Goal: Task Accomplishment & Management: Use online tool/utility

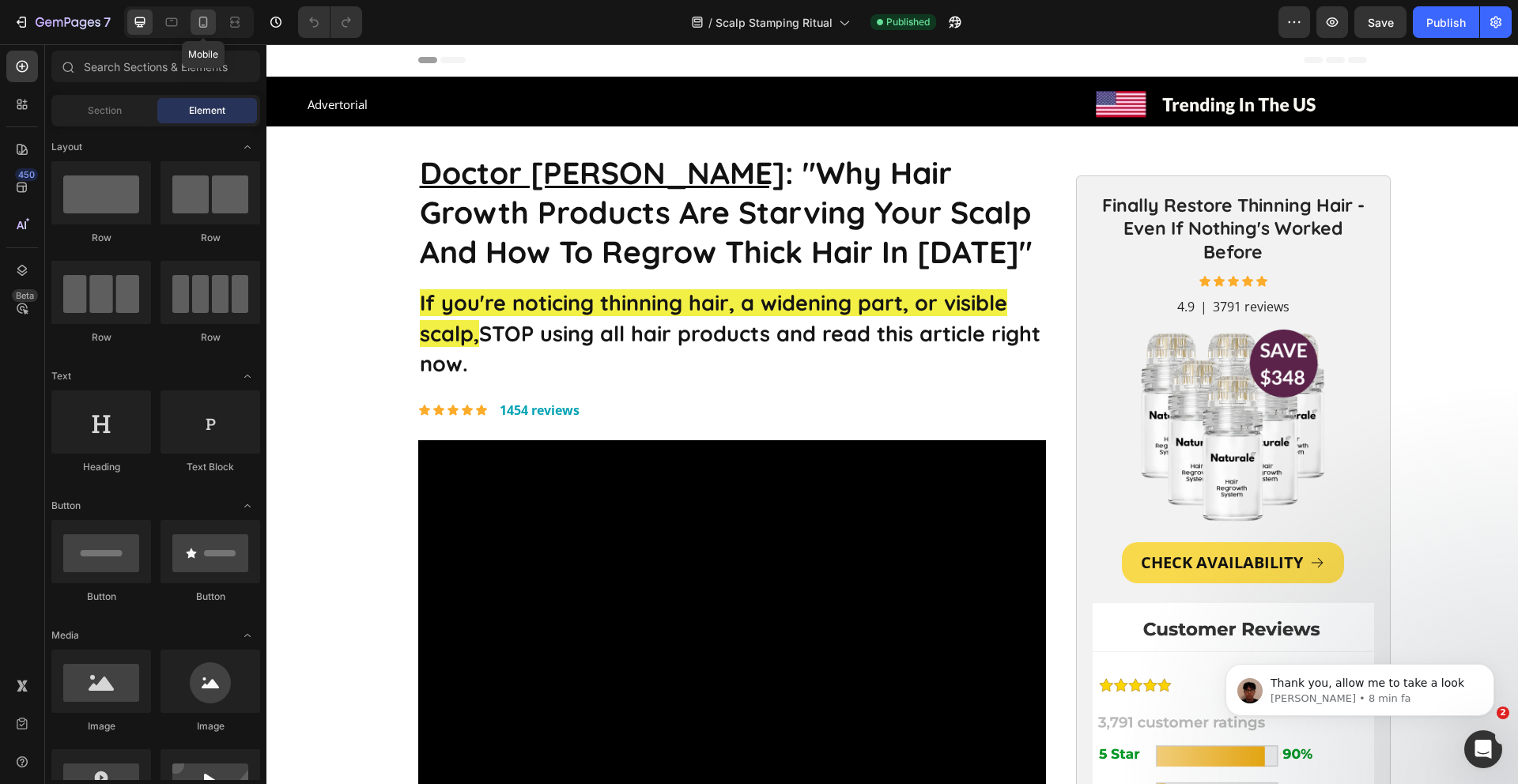
click at [196, 26] on icon at bounding box center [203, 22] width 16 height 16
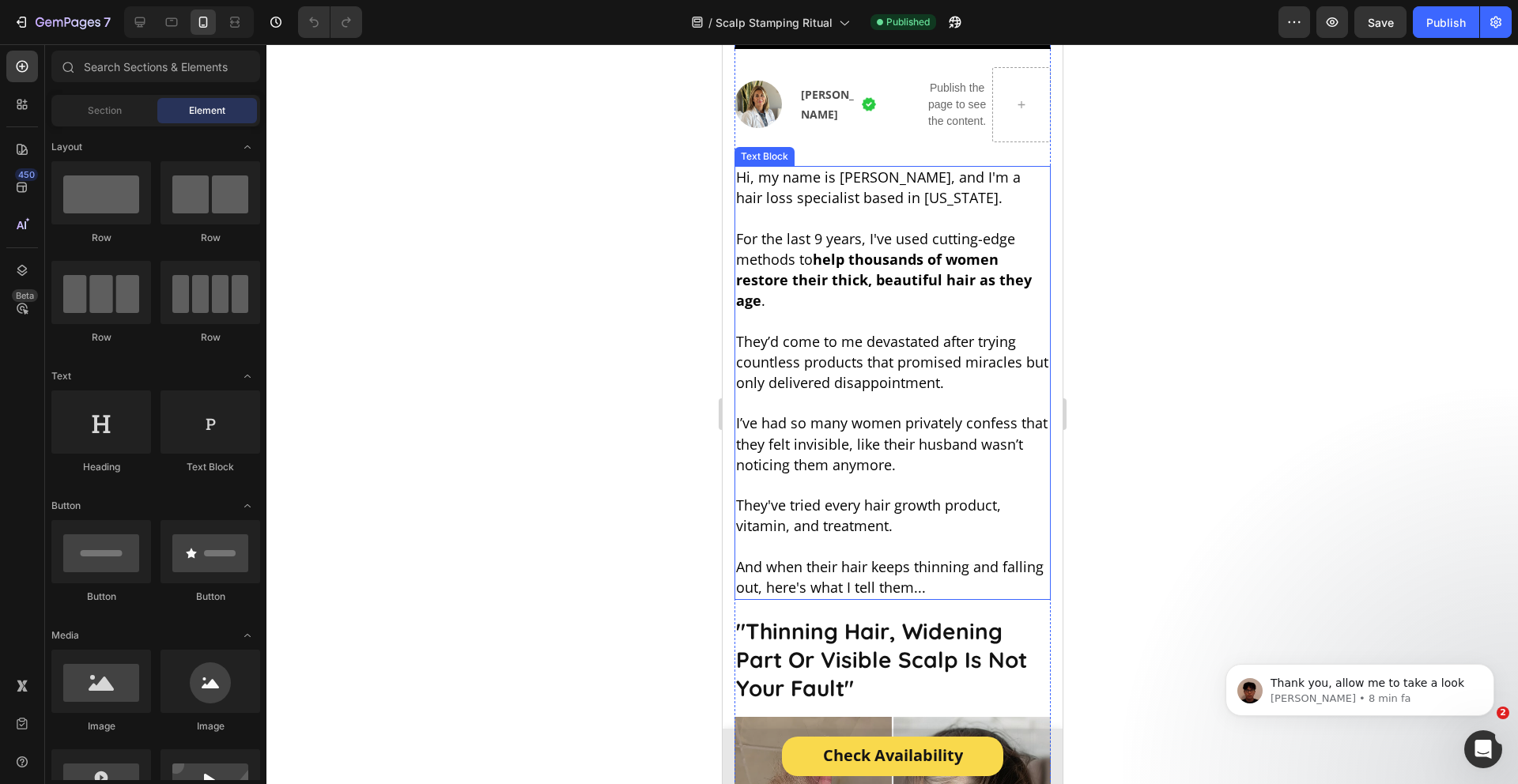
scroll to position [517, 0]
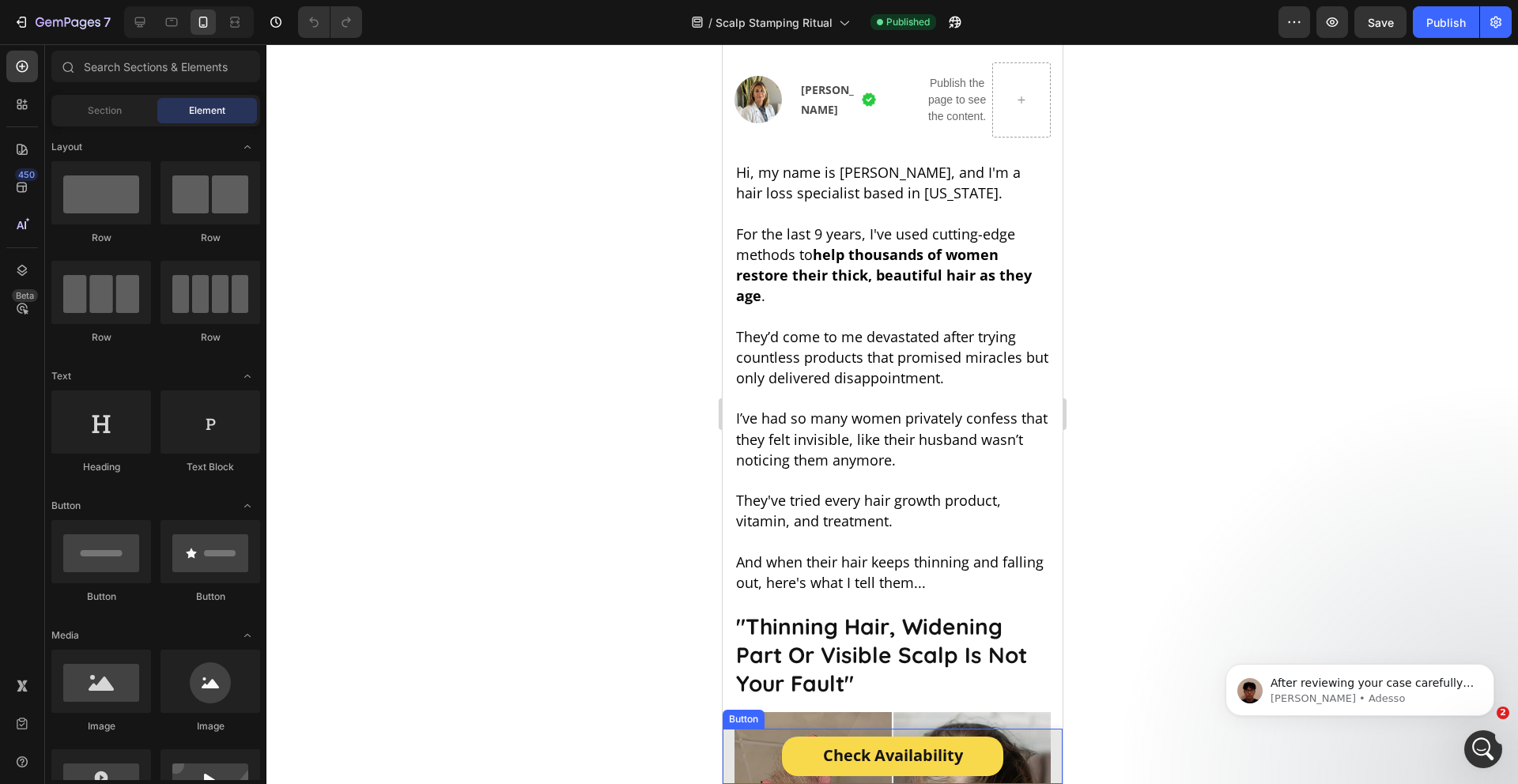
click at [1008, 772] on div "Check Availability Button" at bounding box center [892, 756] width 340 height 55
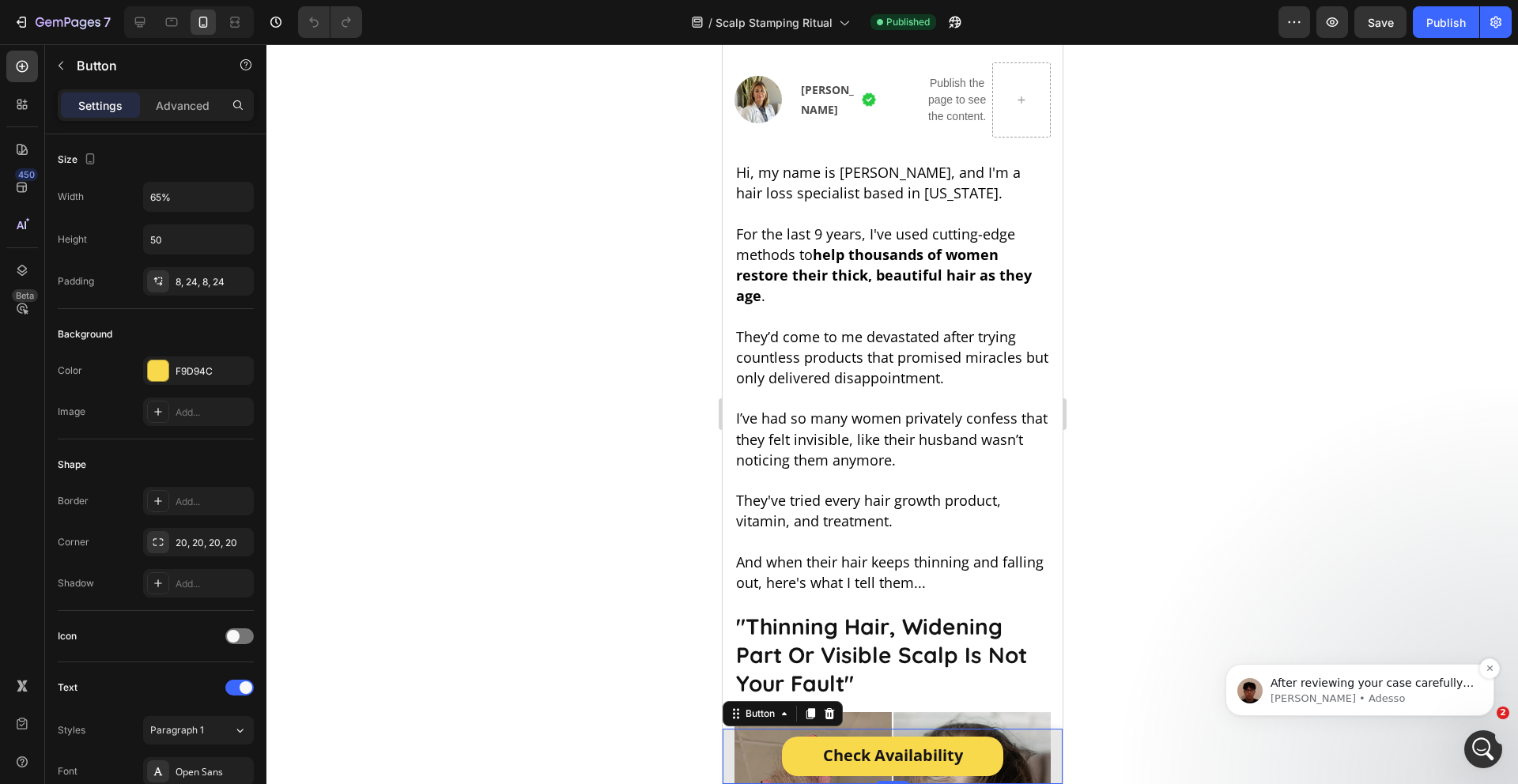
click at [1471, 704] on p "[PERSON_NAME] • Adesso" at bounding box center [1372, 698] width 204 height 14
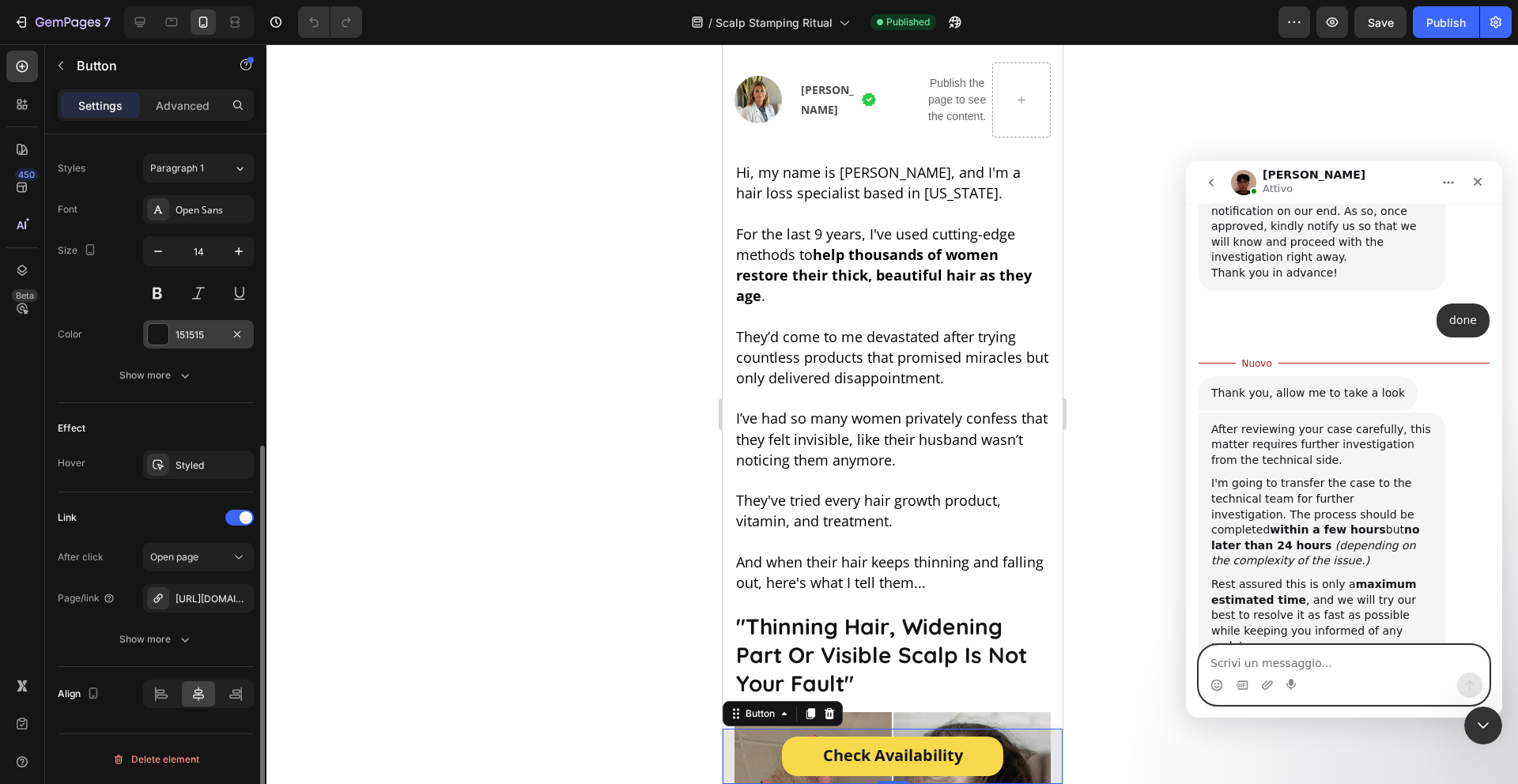
scroll to position [0, 0]
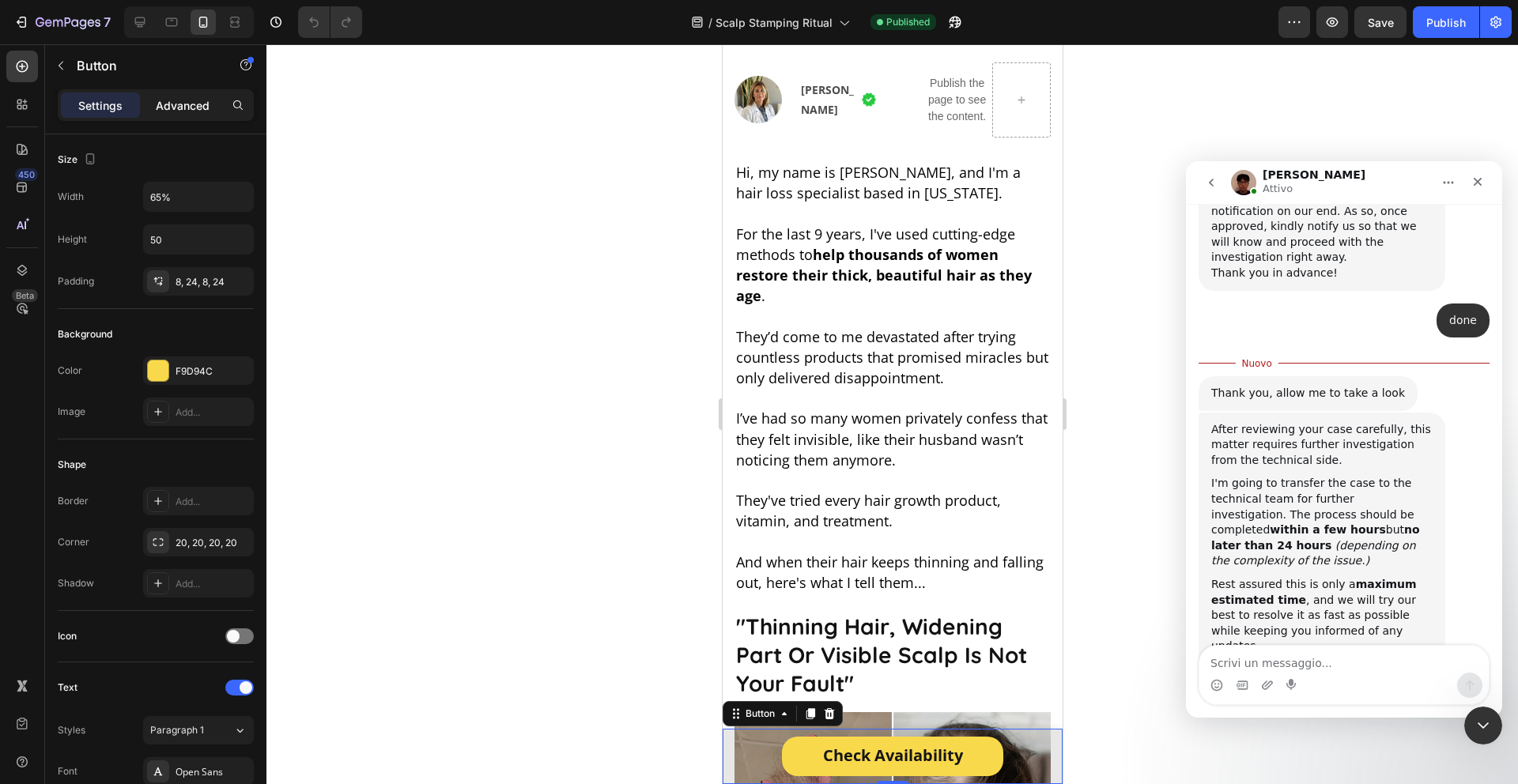
click at [193, 104] on p "Advanced" at bounding box center [182, 106] width 54 height 17
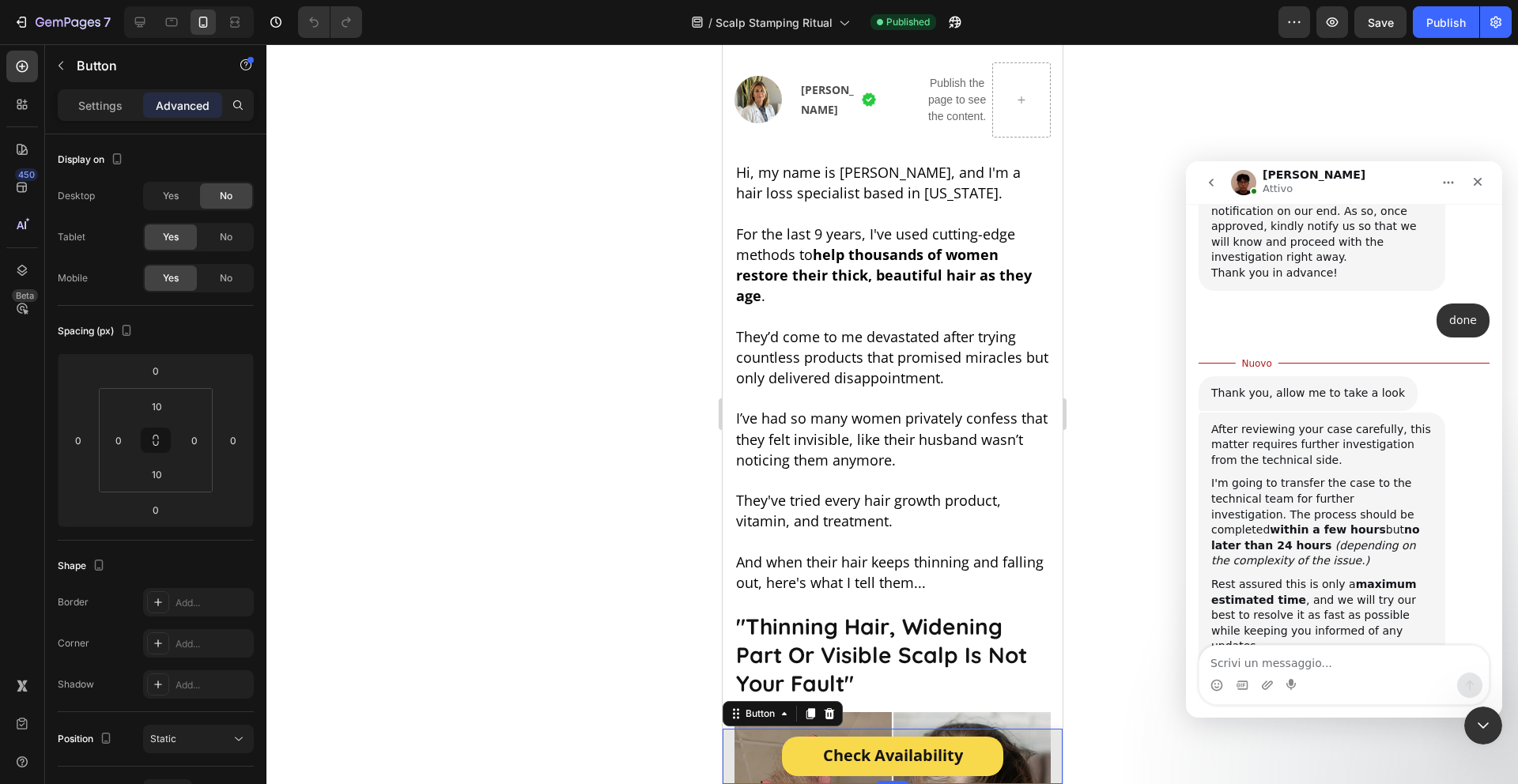
scroll to position [1164, 0]
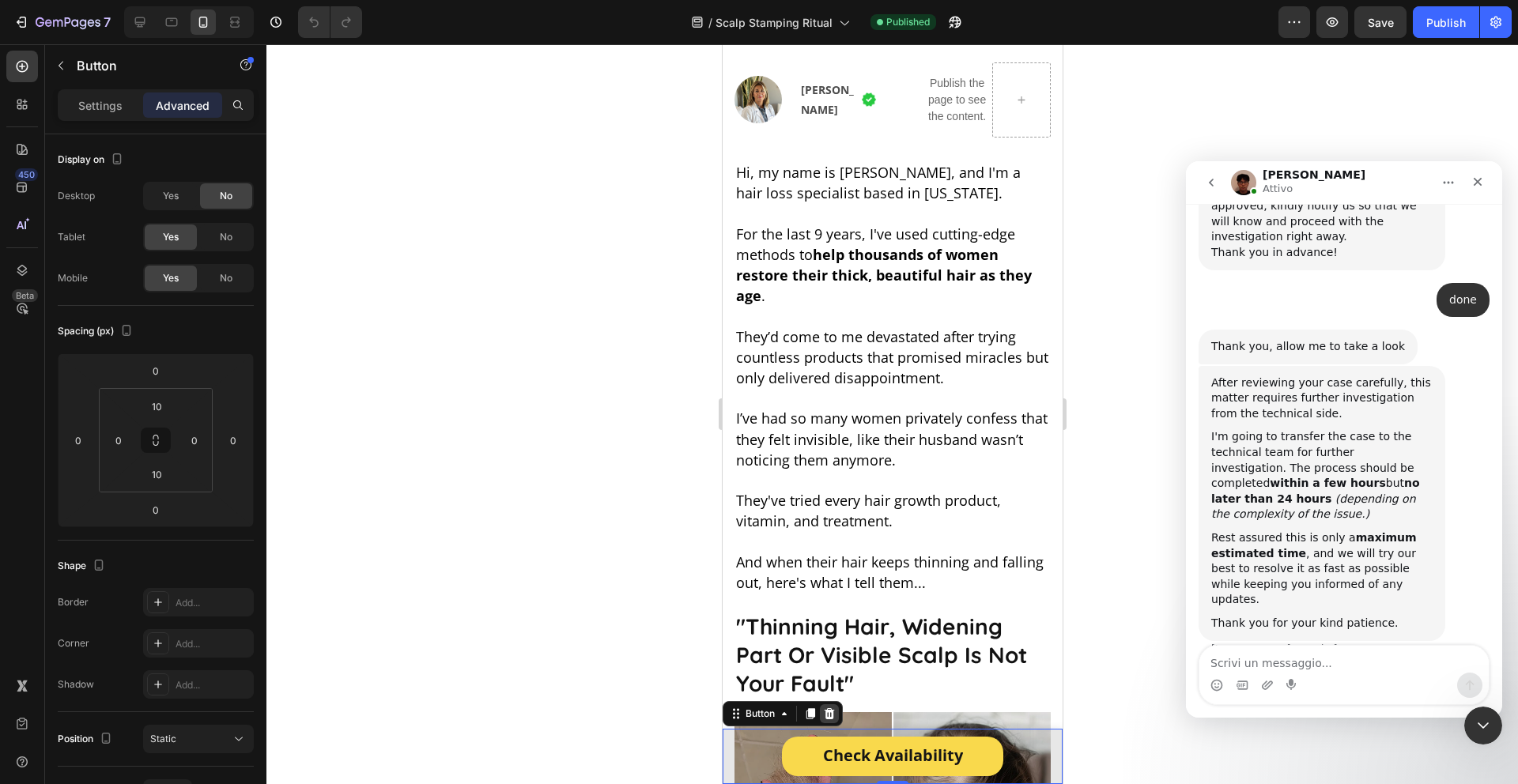
click at [836, 711] on div at bounding box center [829, 713] width 19 height 19
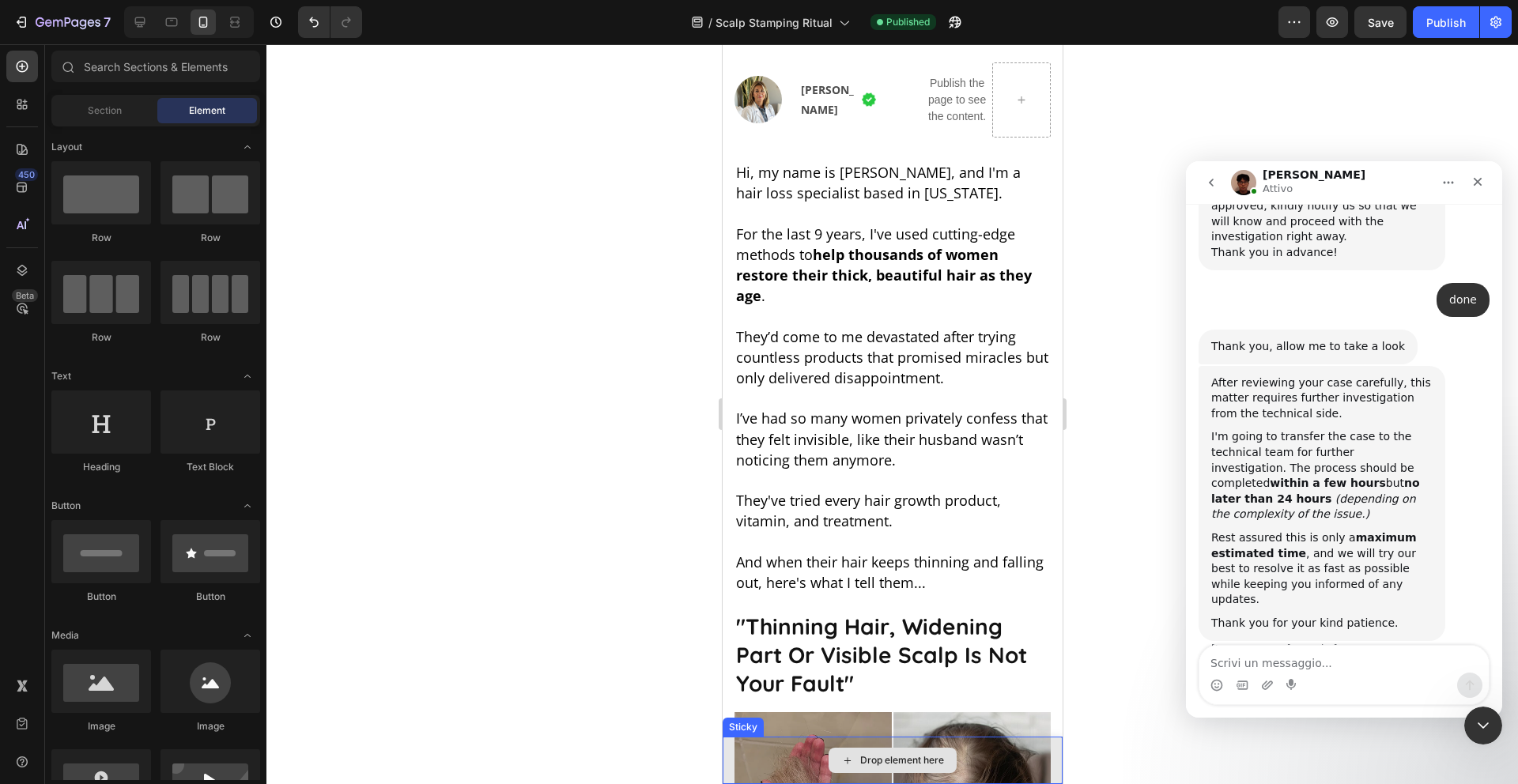
click at [909, 763] on div "Drop element here" at bounding box center [901, 760] width 84 height 13
click at [985, 757] on div "Drop element here" at bounding box center [892, 760] width 340 height 47
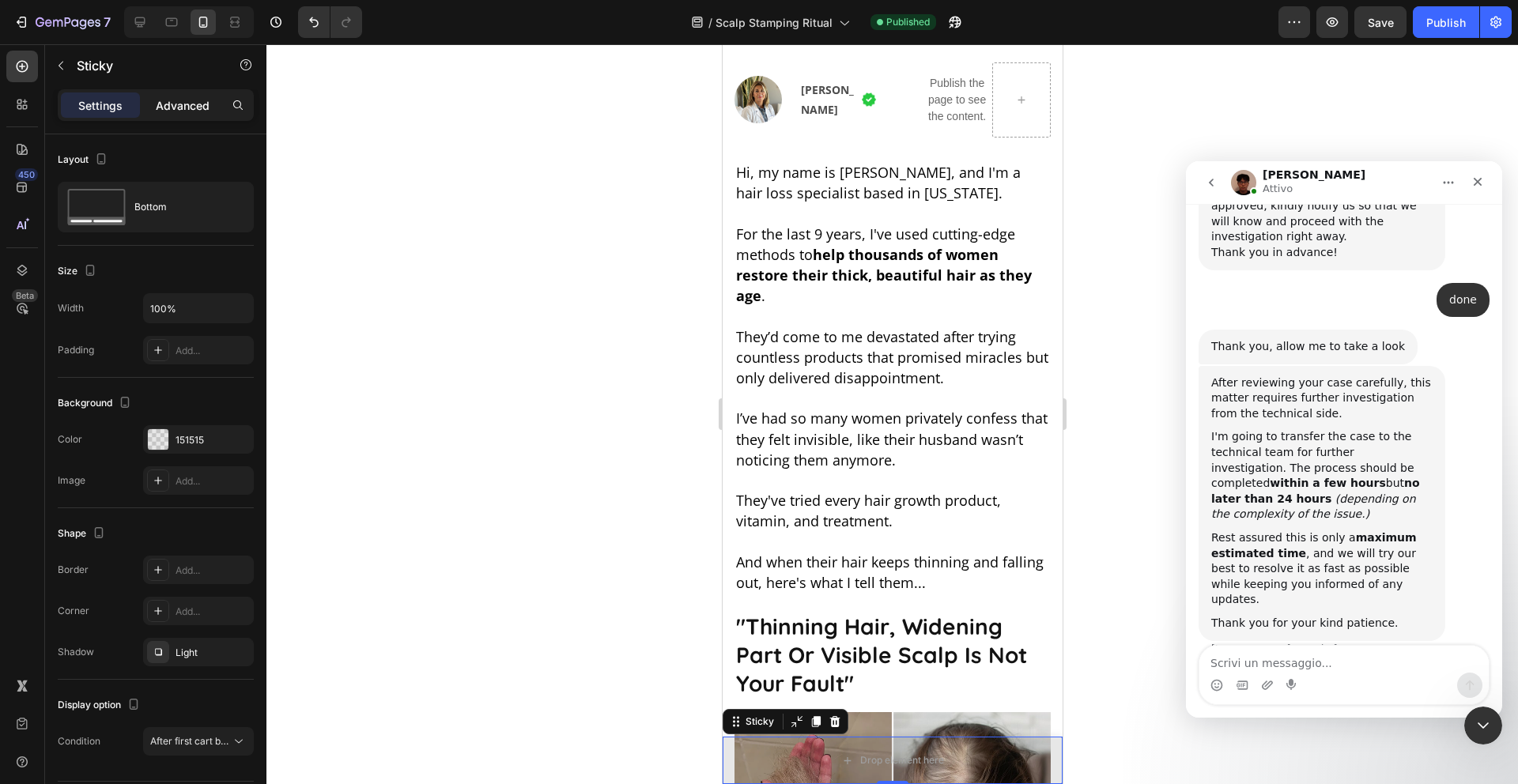
click at [192, 113] on div "Advanced" at bounding box center [182, 106] width 79 height 26
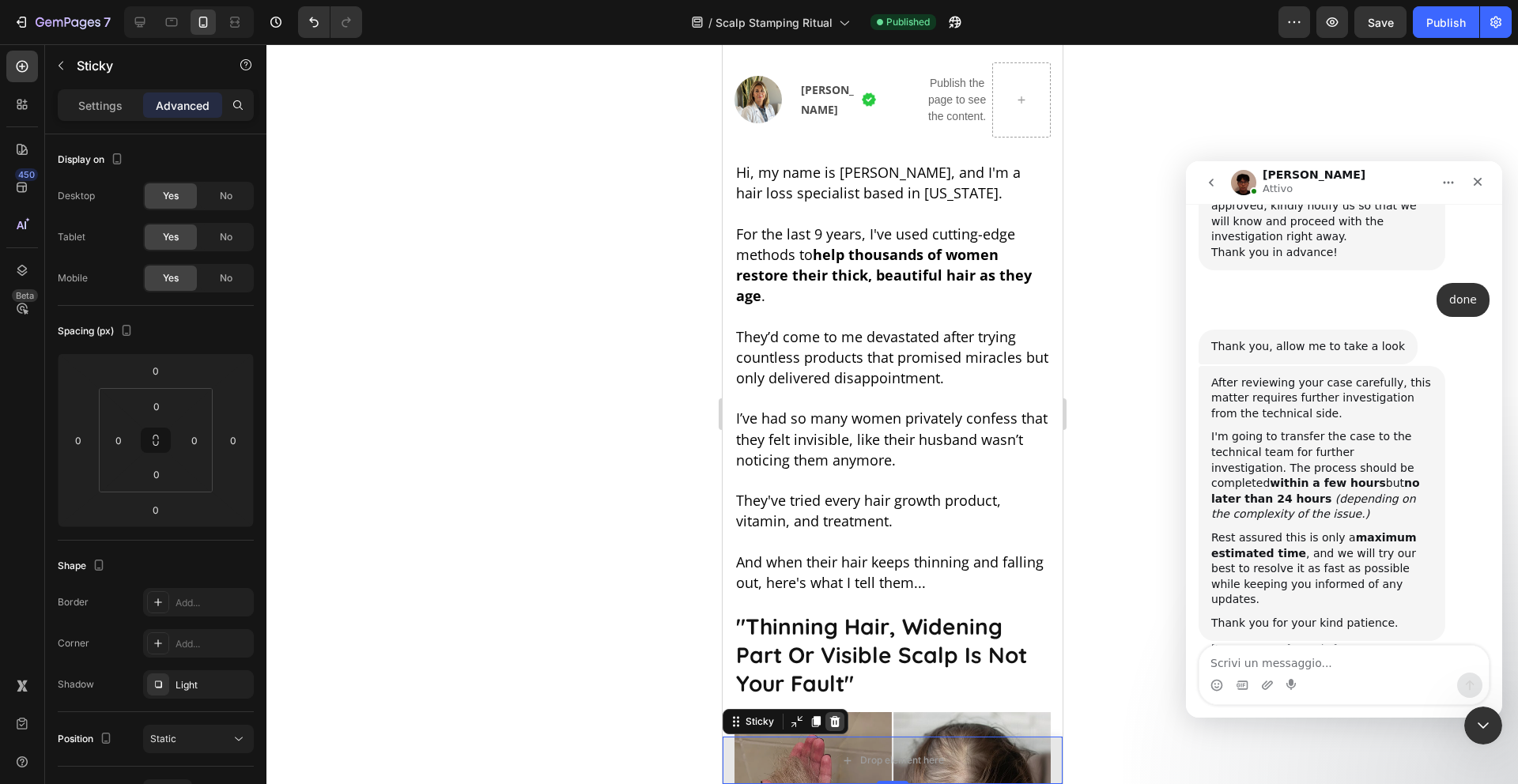
click at [834, 724] on icon at bounding box center [834, 721] width 10 height 11
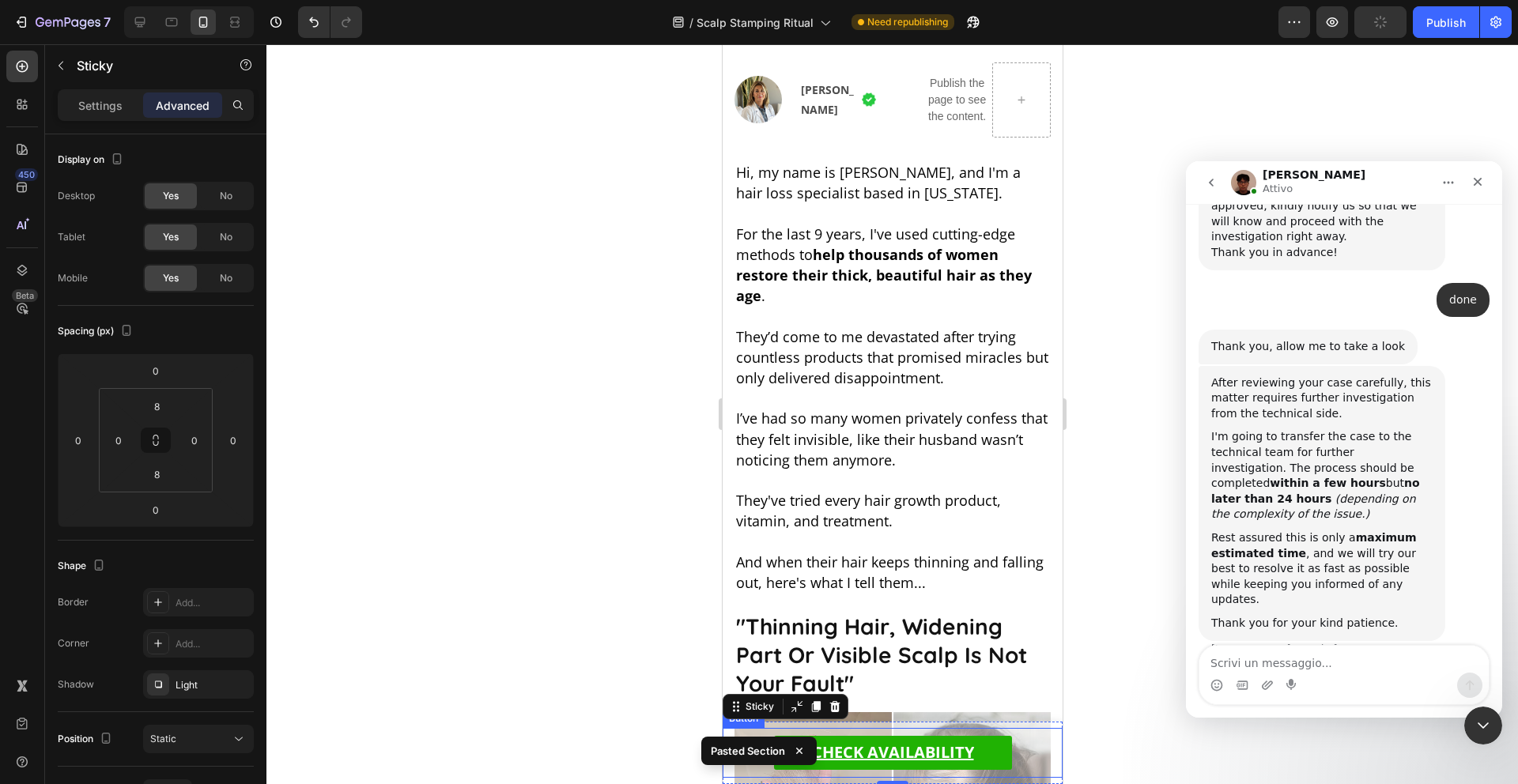
scroll to position [1225, 0]
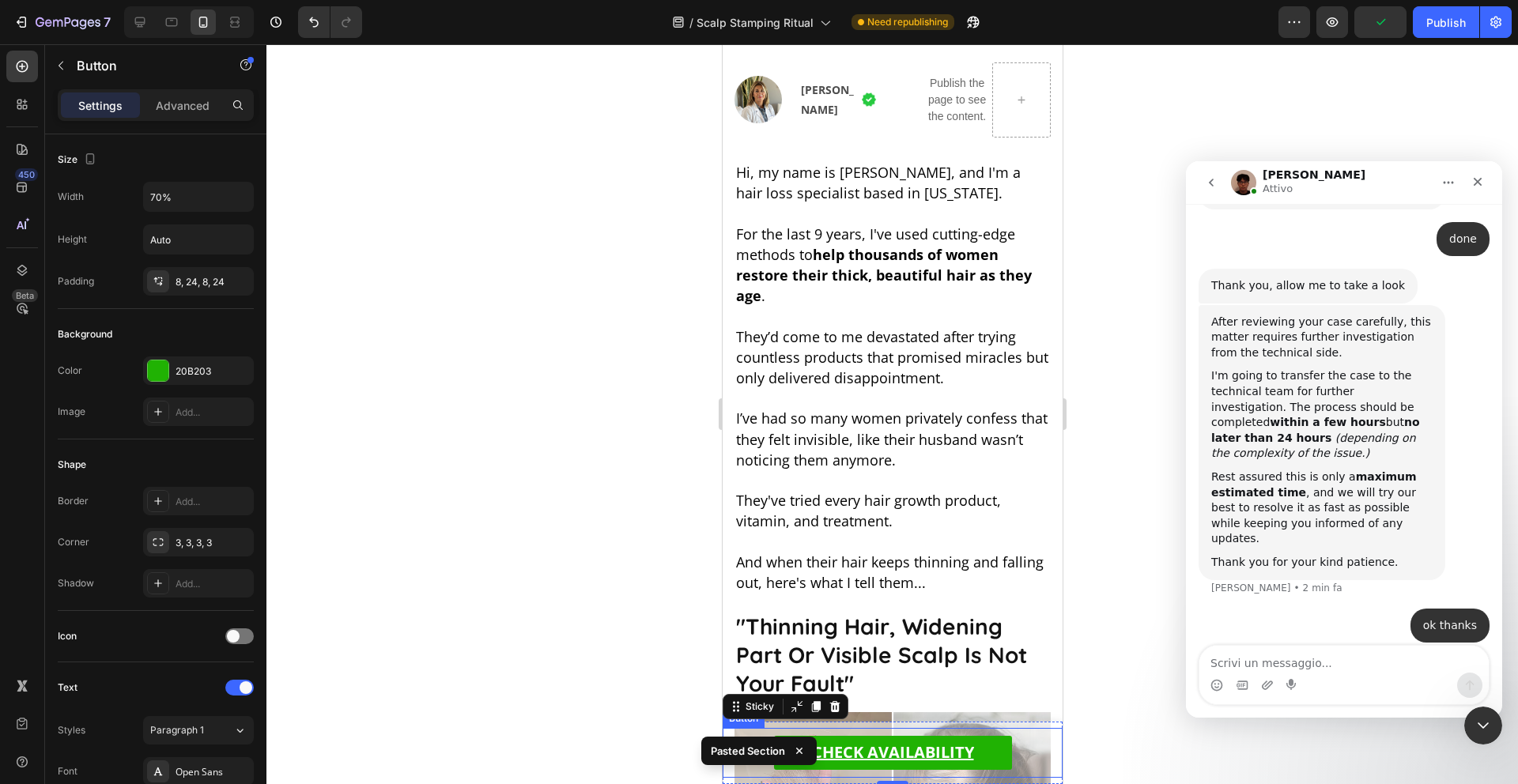
click at [1035, 747] on div "CHECK AVAILABILITY Button" at bounding box center [892, 752] width 340 height 50
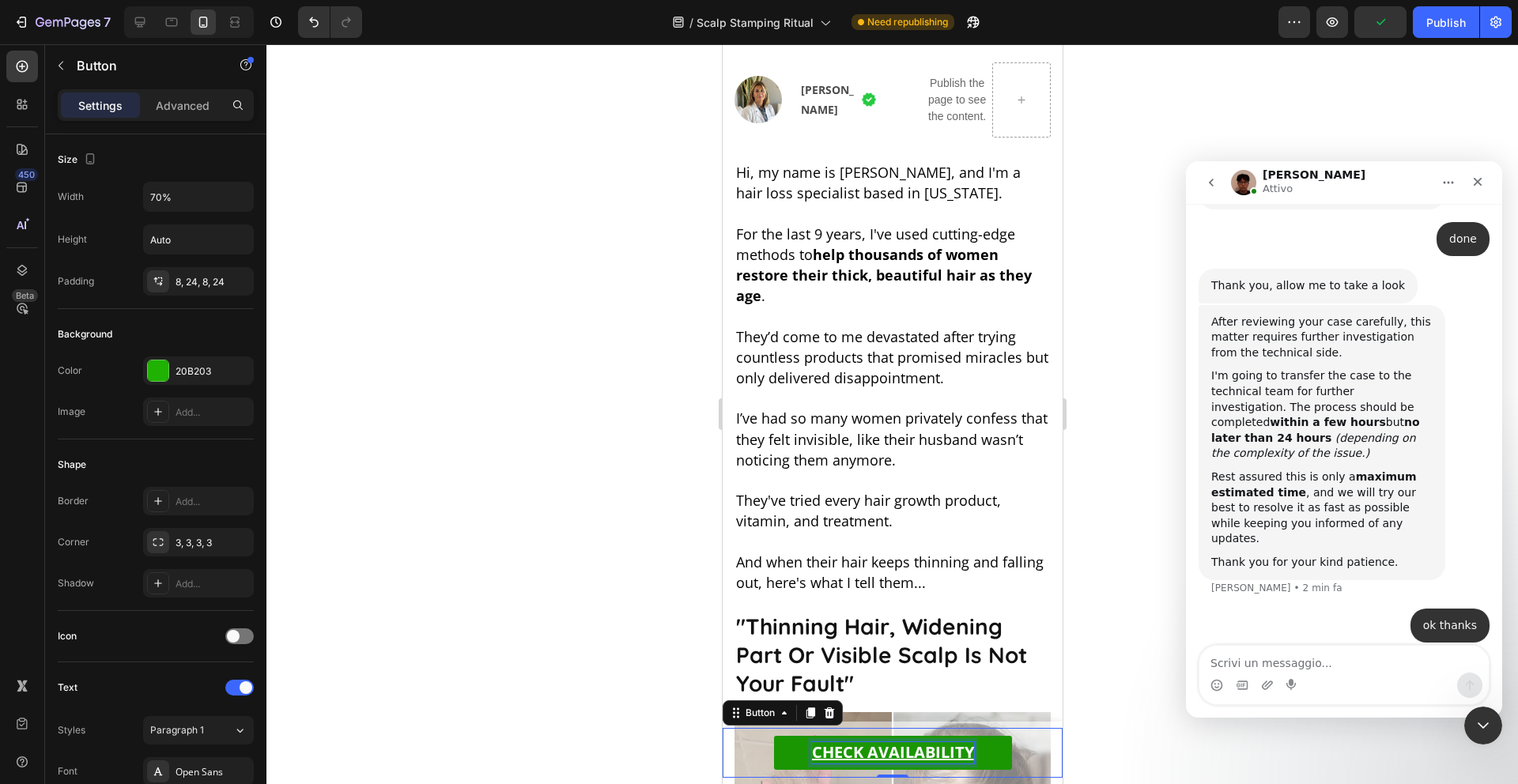
click at [959, 748] on u "CHECK AVAILABILITY" at bounding box center [893, 752] width 162 height 22
click at [996, 764] on link "CHECK AVAILABILITY" at bounding box center [892, 752] width 238 height 34
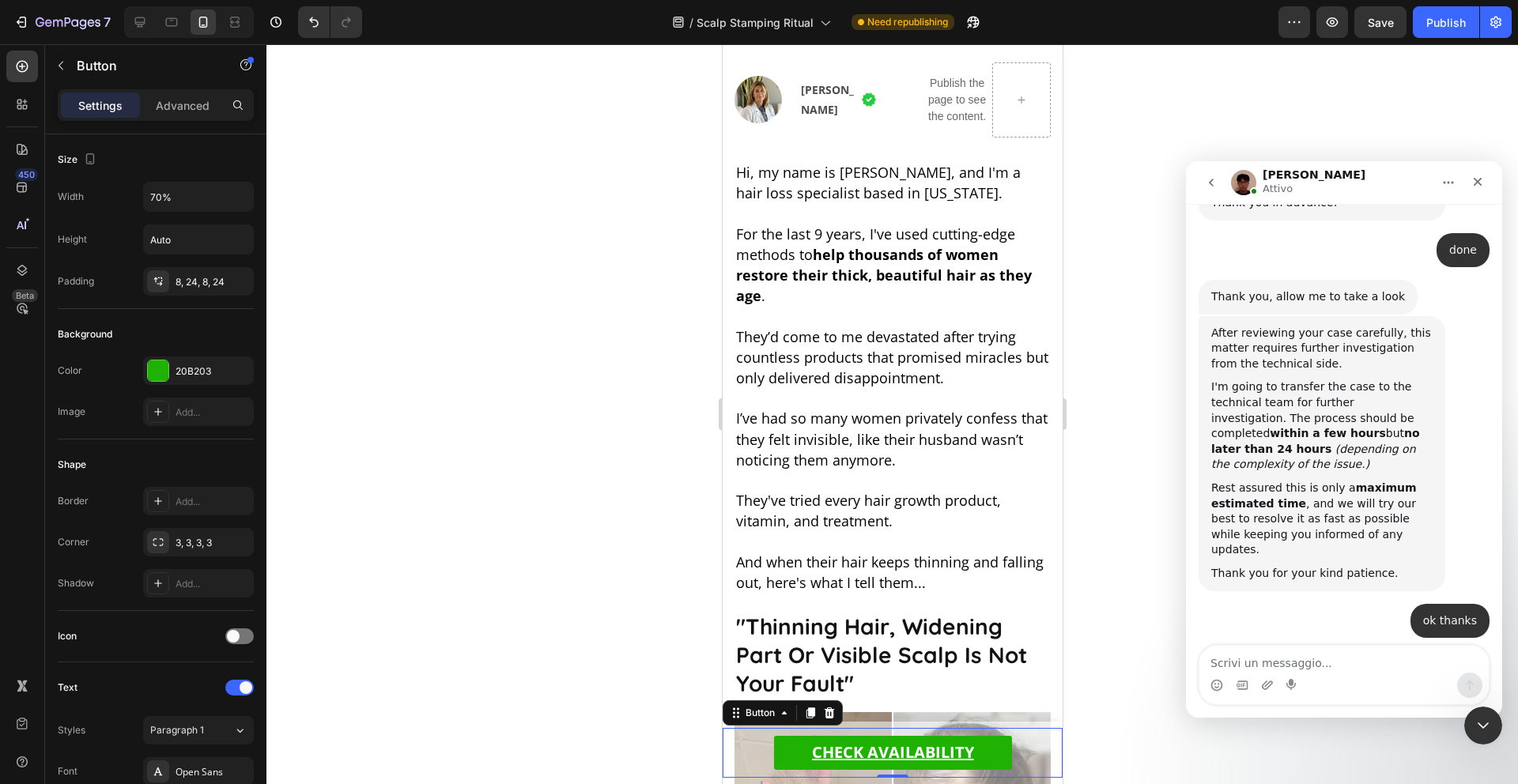
scroll to position [1211, 0]
click at [1449, 36] on button "Publish" at bounding box center [1446, 22] width 66 height 32
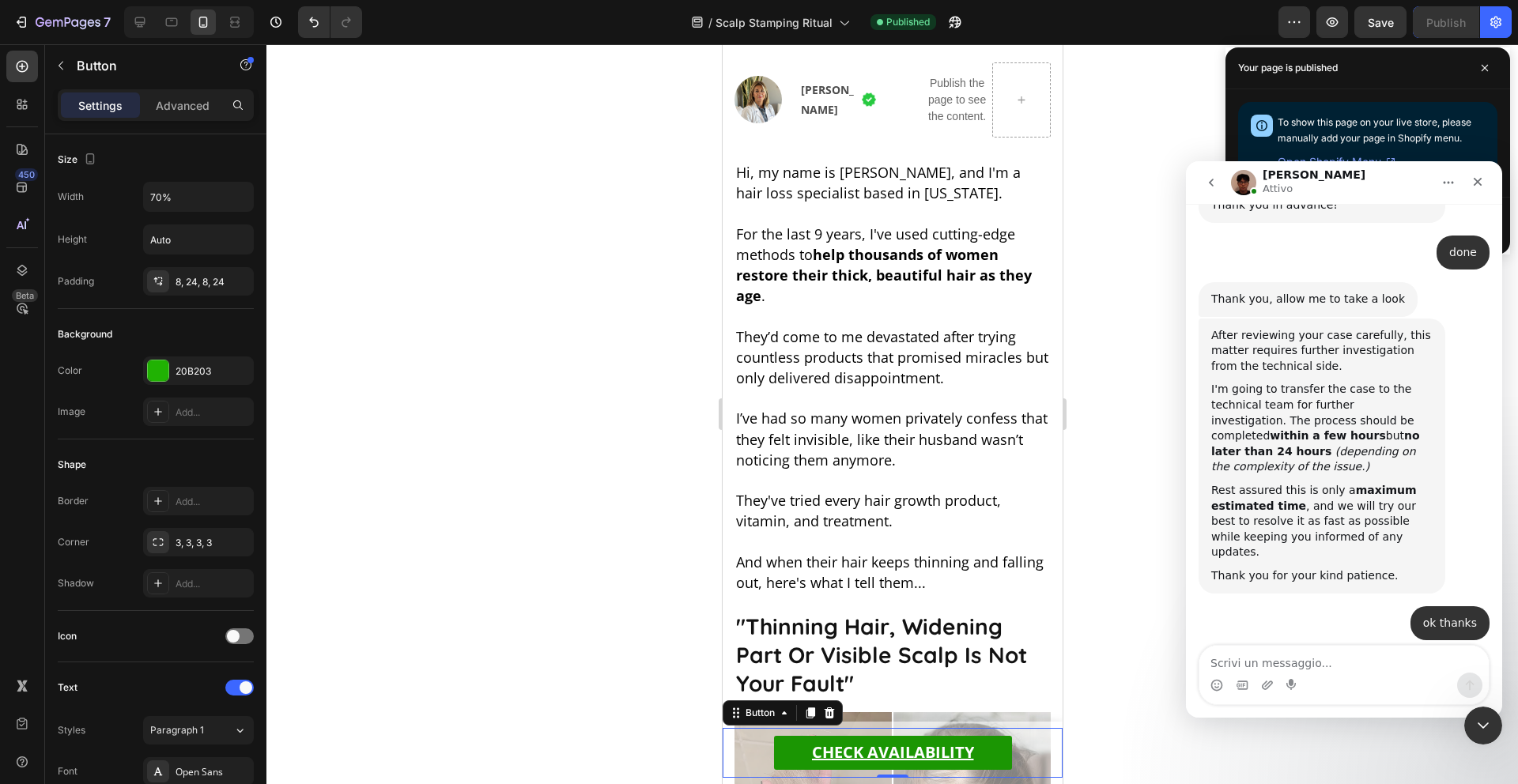
click at [979, 738] on link "CHECK AVAILABILITY" at bounding box center [892, 752] width 238 height 34
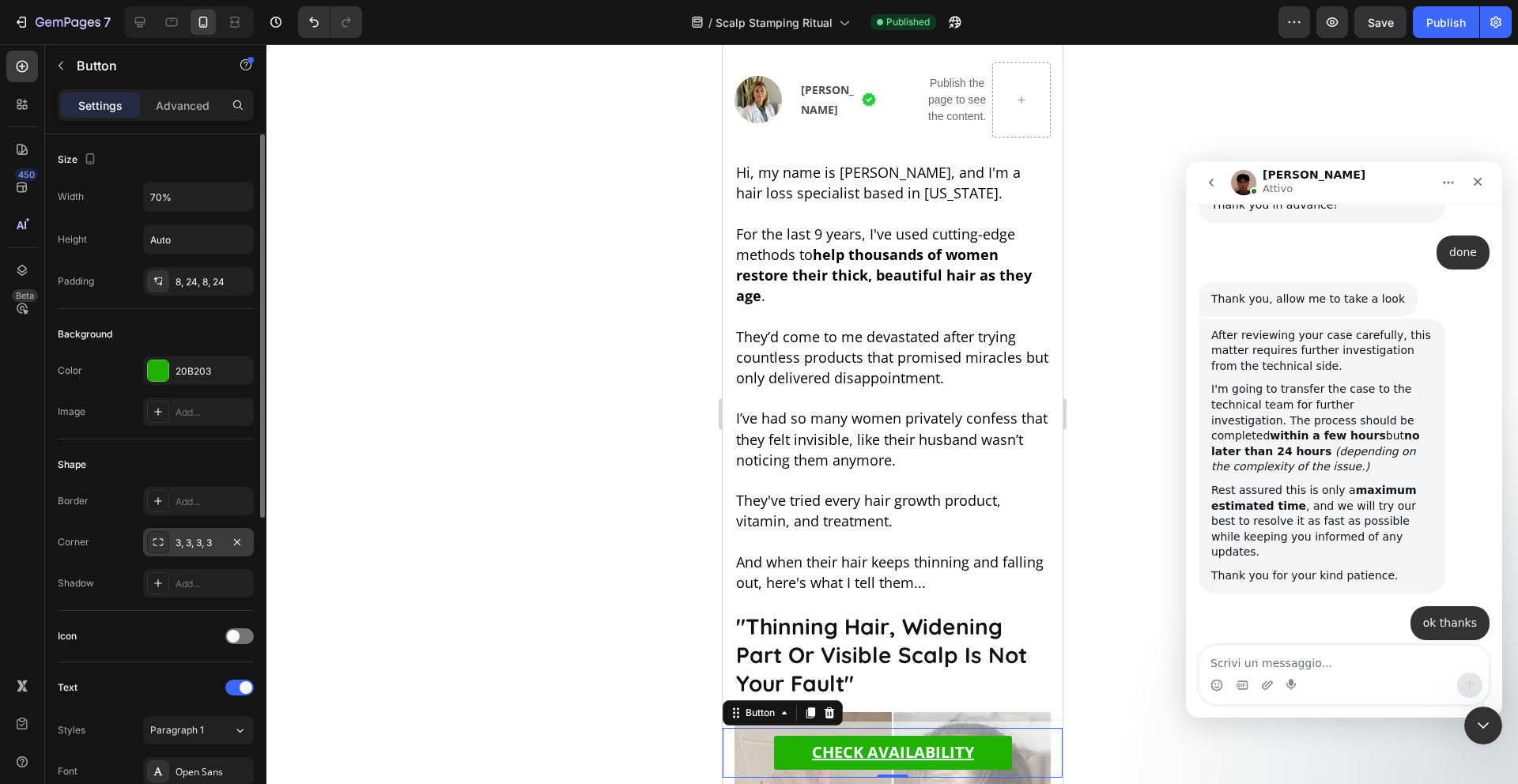
click at [213, 539] on div "3, 3, 3, 3" at bounding box center [198, 543] width 45 height 14
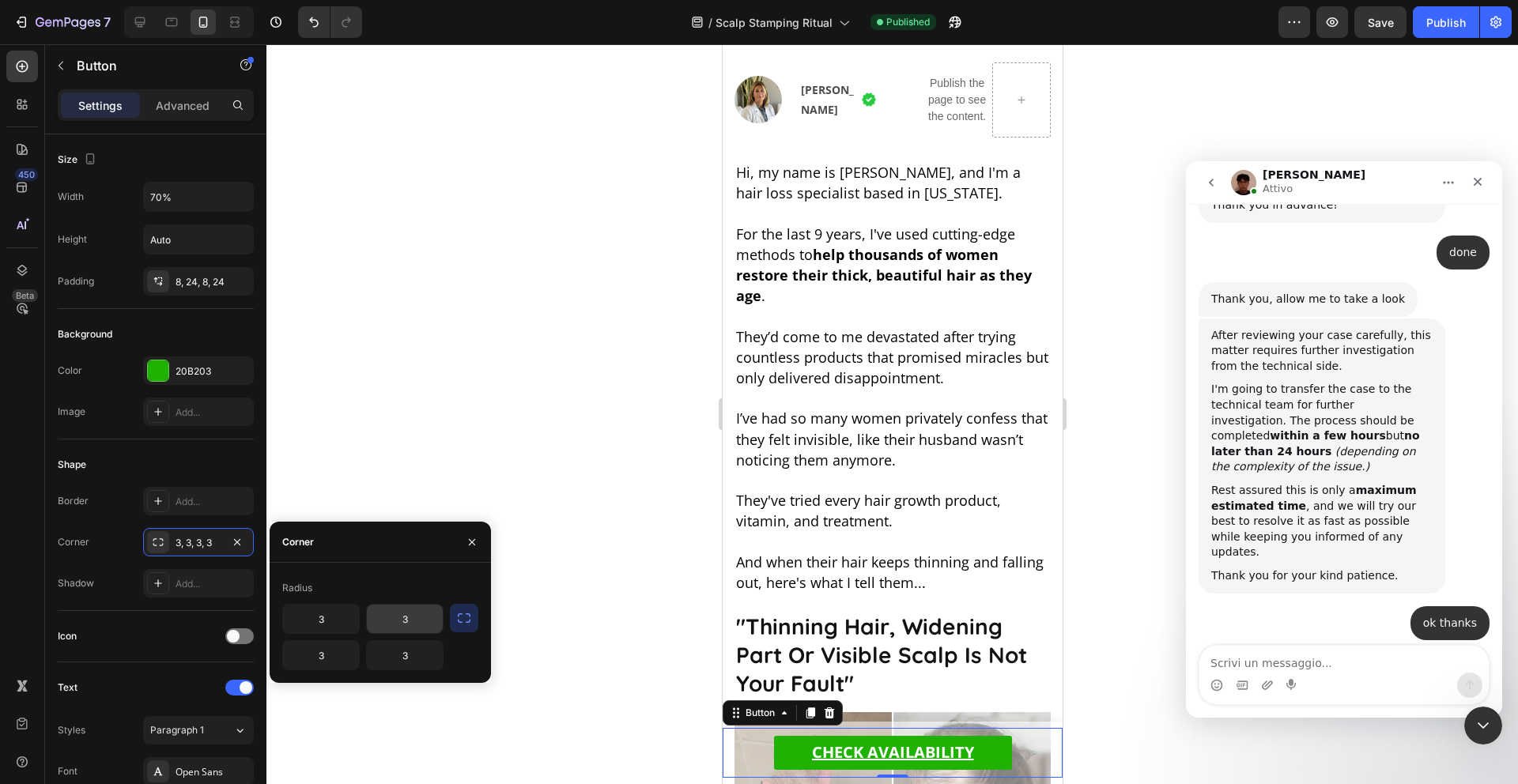
click at [407, 624] on input "3" at bounding box center [404, 618] width 76 height 29
type input "8"
click at [397, 584] on div "Radius" at bounding box center [380, 589] width 196 height 26
click at [329, 620] on input "3" at bounding box center [321, 618] width 76 height 29
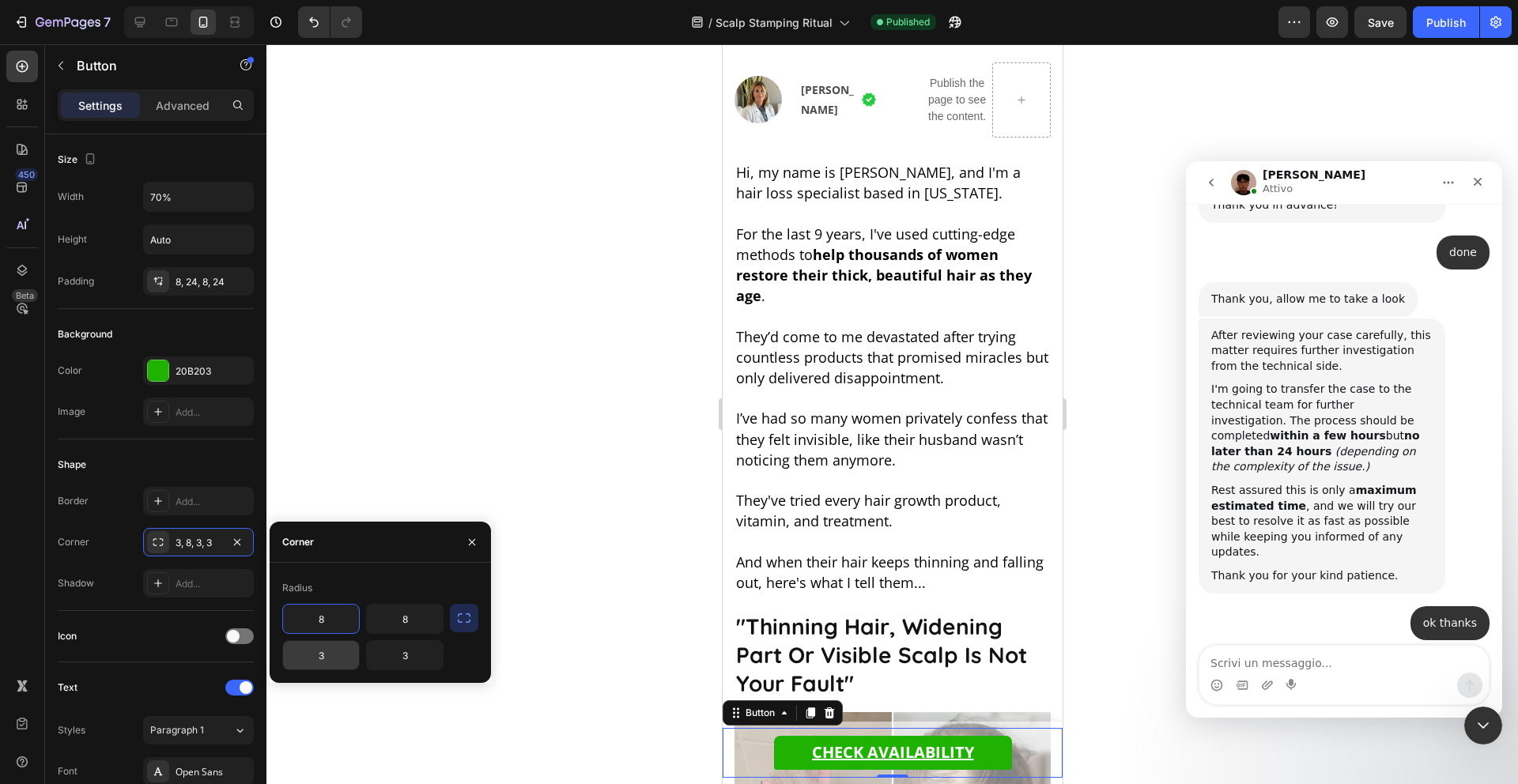
type input "8"
click at [338, 652] on input "3" at bounding box center [321, 655] width 76 height 29
type input "8"
click at [400, 661] on input "3" at bounding box center [404, 655] width 76 height 29
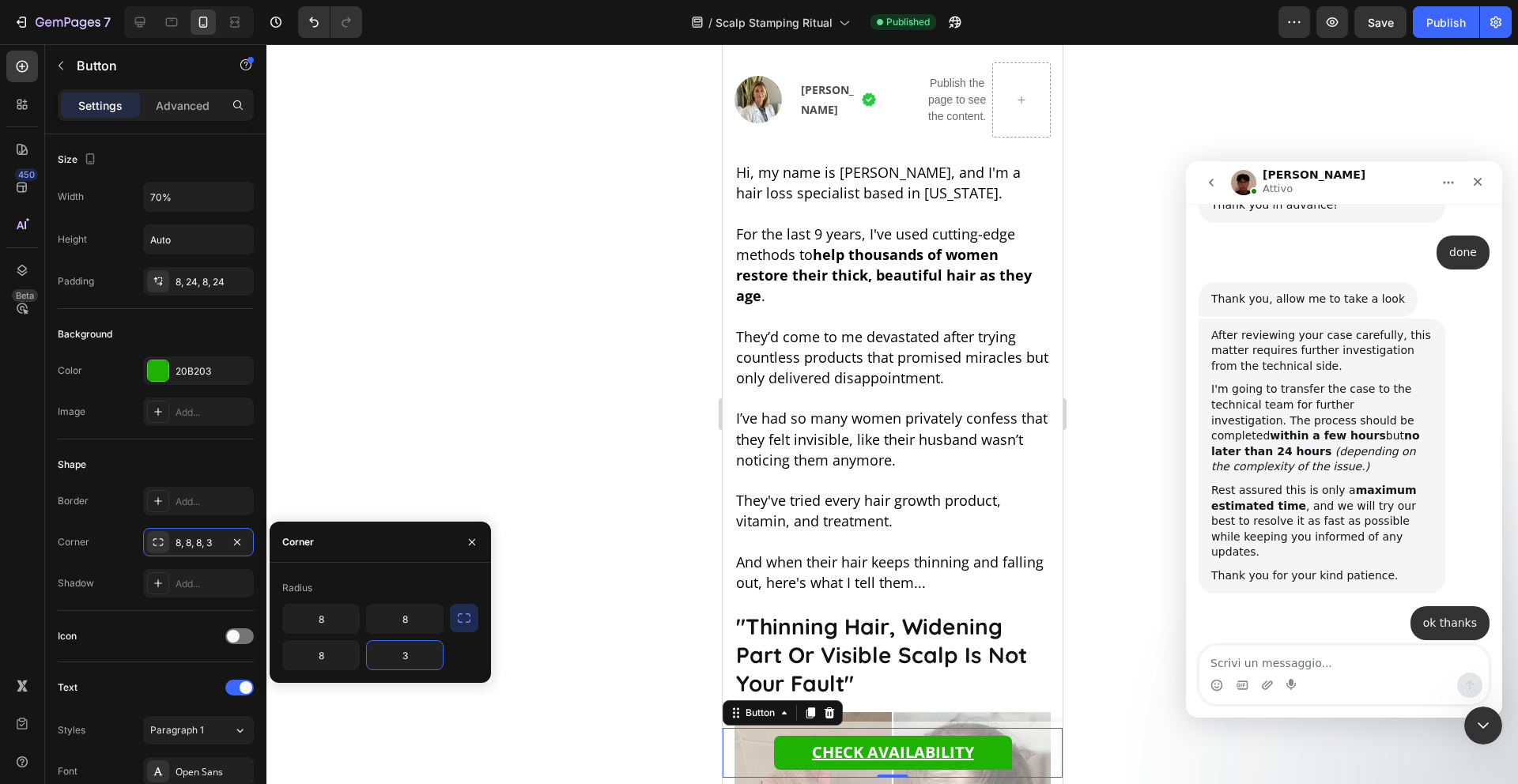
click at [400, 661] on input "3" at bounding box center [404, 655] width 76 height 29
type input "8"
click at [408, 661] on input "8" at bounding box center [404, 655] width 76 height 29
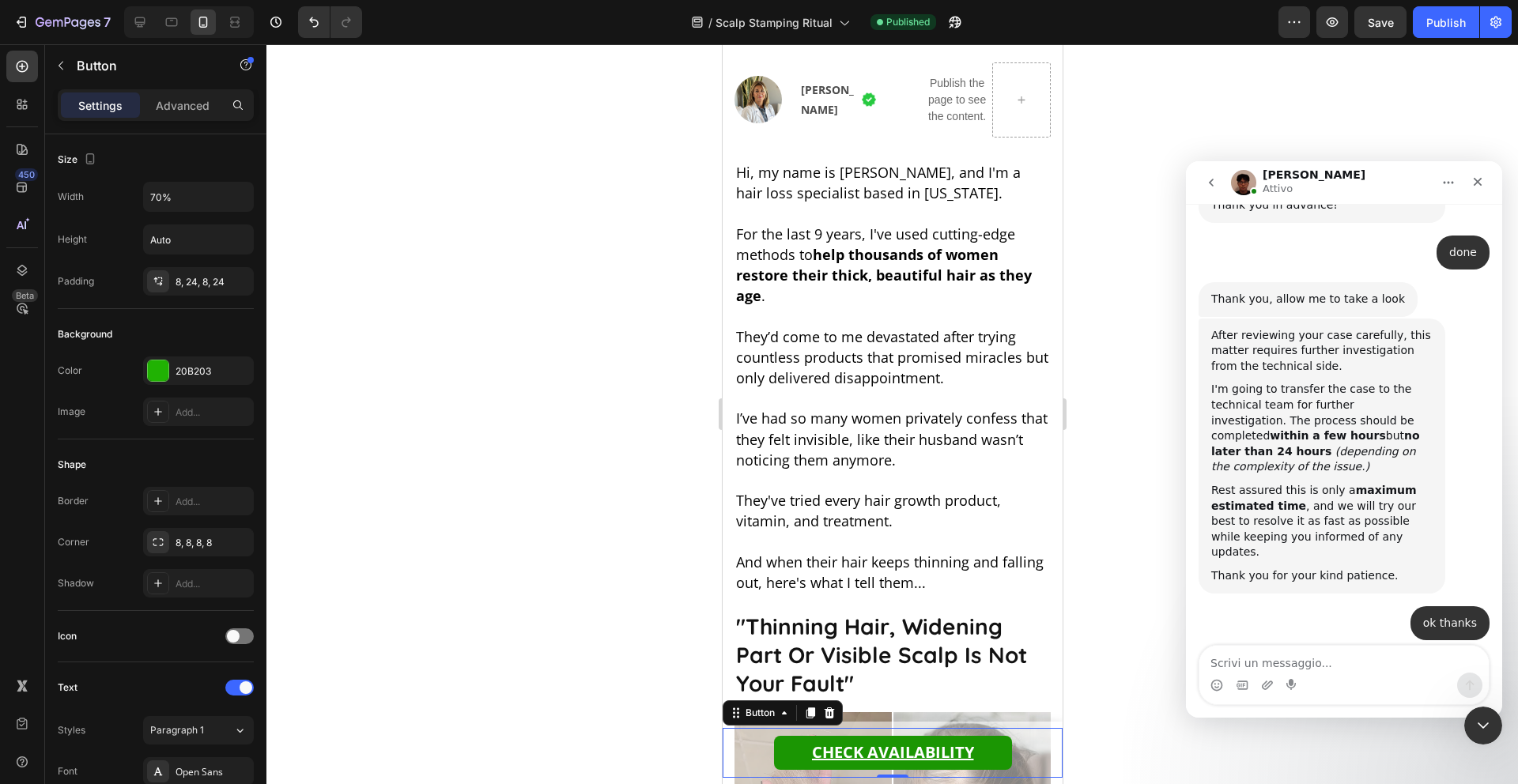
click at [981, 753] on link "CHECK AVAILABILITY" at bounding box center [892, 752] width 238 height 34
click at [202, 379] on div "20B203" at bounding box center [198, 371] width 110 height 29
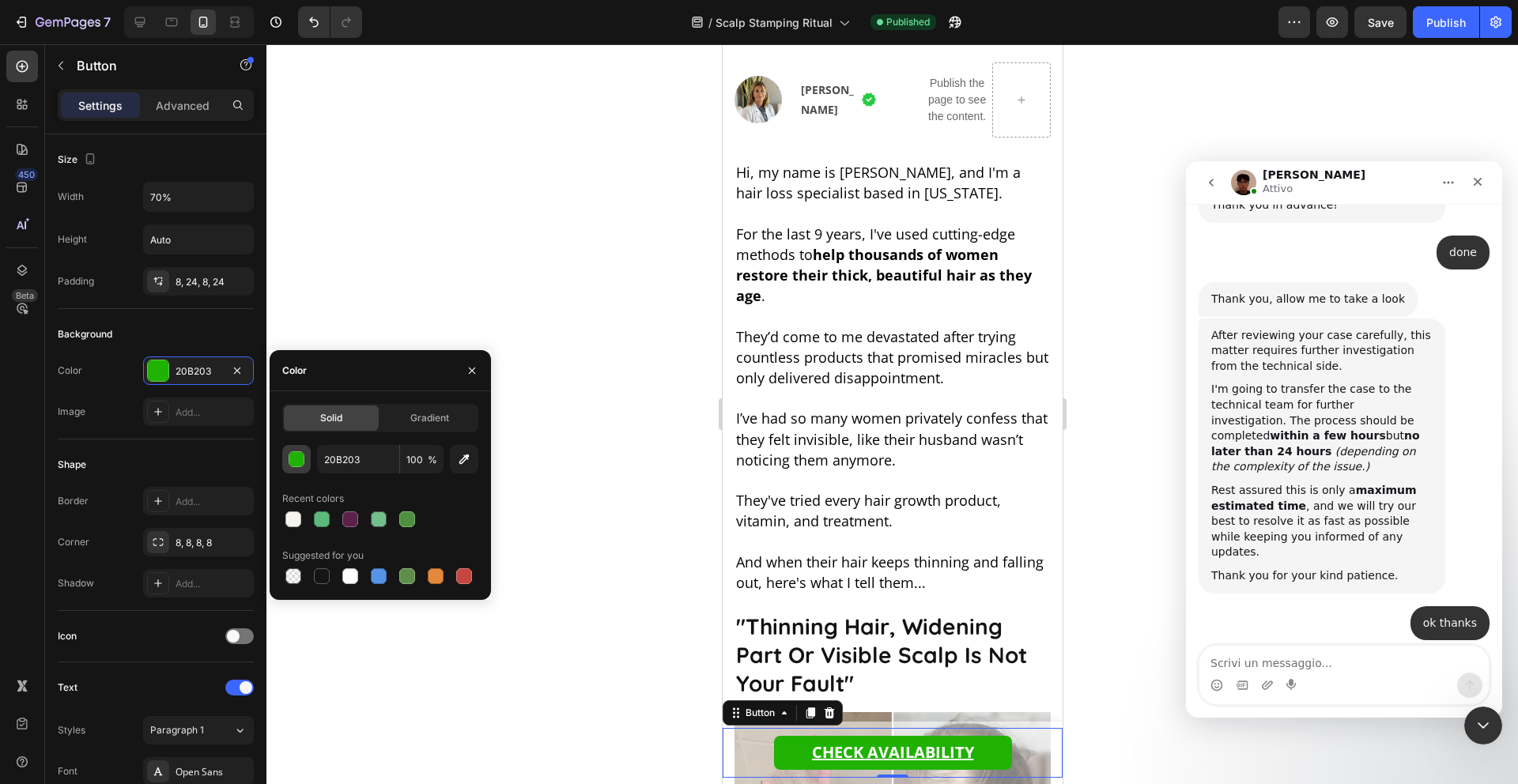
click at [300, 462] on div "button" at bounding box center [297, 461] width 16 height 16
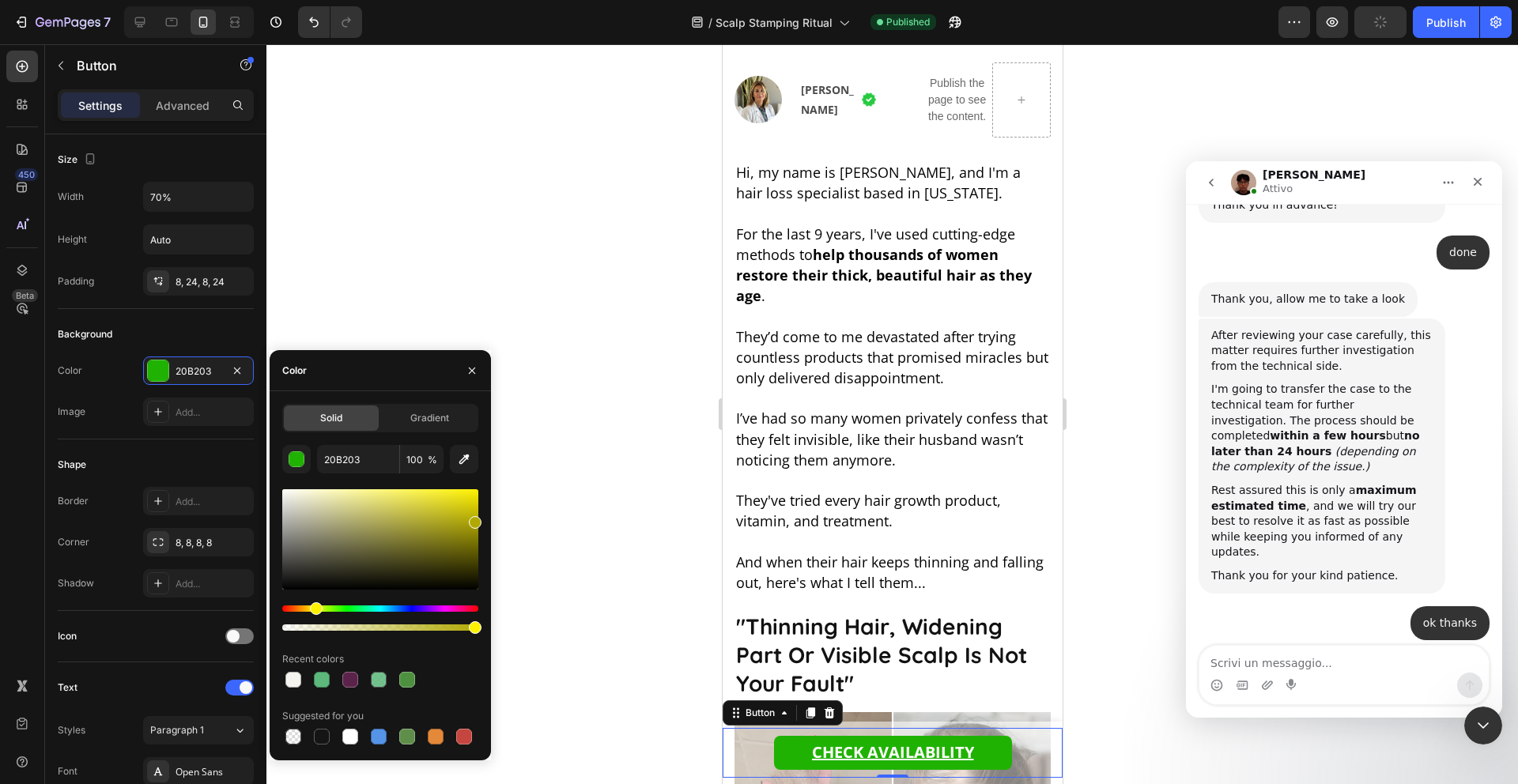
click at [314, 606] on div "Hue" at bounding box center [380, 608] width 196 height 6
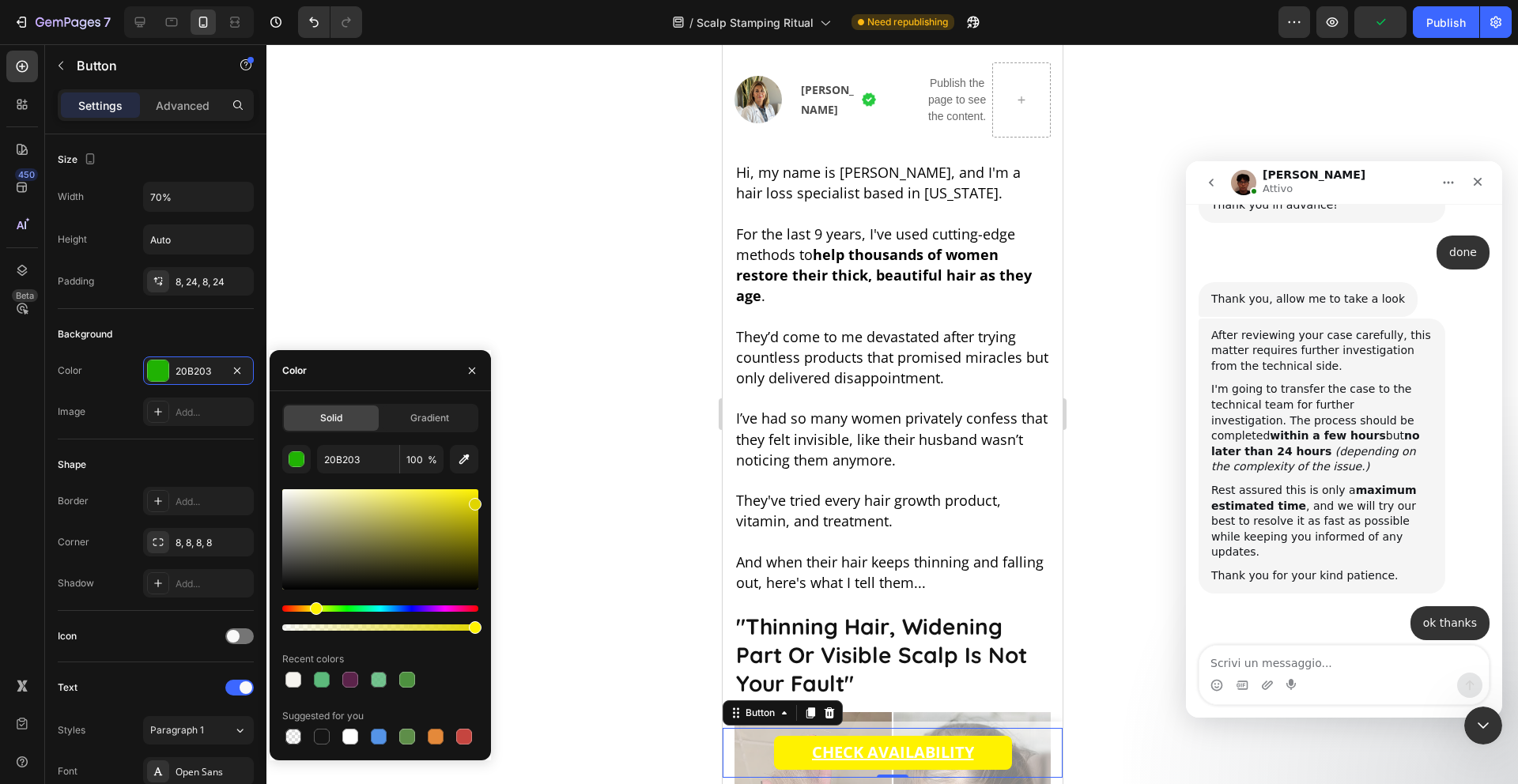
drag, startPoint x: 429, startPoint y: 521, endPoint x: 508, endPoint y: 473, distance: 92.4
click at [508, 0] on div "7 Version history / Scalp Stamping Ritual Need republishing Preview Publish 450…" at bounding box center [759, 0] width 1518 height 0
type input "FFF200"
click at [501, 484] on div at bounding box center [892, 414] width 1252 height 740
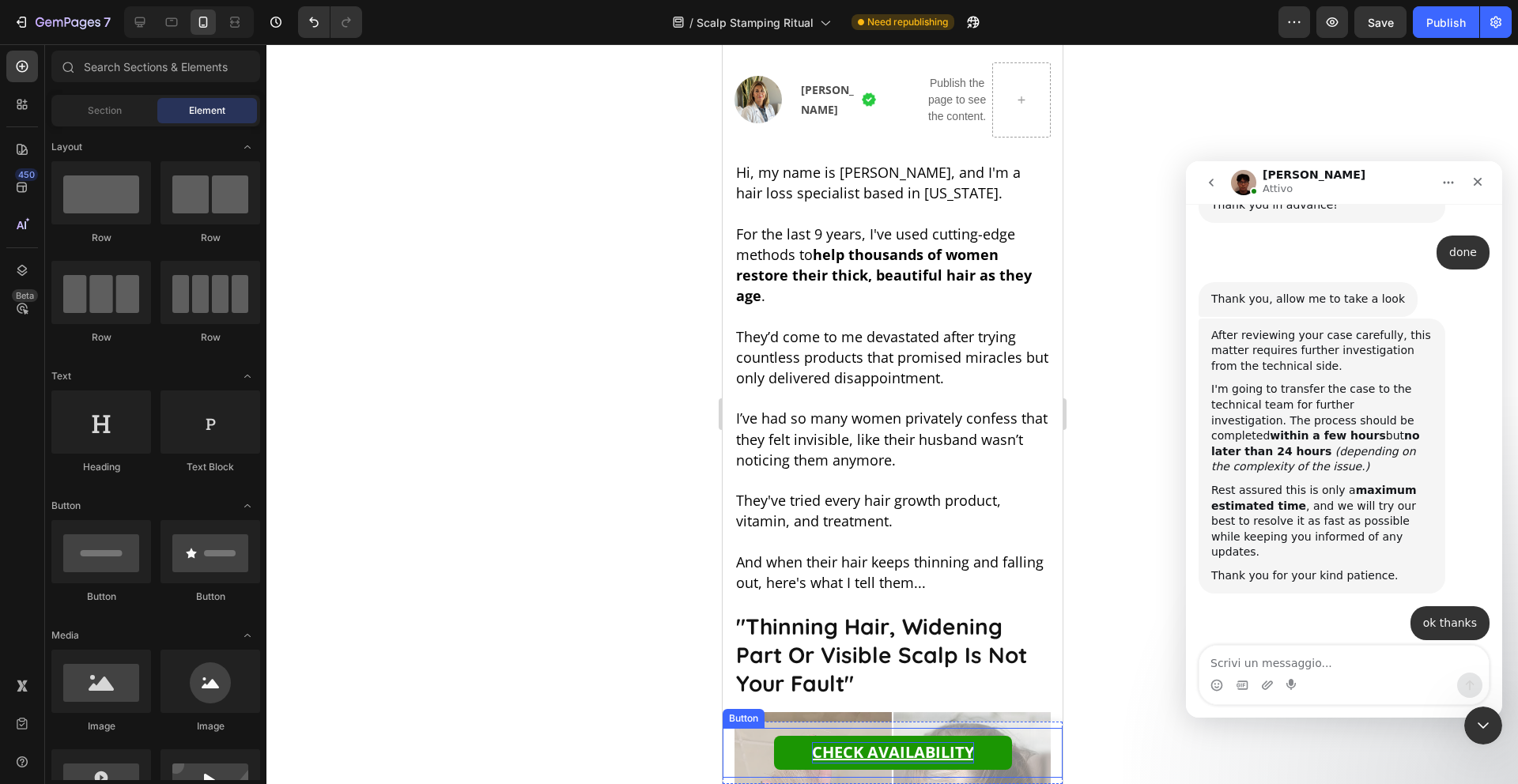
click at [814, 751] on u "CHECK AVAILABILITY" at bounding box center [893, 752] width 162 height 22
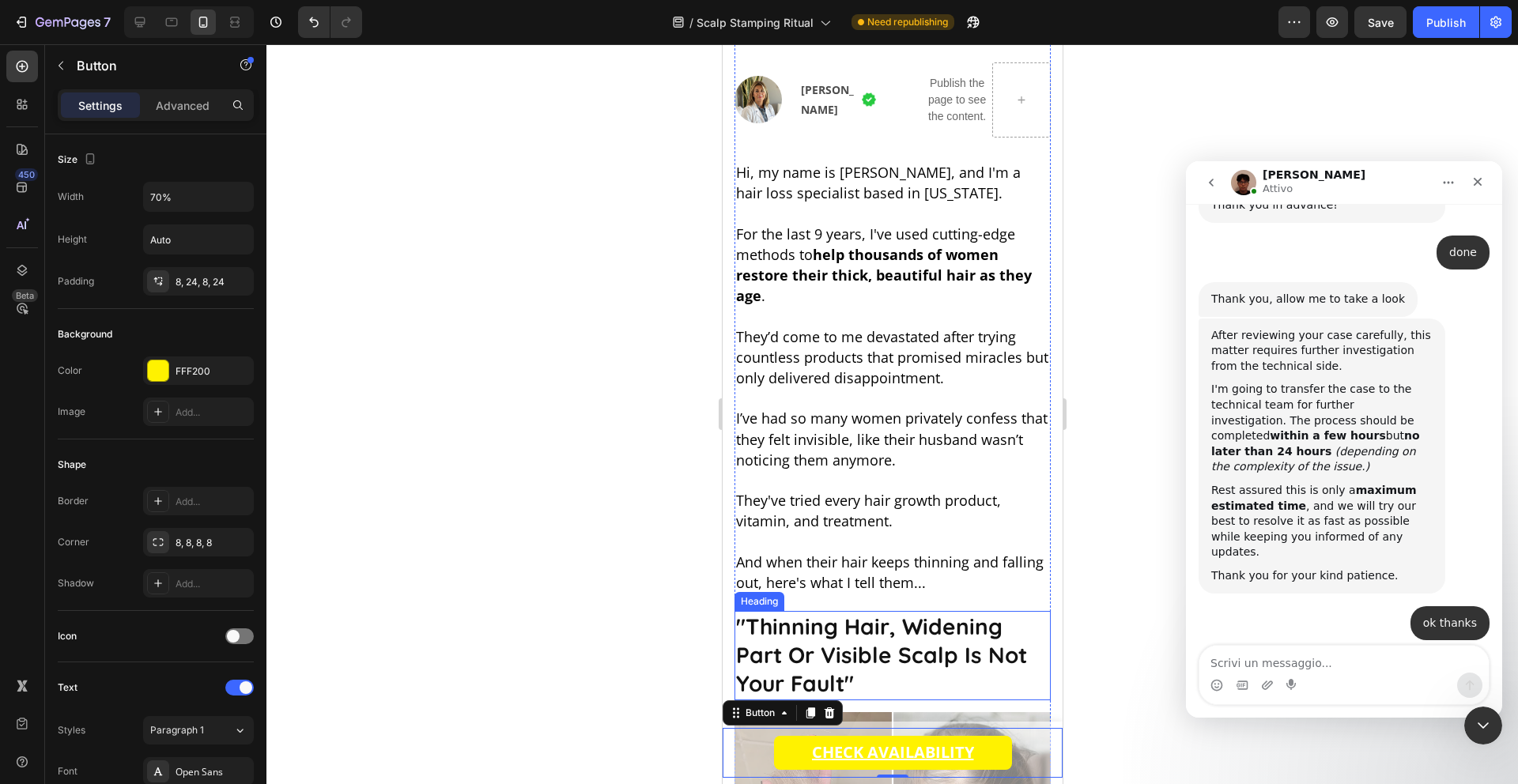
scroll to position [0, 0]
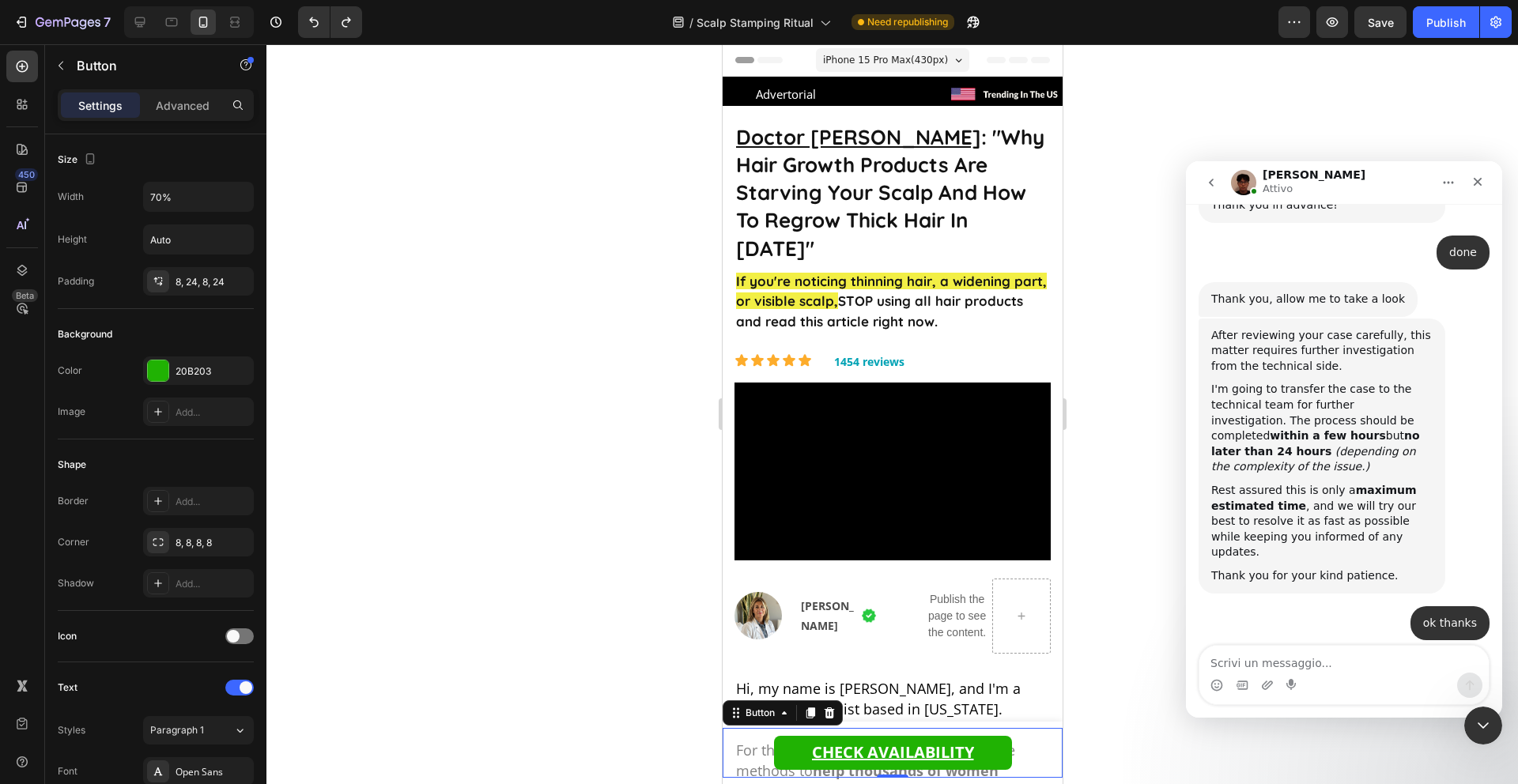
click at [1122, 612] on div at bounding box center [892, 414] width 1252 height 740
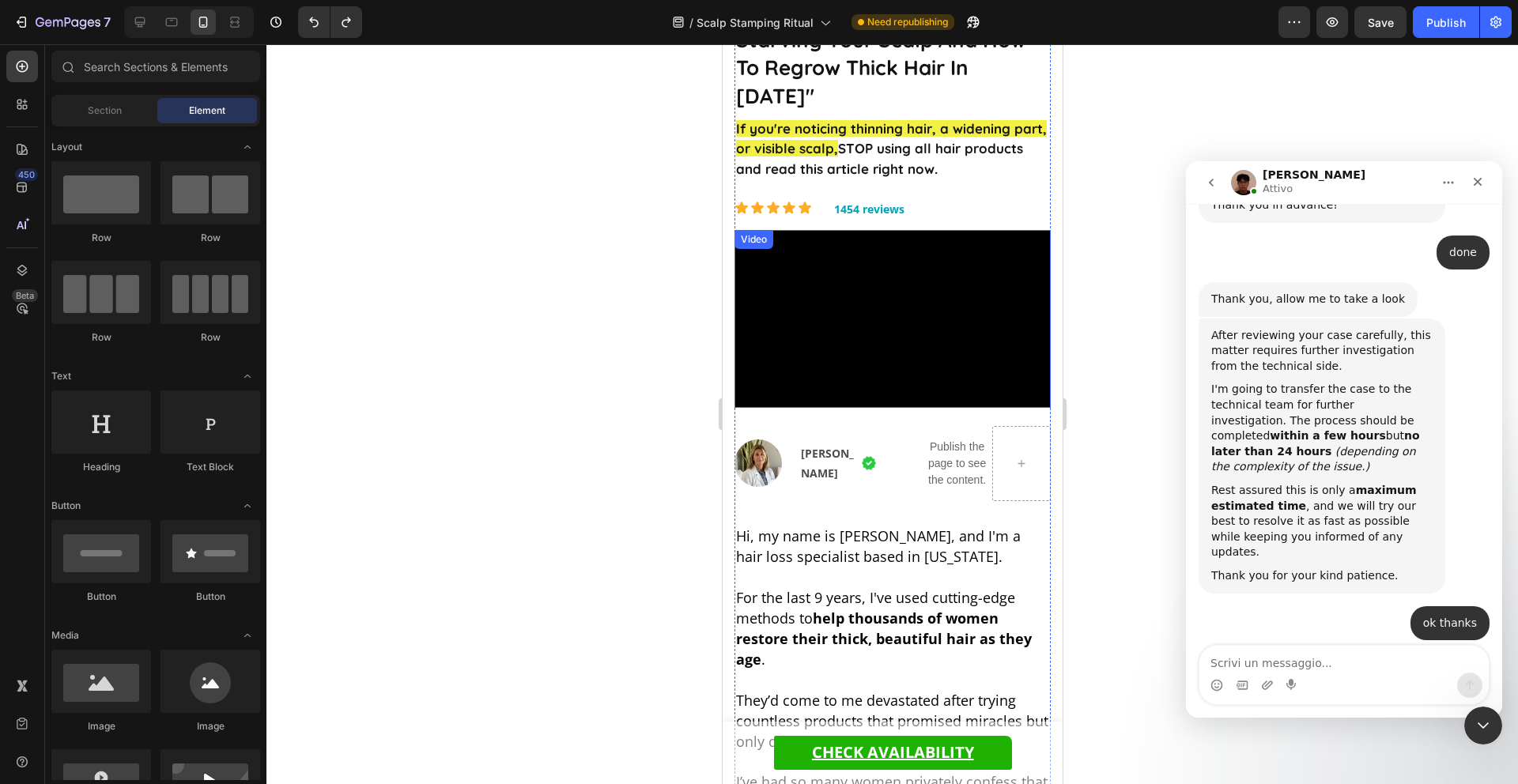
scroll to position [154, 0]
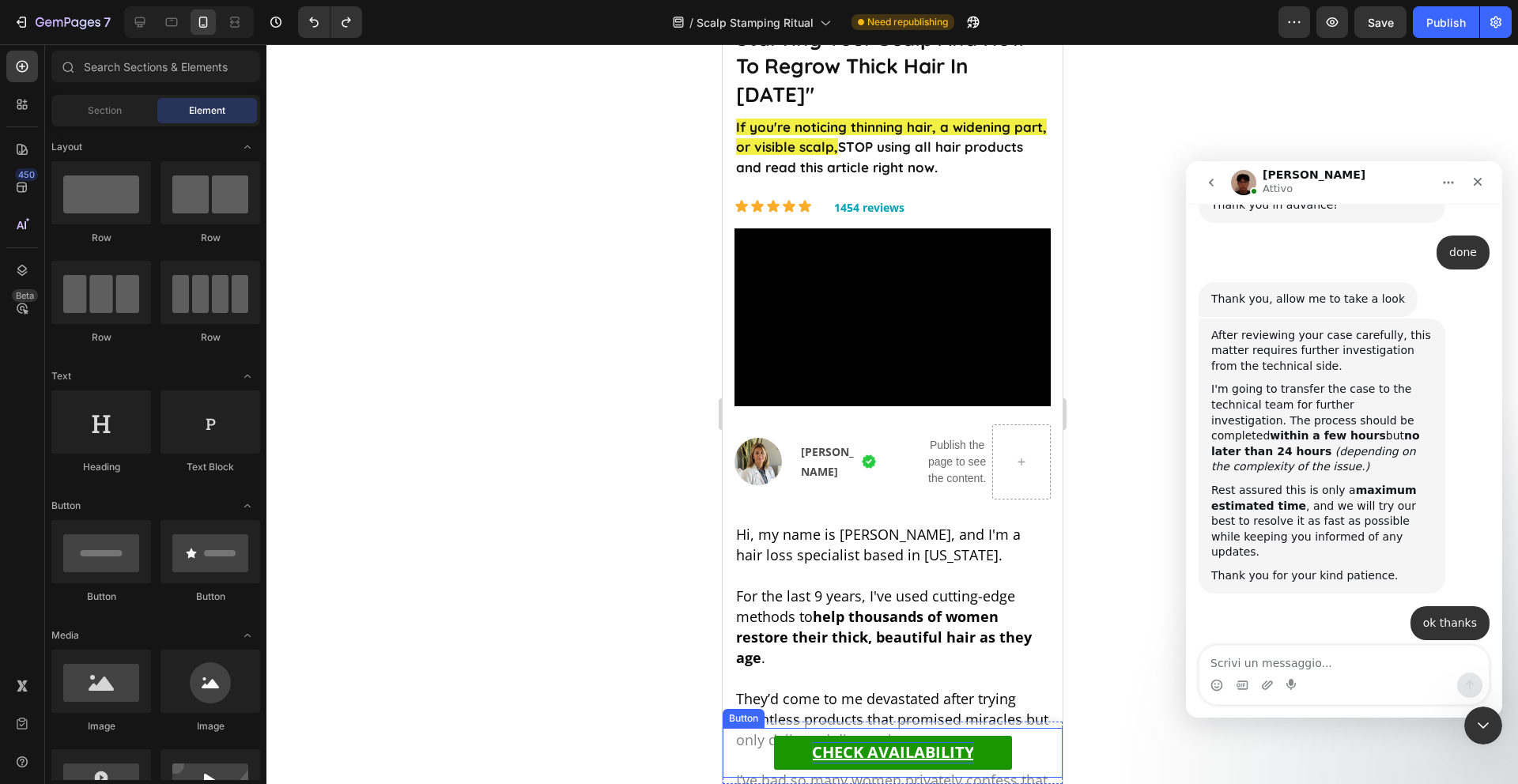
click at [953, 754] on u "CHECK AVAILABILITY" at bounding box center [893, 752] width 162 height 22
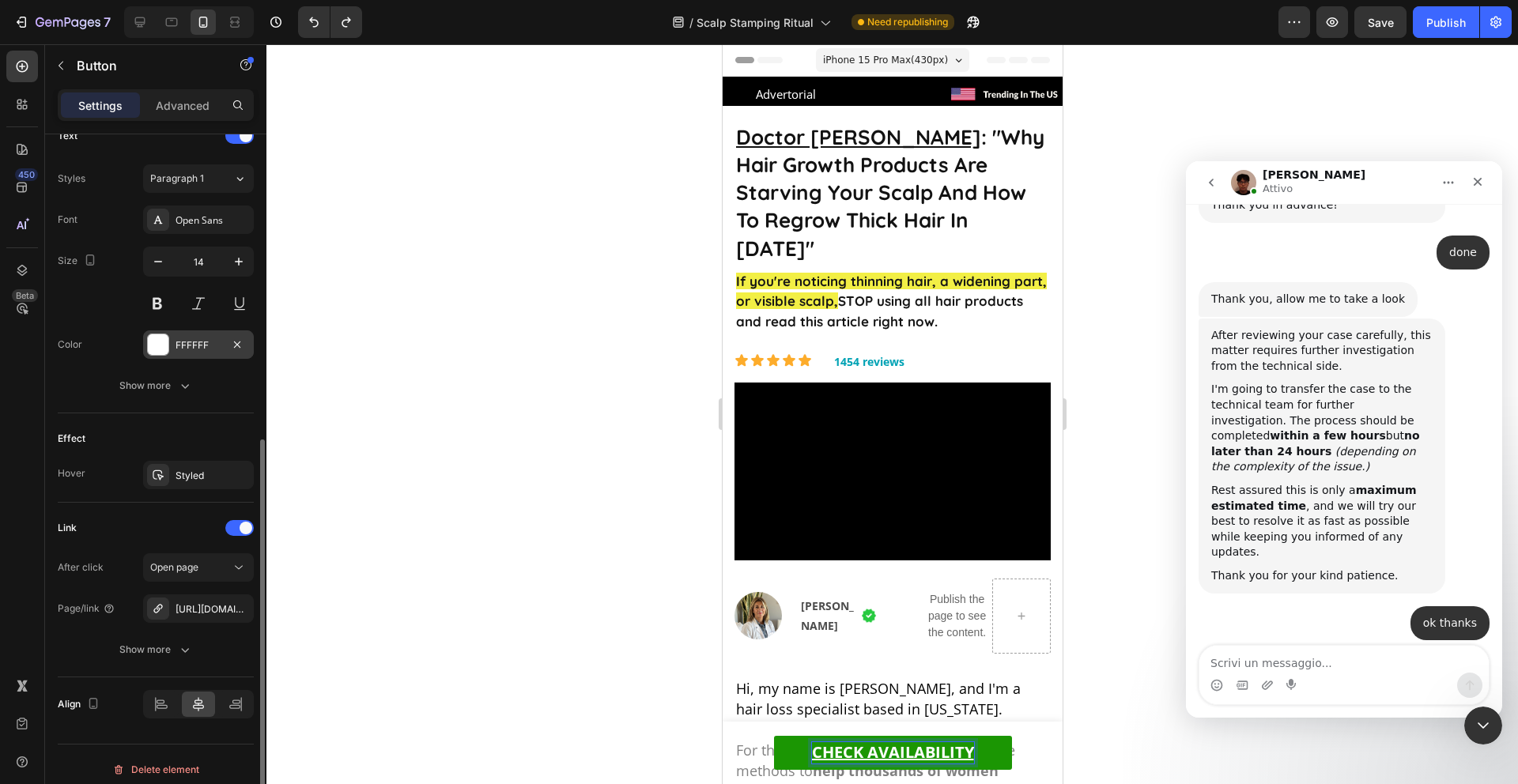
scroll to position [555, 0]
click at [193, 602] on div "[URL][DOMAIN_NAME]" at bounding box center [198, 606] width 45 height 14
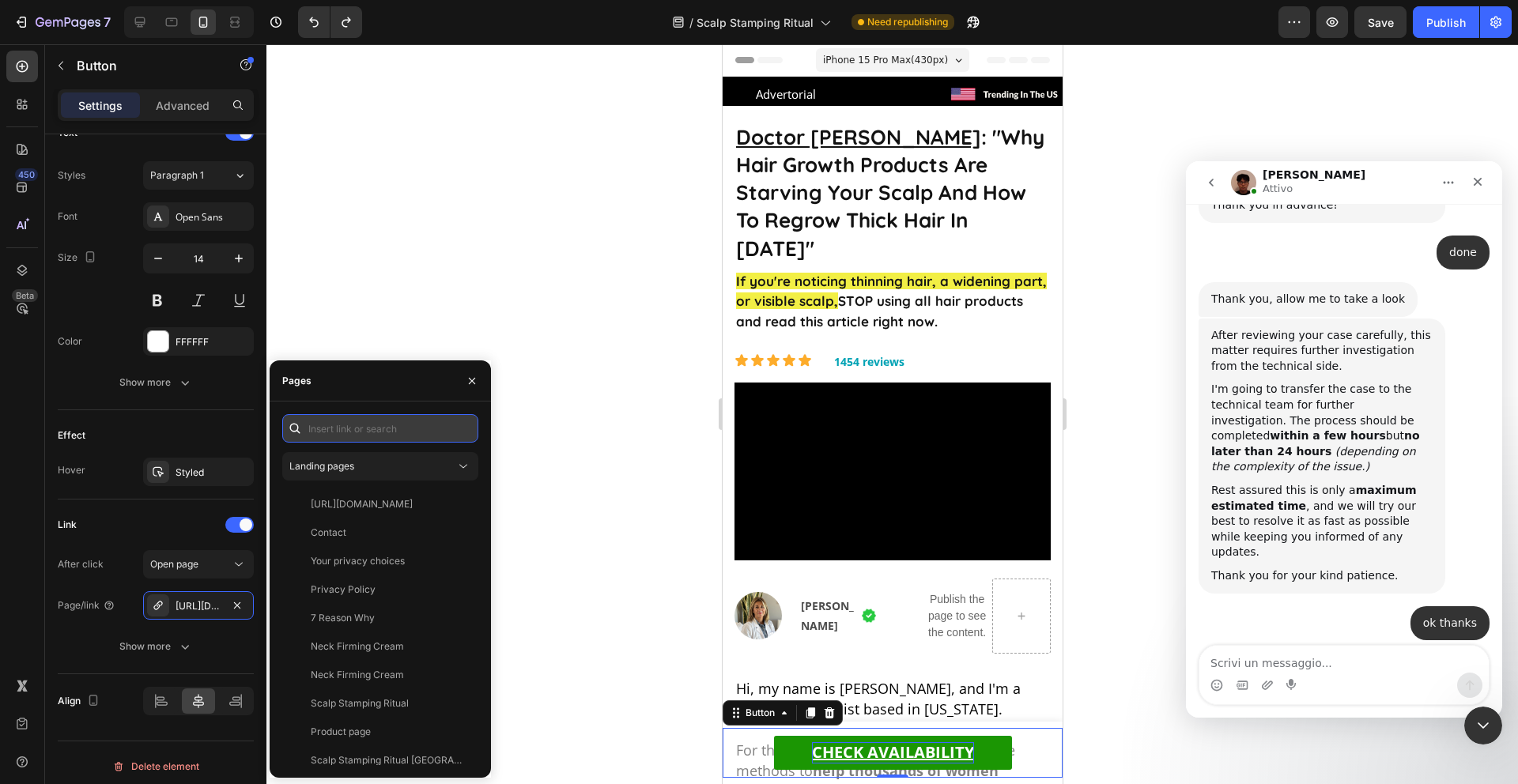
click at [349, 433] on input "text" at bounding box center [380, 428] width 196 height 29
paste input "[URL][DOMAIN_NAME]"
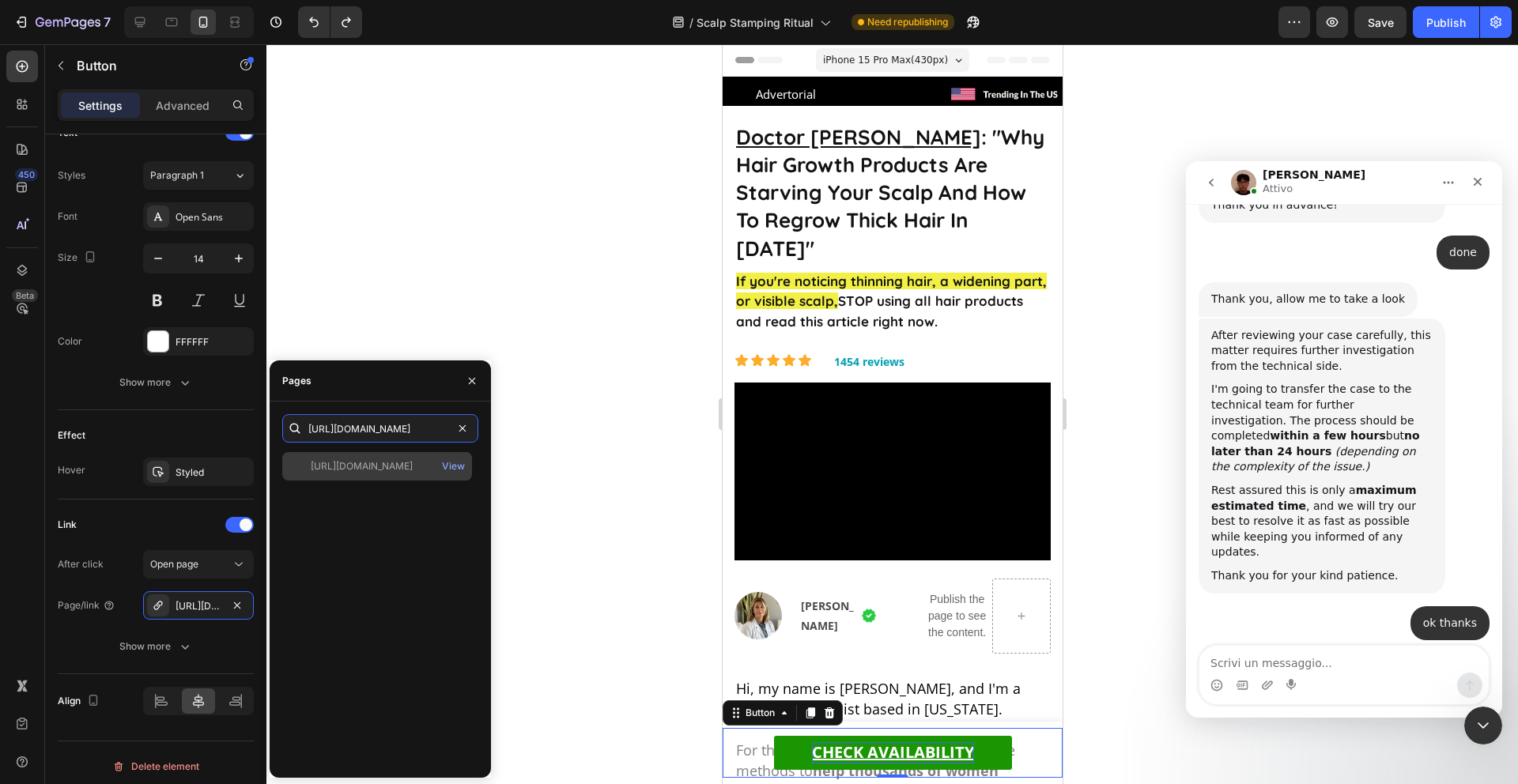
type input "[URL][DOMAIN_NAME]"
click at [404, 475] on div "[URL][DOMAIN_NAME] View" at bounding box center [377, 466] width 189 height 29
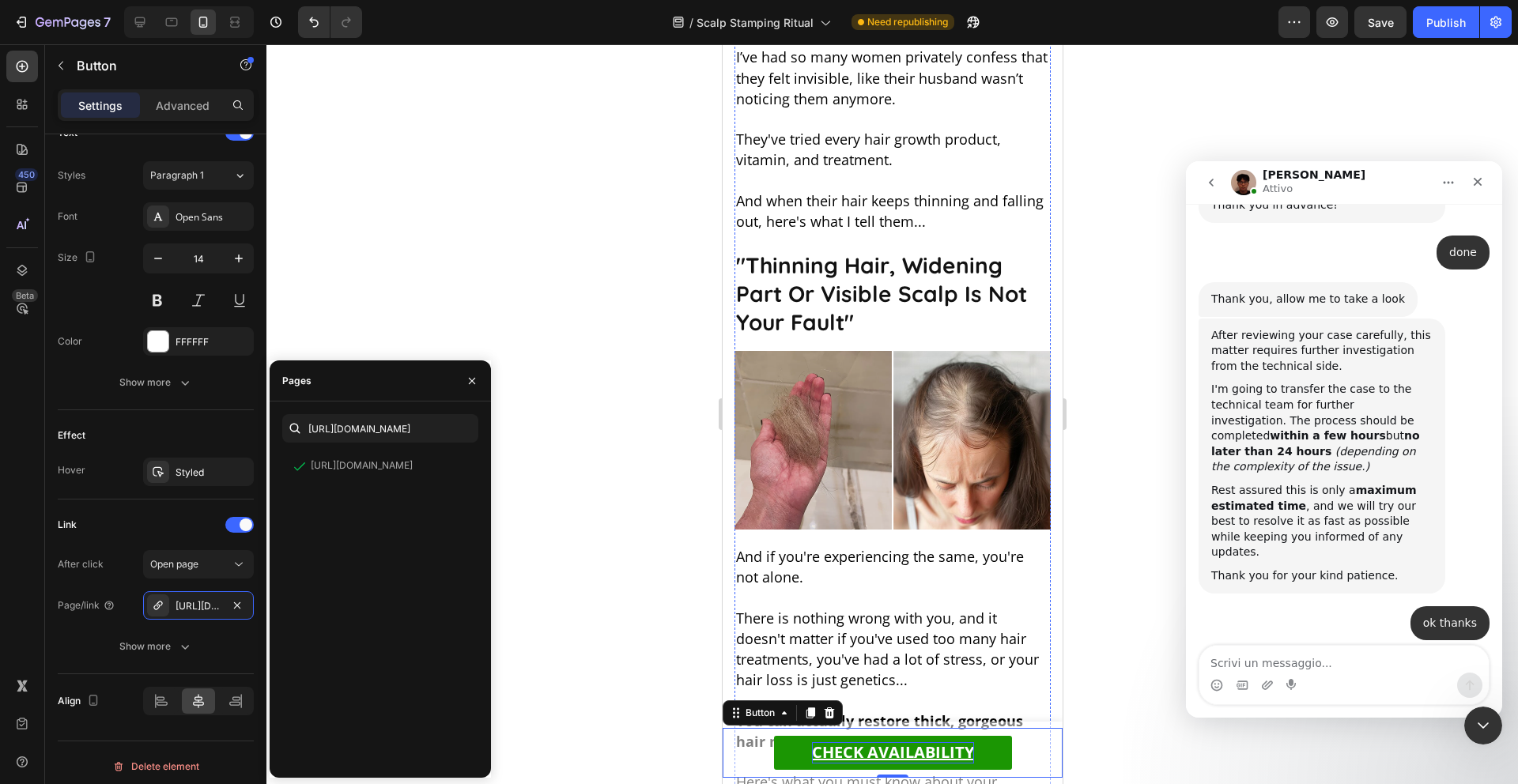
scroll to position [964, 0]
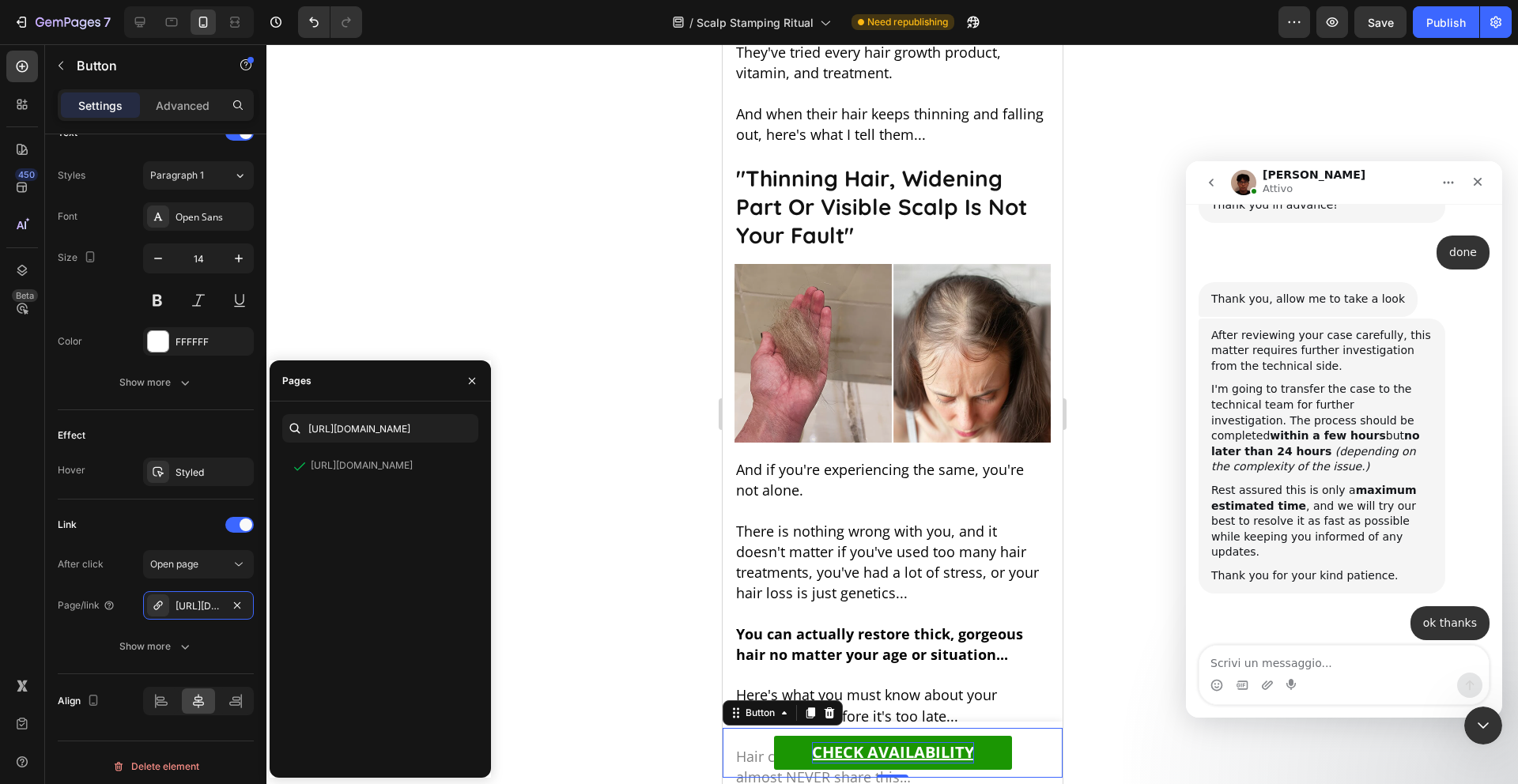
drag, startPoint x: 1448, startPoint y: 32, endPoint x: 1250, endPoint y: 158, distance: 234.7
click at [1447, 32] on button "Publish" at bounding box center [1446, 22] width 66 height 32
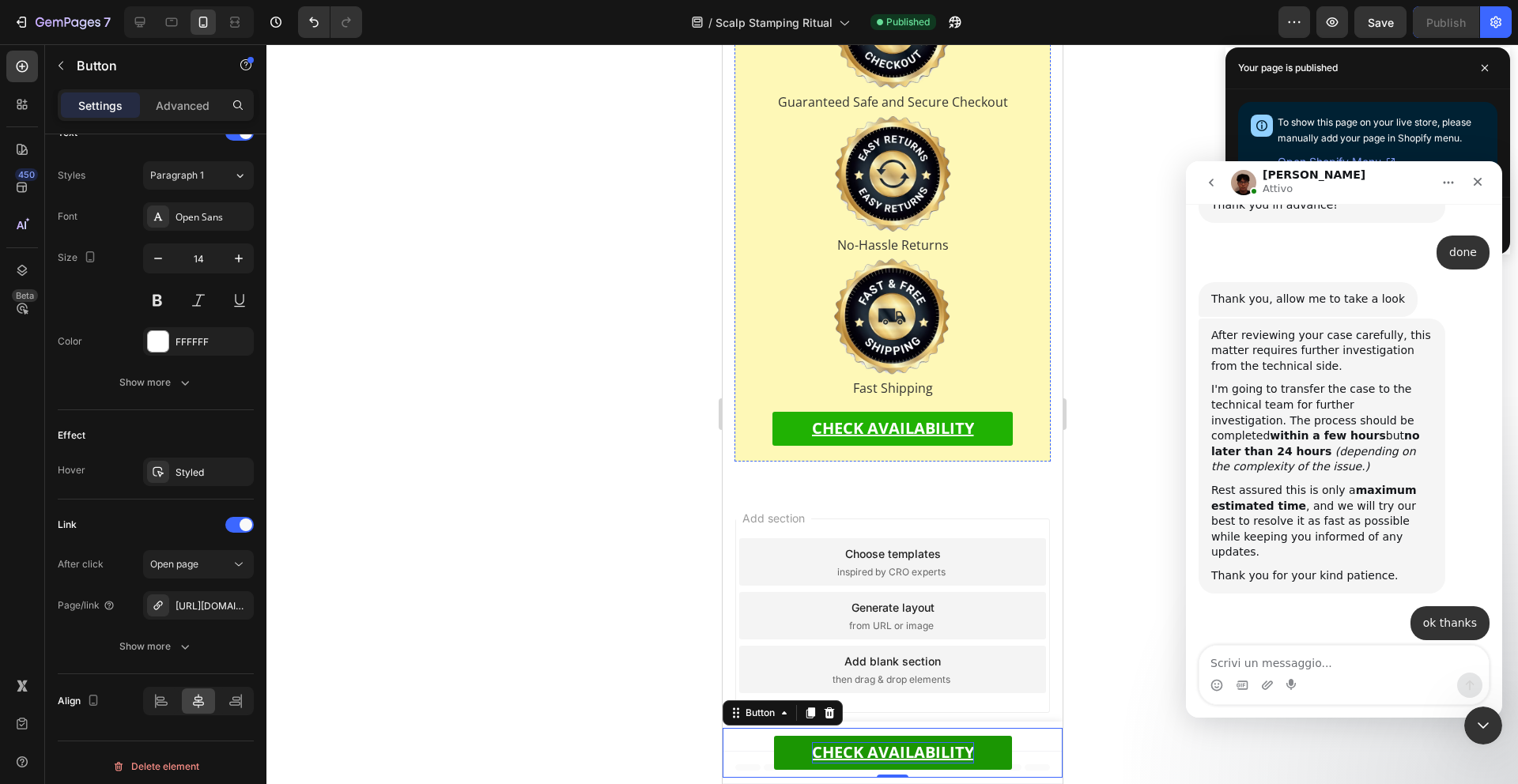
scroll to position [21221, 0]
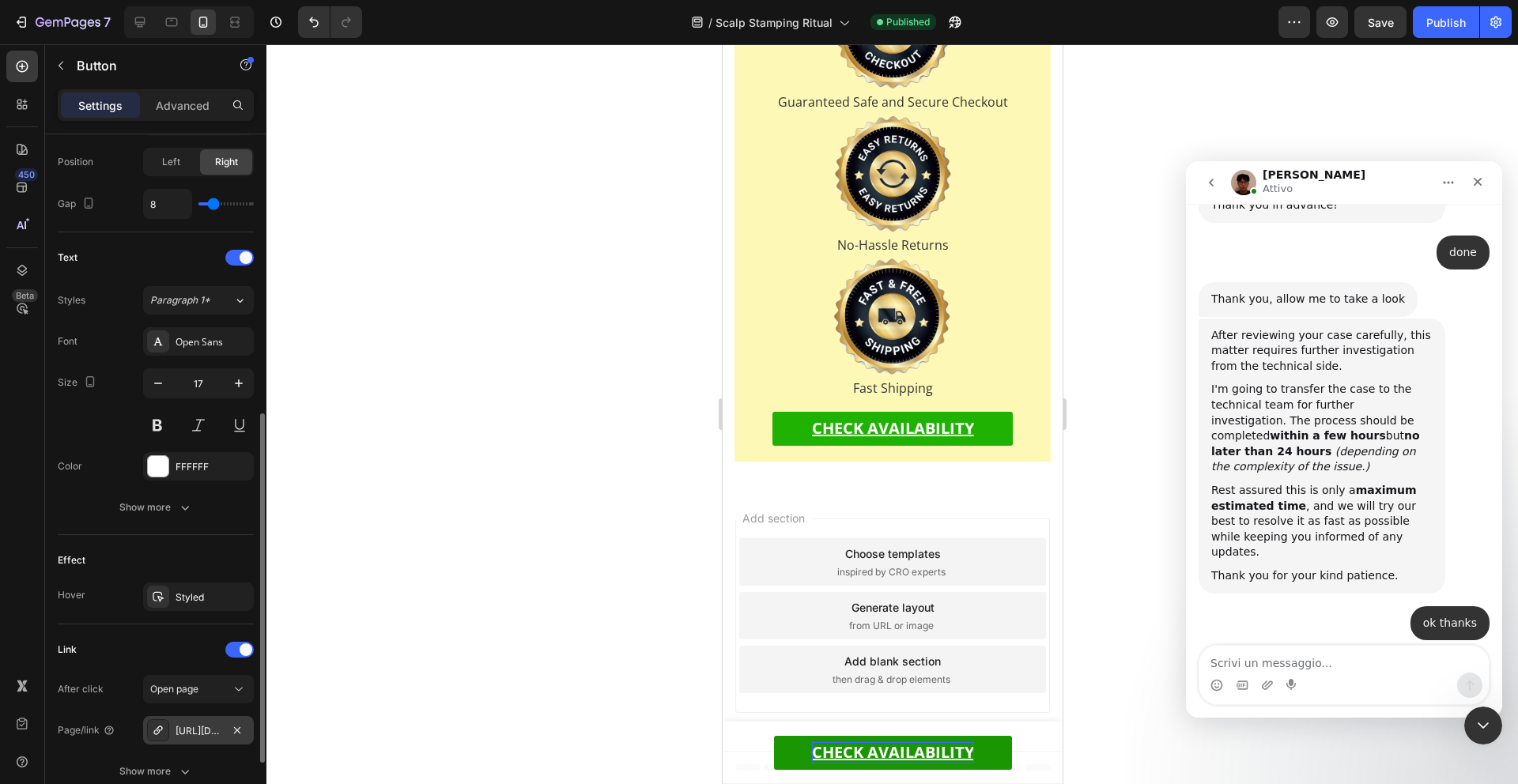
click at [197, 744] on div "[URL][DOMAIN_NAME]" at bounding box center [198, 730] width 110 height 29
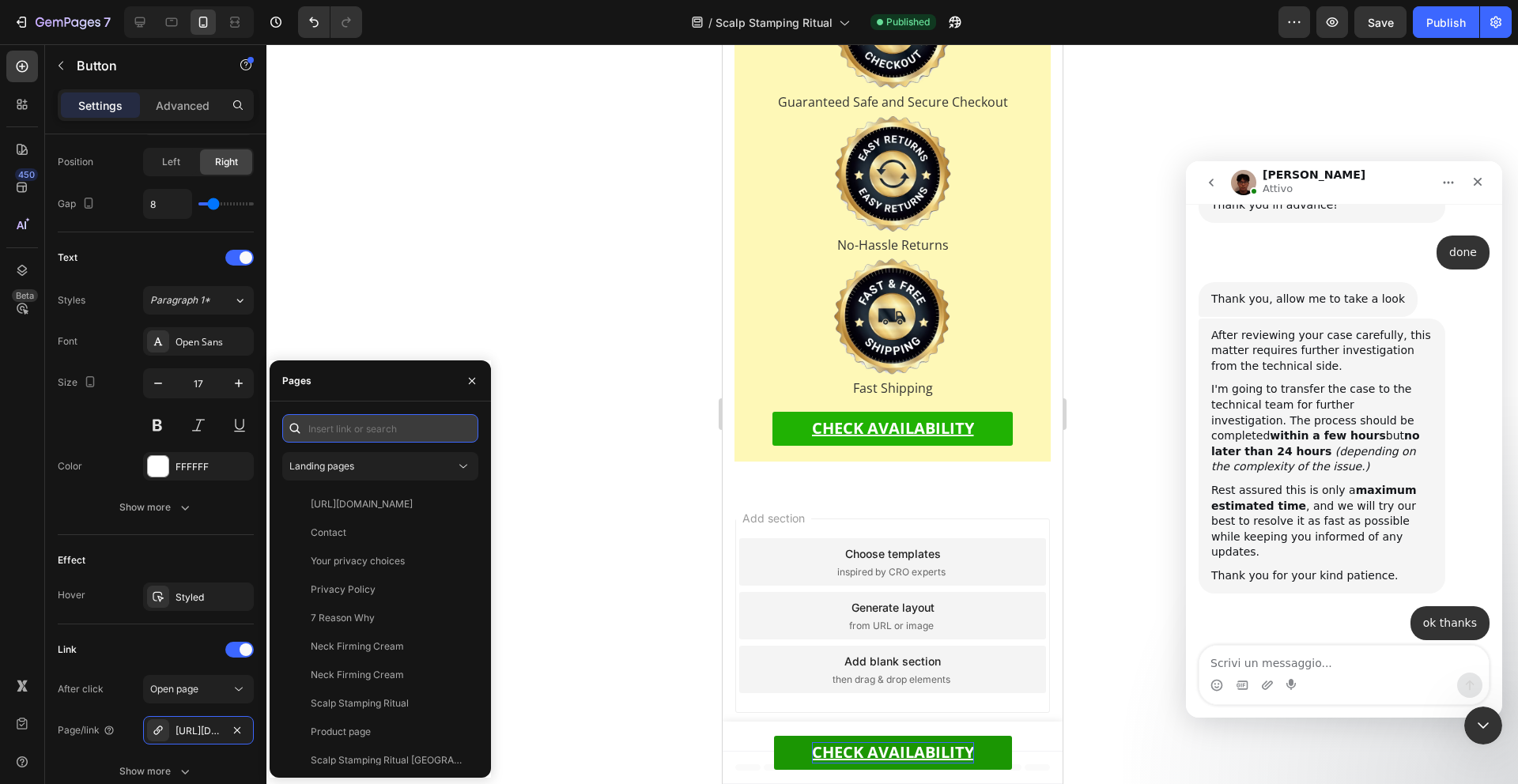
click at [410, 438] on input "text" at bounding box center [380, 428] width 196 height 29
paste input "[URL][DOMAIN_NAME]"
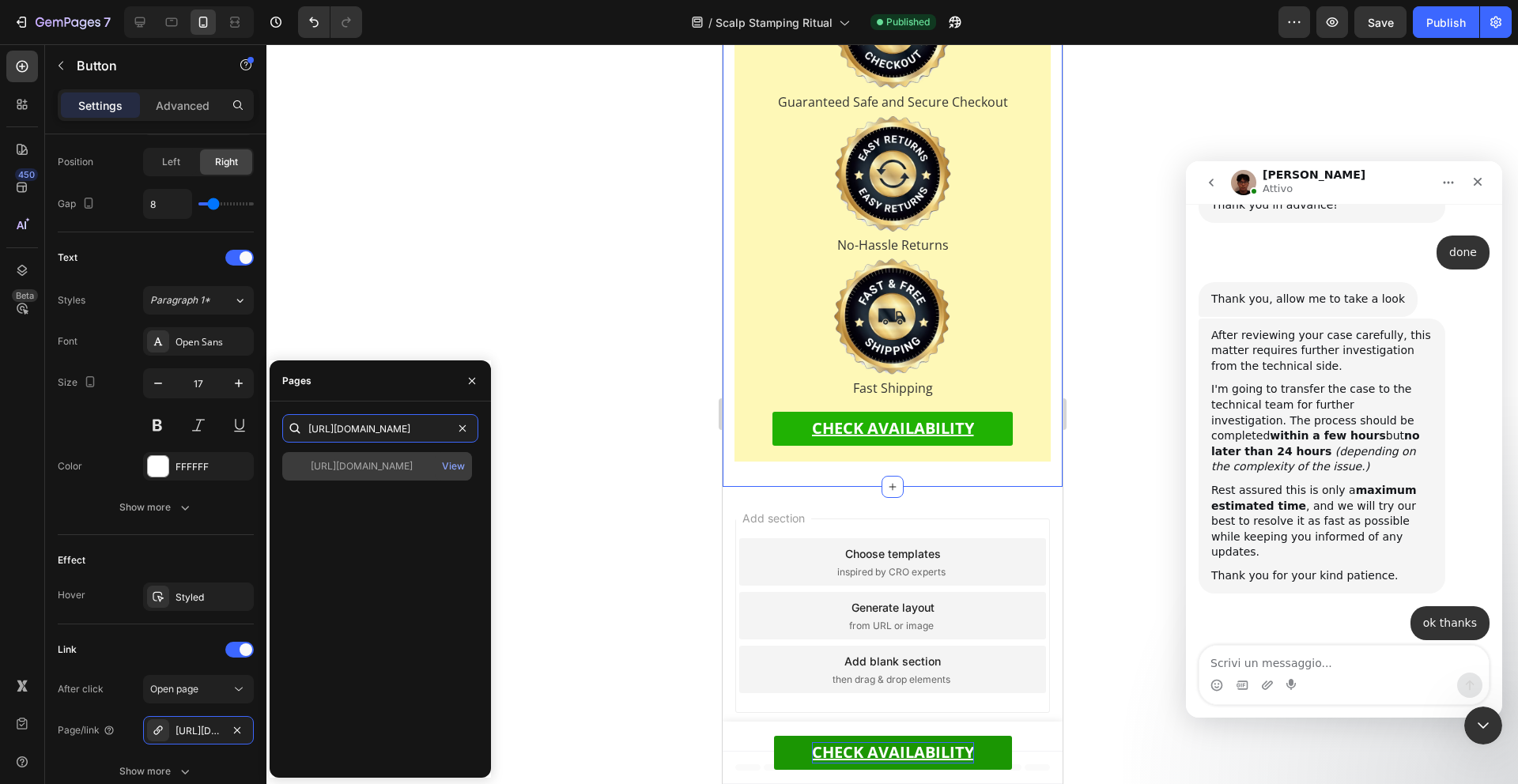
type input "[URL][DOMAIN_NAME]"
click at [395, 460] on div "[URL][DOMAIN_NAME]" at bounding box center [361, 466] width 102 height 14
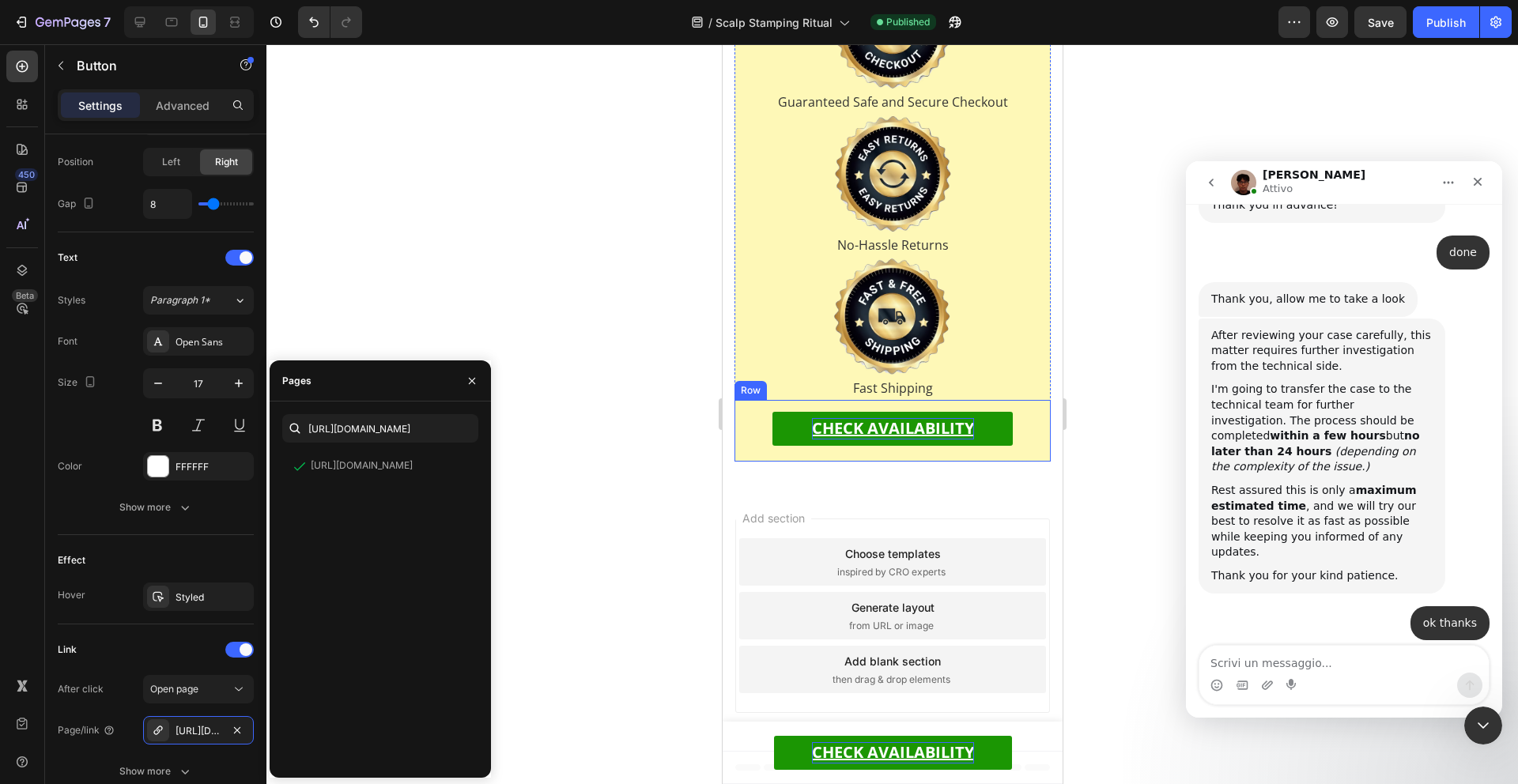
click at [893, 421] on u "CHECK AVAILABILITY" at bounding box center [893, 428] width 162 height 22
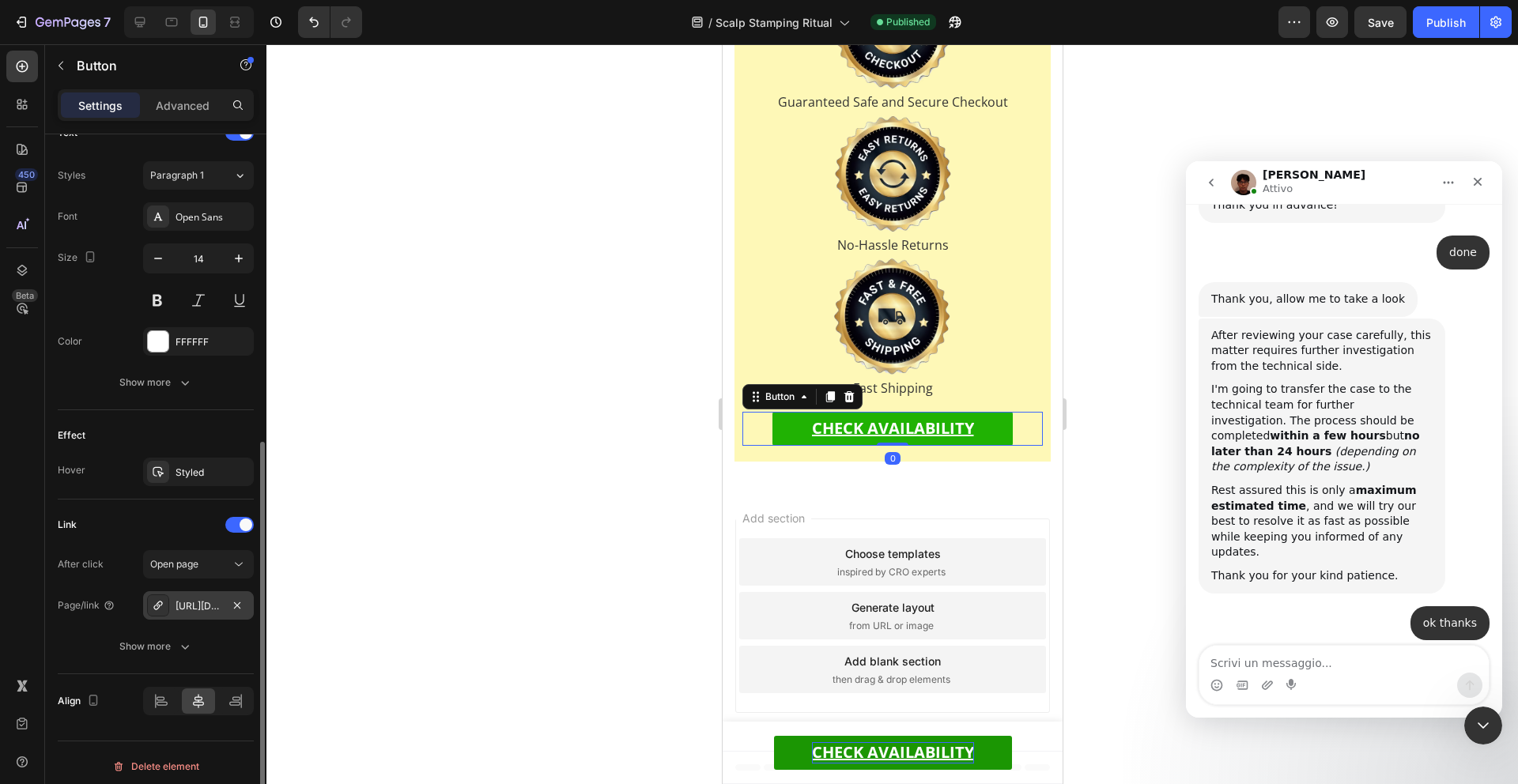
click at [225, 604] on div "[URL][DOMAIN_NAME]" at bounding box center [198, 606] width 110 height 29
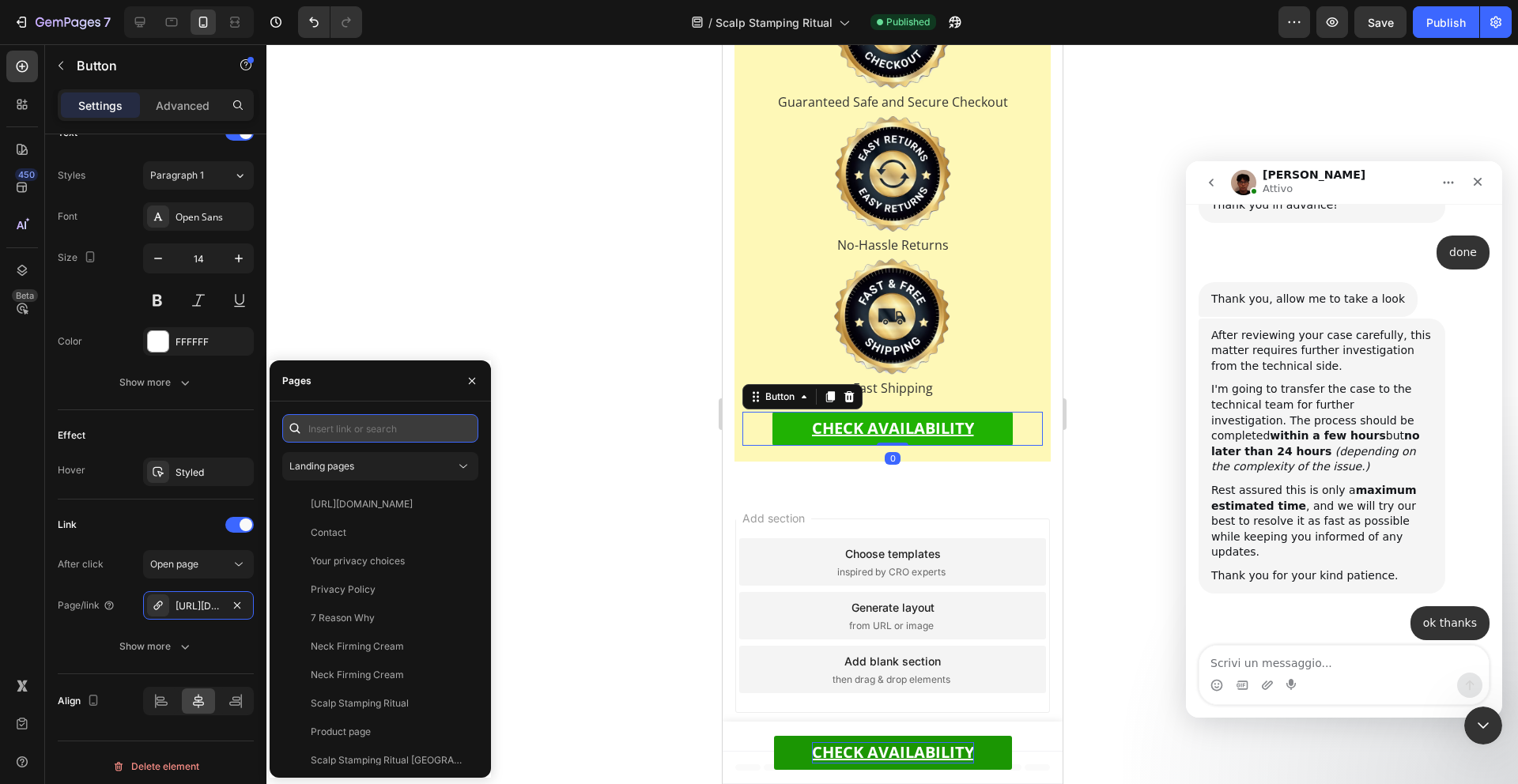
click at [384, 432] on input "text" at bounding box center [380, 428] width 196 height 29
paste input "[URL][DOMAIN_NAME]"
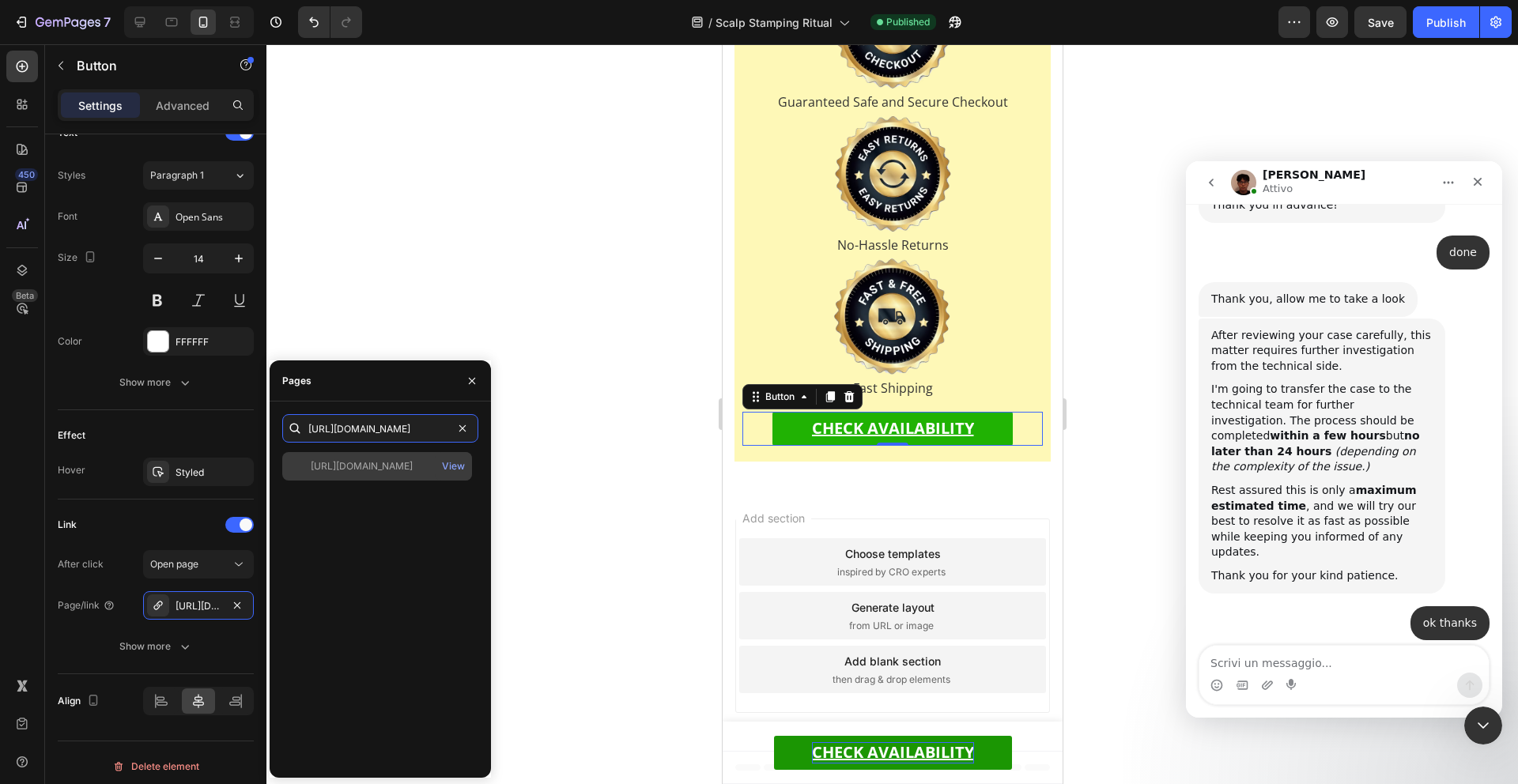
type input "[URL][DOMAIN_NAME]"
click at [412, 471] on div "[URL][DOMAIN_NAME]" at bounding box center [361, 466] width 102 height 14
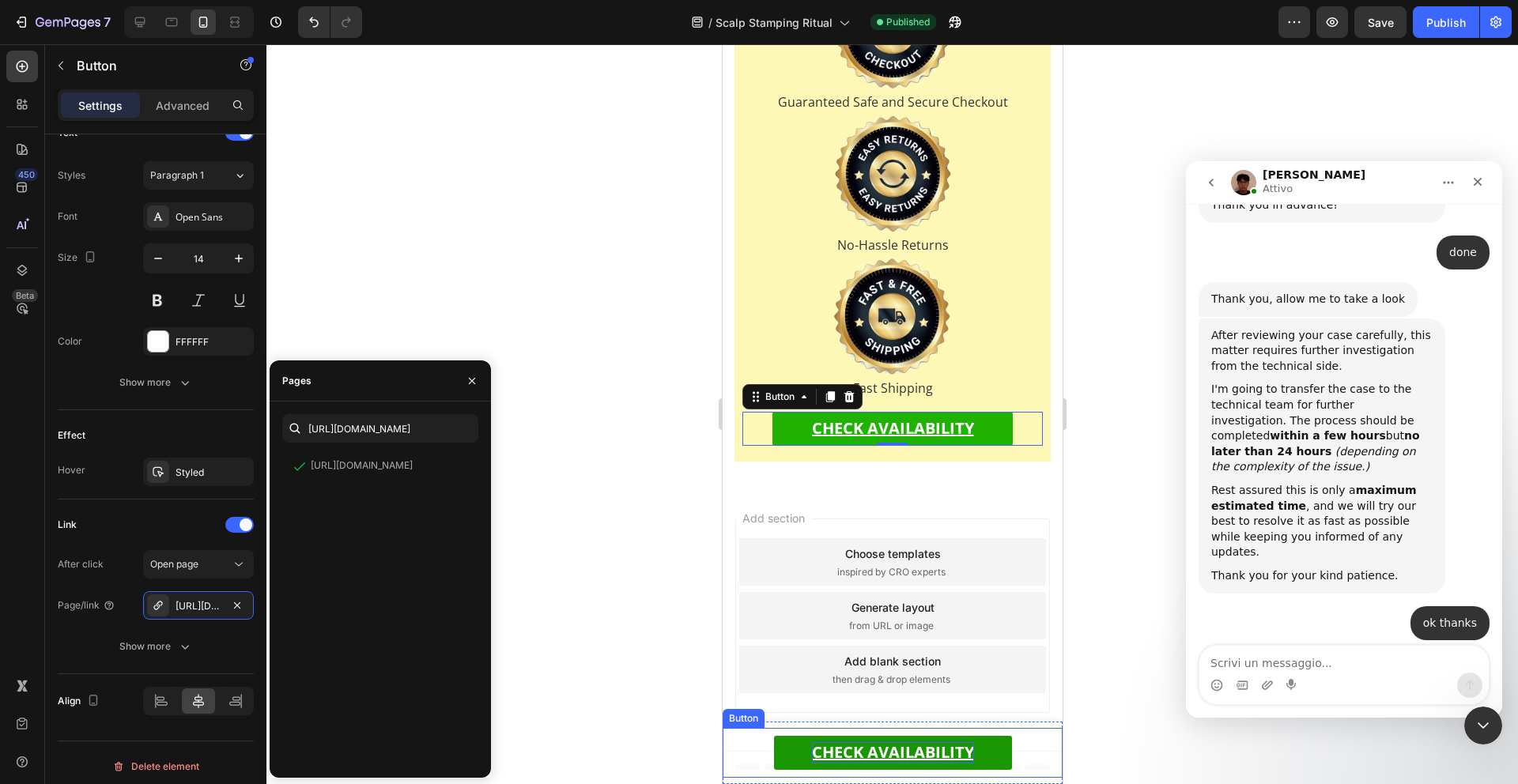
click at [883, 759] on u "CHECK AVAILABILITY" at bounding box center [893, 752] width 162 height 22
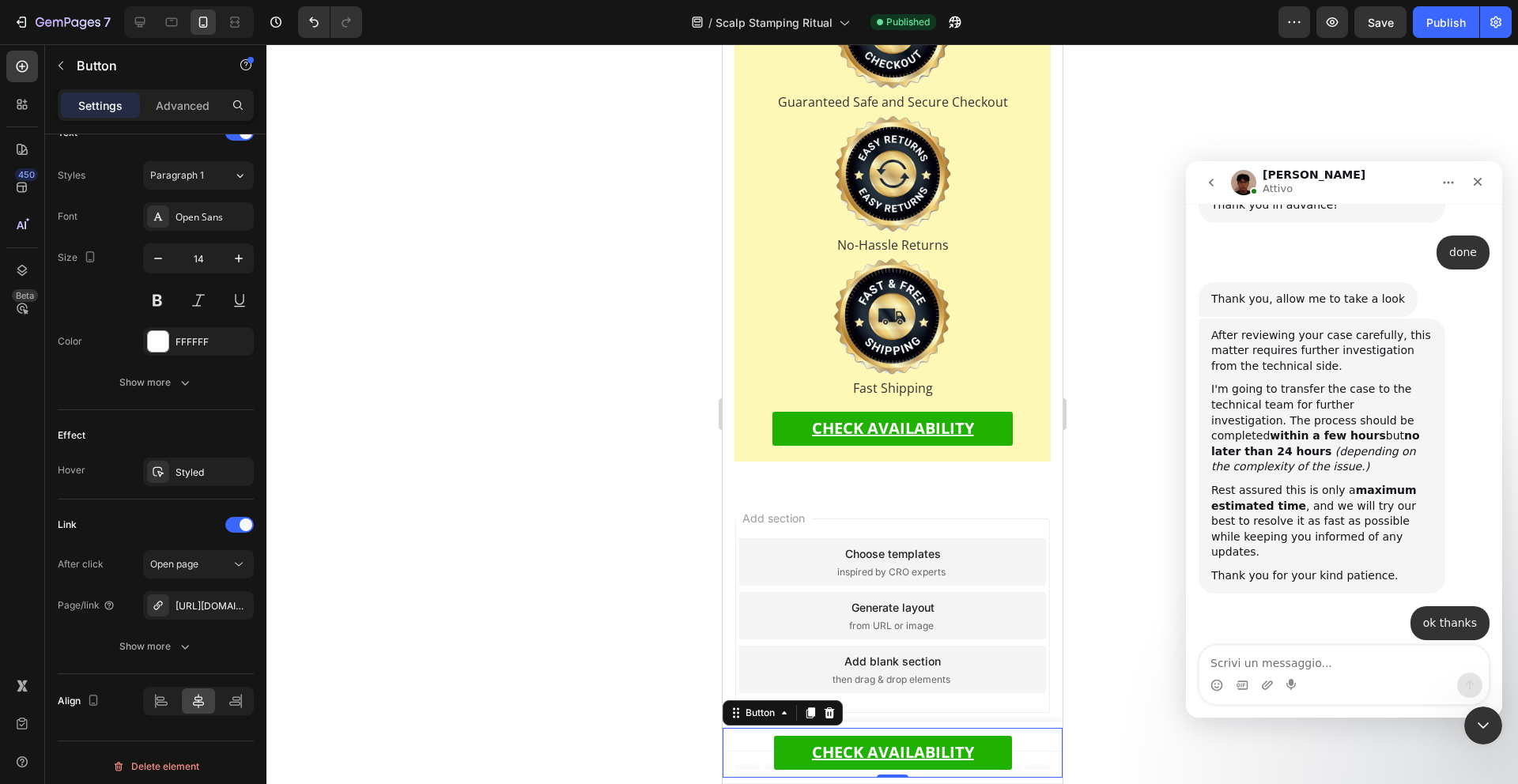
scroll to position [21358, 0]
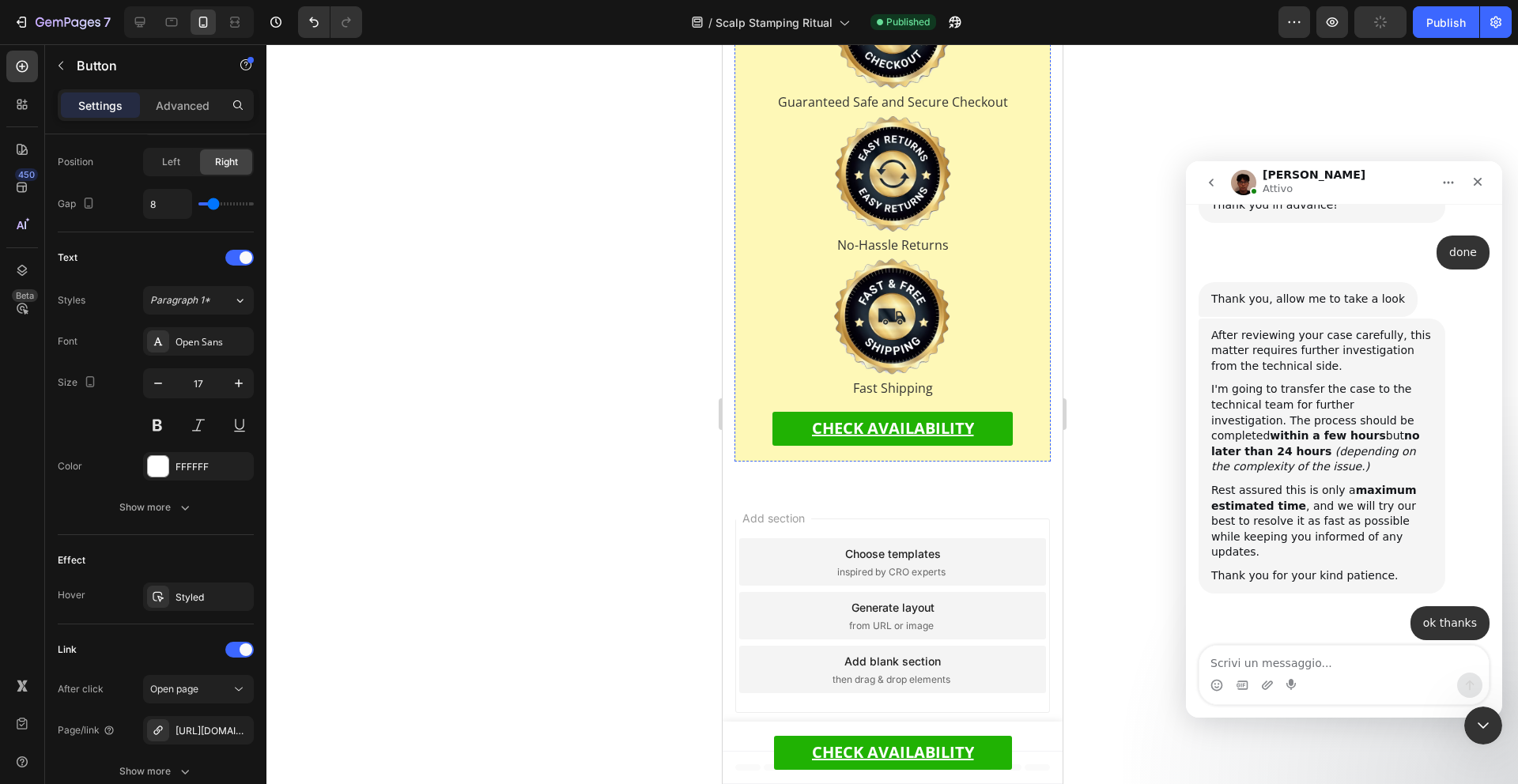
scroll to position [19131, 0]
click at [1458, 35] on button "Publish" at bounding box center [1446, 22] width 66 height 32
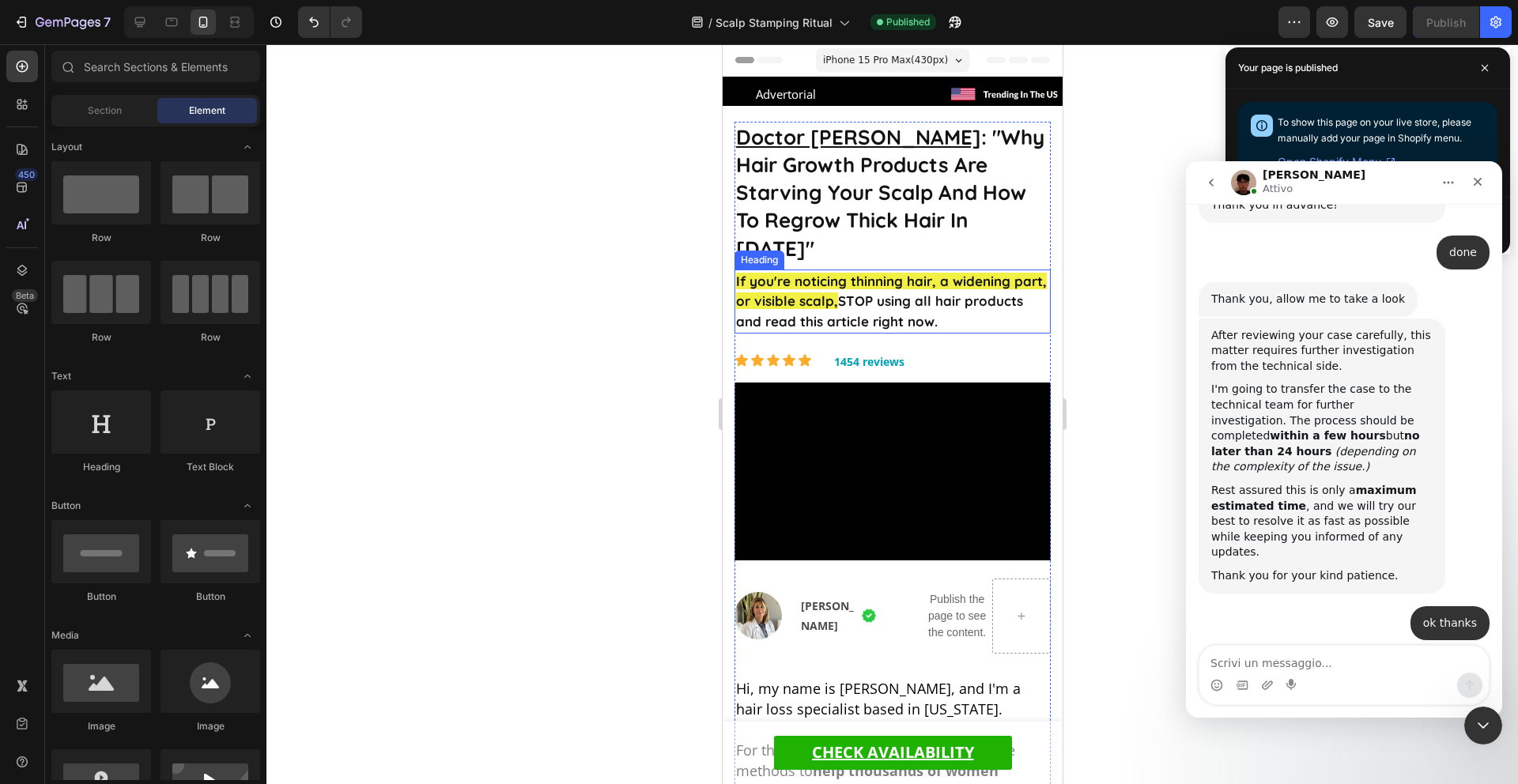
scroll to position [139, 0]
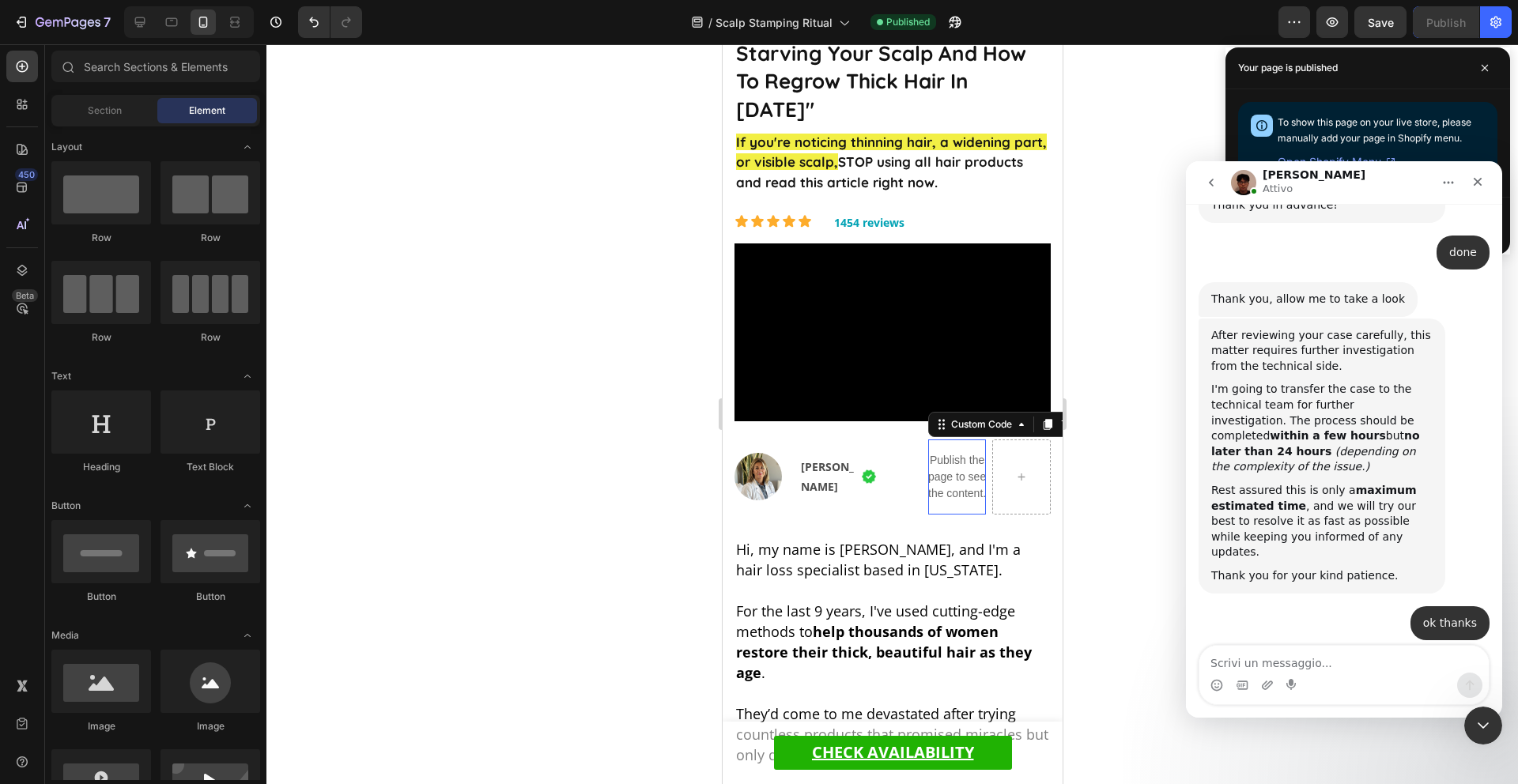
click at [951, 454] on p "Publish the page to see the content." at bounding box center [956, 477] width 58 height 50
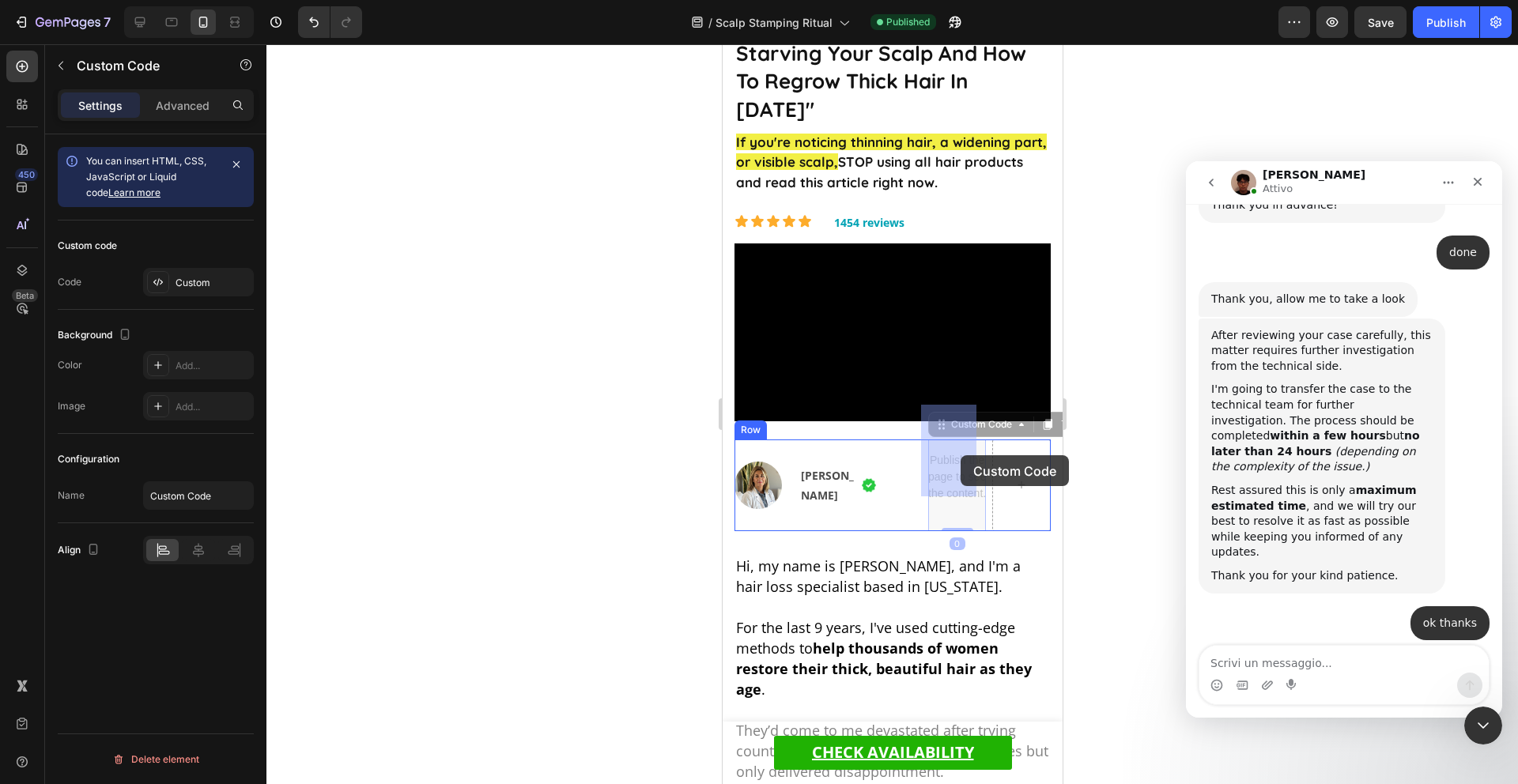
drag, startPoint x: 959, startPoint y: 433, endPoint x: 956, endPoint y: 450, distance: 17.3
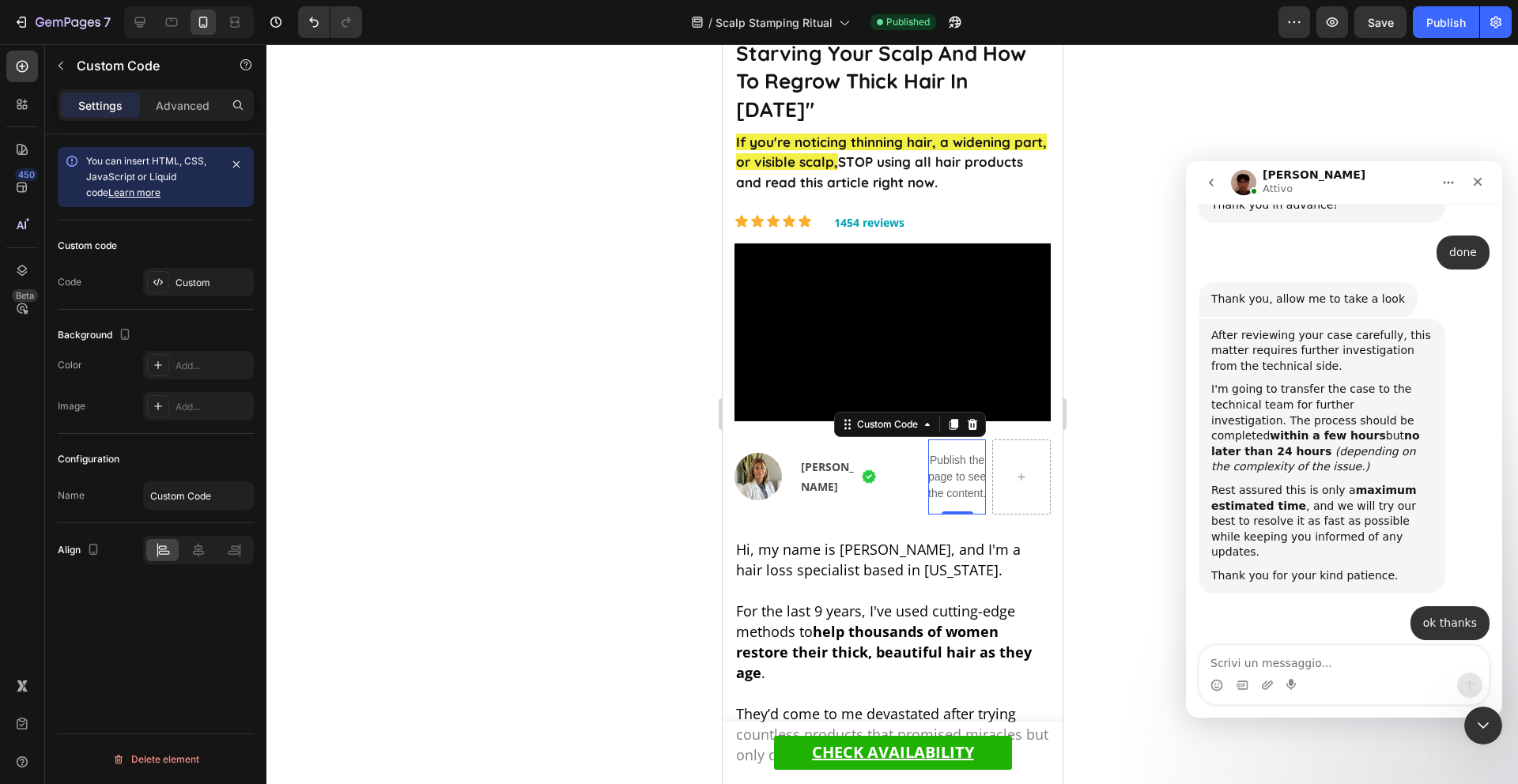
click at [966, 418] on icon at bounding box center [972, 424] width 13 height 13
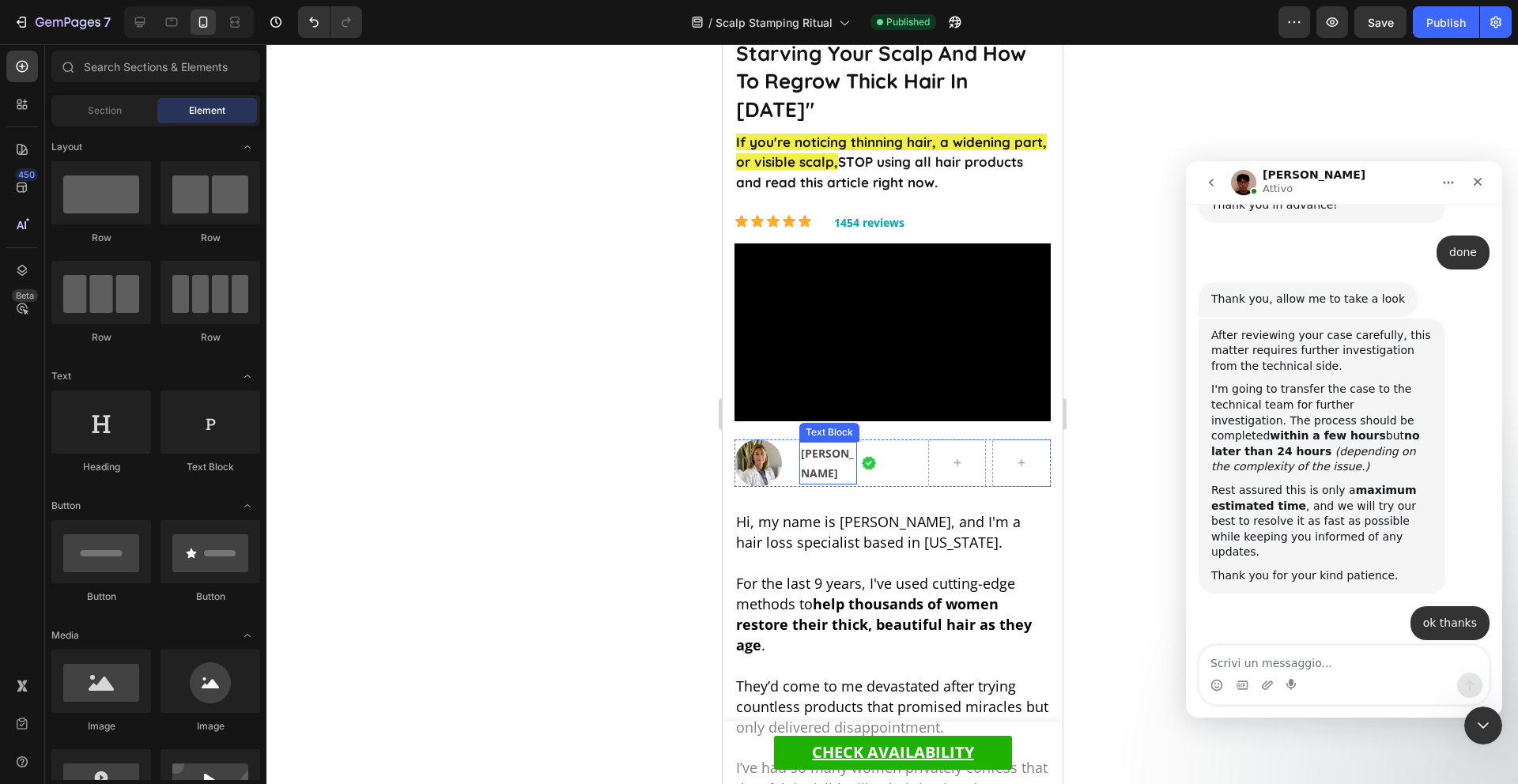
click at [820, 446] on strong "[PERSON_NAME]" at bounding box center [827, 463] width 53 height 35
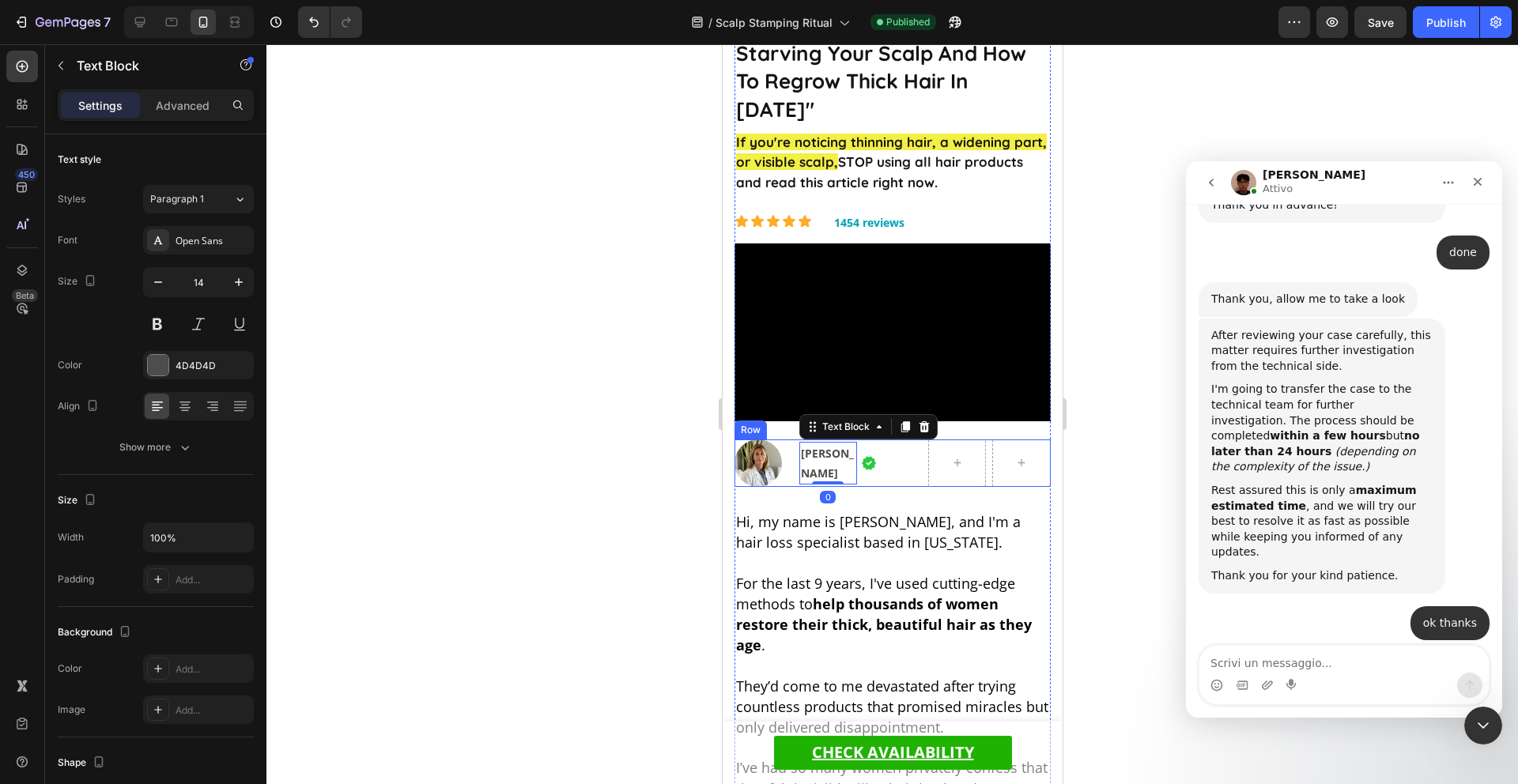
click at [904, 463] on div "Image" at bounding box center [892, 463] width 58 height 47
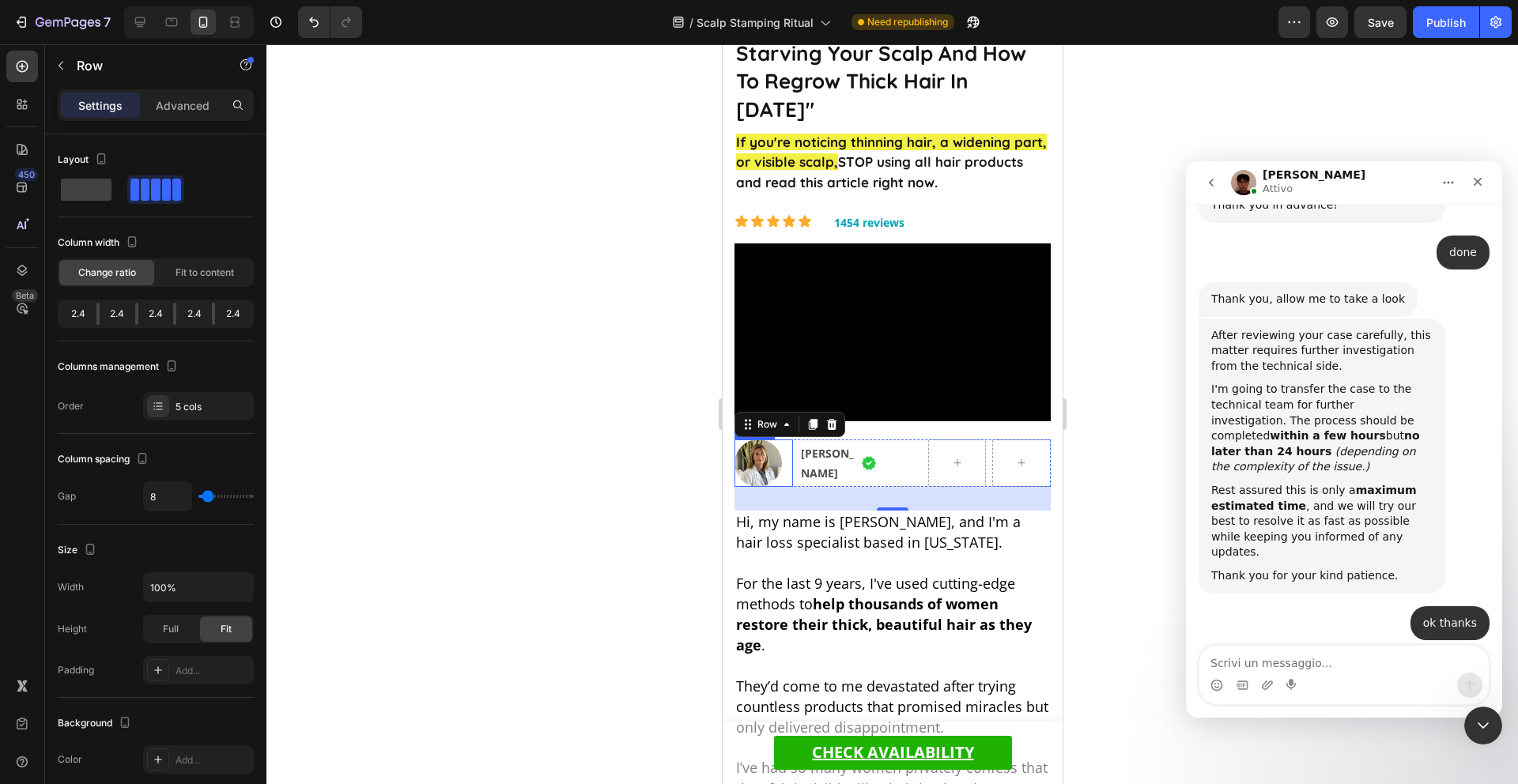
click at [766, 446] on img at bounding box center [758, 463] width 47 height 47
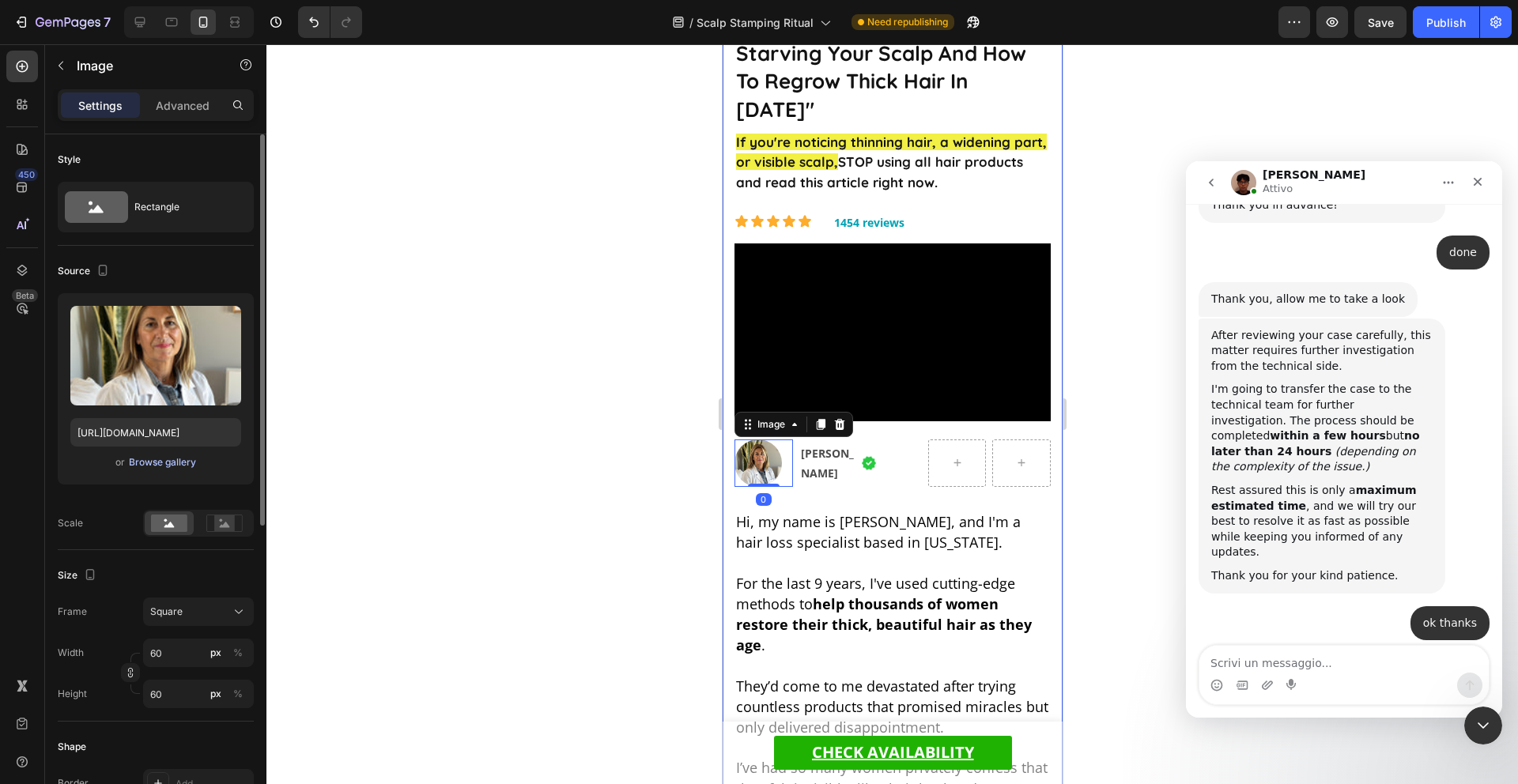
click at [142, 457] on div "Browse gallery" at bounding box center [163, 463] width 67 height 14
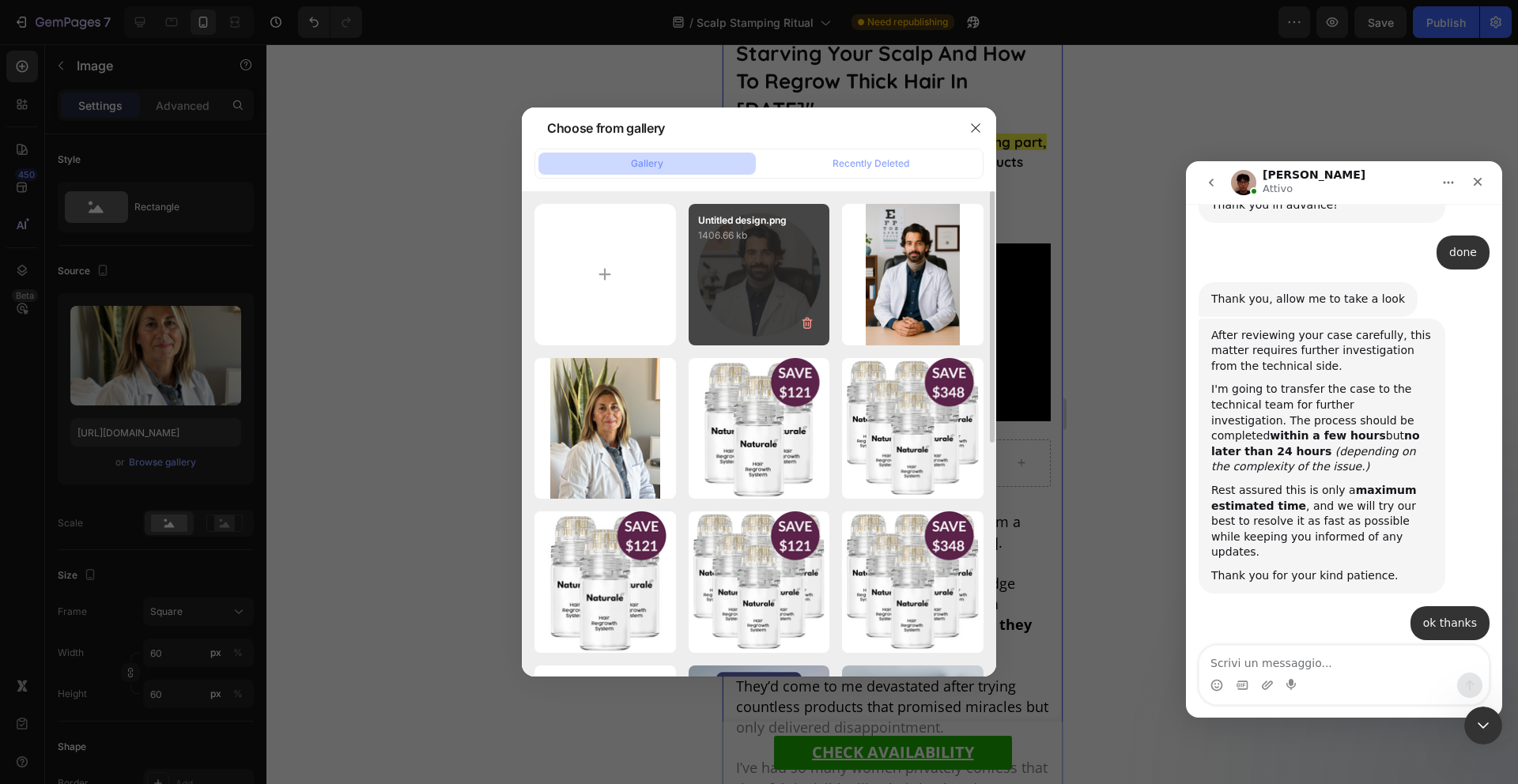
click at [783, 313] on div "Untitled design.png 1406.66 kb" at bounding box center [759, 275] width 142 height 142
type input "[URL][DOMAIN_NAME]"
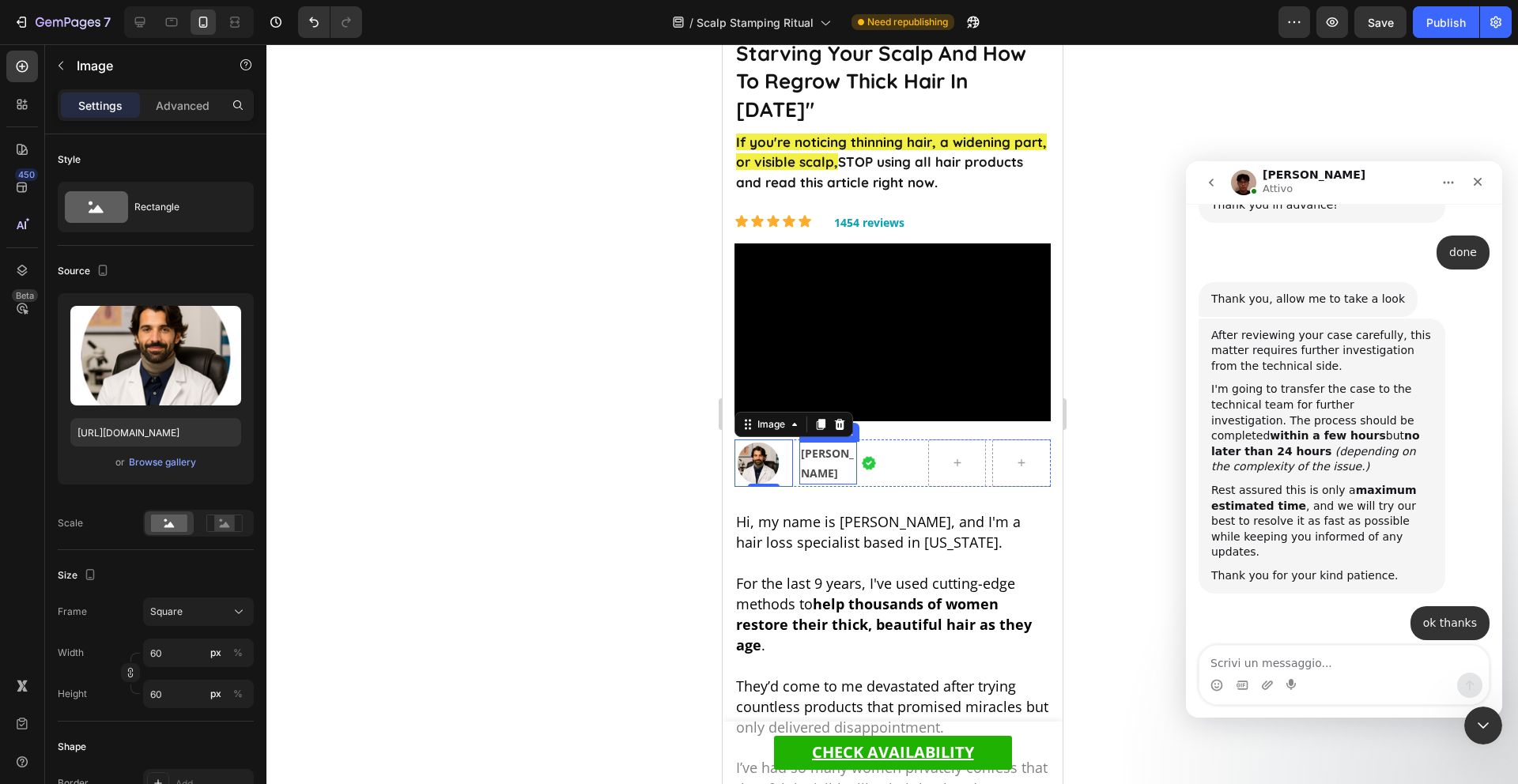
click at [820, 446] on strong "[PERSON_NAME]" at bounding box center [827, 463] width 53 height 35
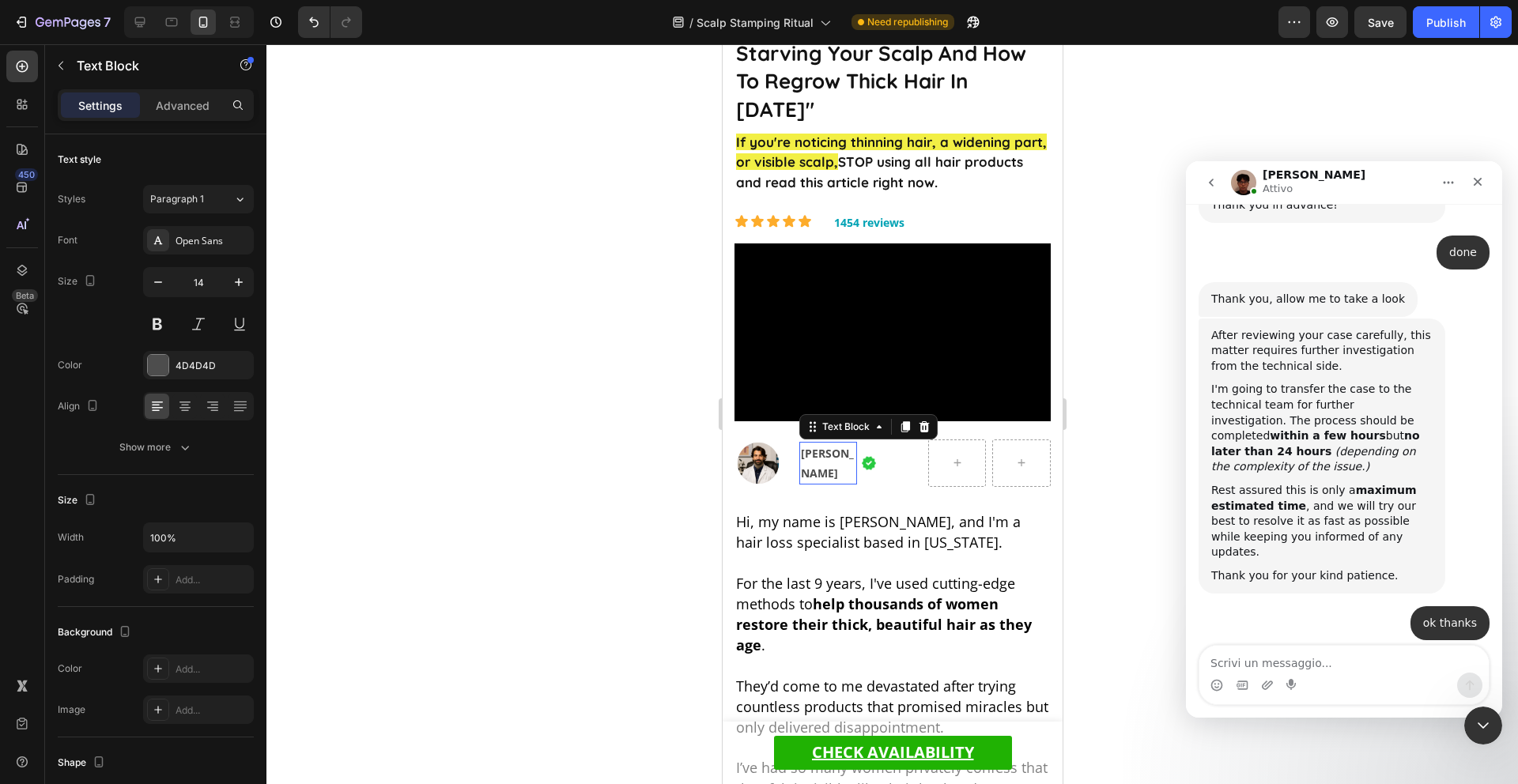
click at [820, 446] on strong "[PERSON_NAME]" at bounding box center [827, 463] width 53 height 35
click at [829, 447] on p "[PERSON_NAME]" at bounding box center [828, 463] width 55 height 39
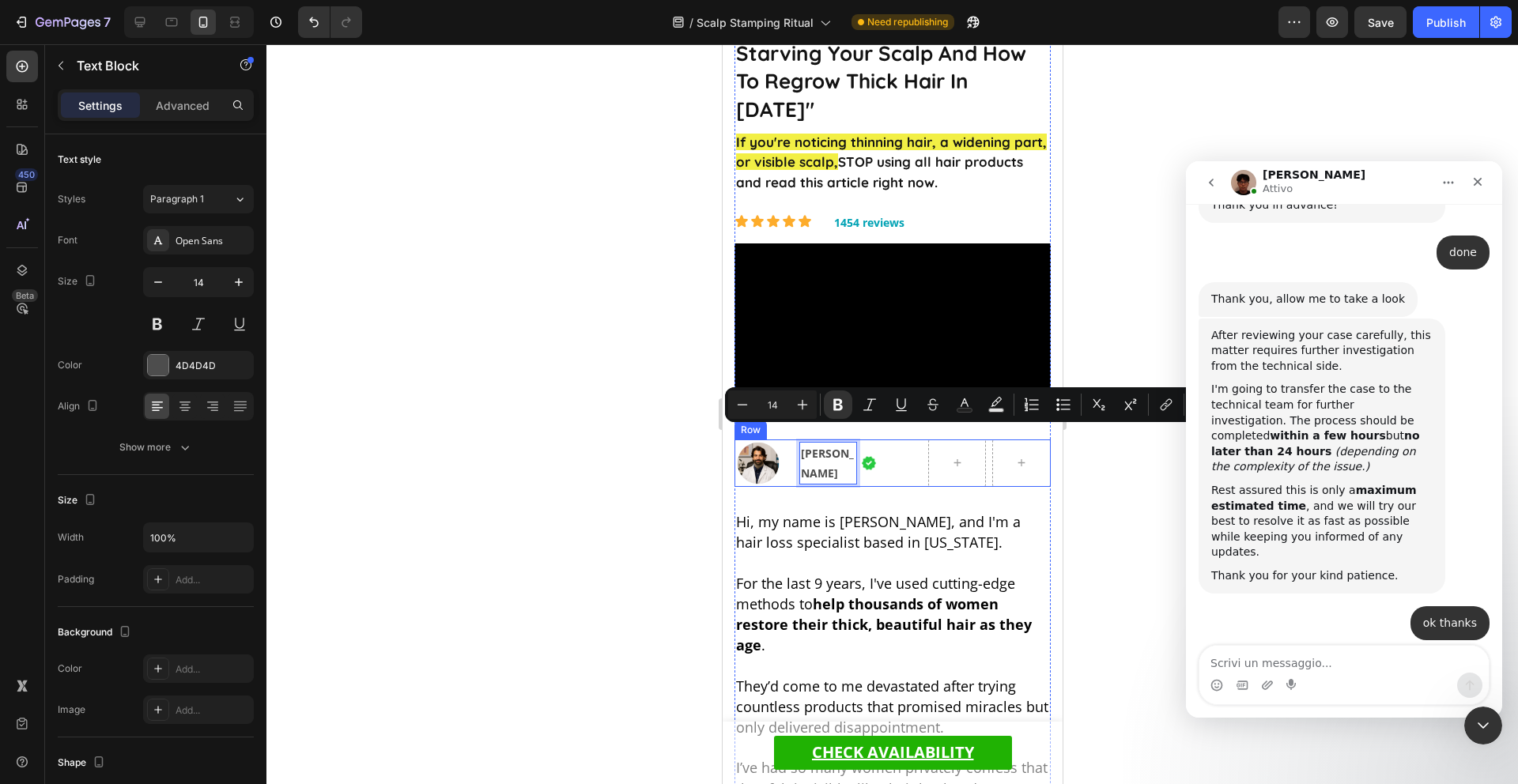
drag, startPoint x: 833, startPoint y: 453, endPoint x: 790, endPoint y: 433, distance: 47.4
click at [790, 440] on div "Image [PERSON_NAME] Text Block 0 Image Row" at bounding box center [892, 463] width 317 height 47
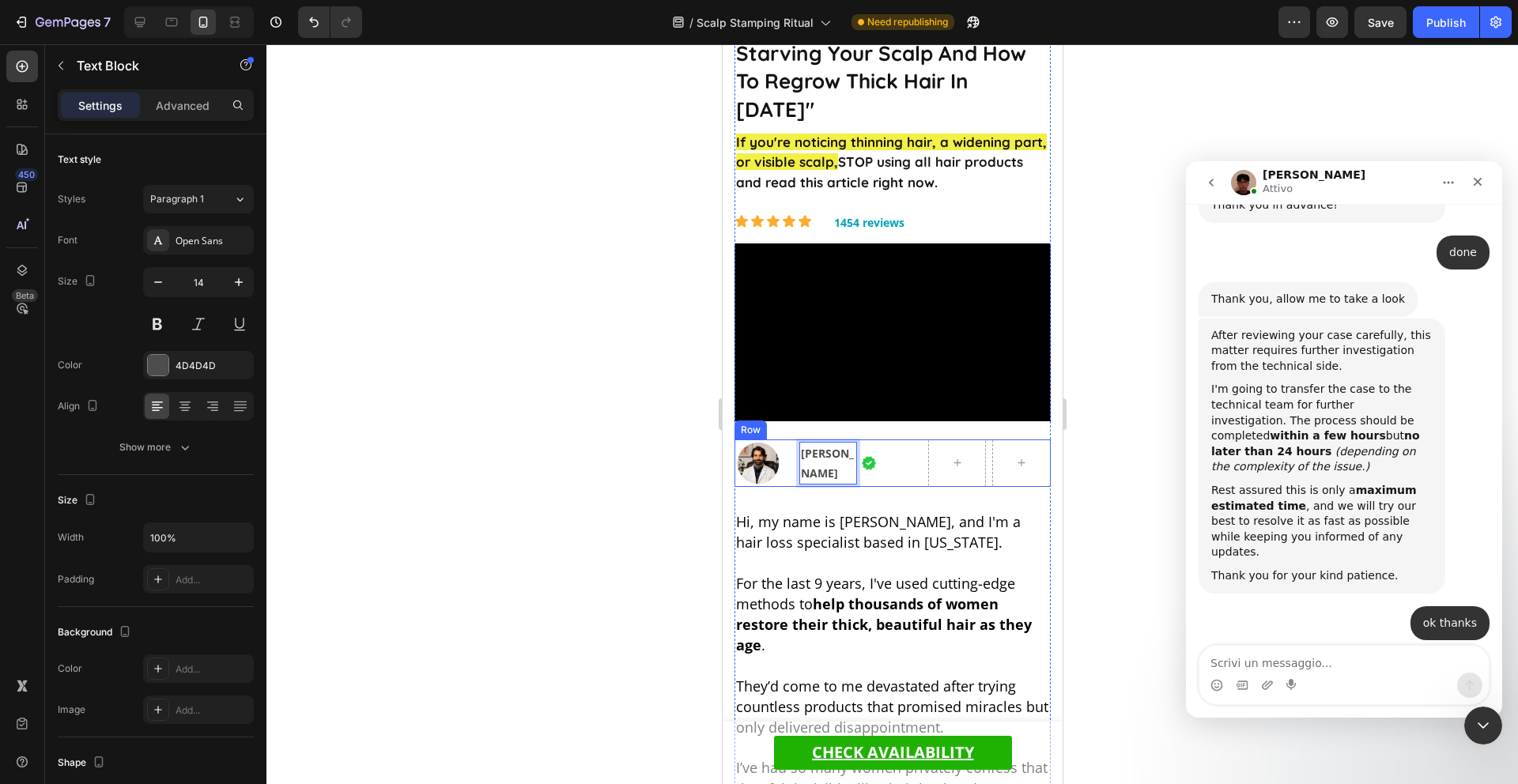
click at [909, 440] on div "Image" at bounding box center [892, 463] width 58 height 47
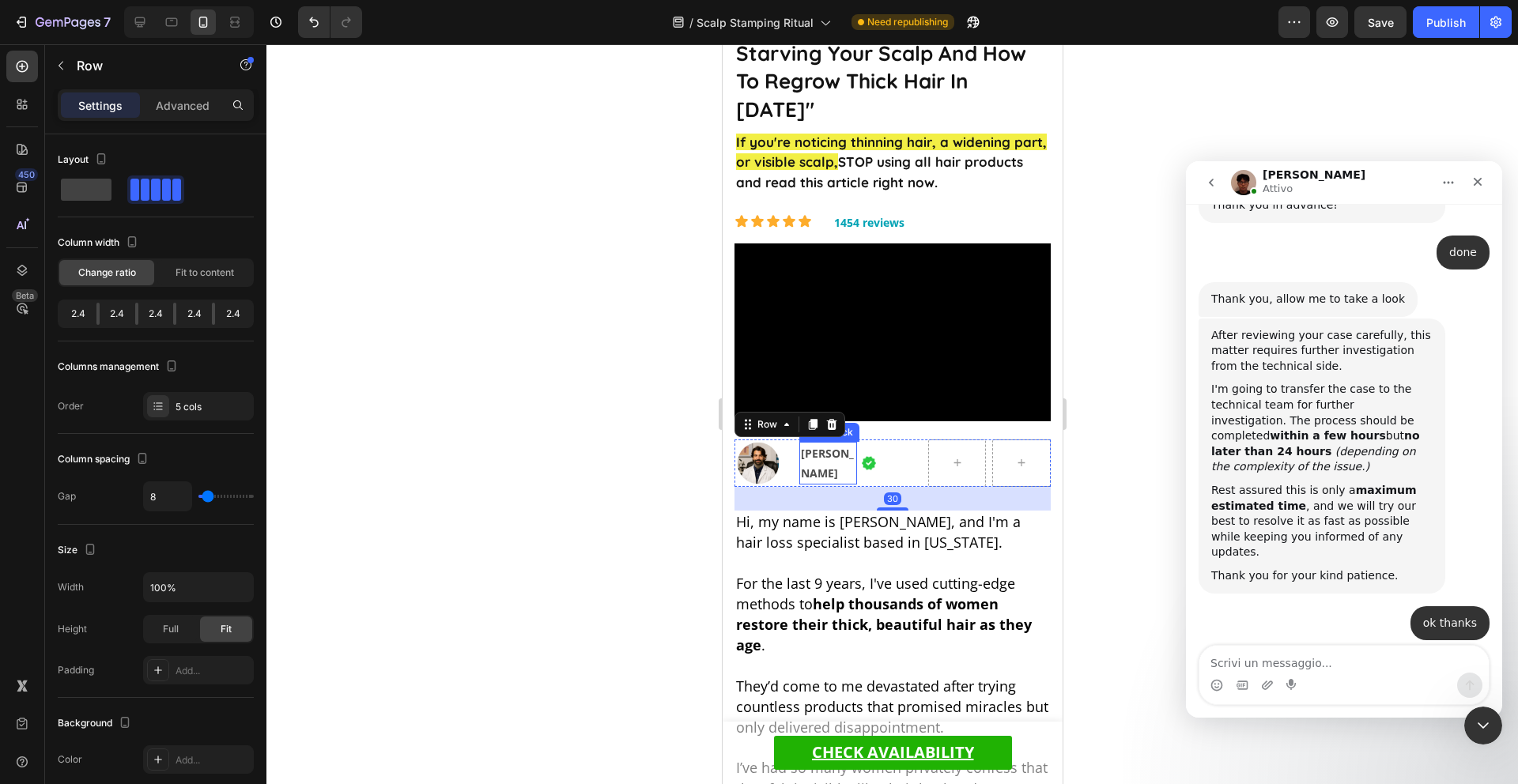
click at [843, 444] on p "[PERSON_NAME]" at bounding box center [828, 463] width 55 height 39
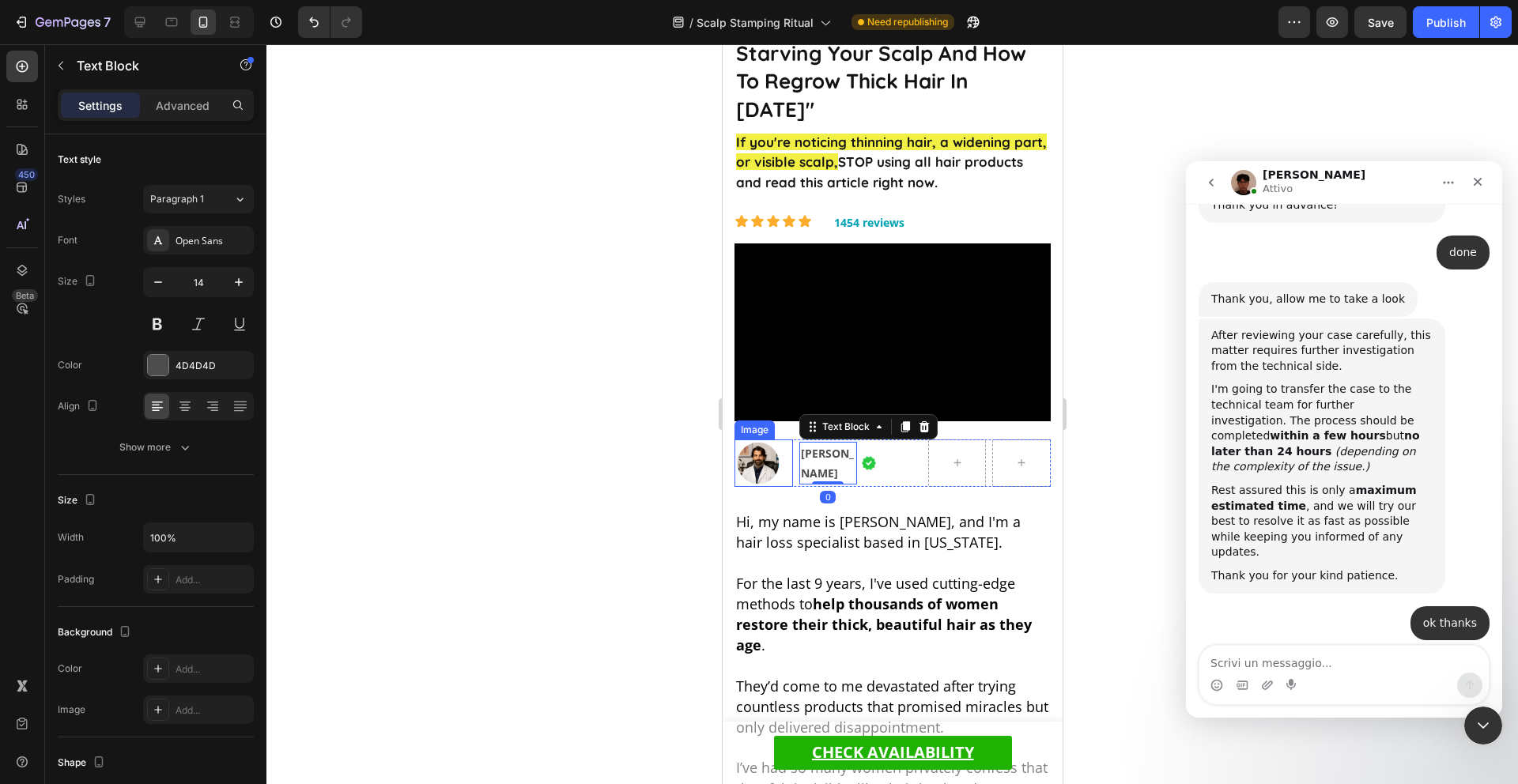
click at [769, 440] on img at bounding box center [758, 463] width 47 height 47
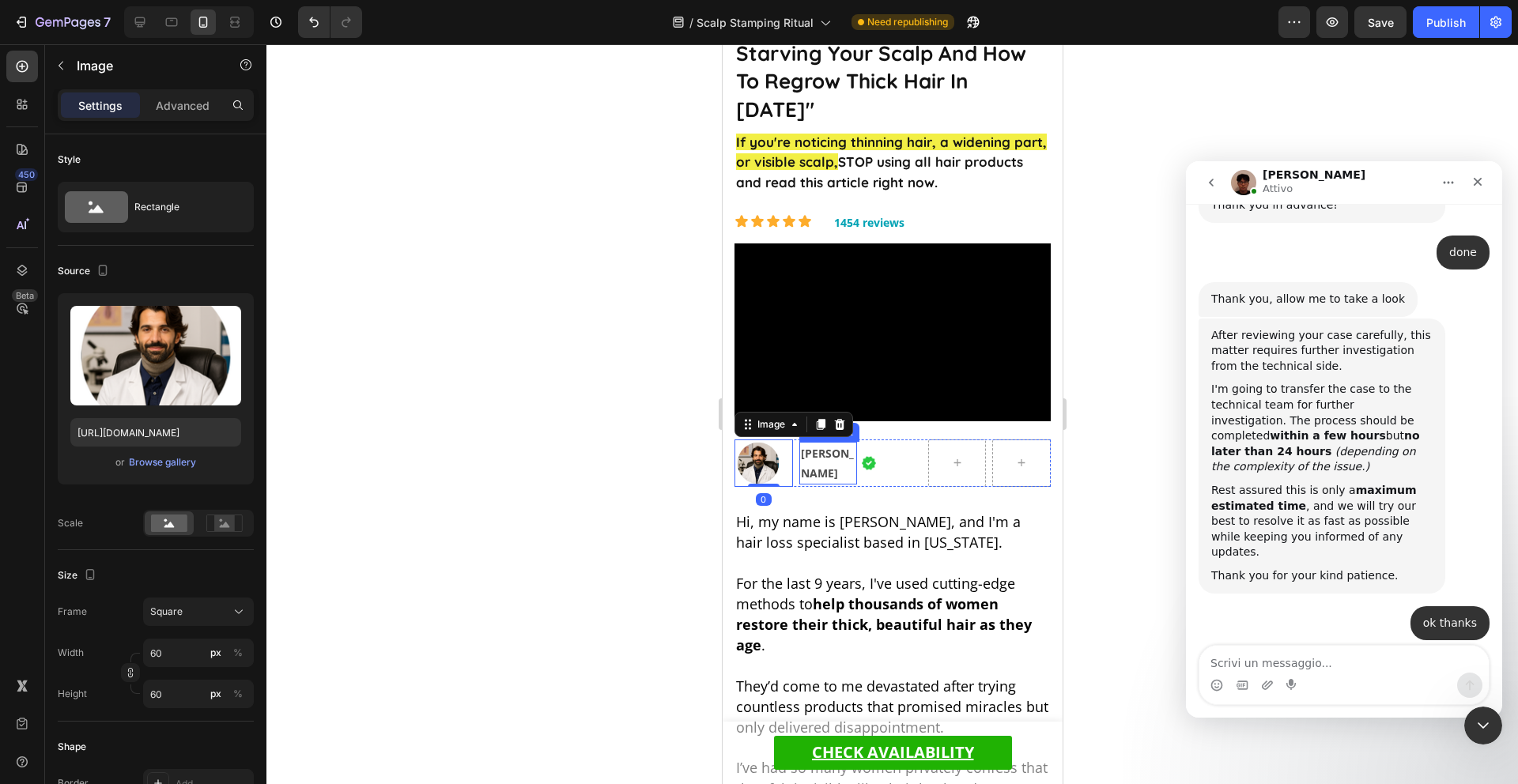
click at [823, 444] on p "[PERSON_NAME]" at bounding box center [828, 463] width 55 height 39
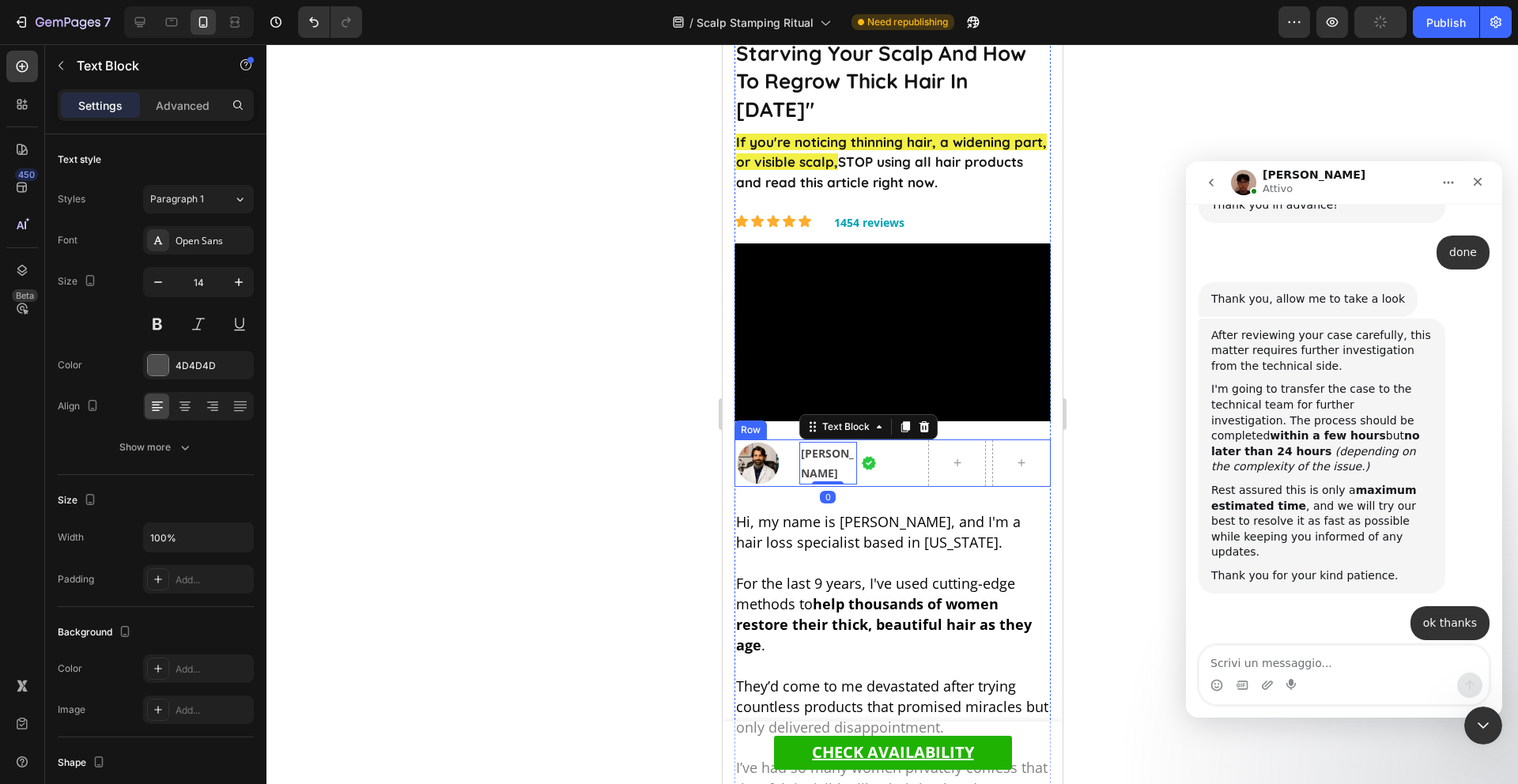
click at [904, 457] on div "Image" at bounding box center [892, 463] width 58 height 47
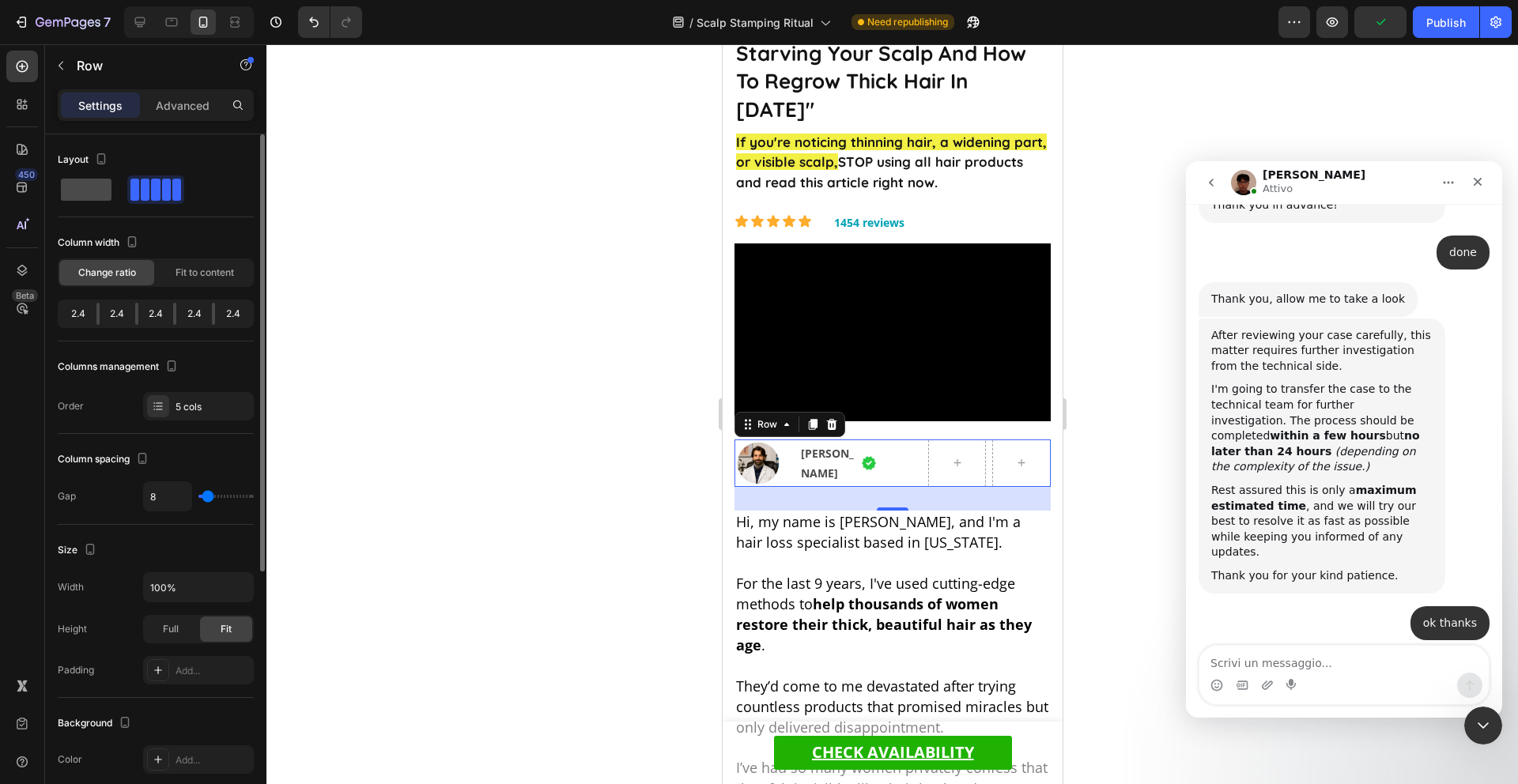
click at [94, 185] on span at bounding box center [86, 189] width 50 height 22
type input "0"
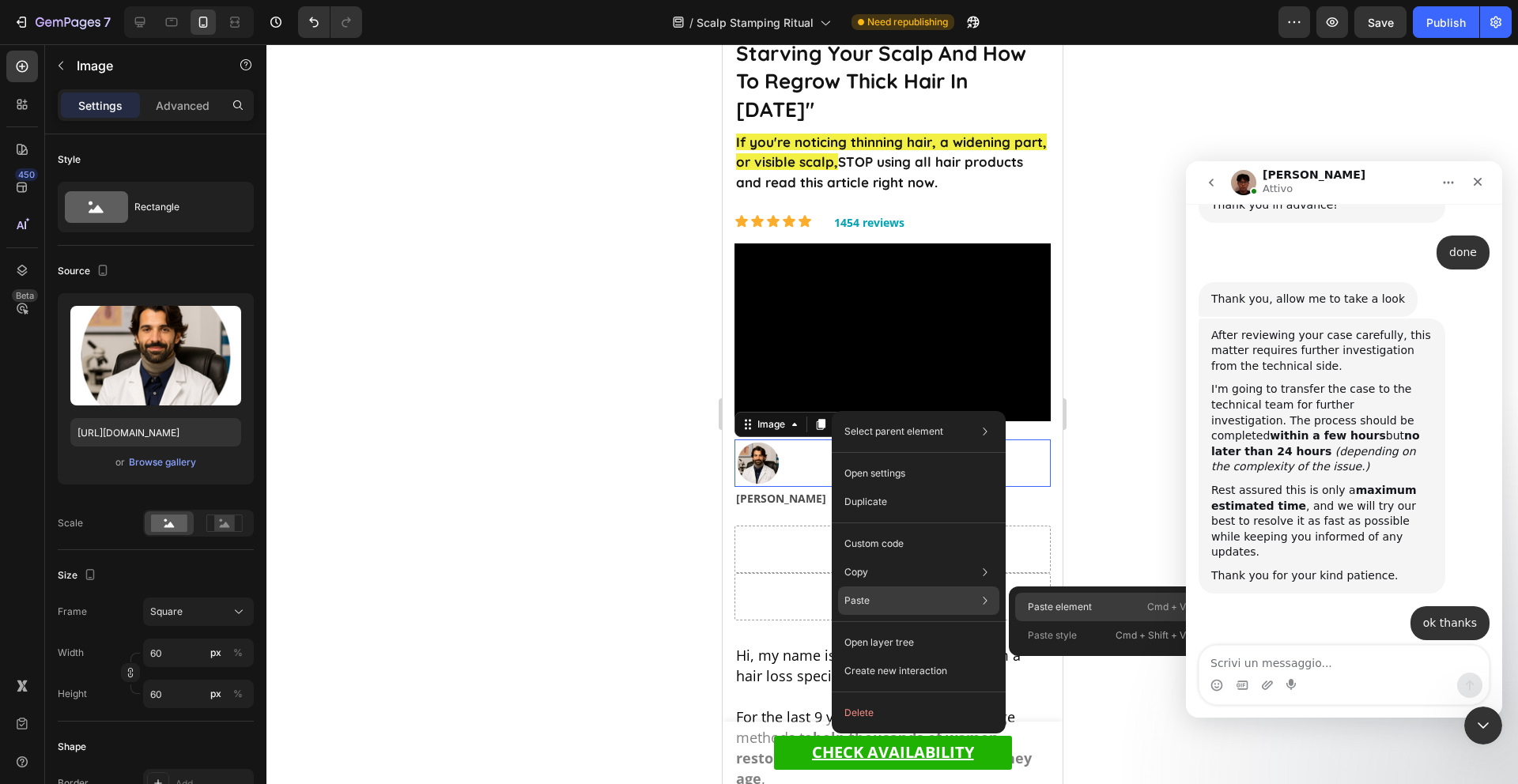
drag, startPoint x: 1026, startPoint y: 608, endPoint x: 202, endPoint y: 477, distance: 834.3
click at [1026, 621] on div "Paste element Cmd + V" at bounding box center [1107, 635] width 183 height 29
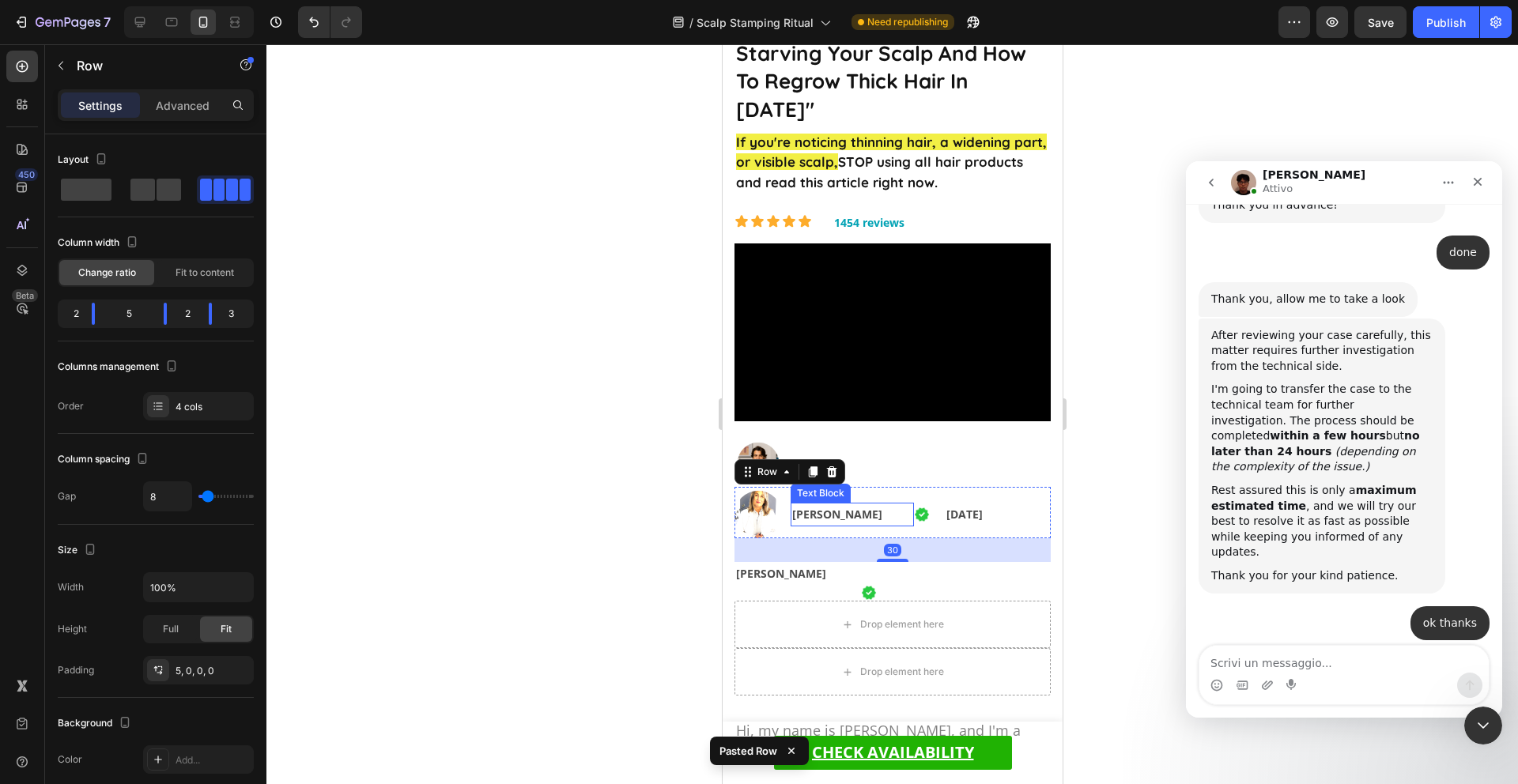
click at [831, 507] on strong "[PERSON_NAME]" at bounding box center [835, 514] width 90 height 15
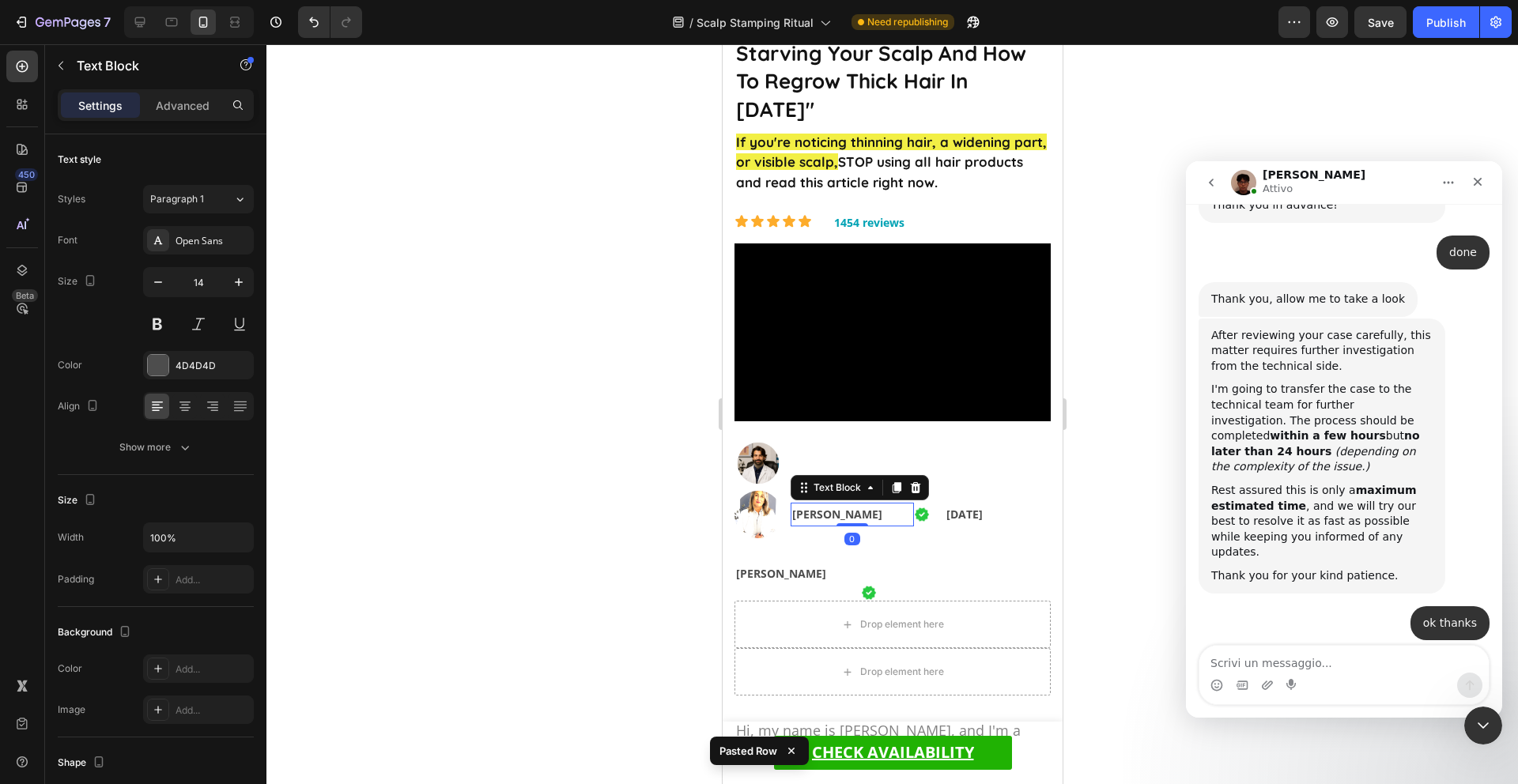
click at [821, 507] on strong "[PERSON_NAME]" at bounding box center [835, 514] width 90 height 15
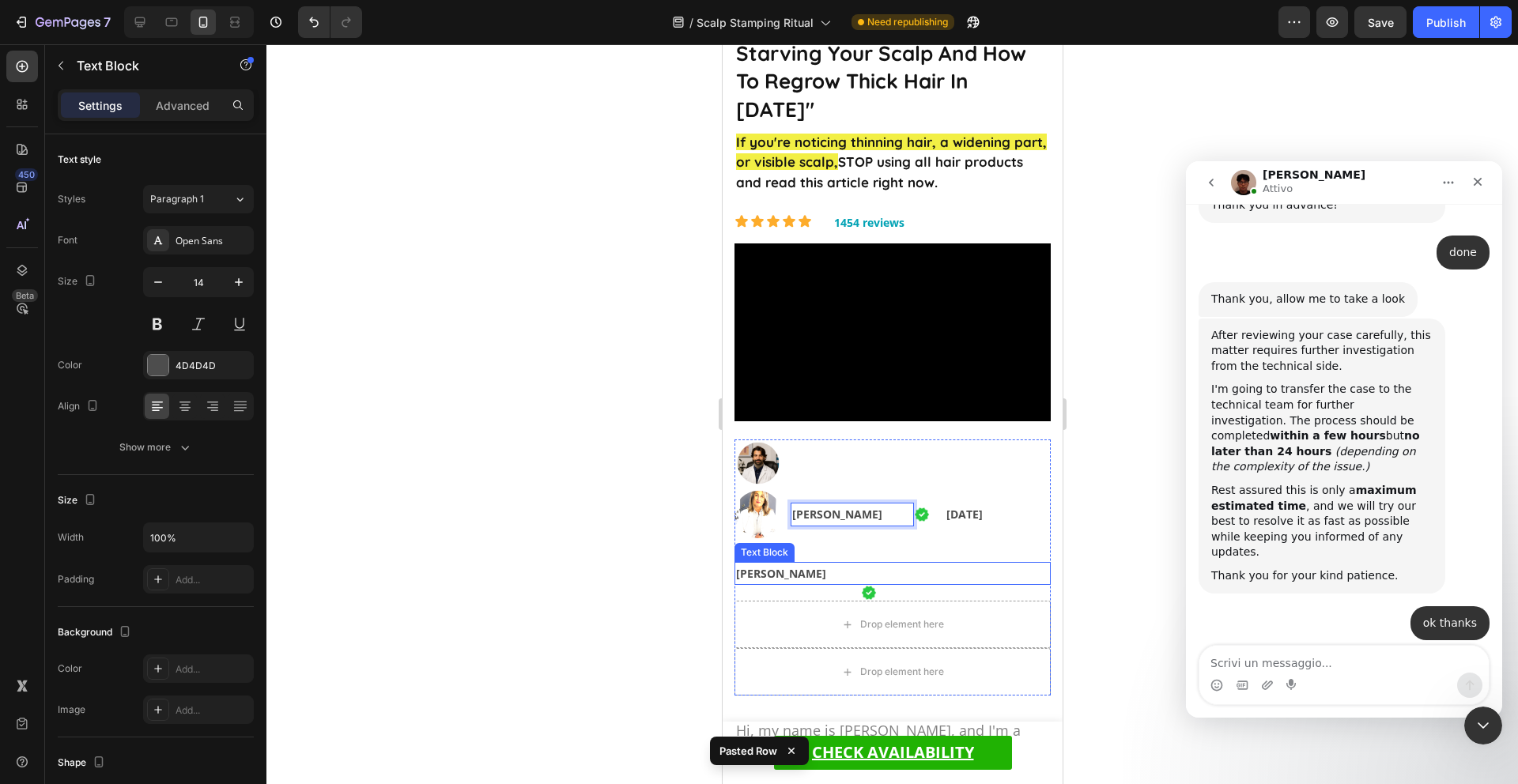
click at [826, 566] on strong "[PERSON_NAME]" at bounding box center [780, 573] width 90 height 15
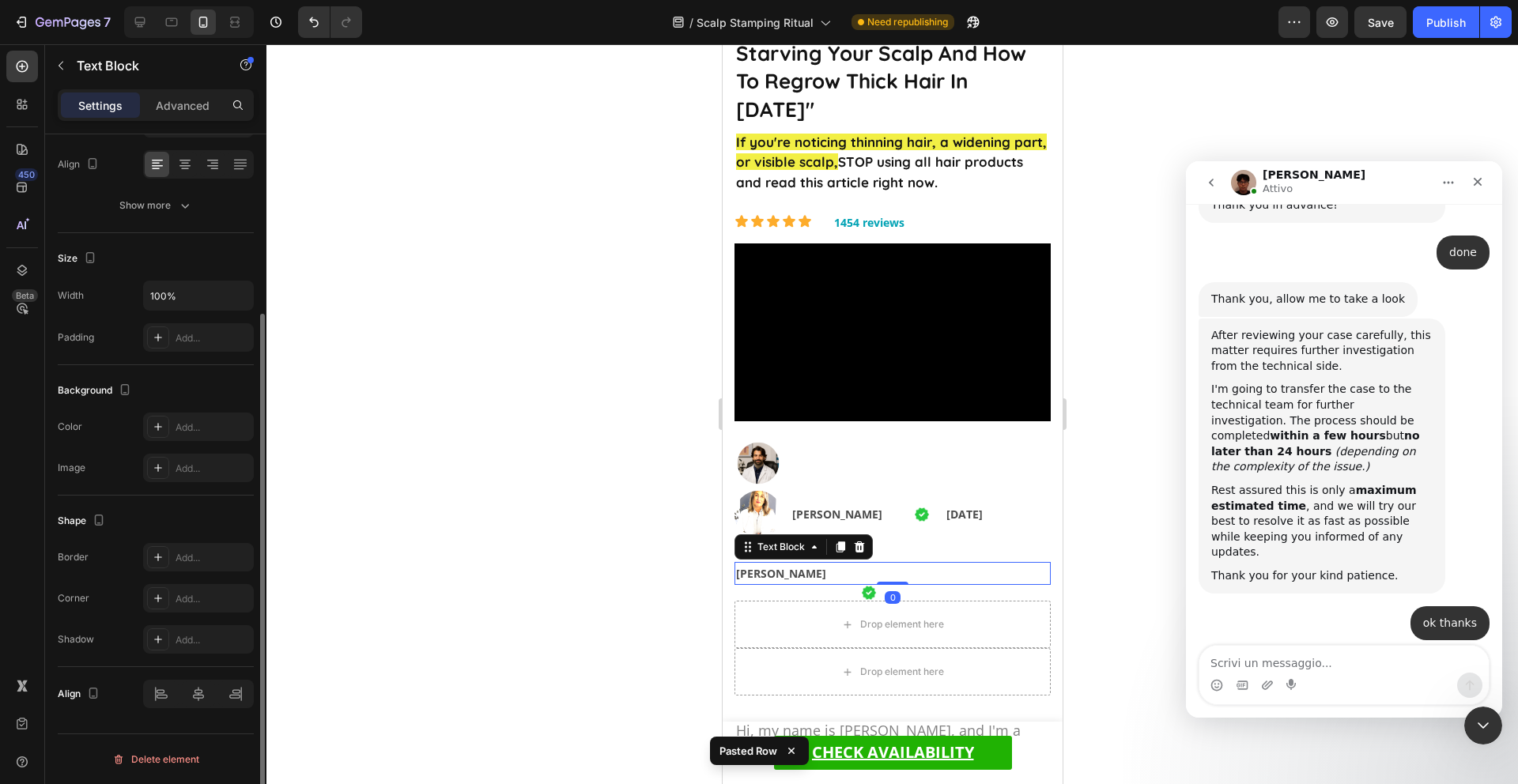
click at [826, 566] on strong "[PERSON_NAME]" at bounding box center [780, 573] width 90 height 15
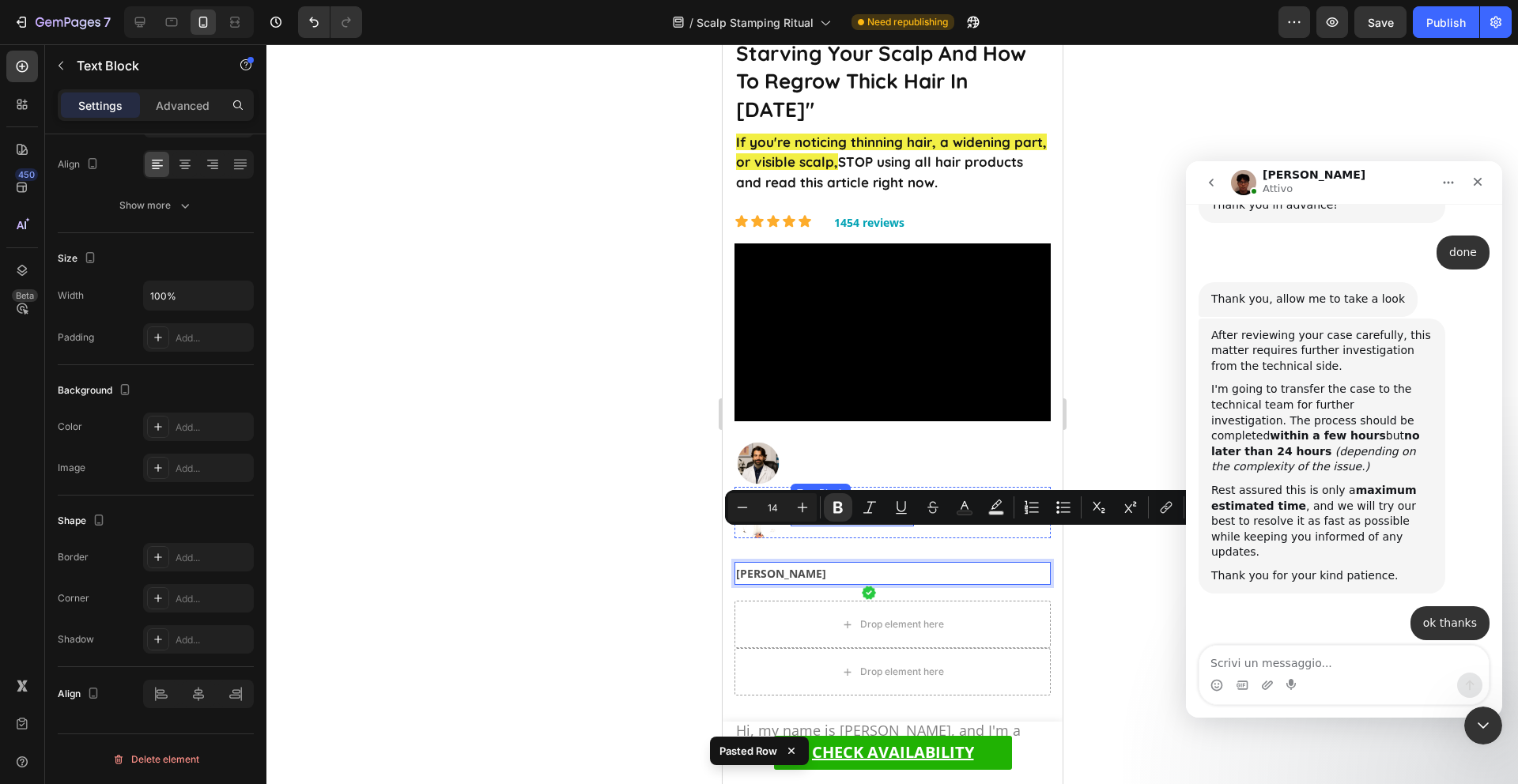
click at [853, 507] on strong "[PERSON_NAME]" at bounding box center [835, 514] width 90 height 15
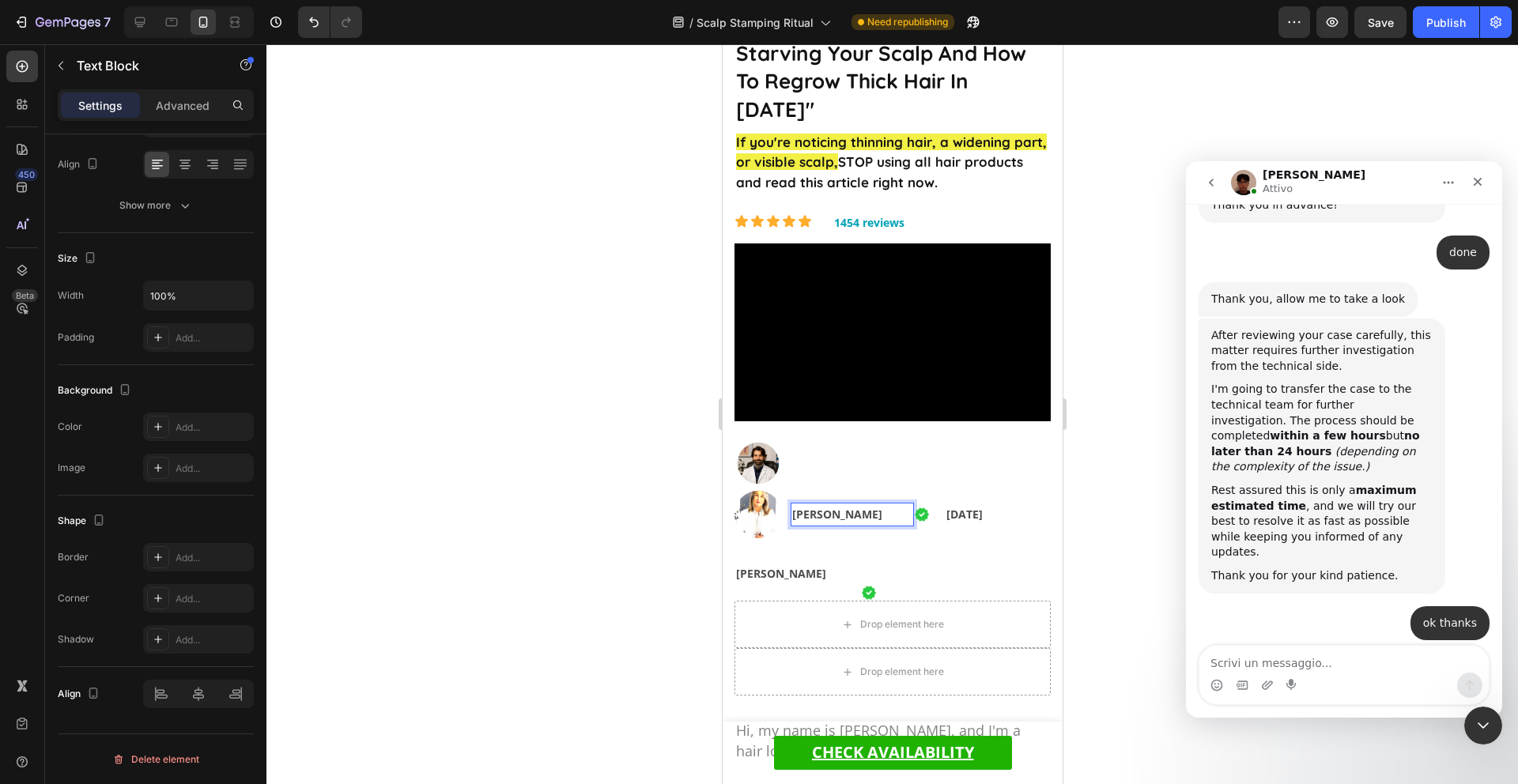
click at [870, 507] on strong "[PERSON_NAME]" at bounding box center [835, 514] width 90 height 15
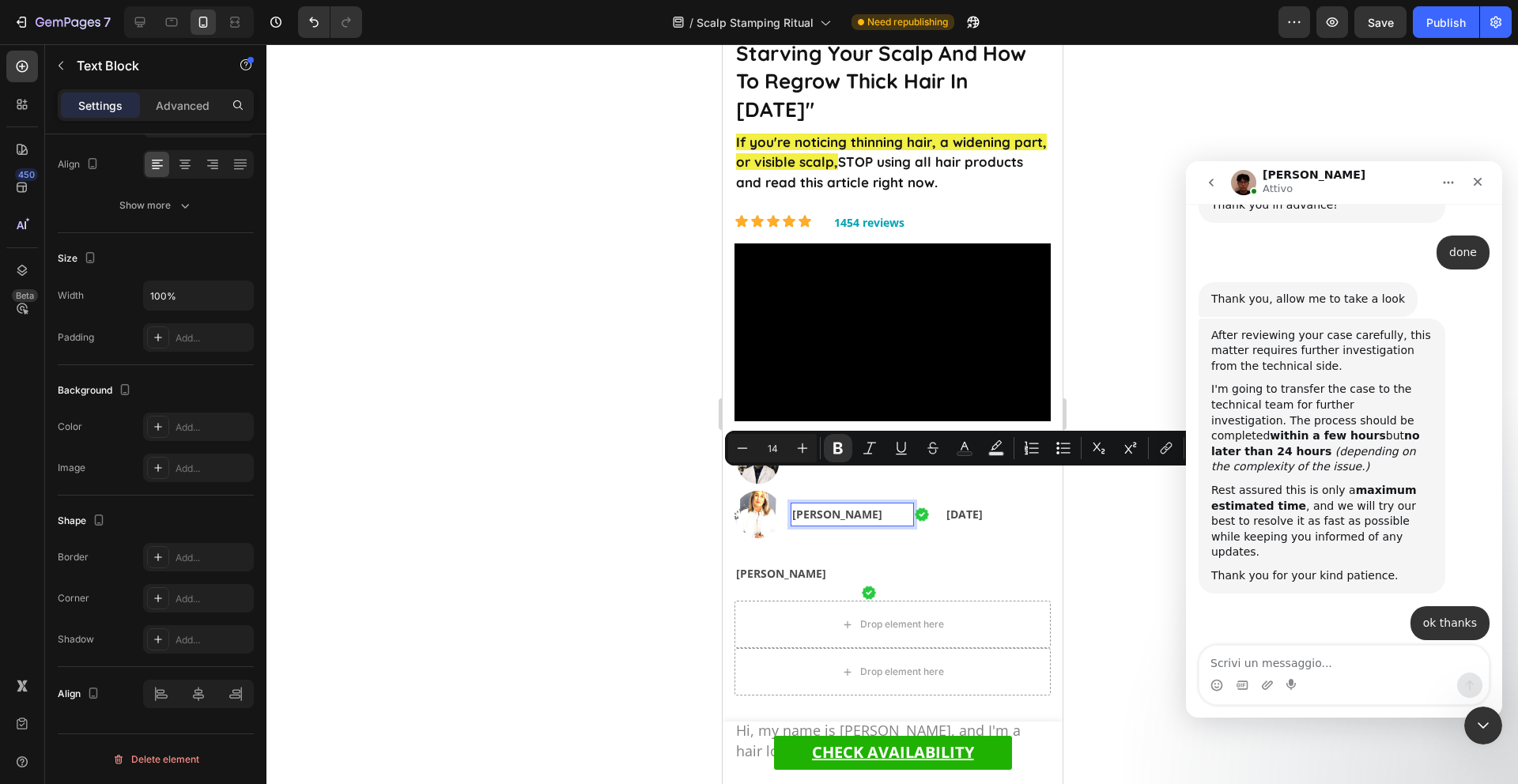
drag, startPoint x: 884, startPoint y: 482, endPoint x: 812, endPoint y: 480, distance: 72.0
click at [812, 504] on p "[PERSON_NAME]" at bounding box center [851, 514] width 121 height 20
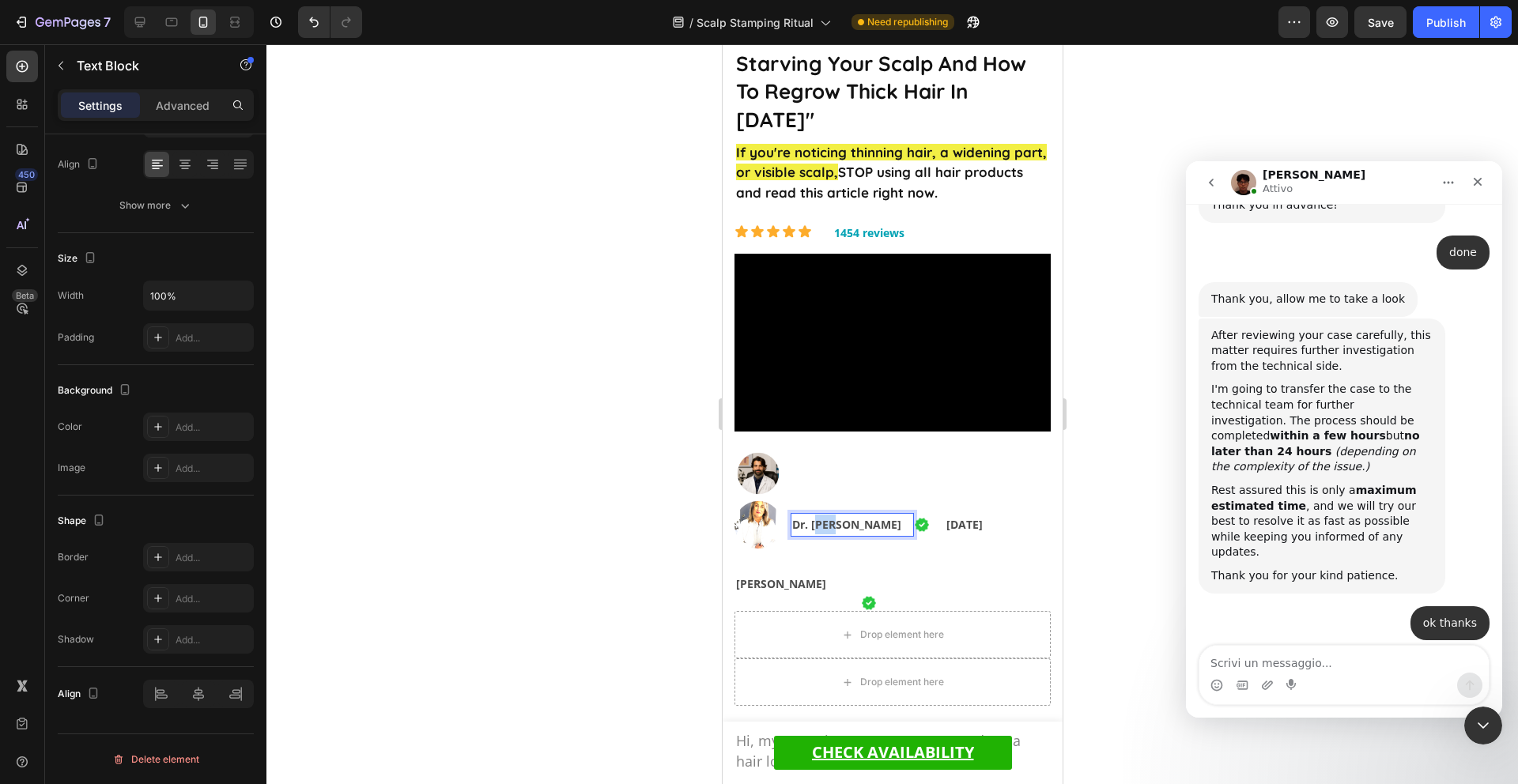
drag, startPoint x: 828, startPoint y: 483, endPoint x: 819, endPoint y: 483, distance: 9.0
click at [819, 517] on strong "Dr. [PERSON_NAME]" at bounding box center [845, 524] width 109 height 15
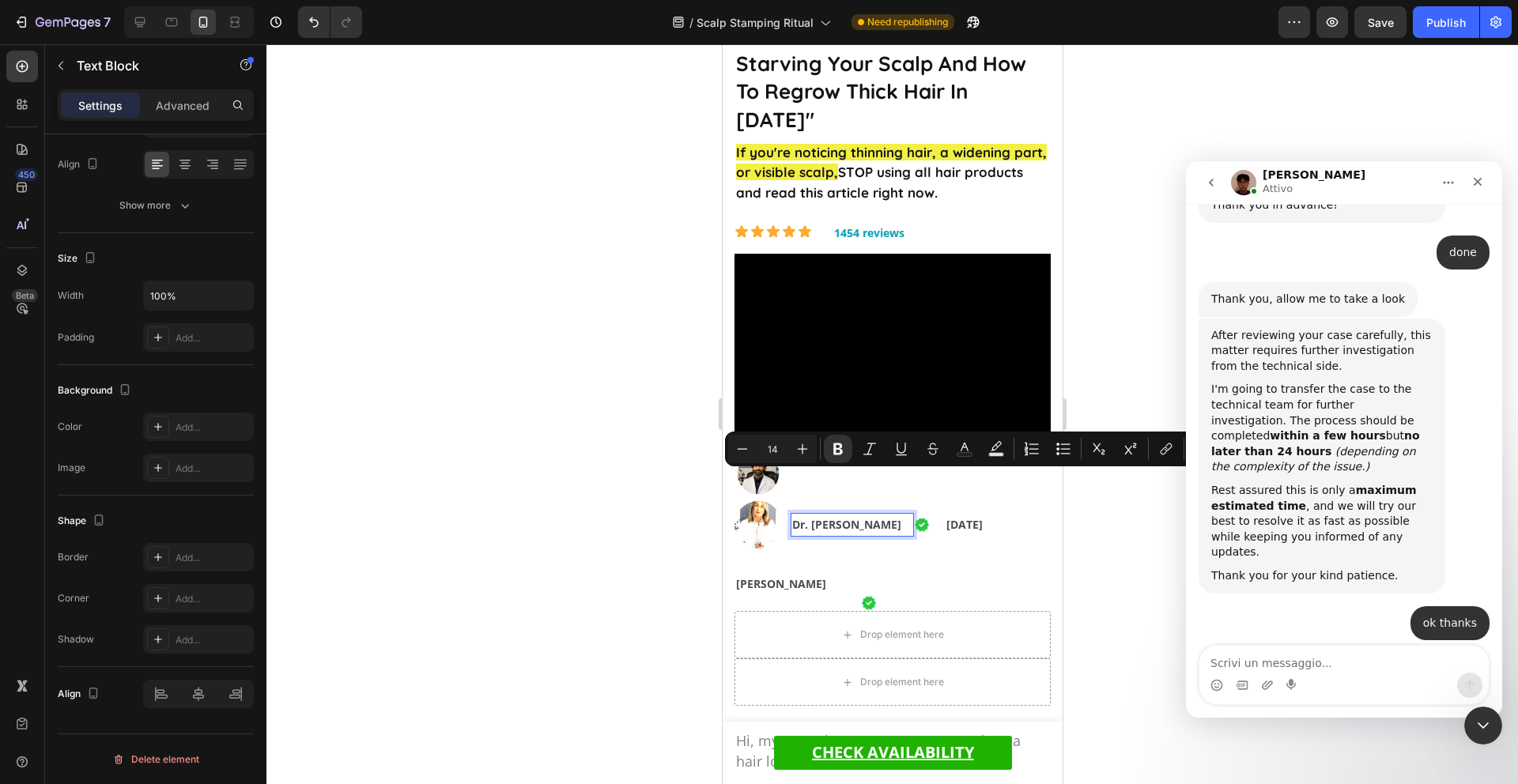
scroll to position [139, 0]
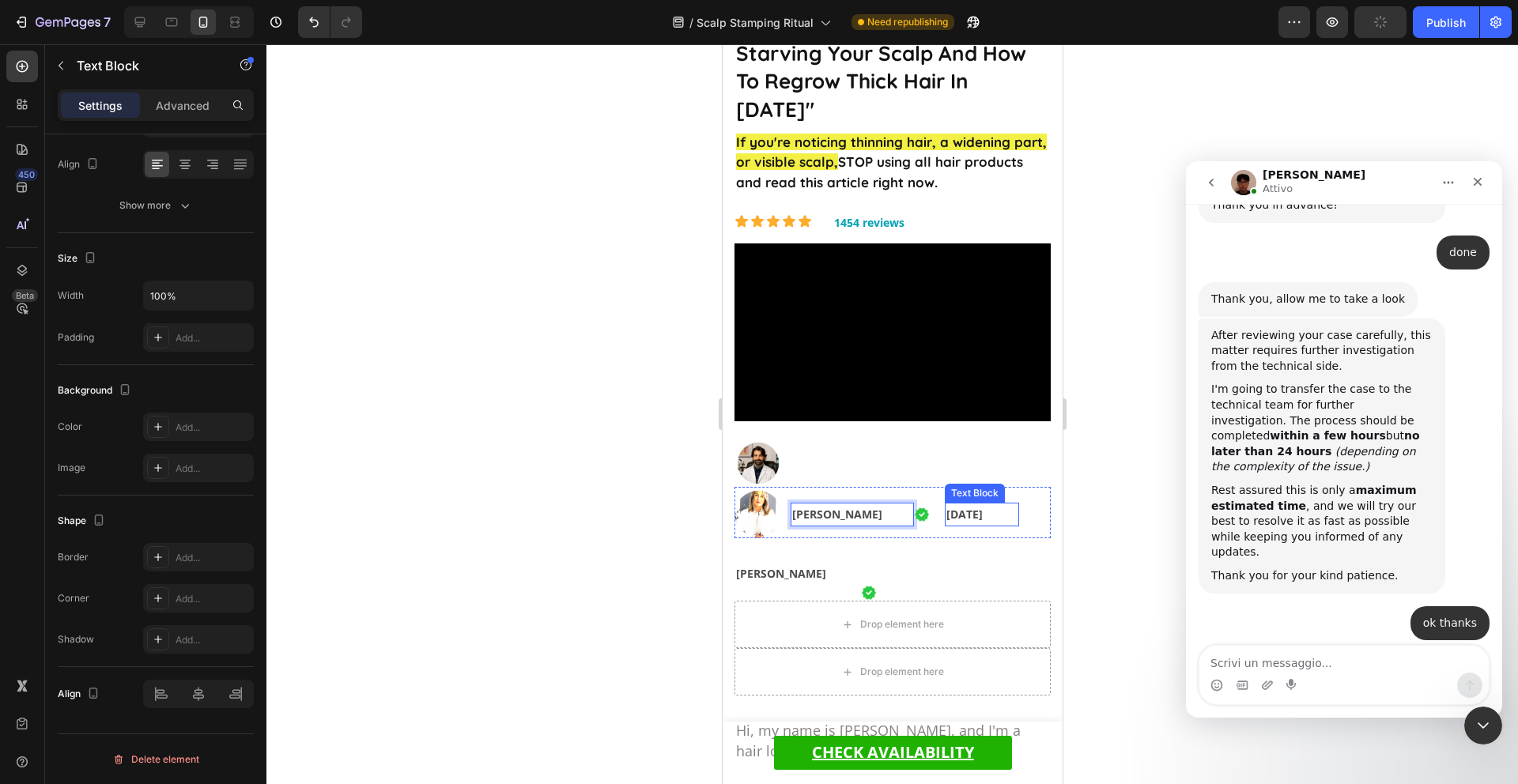
click at [967, 507] on strong "[DATE]" at bounding box center [964, 514] width 36 height 15
click at [948, 507] on strong "[DATE]" at bounding box center [964, 514] width 36 height 15
click at [967, 507] on strong "[DATE]" at bounding box center [964, 514] width 36 height 15
click at [755, 491] on img at bounding box center [758, 515] width 47 height 47
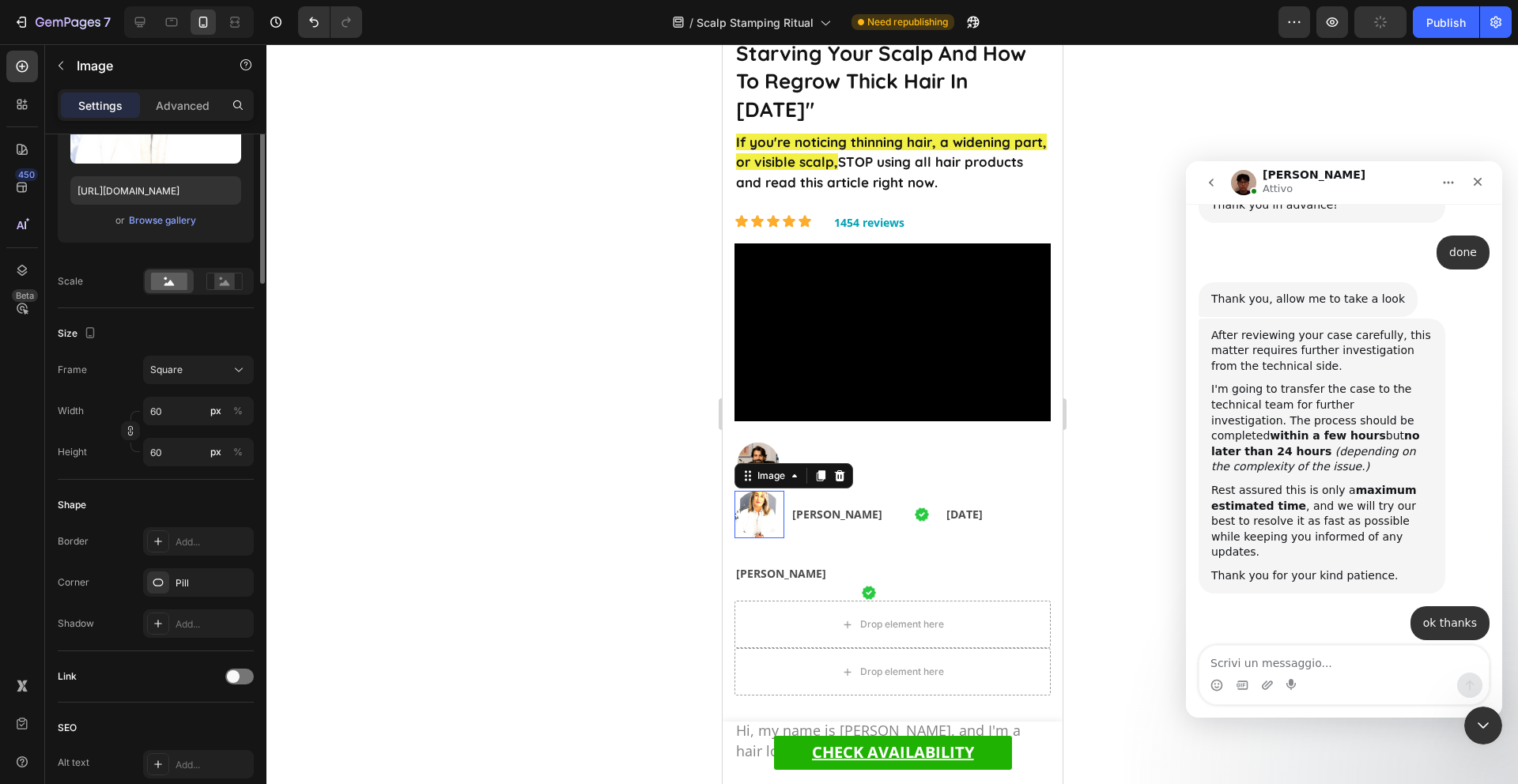
scroll to position [0, 0]
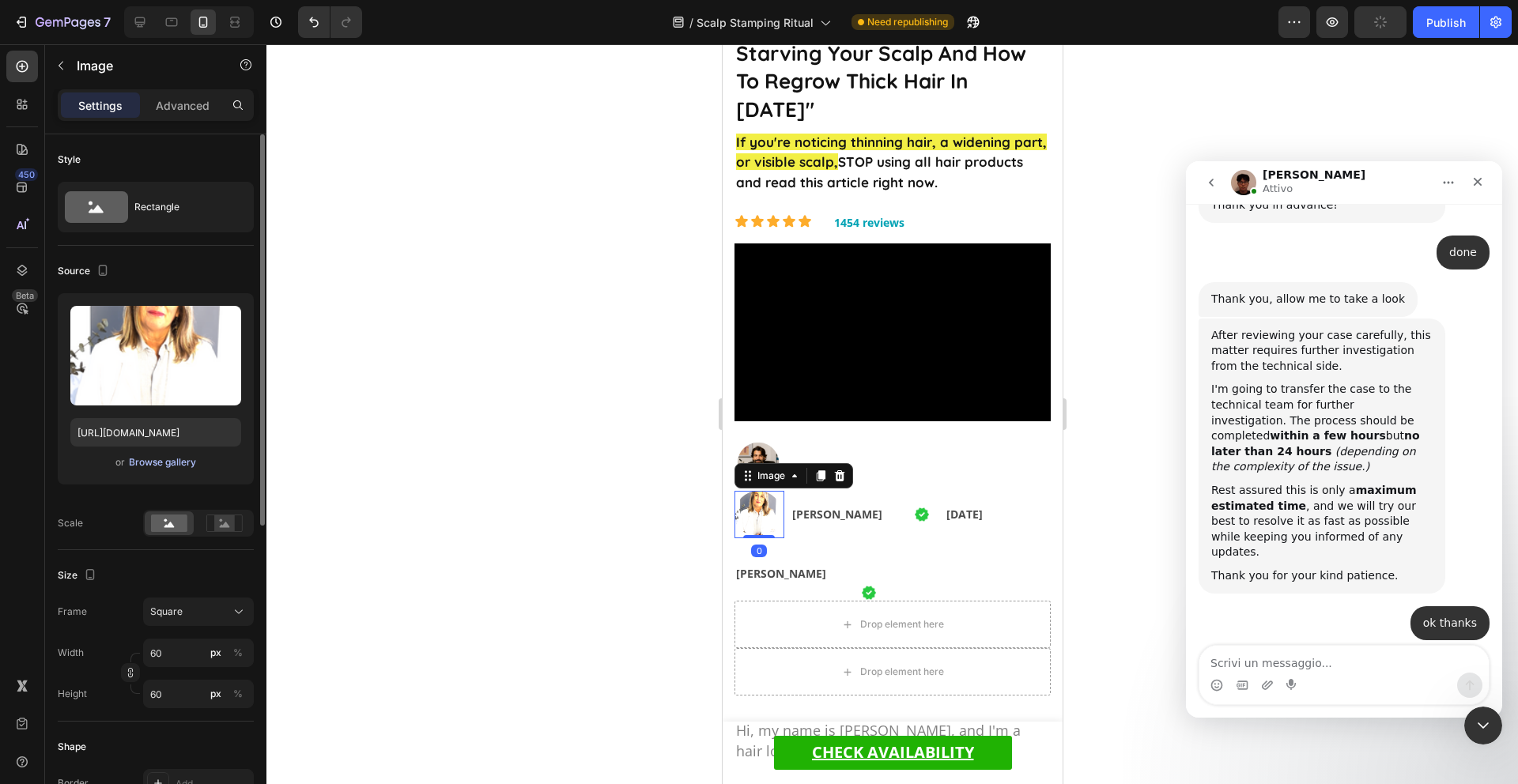
click at [174, 456] on div "Browse gallery" at bounding box center [163, 463] width 67 height 14
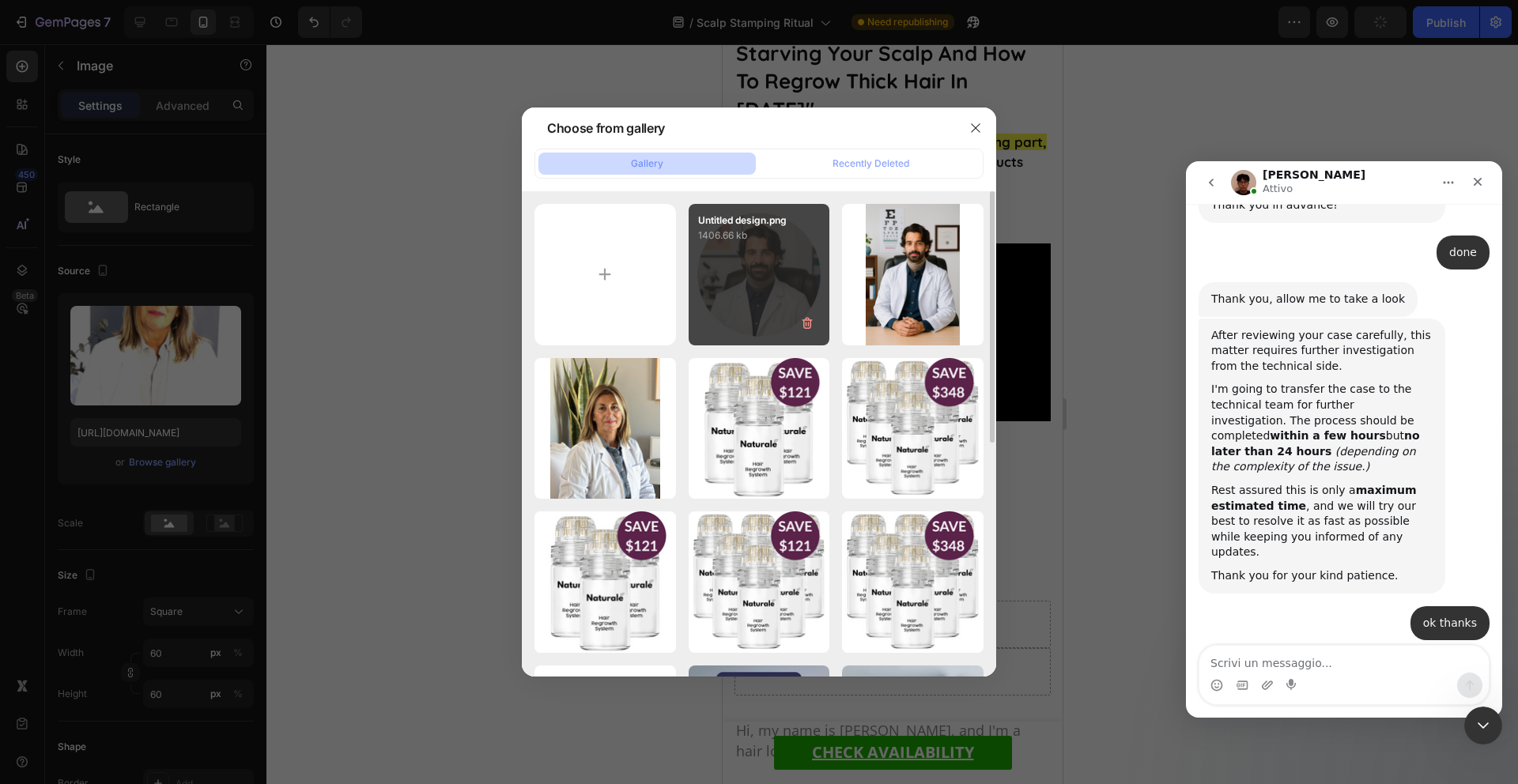
click at [732, 272] on div "Untitled design.png 1406.66 kb" at bounding box center [759, 275] width 142 height 142
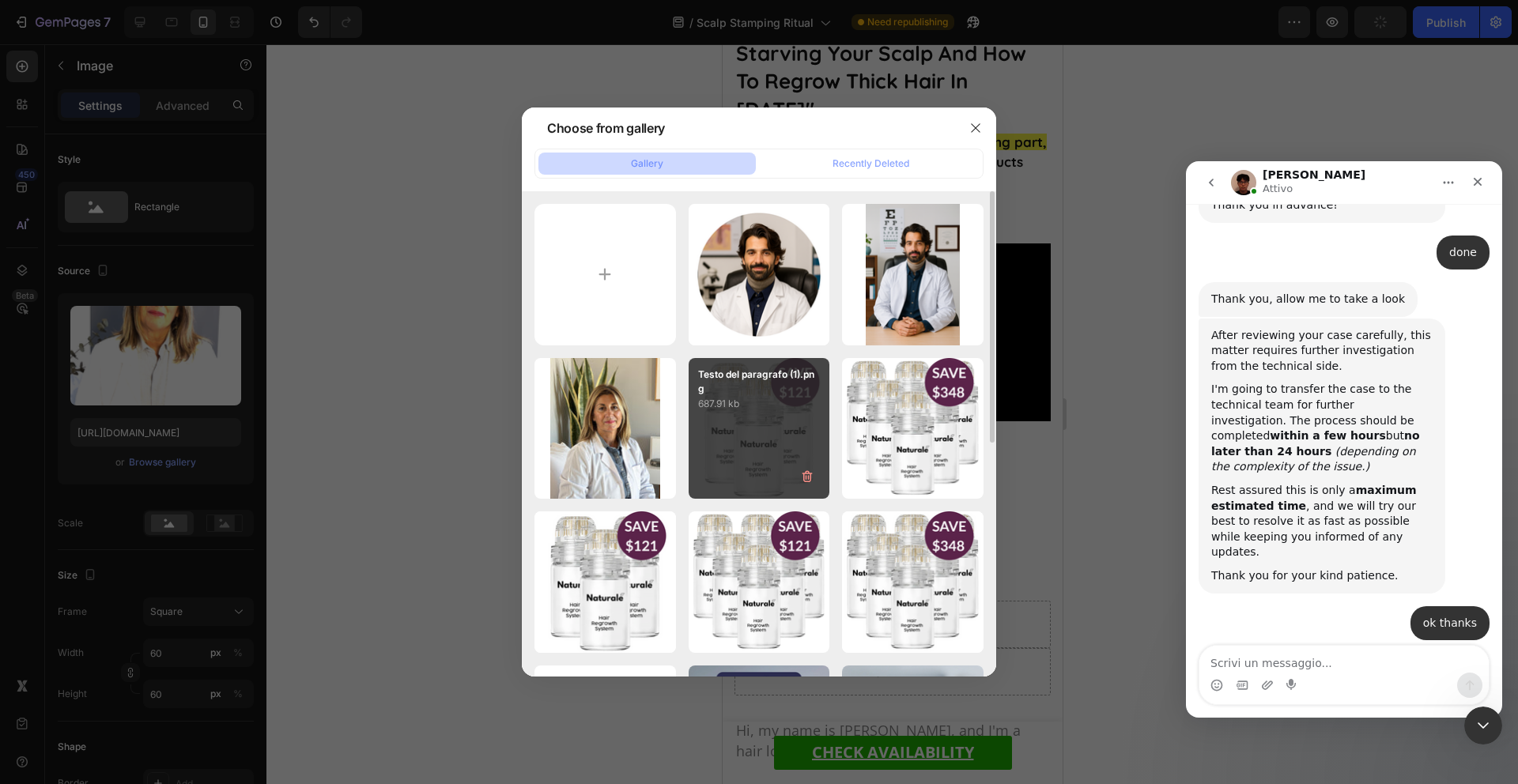
type input "[URL][DOMAIN_NAME]"
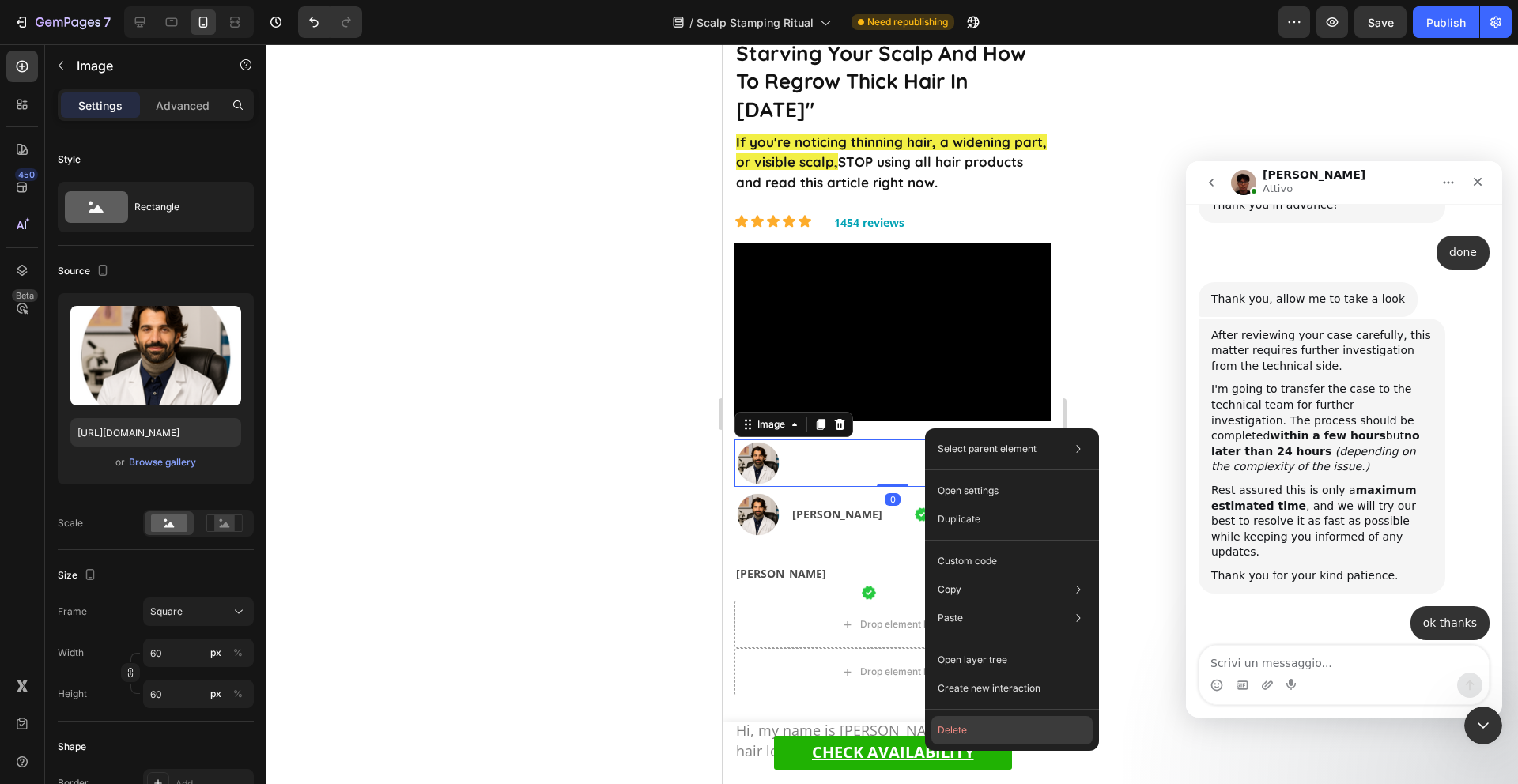
click at [983, 719] on button "Delete" at bounding box center [1012, 730] width 162 height 29
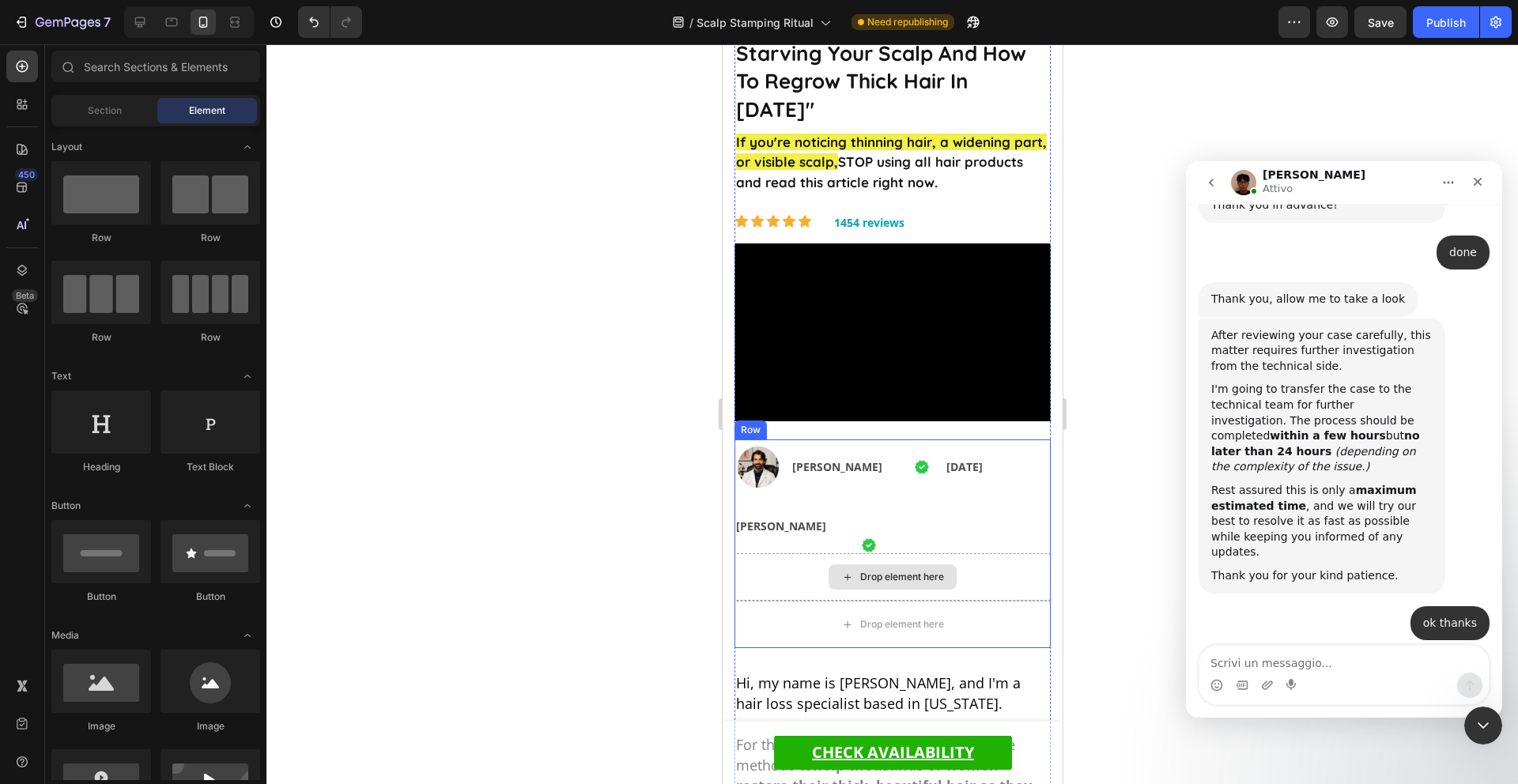
click at [943, 564] on div "Drop element here" at bounding box center [892, 577] width 128 height 26
click at [893, 517] on p "[PERSON_NAME]" at bounding box center [892, 527] width 313 height 20
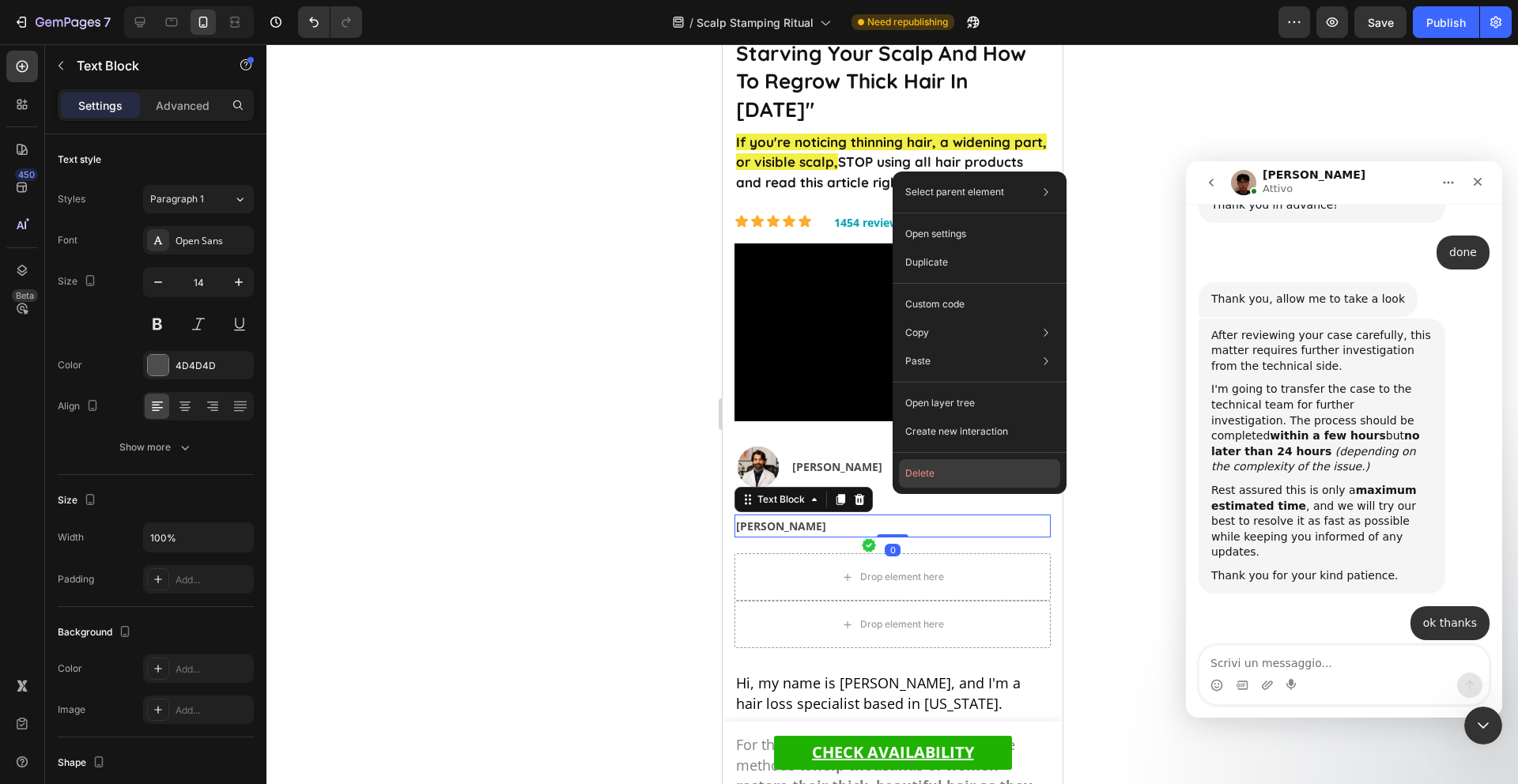
click at [934, 478] on button "Delete" at bounding box center [980, 473] width 162 height 29
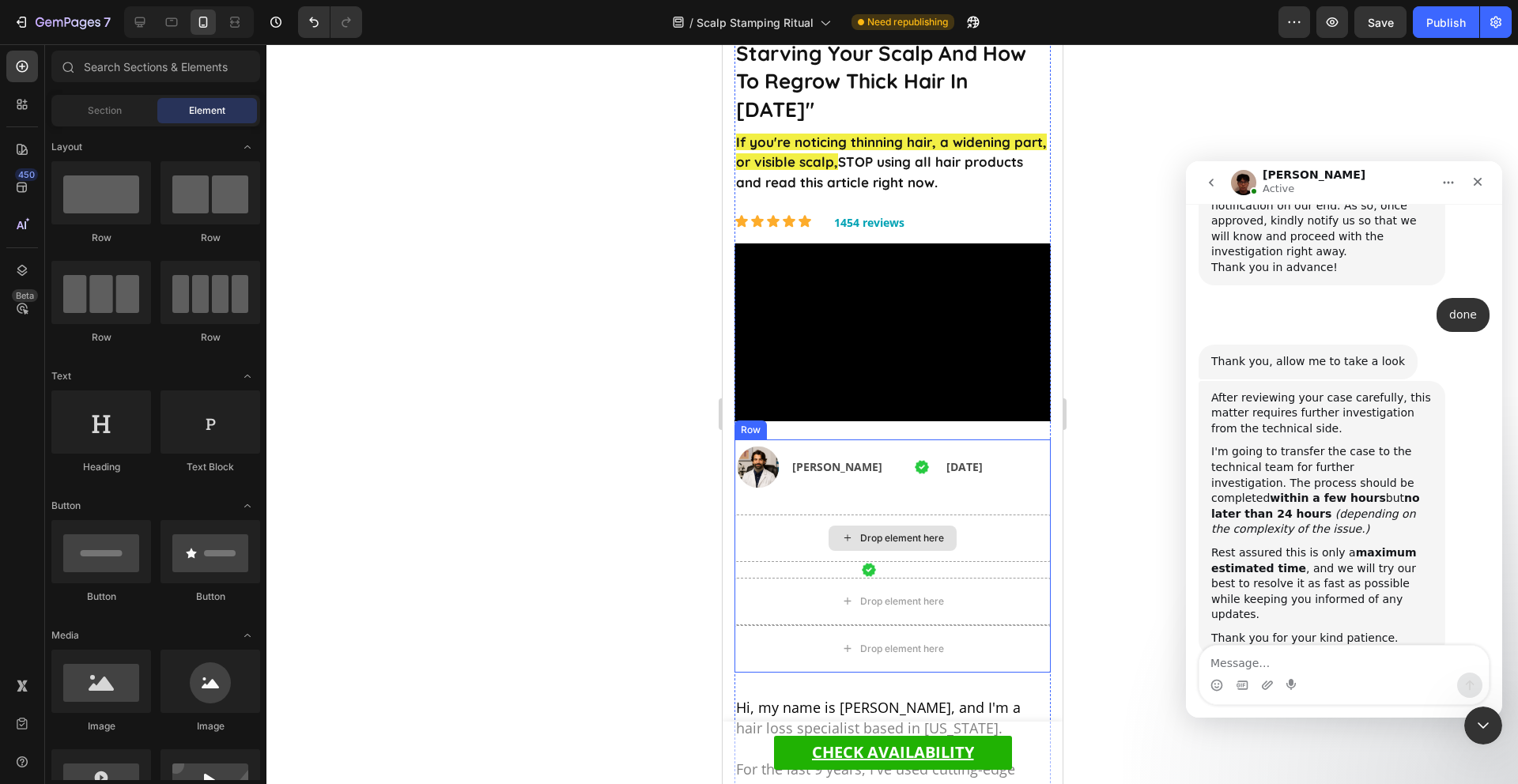
scroll to position [1274, 0]
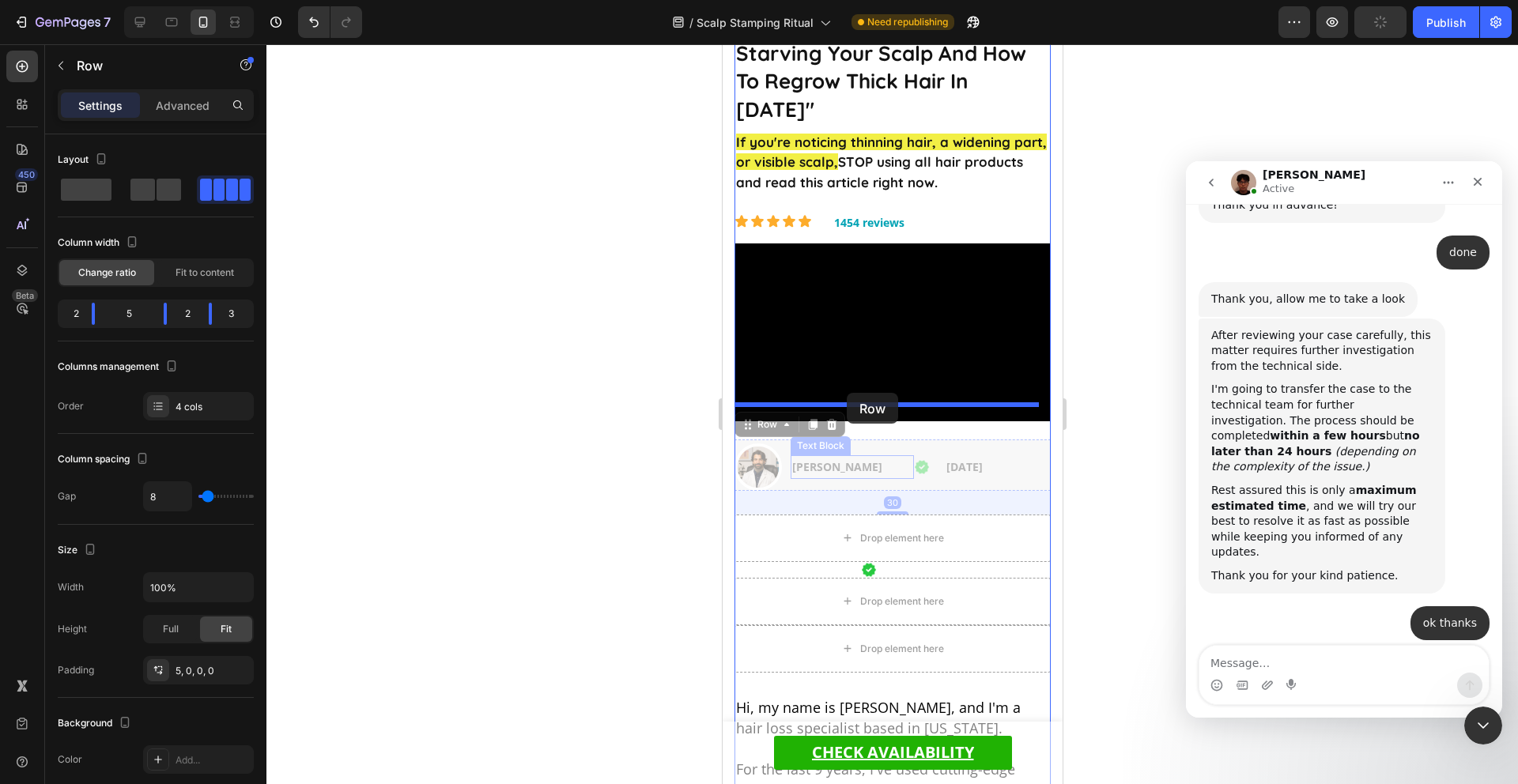
drag, startPoint x: 834, startPoint y: 449, endPoint x: 846, endPoint y: 392, distance: 58.2
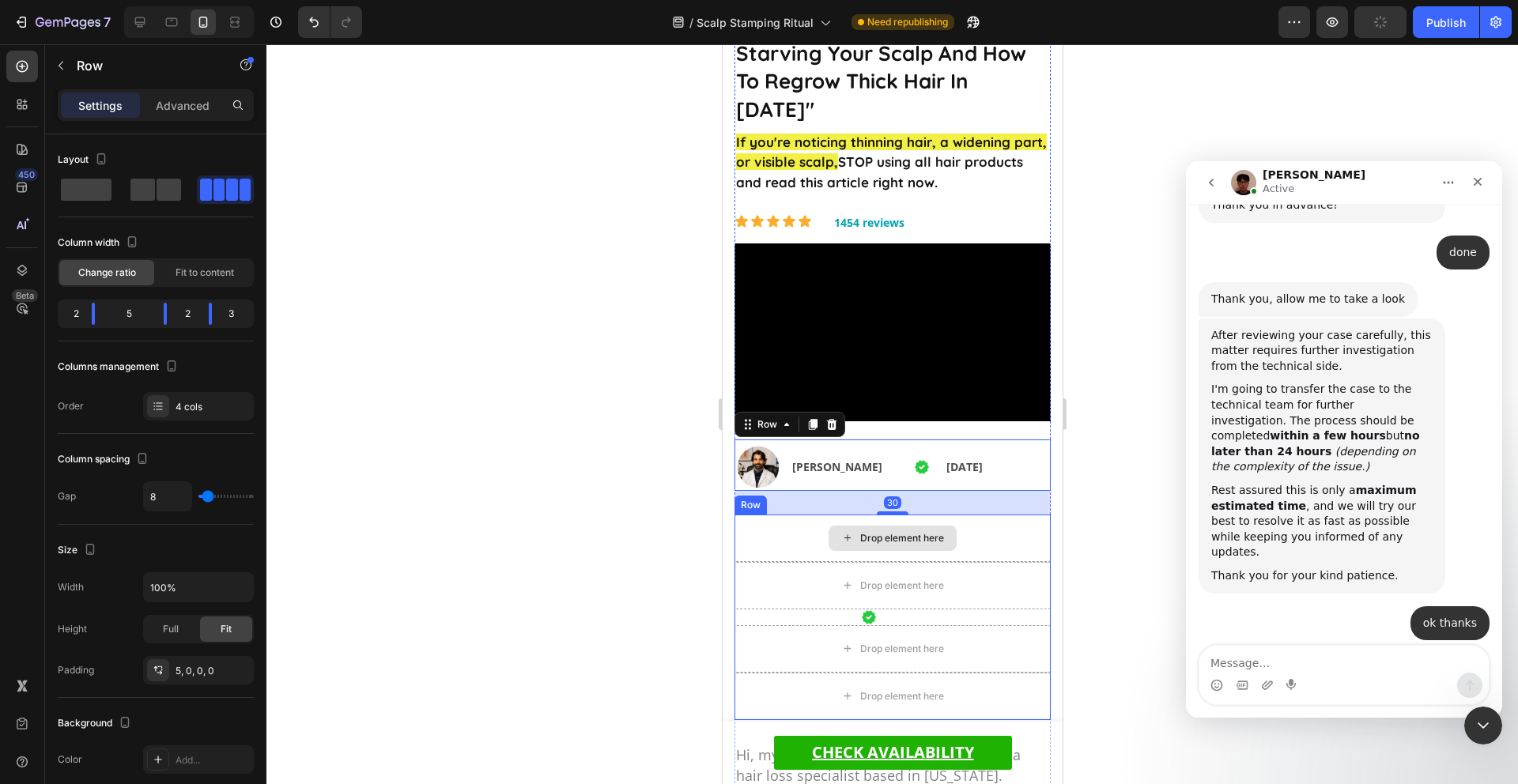
click at [984, 515] on div "Drop element here" at bounding box center [892, 538] width 317 height 47
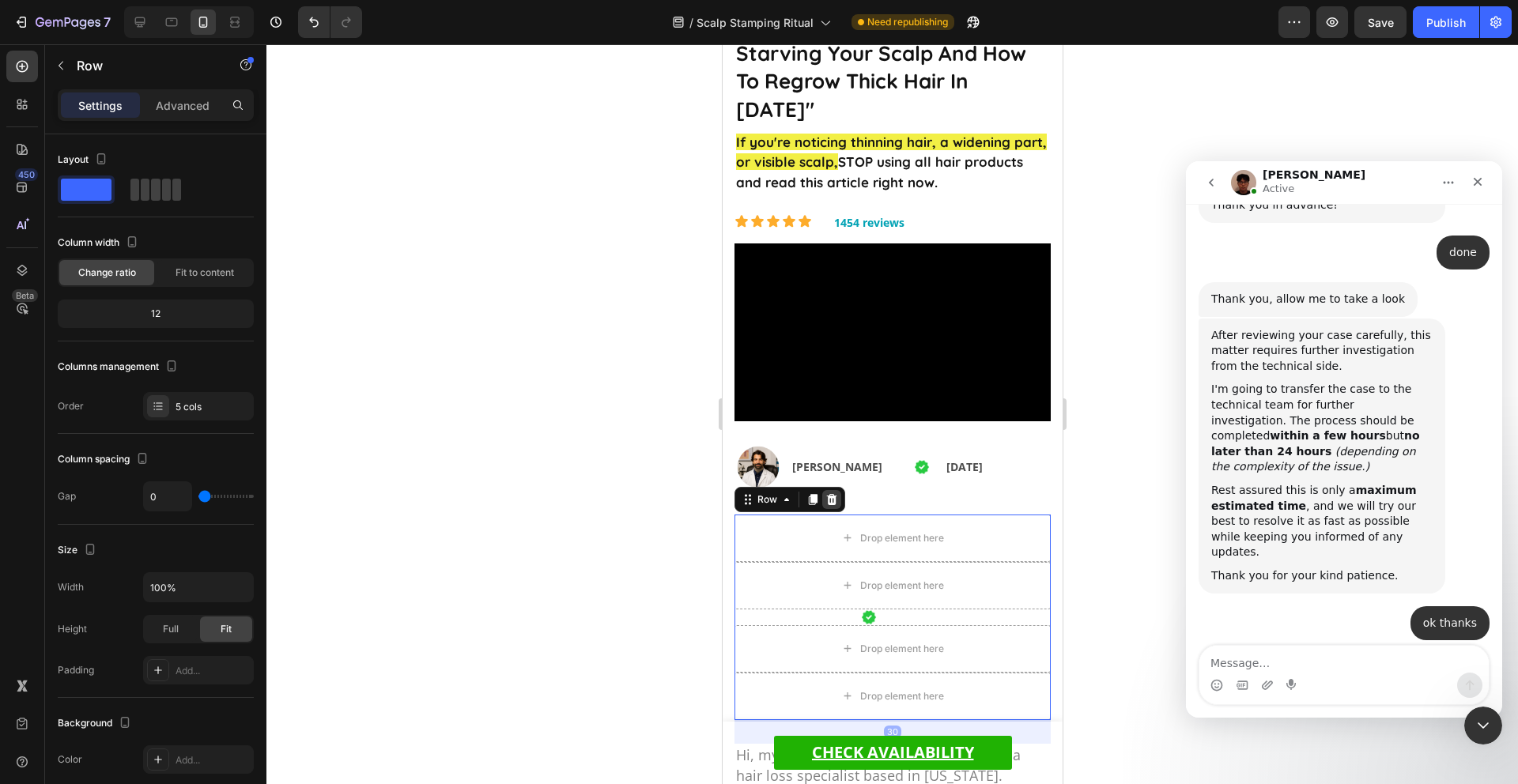
click at [830, 490] on div at bounding box center [831, 499] width 19 height 19
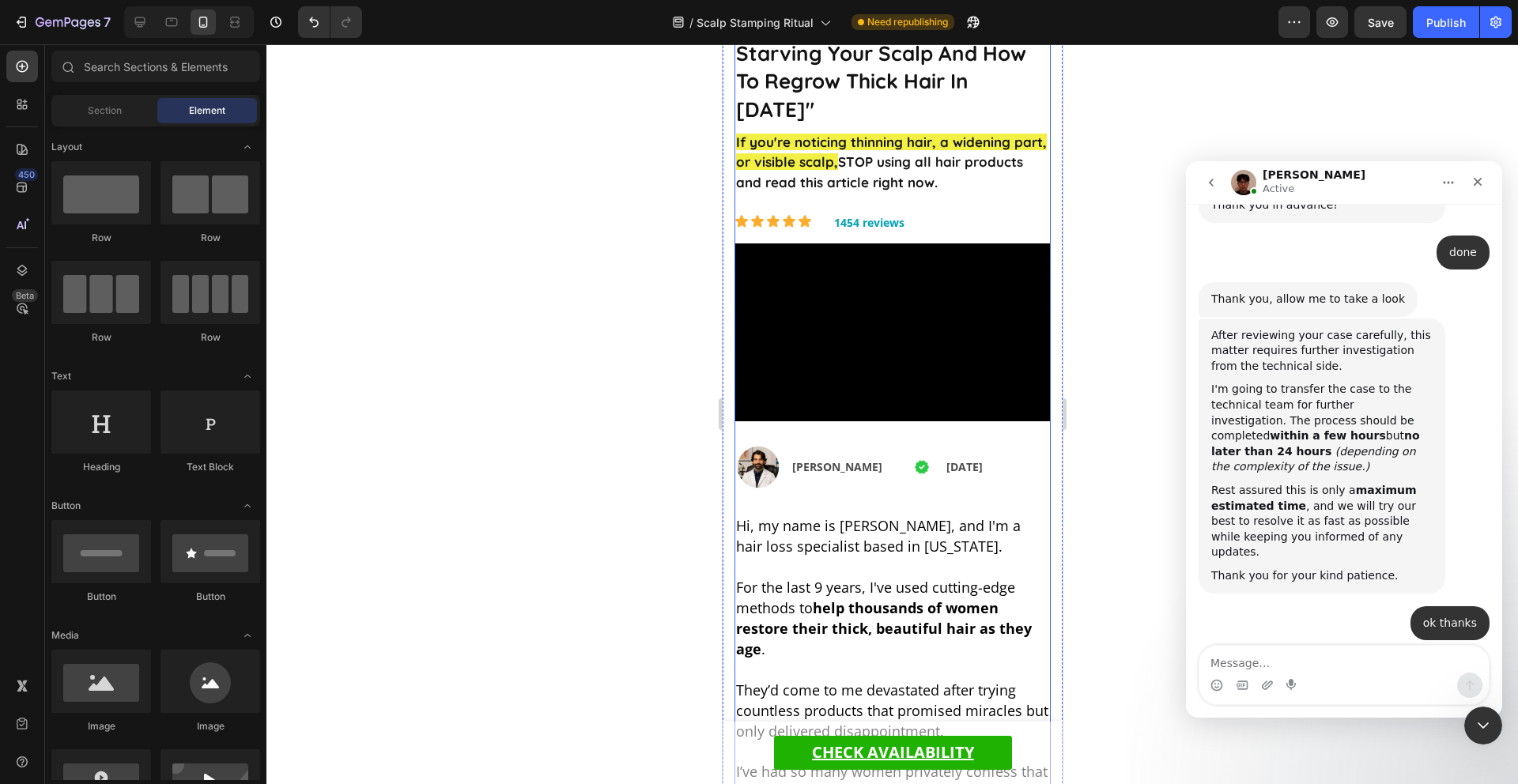
click at [874, 517] on span "Hi, my name is [PERSON_NAME], and I'm a hair loss specialist based in [US_STATE…" at bounding box center [878, 536] width 285 height 39
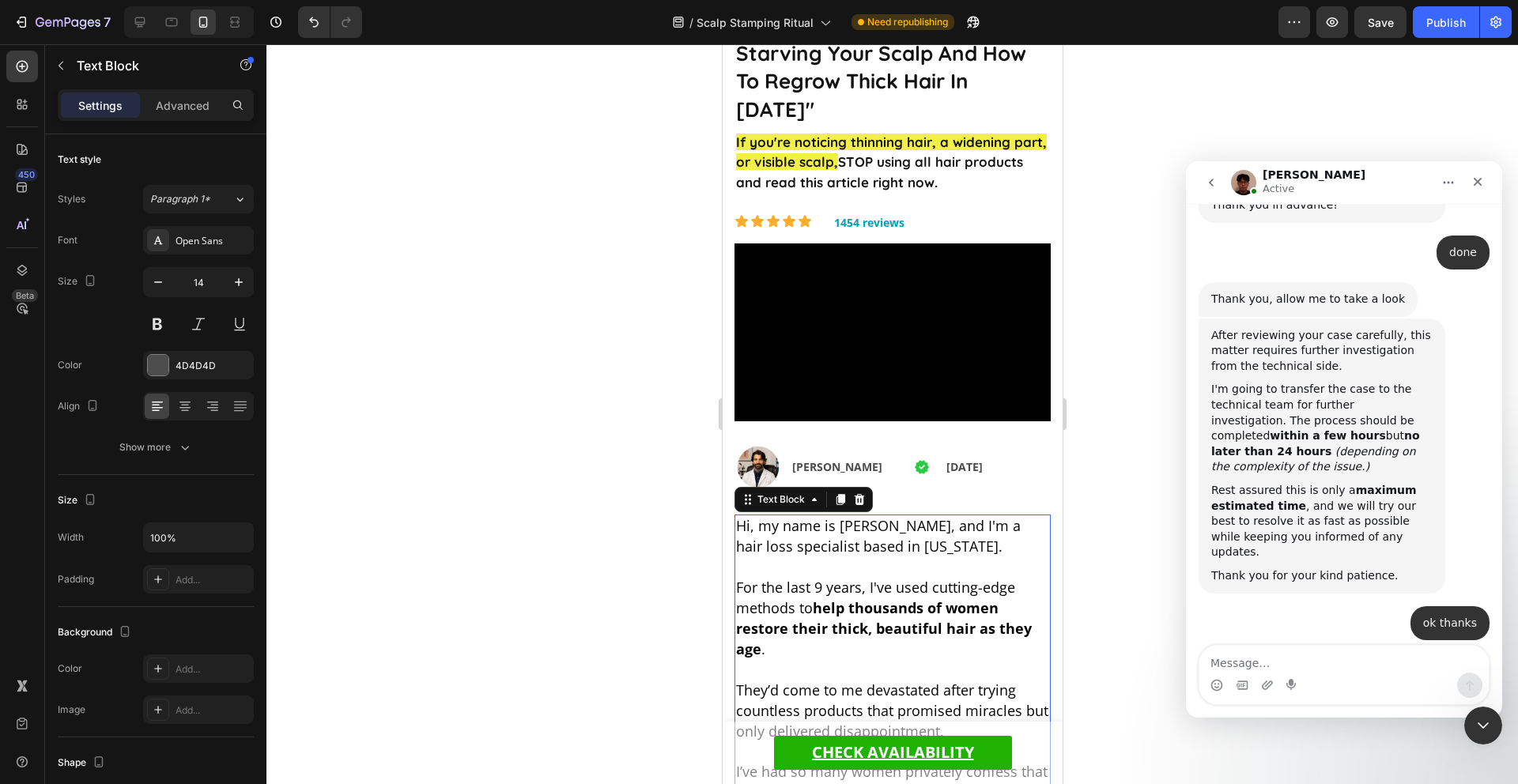
click at [874, 517] on span "Hi, my name is [PERSON_NAME], and I'm a hair loss specialist based in [US_STATE…" at bounding box center [878, 536] width 285 height 39
click at [926, 517] on span "Hi, my name is [PERSON_NAME], and I'm a hair loss specialist based in [US_STATE…" at bounding box center [878, 536] width 285 height 39
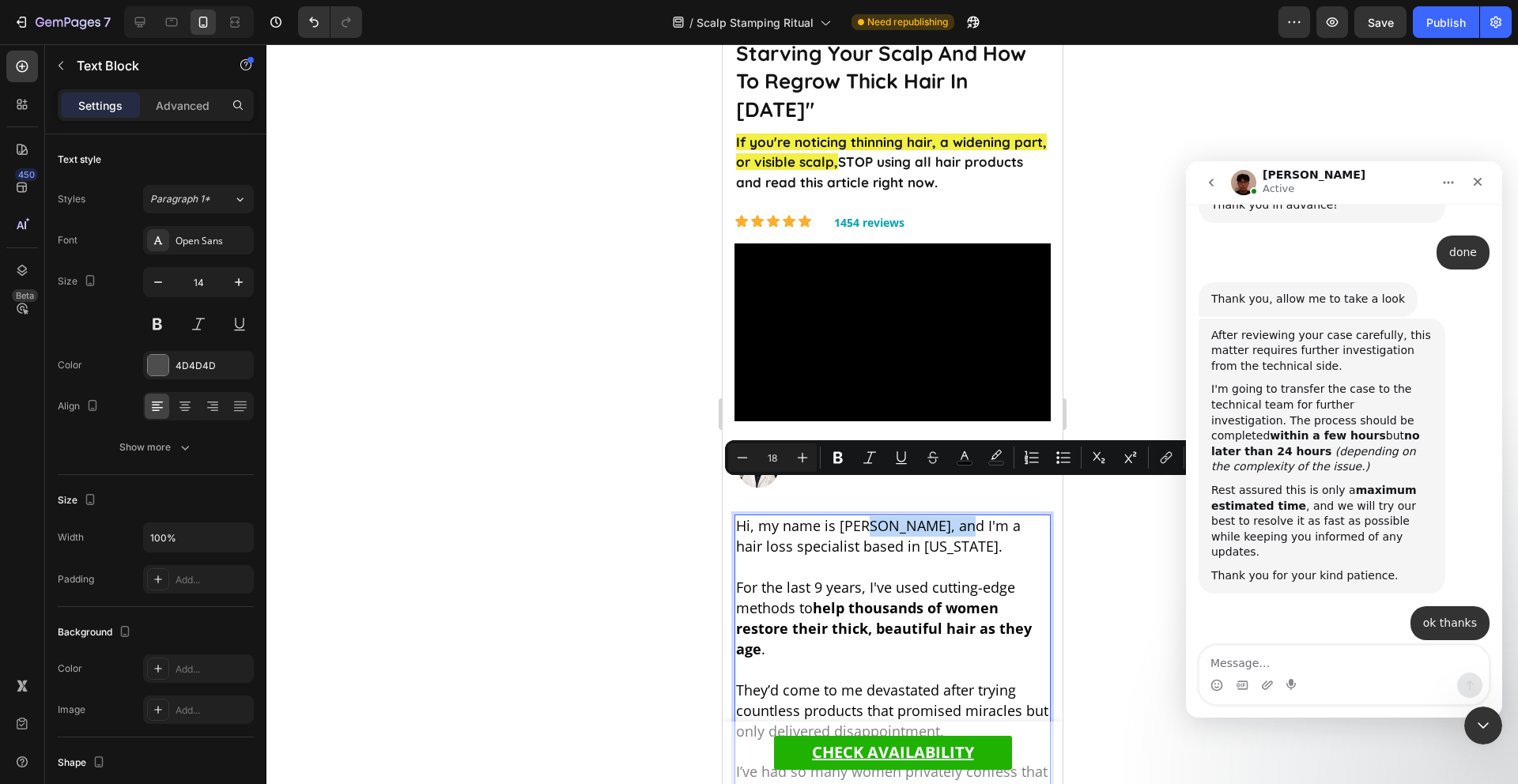
drag, startPoint x: 948, startPoint y: 492, endPoint x: 864, endPoint y: 492, distance: 84.0
click at [864, 517] on span "Hi, my name is [PERSON_NAME], and I'm a hair loss specialist based in [US_STATE…" at bounding box center [878, 536] width 285 height 39
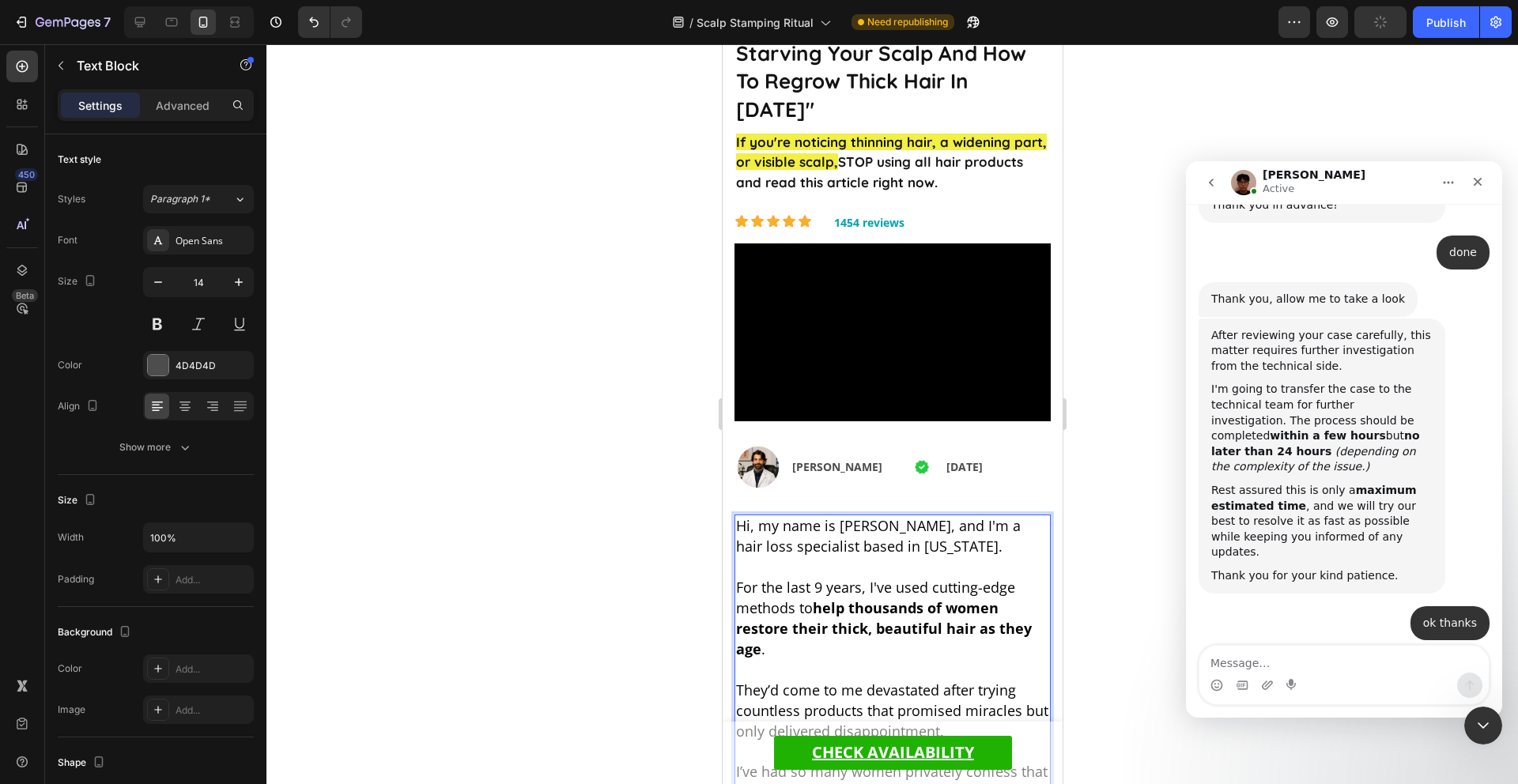
click at [1112, 463] on div at bounding box center [892, 414] width 1252 height 740
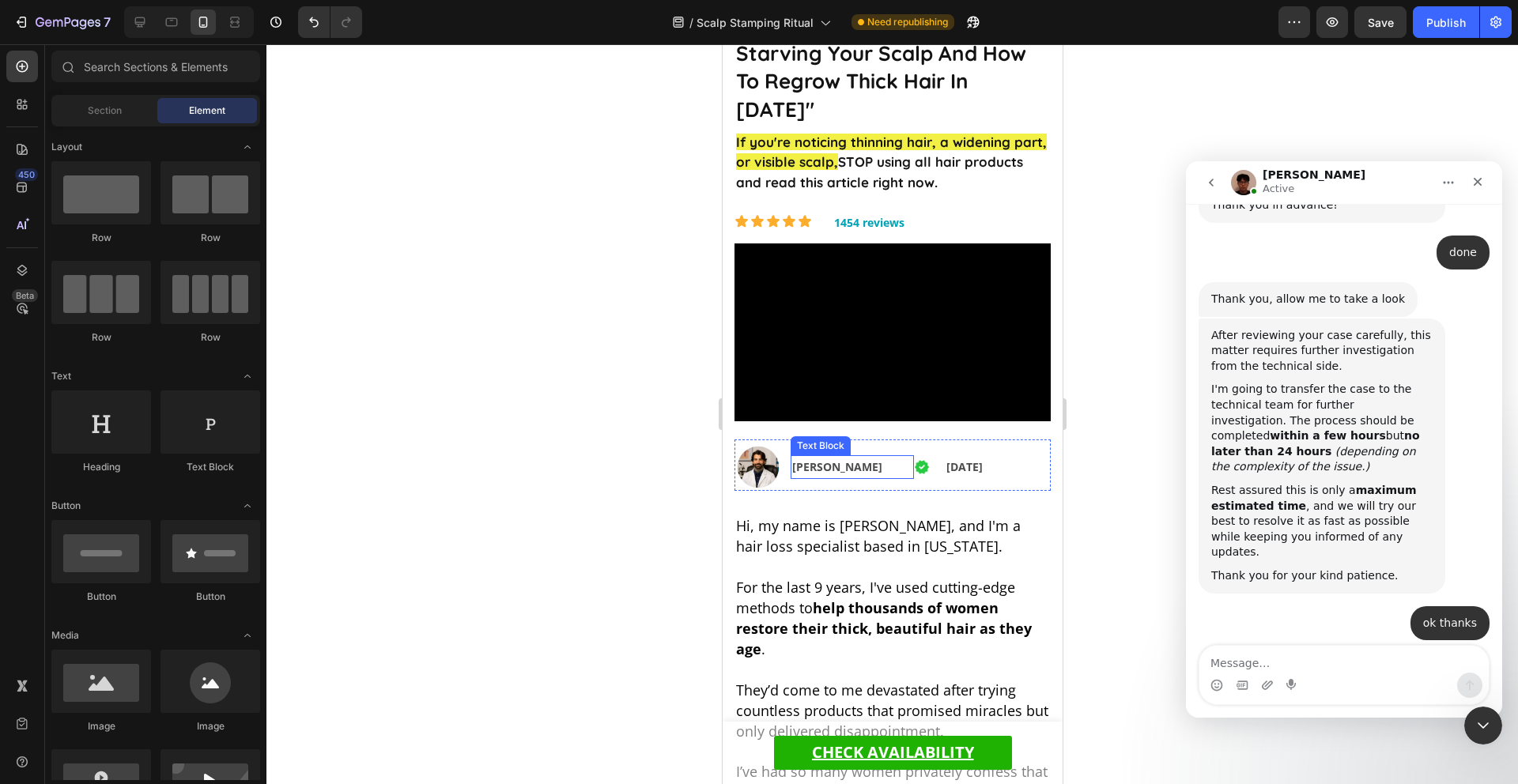
click at [857, 460] on strong "[PERSON_NAME]" at bounding box center [835, 466] width 90 height 15
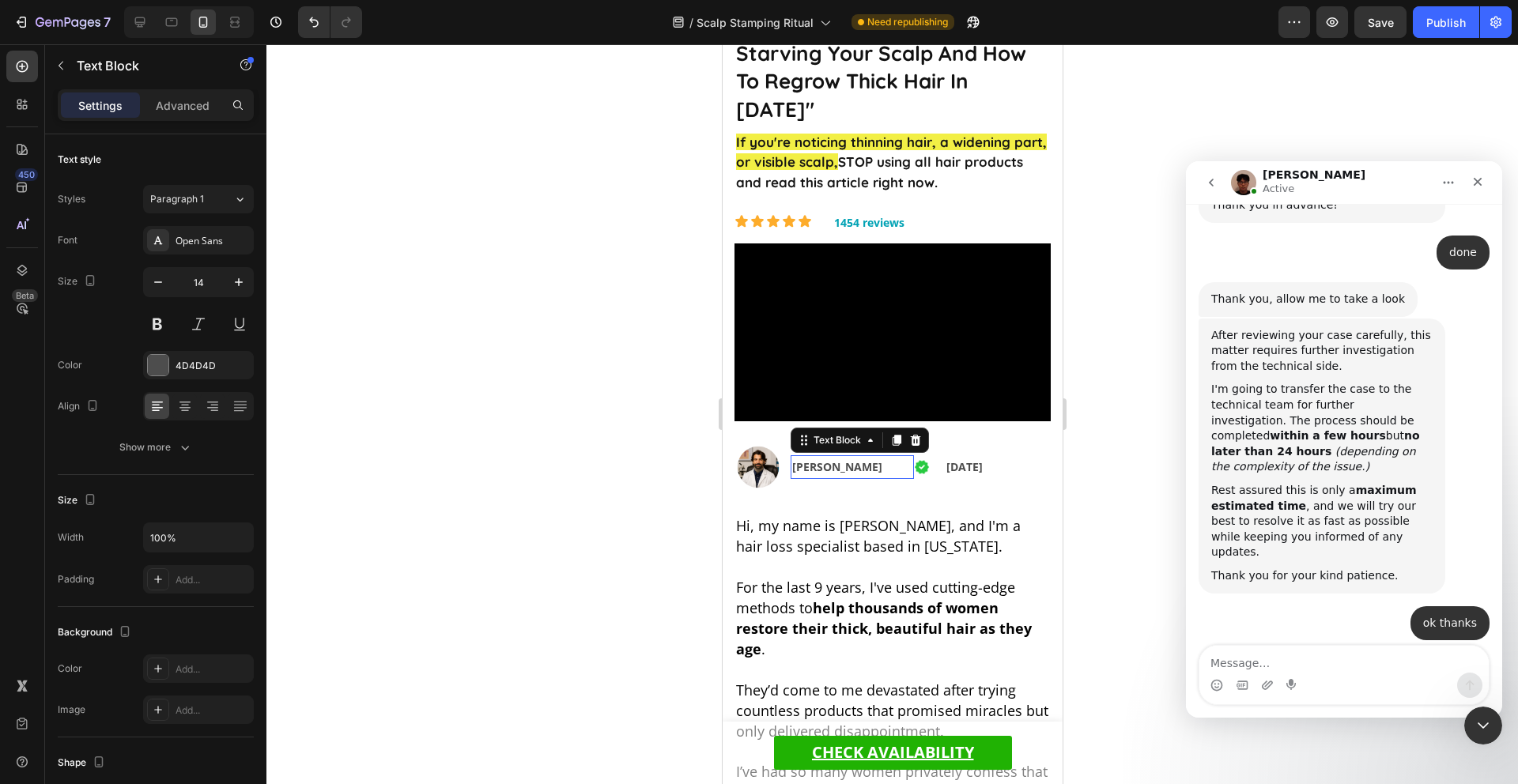
click at [857, 460] on strong "[PERSON_NAME]" at bounding box center [835, 466] width 90 height 15
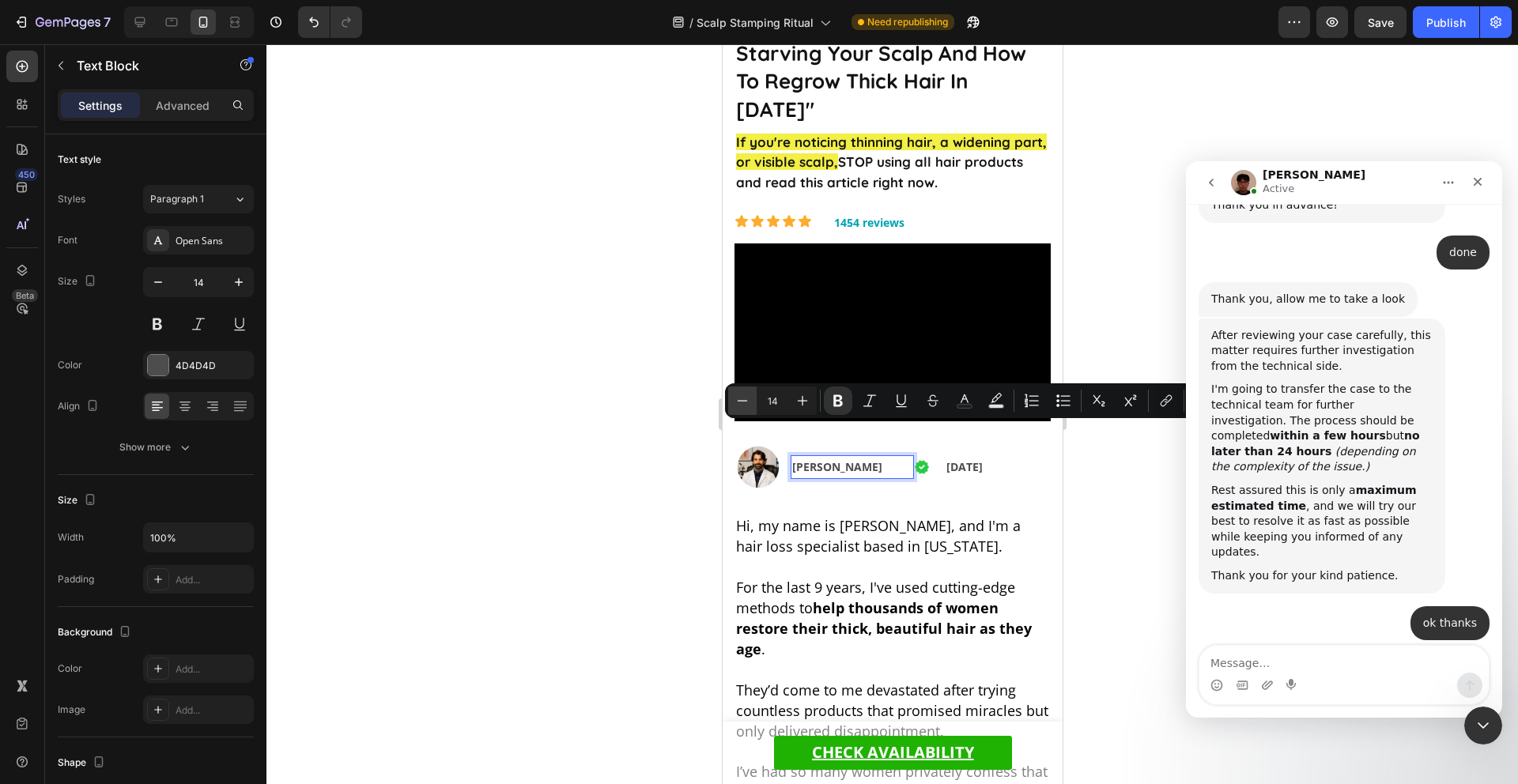
click at [744, 396] on icon "Editor contextual toolbar" at bounding box center [743, 400] width 16 height 16
click at [805, 406] on icon "Editor contextual toolbar" at bounding box center [803, 400] width 16 height 16
type input "13"
click at [911, 456] on div "Image [PERSON_NAME] Text Block 0 Image [DATE] Text Block Row" at bounding box center [892, 465] width 317 height 51
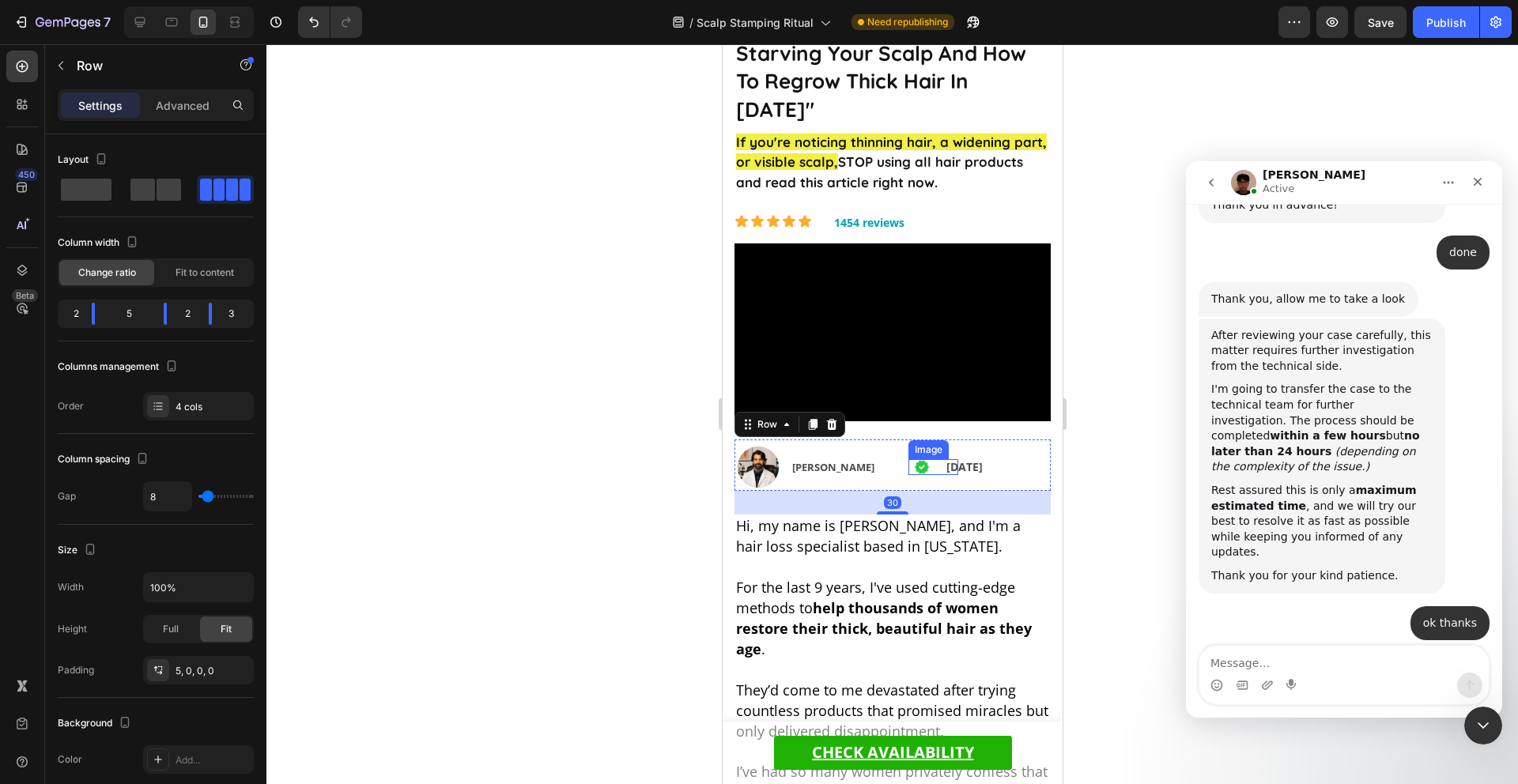
click at [914, 460] on img at bounding box center [921, 467] width 16 height 16
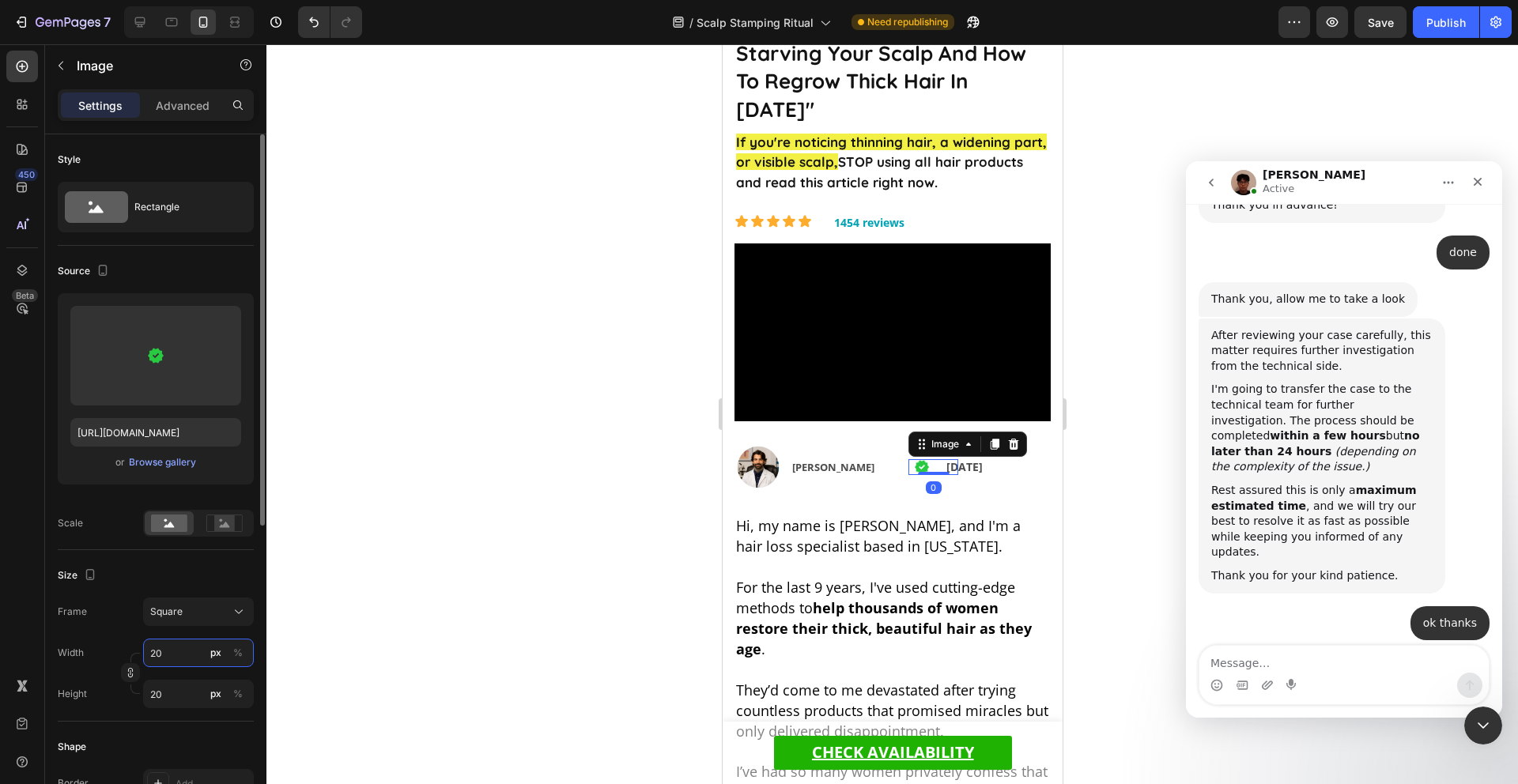
click at [198, 649] on input "20" at bounding box center [198, 653] width 110 height 29
type input "1"
type input "17"
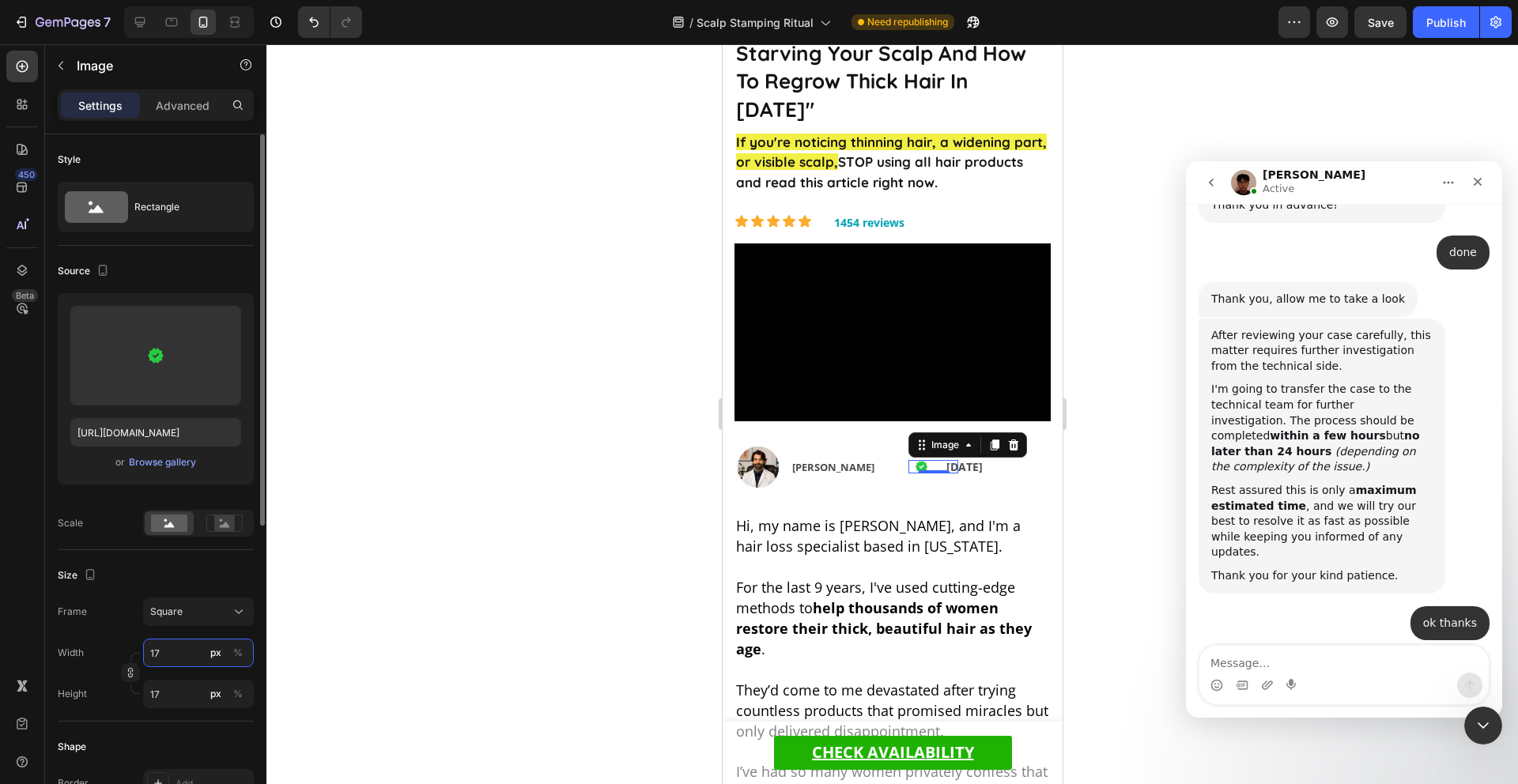
type input "1"
type input "18"
click at [1100, 471] on div at bounding box center [892, 414] width 1252 height 740
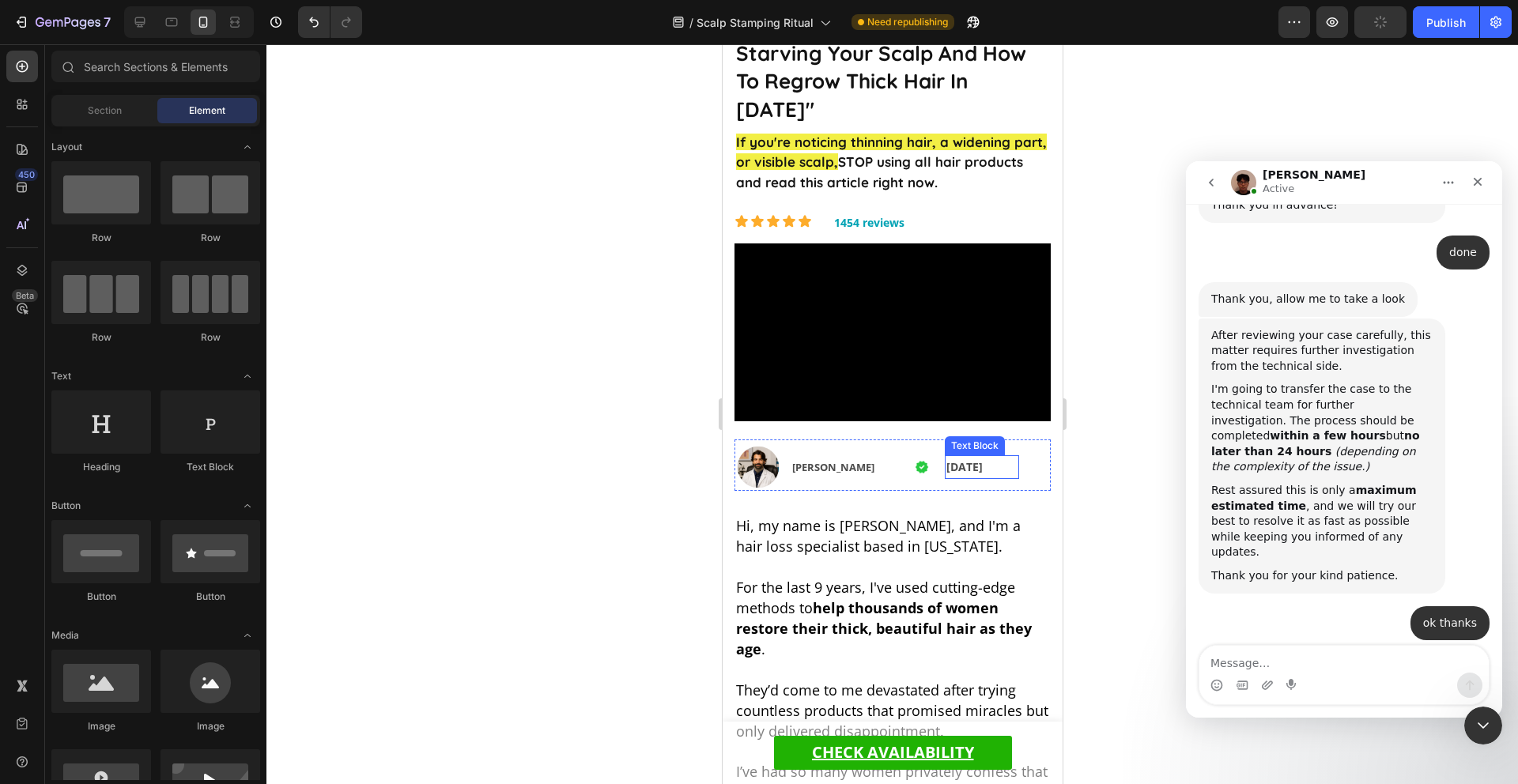
click at [967, 460] on strong "[DATE]" at bounding box center [964, 466] width 36 height 15
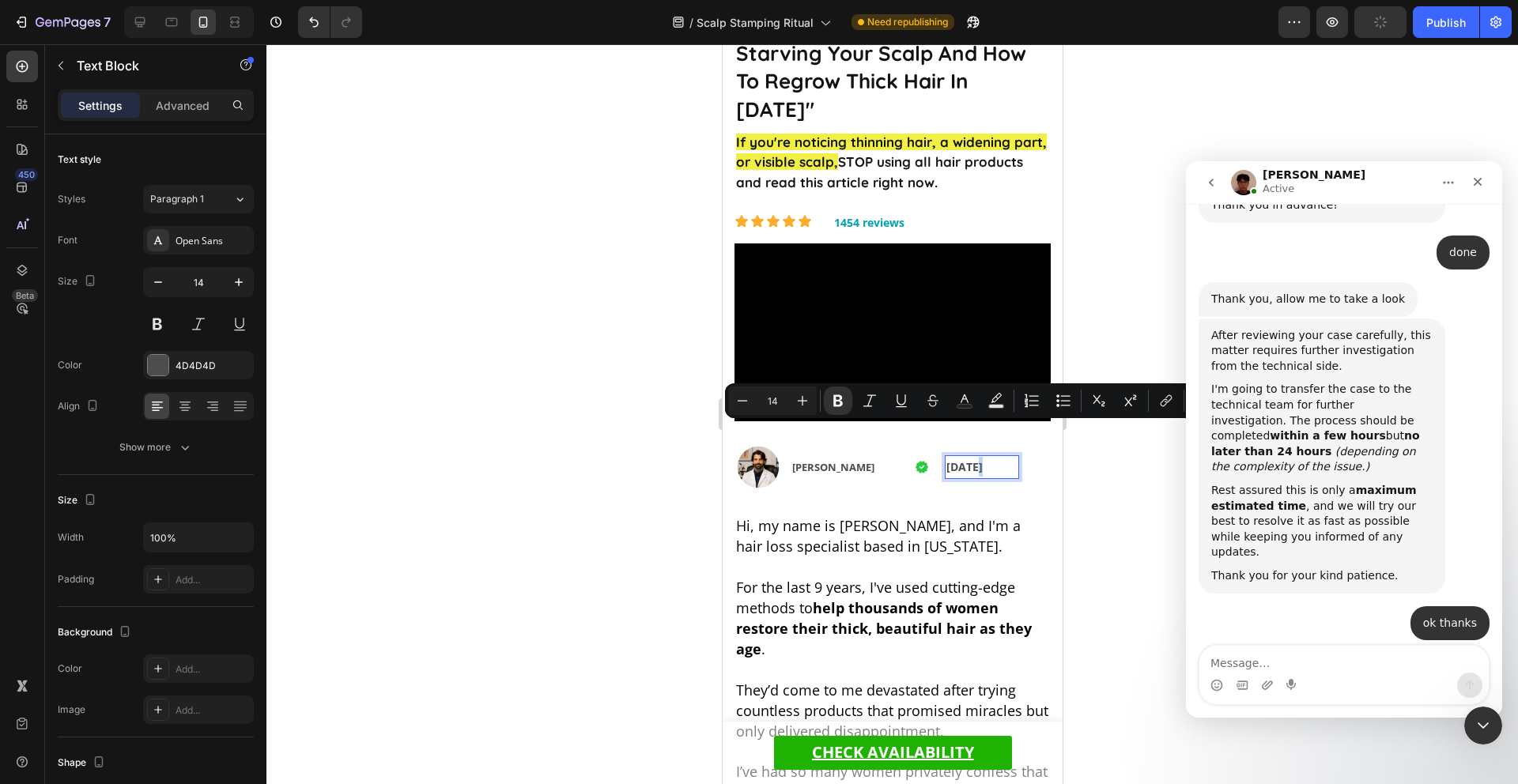
click at [967, 460] on strong "[DATE]" at bounding box center [964, 466] width 36 height 15
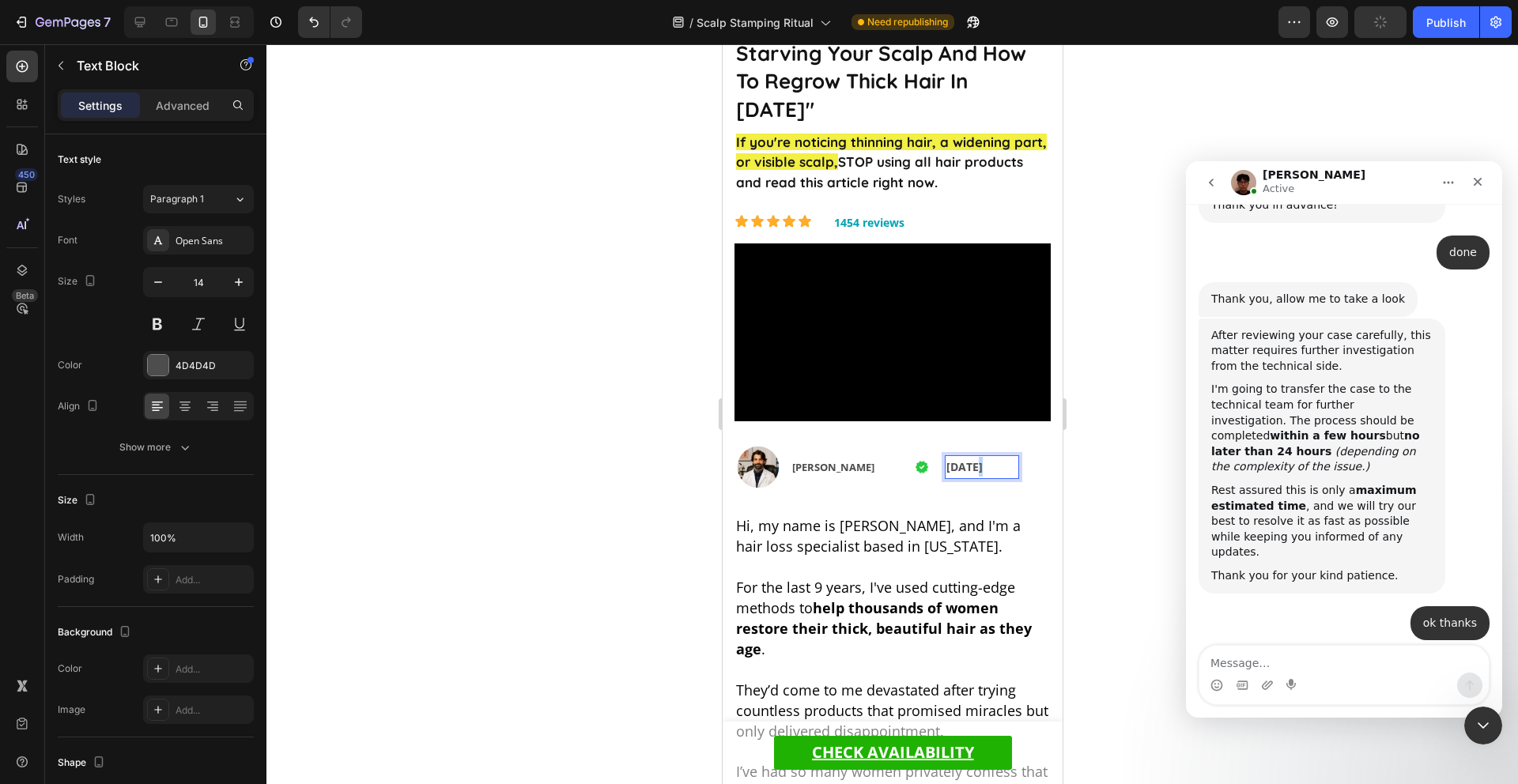
click at [967, 460] on strong "[DATE]" at bounding box center [964, 466] width 36 height 15
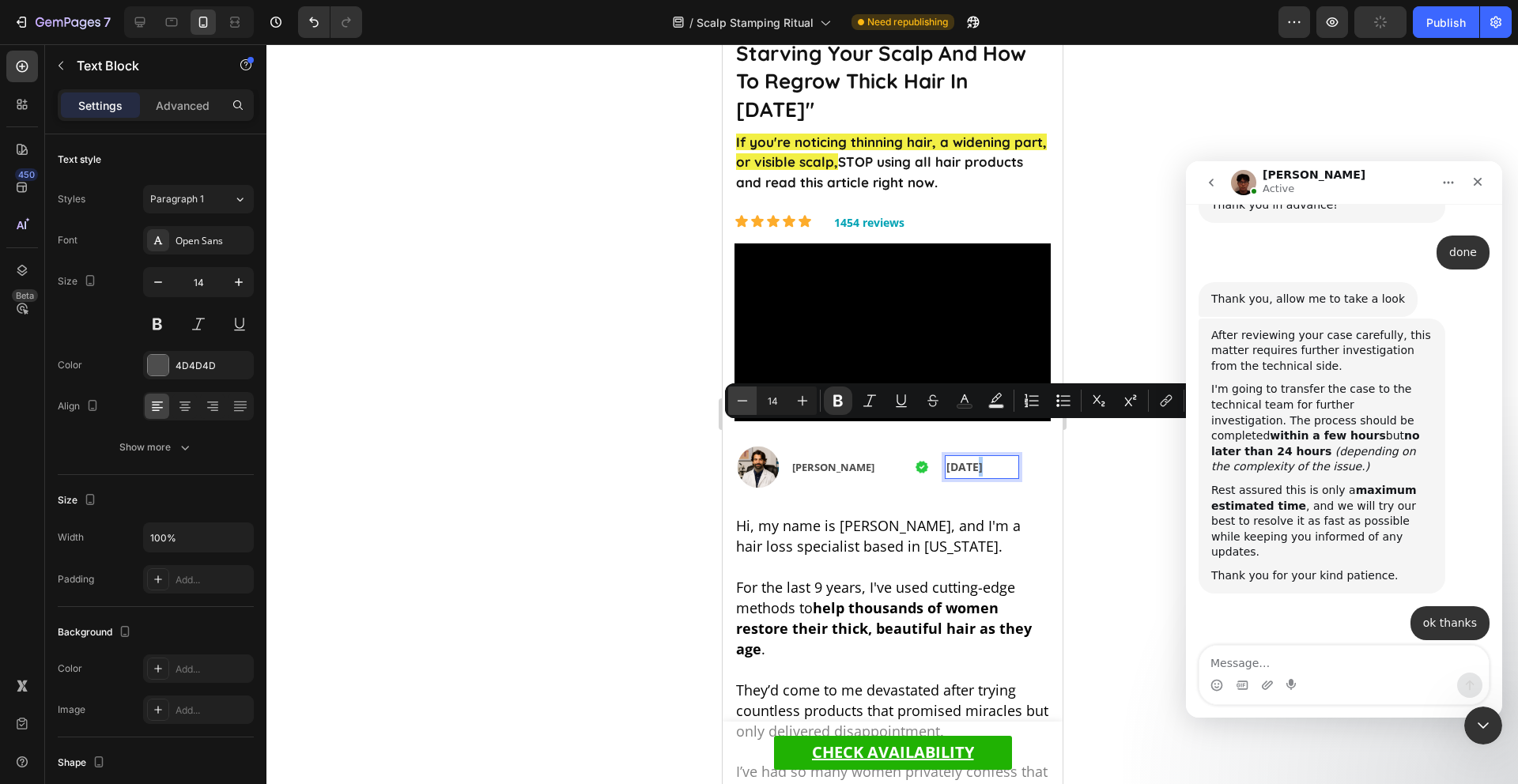
click at [748, 400] on icon "Editor contextual toolbar" at bounding box center [743, 400] width 16 height 16
type input "13"
click at [755, 444] on img at bounding box center [758, 467] width 47 height 47
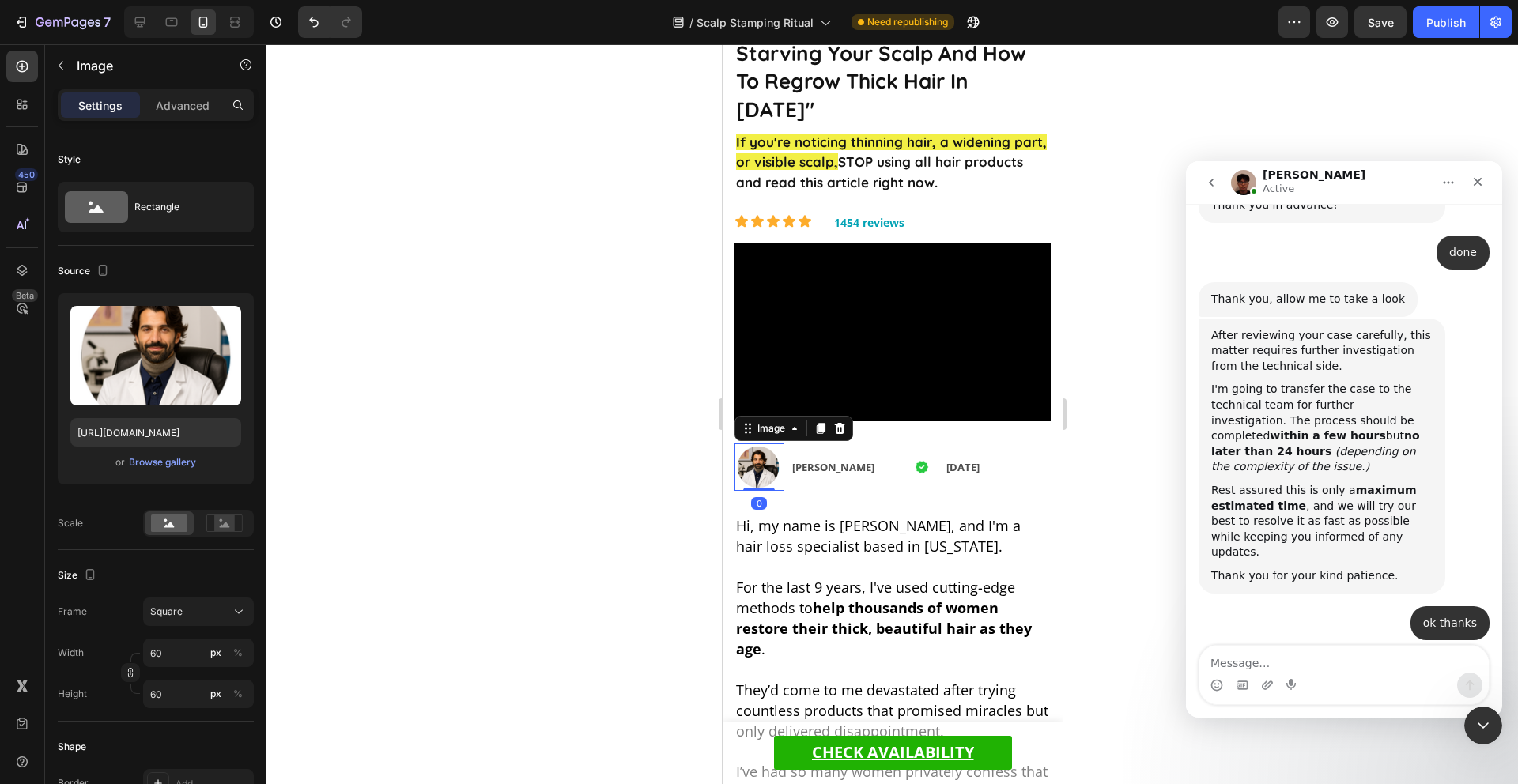
click at [1116, 473] on div at bounding box center [892, 414] width 1252 height 740
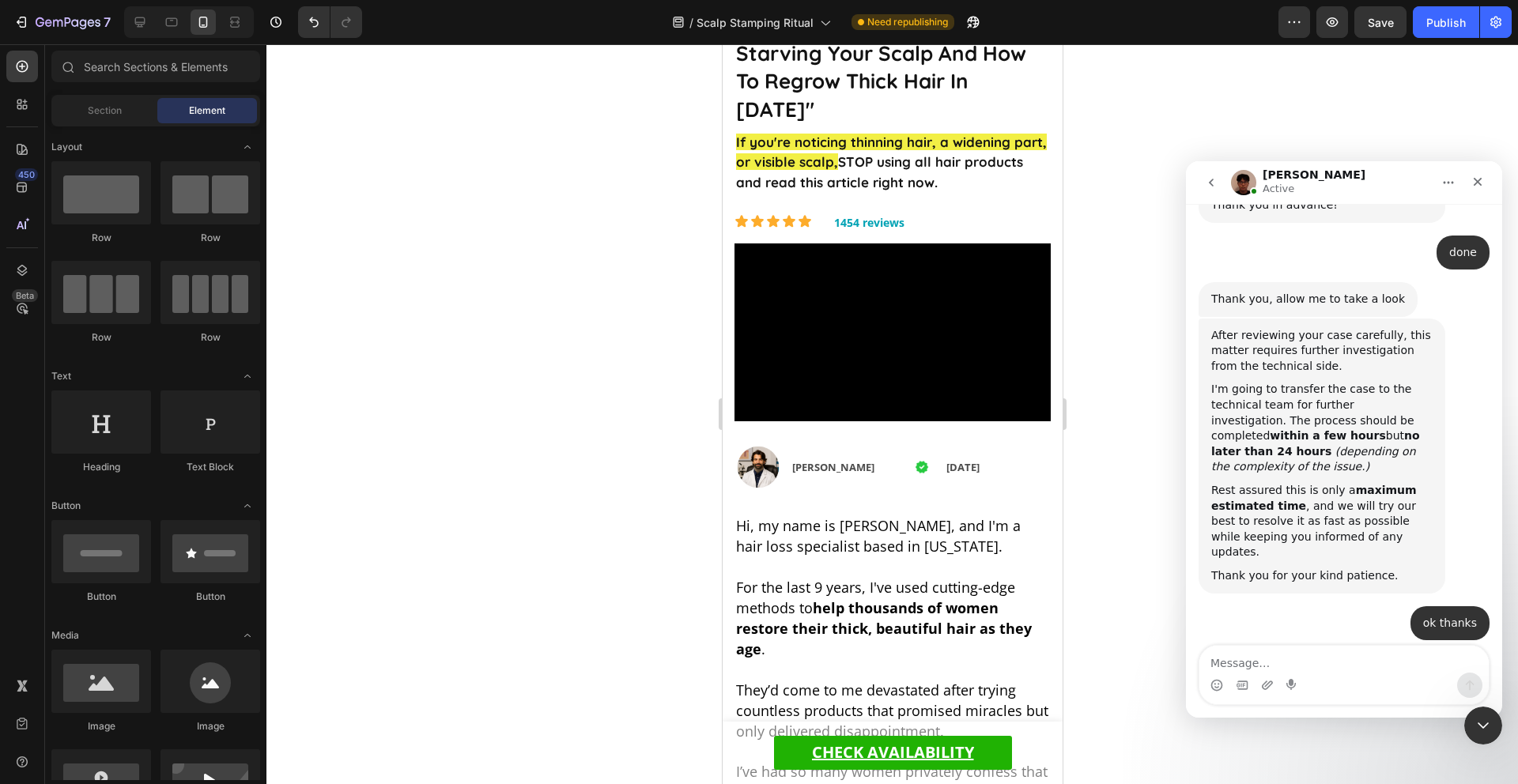
click at [1100, 440] on div at bounding box center [892, 414] width 1252 height 740
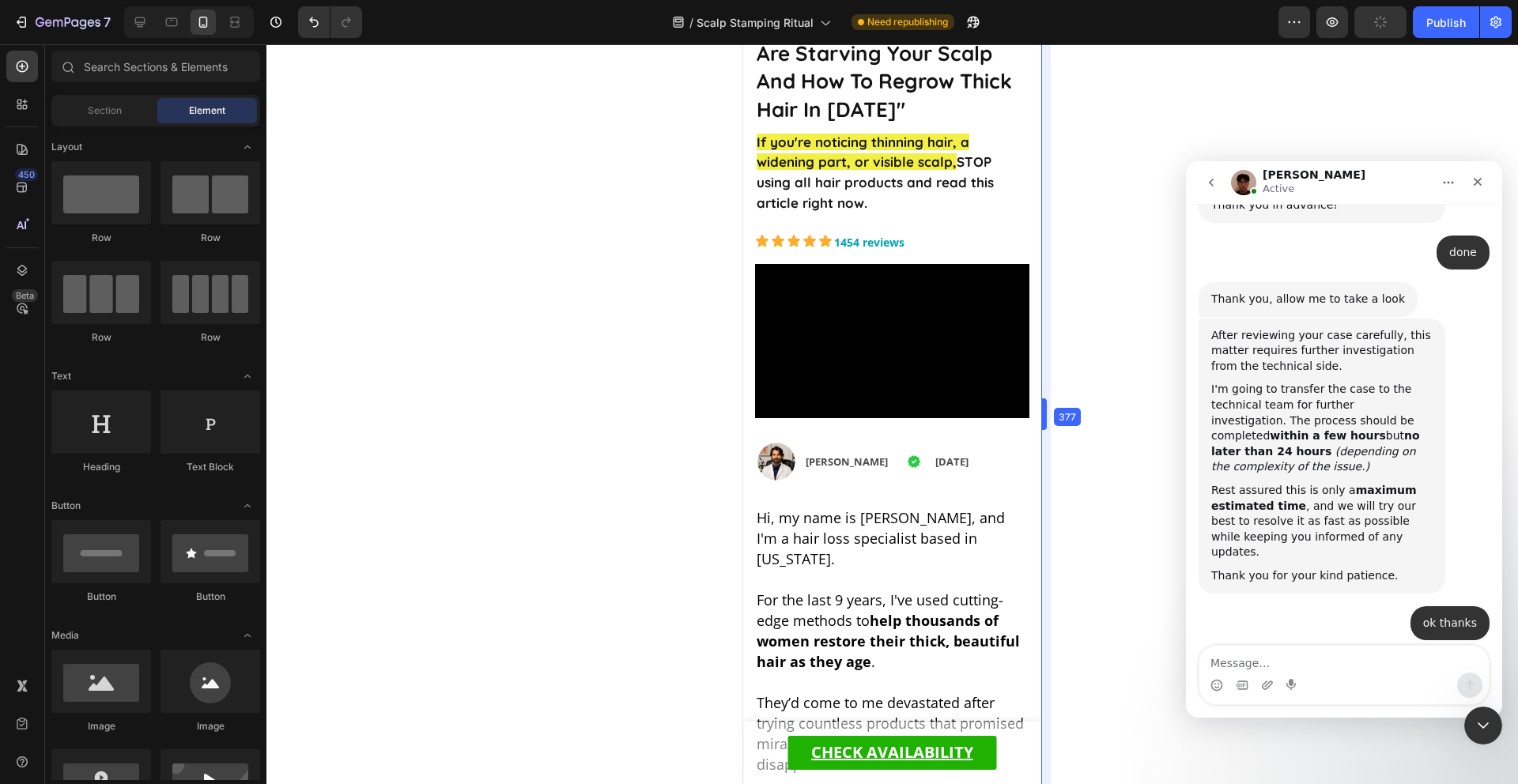
drag, startPoint x: 1066, startPoint y: 182, endPoint x: 1025, endPoint y: 195, distance: 43.0
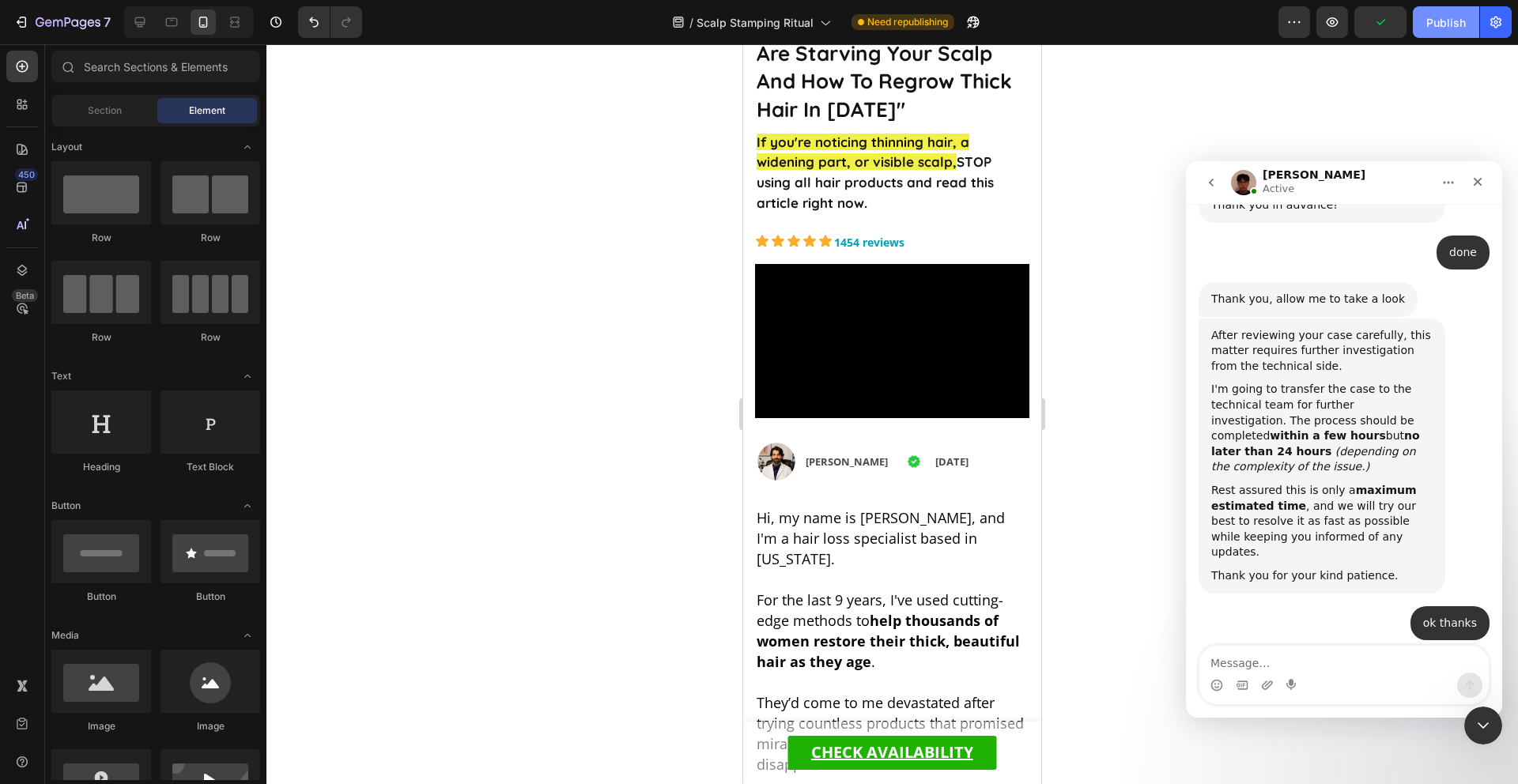
click at [1450, 17] on div "Publish" at bounding box center [1446, 22] width 39 height 17
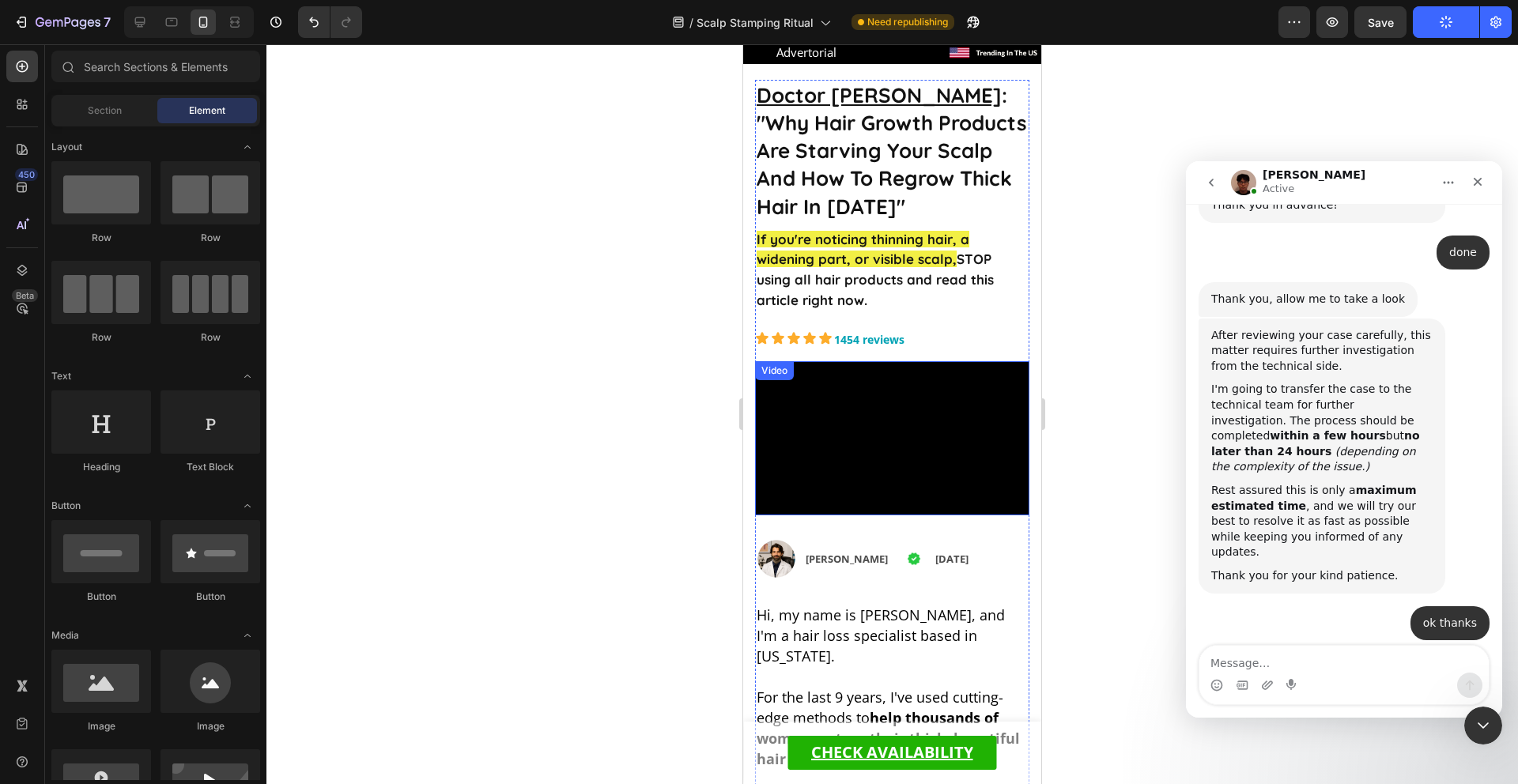
scroll to position [0, 0]
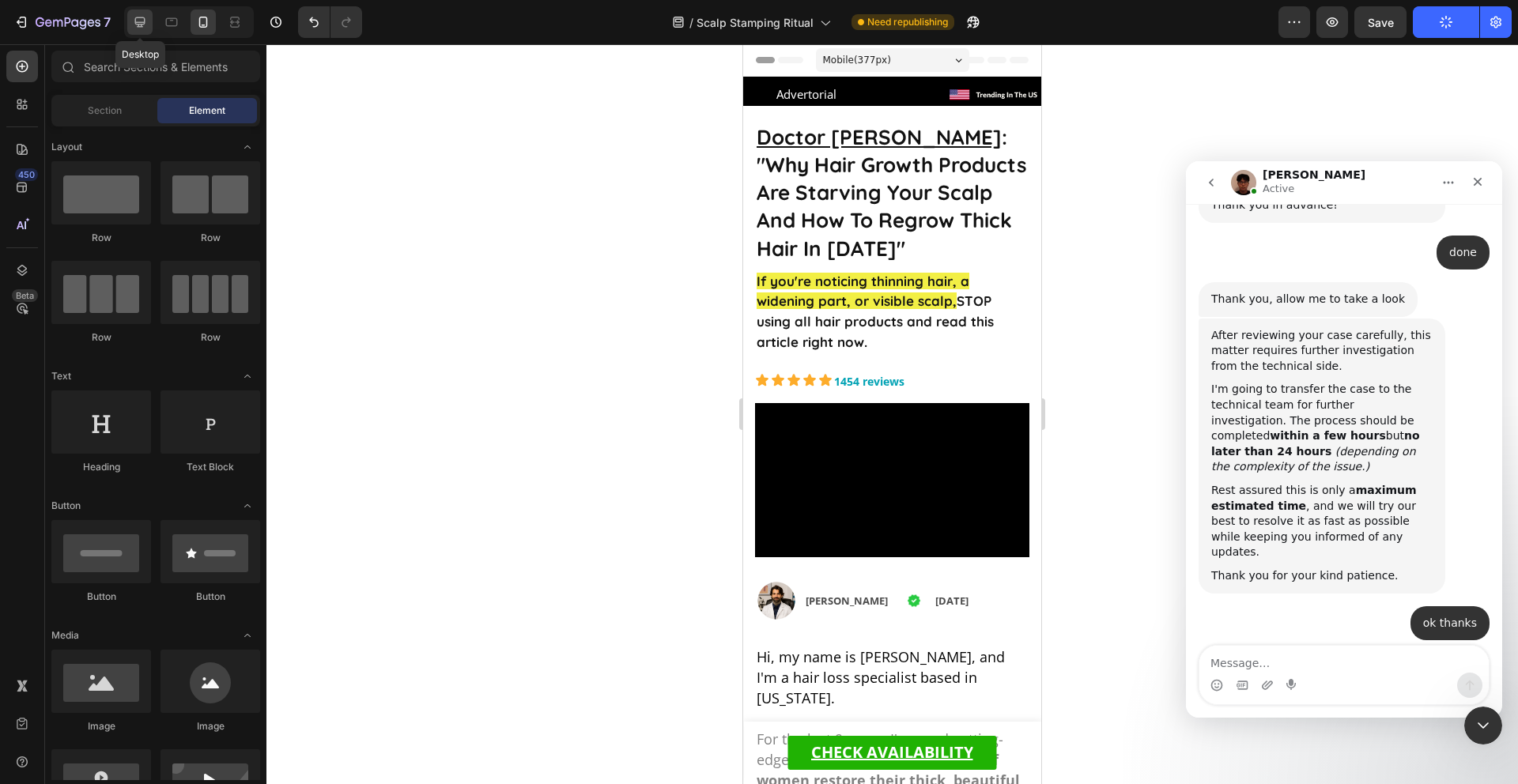
click at [143, 30] on icon at bounding box center [140, 22] width 16 height 16
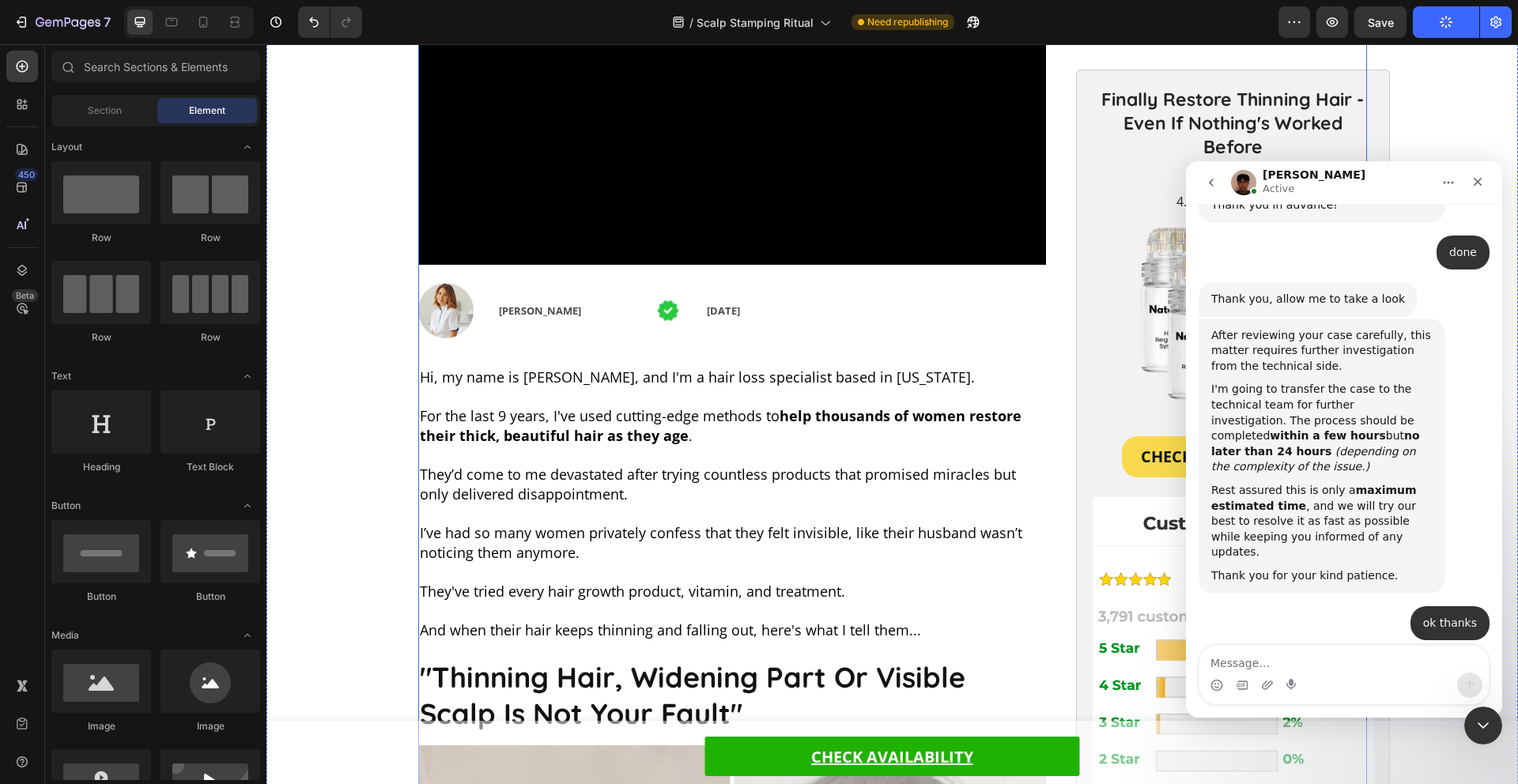
scroll to position [533, 0]
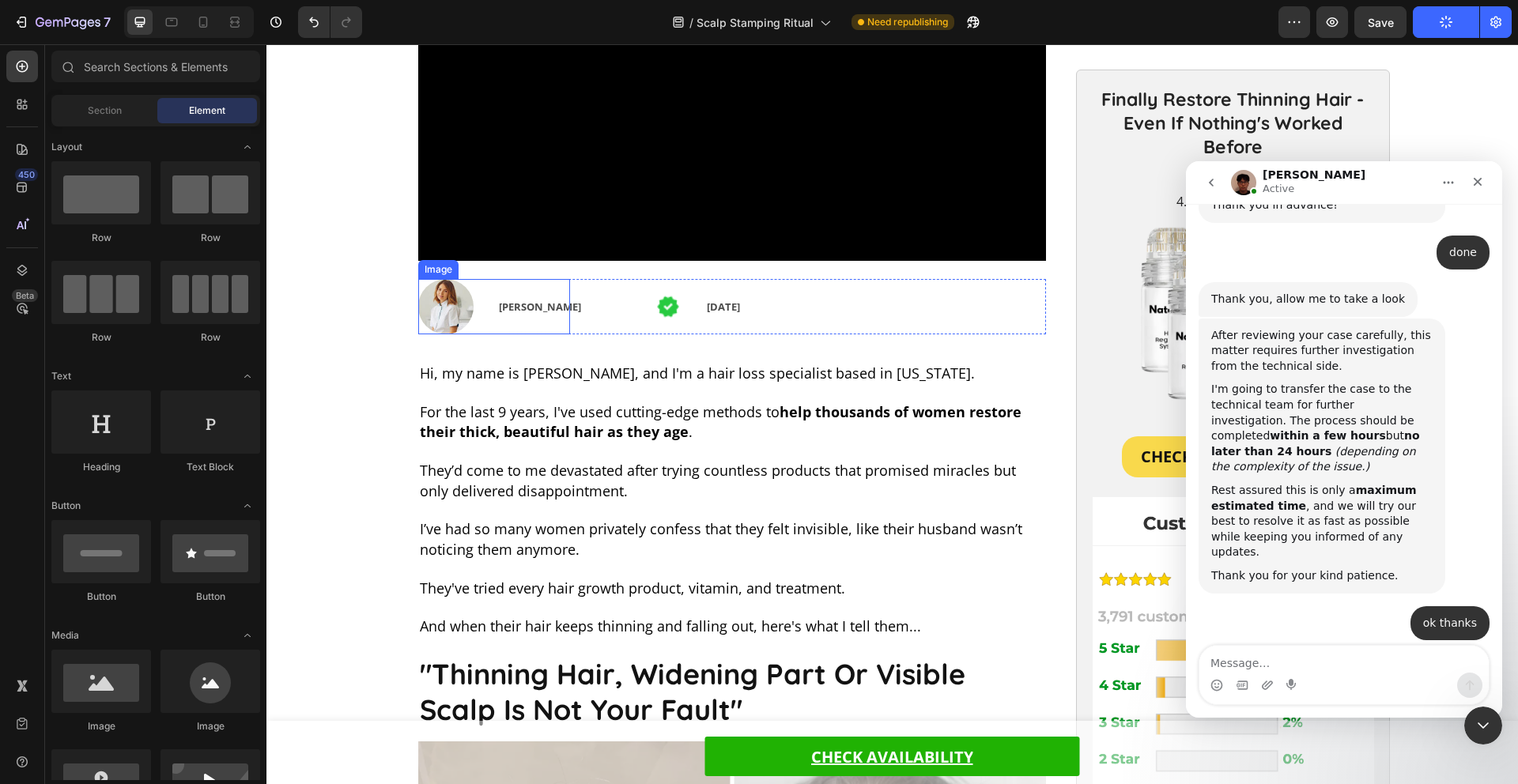
click at [447, 303] on img at bounding box center [446, 307] width 55 height 55
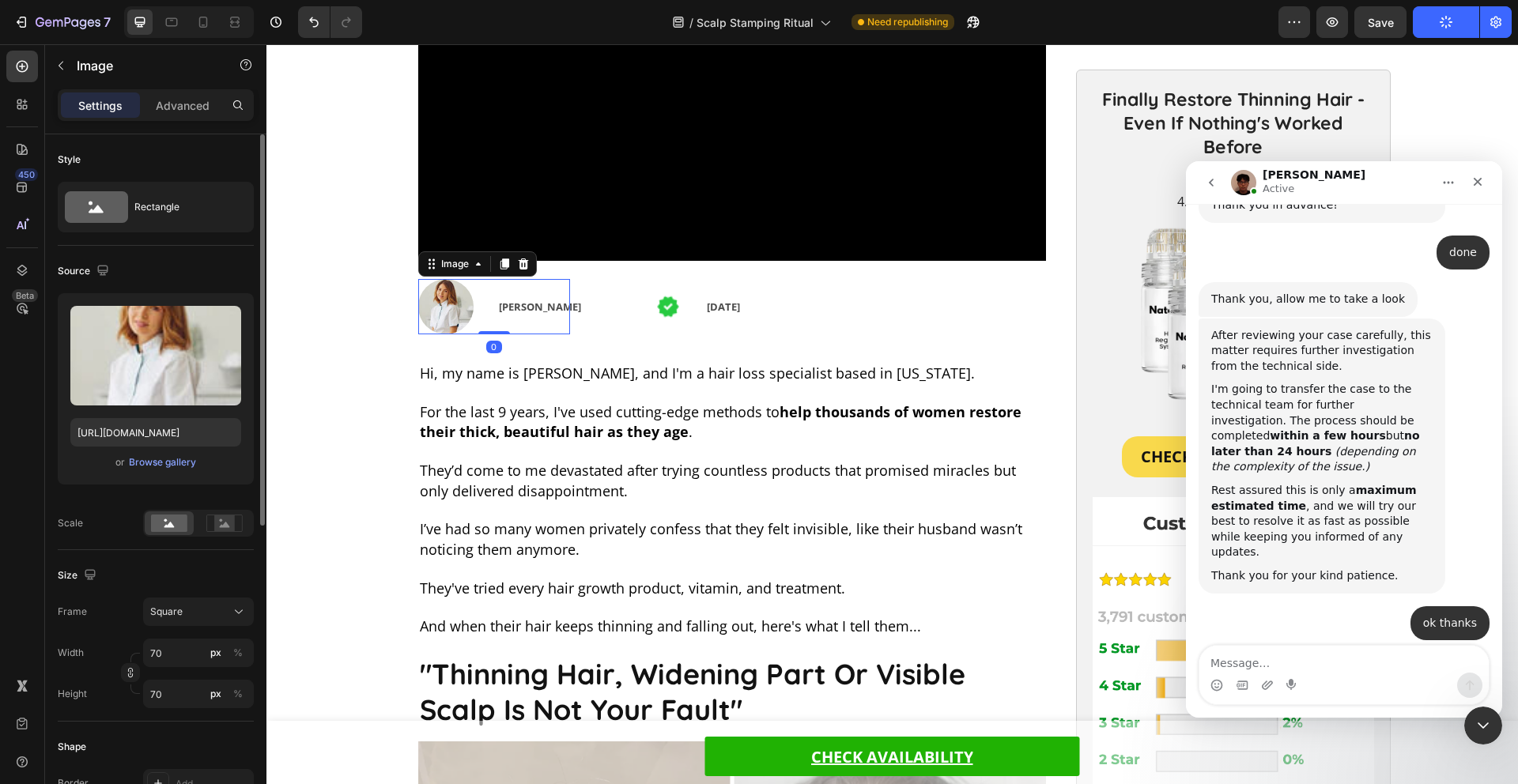
click at [170, 453] on div "or Browse gallery" at bounding box center [155, 462] width 171 height 19
click at [174, 467] on div "Browse gallery" at bounding box center [163, 463] width 67 height 14
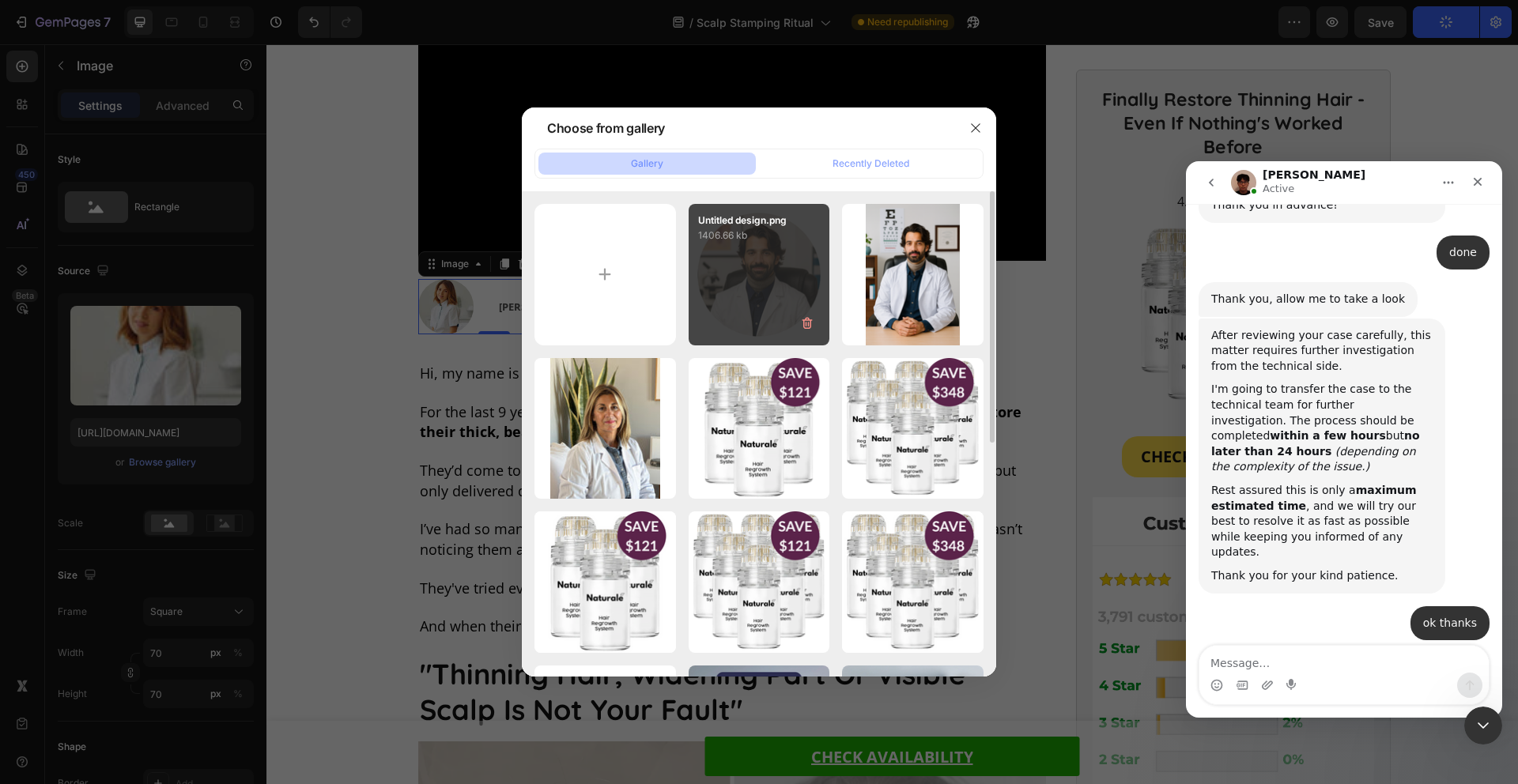
click at [740, 265] on div "Untitled design.png 1406.66 kb" at bounding box center [759, 275] width 142 height 142
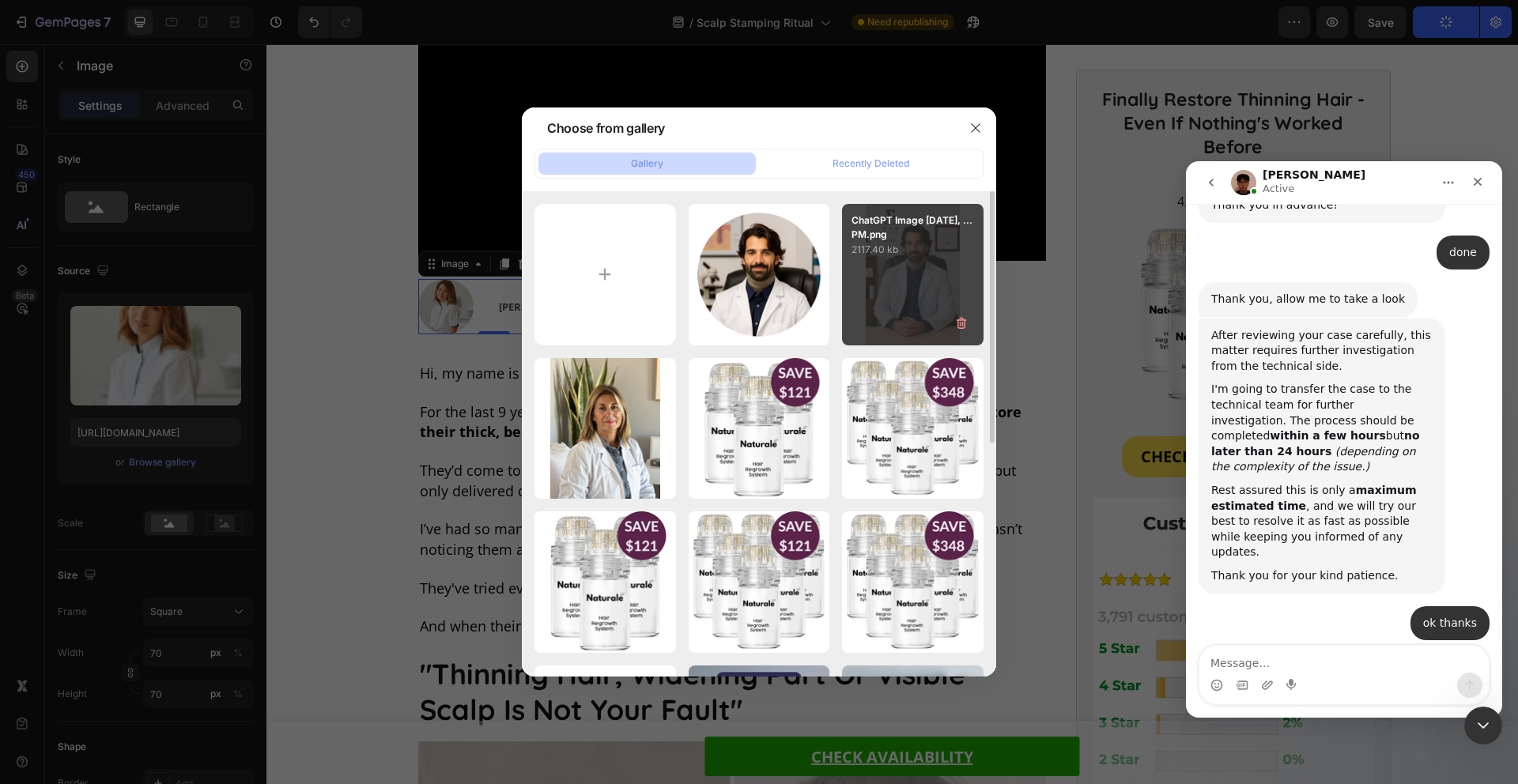
type input "[URL][DOMAIN_NAME]"
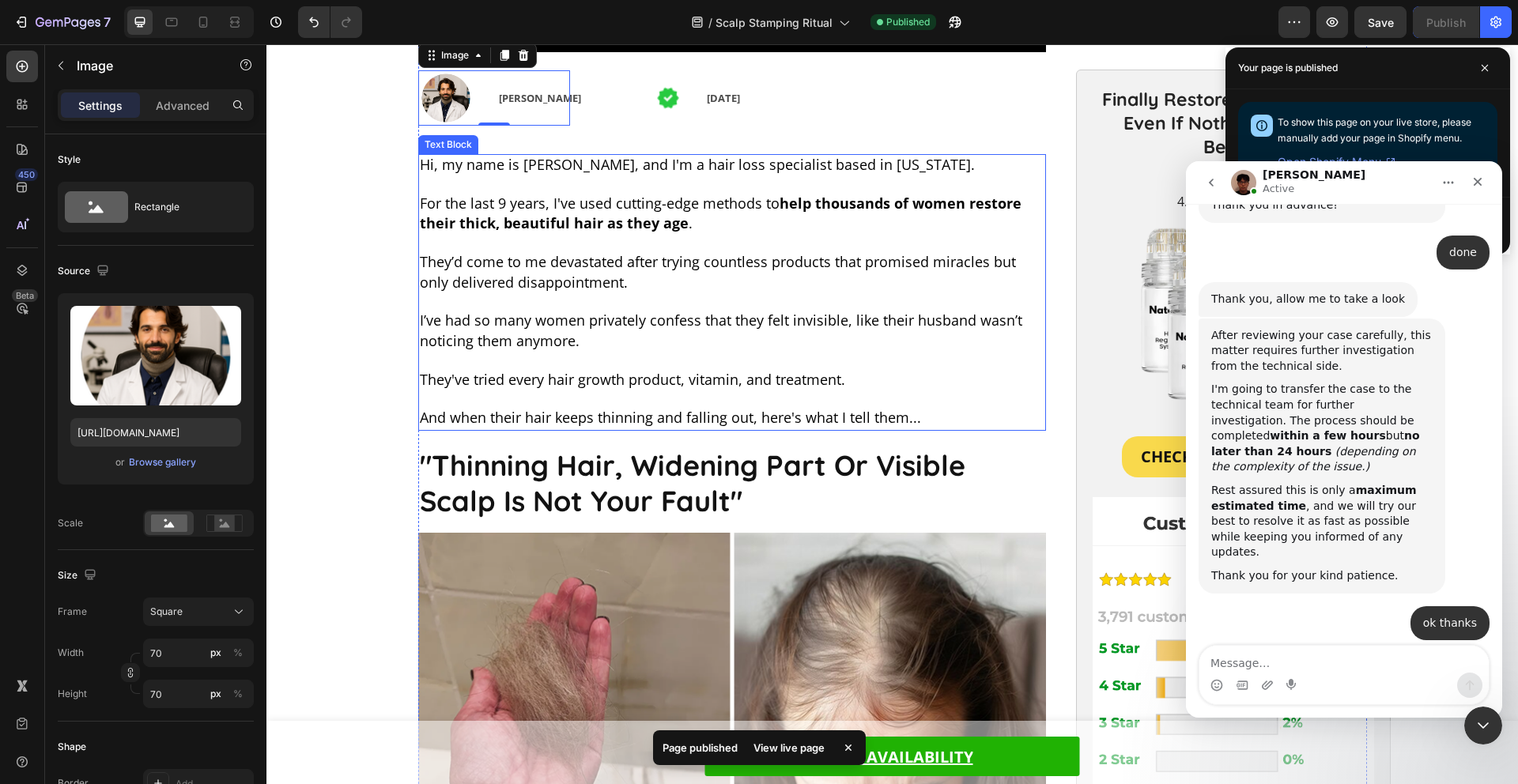
scroll to position [884, 0]
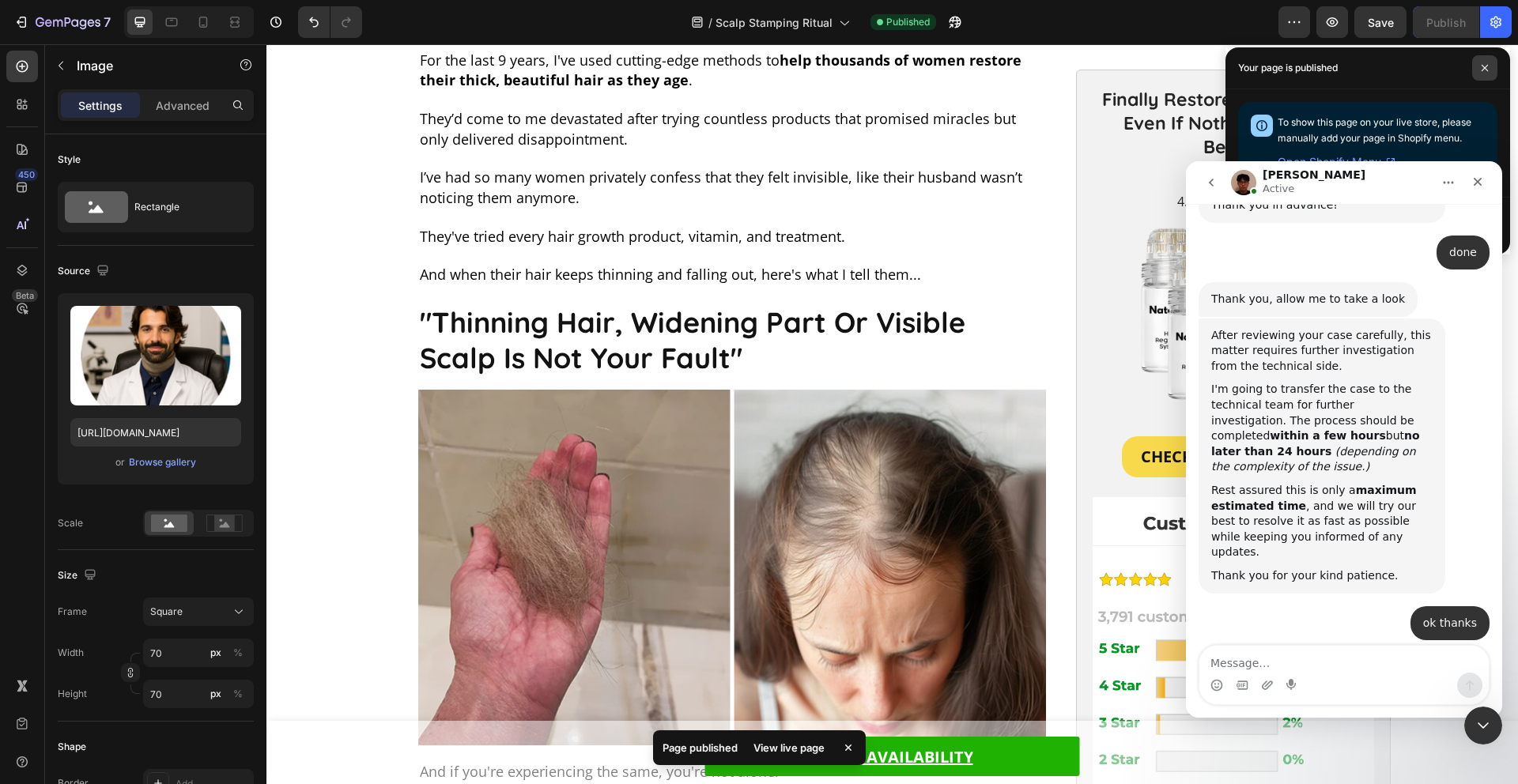
click at [1483, 73] on span at bounding box center [1485, 68] width 26 height 26
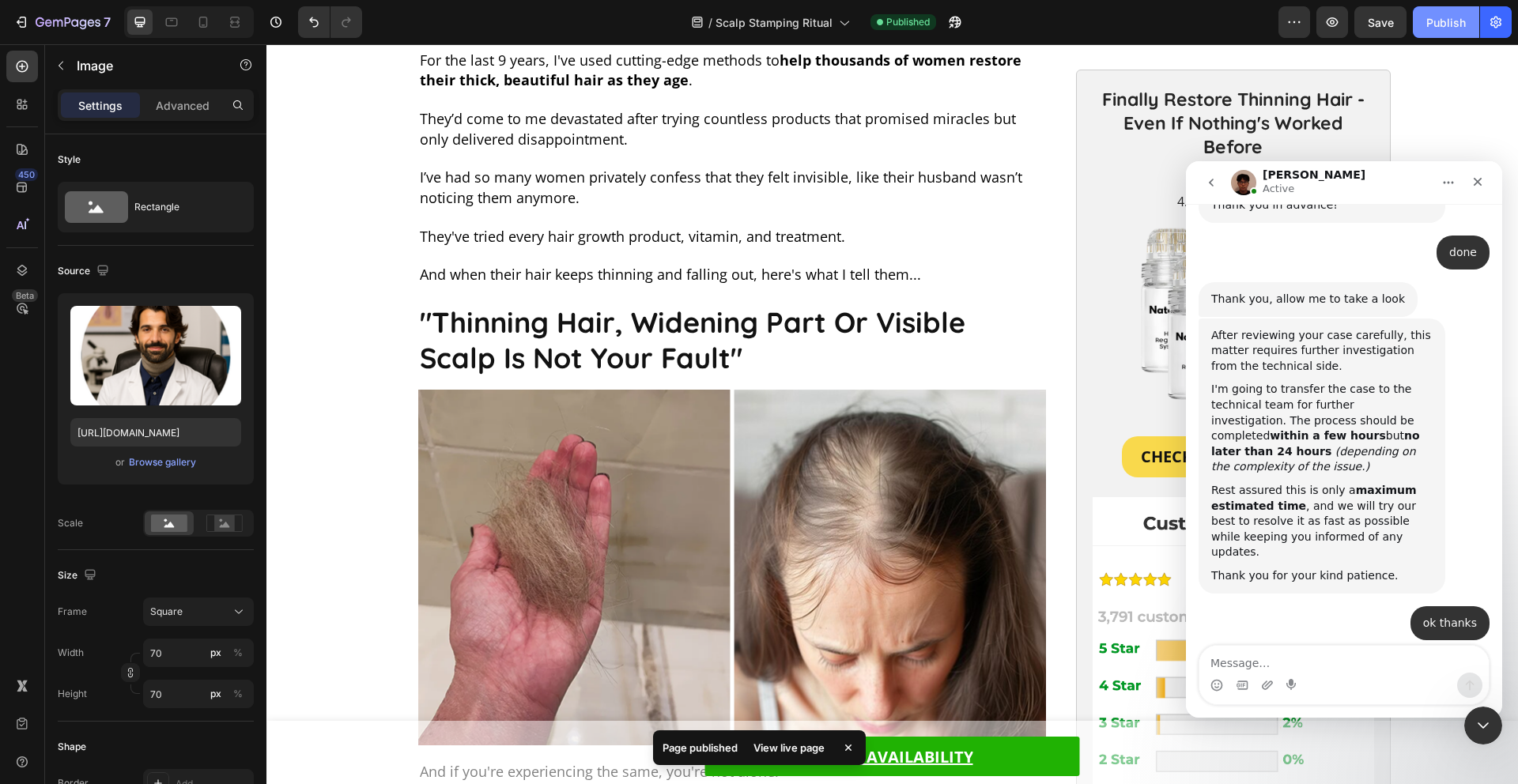
click at [1443, 23] on div "Publish" at bounding box center [1446, 22] width 39 height 17
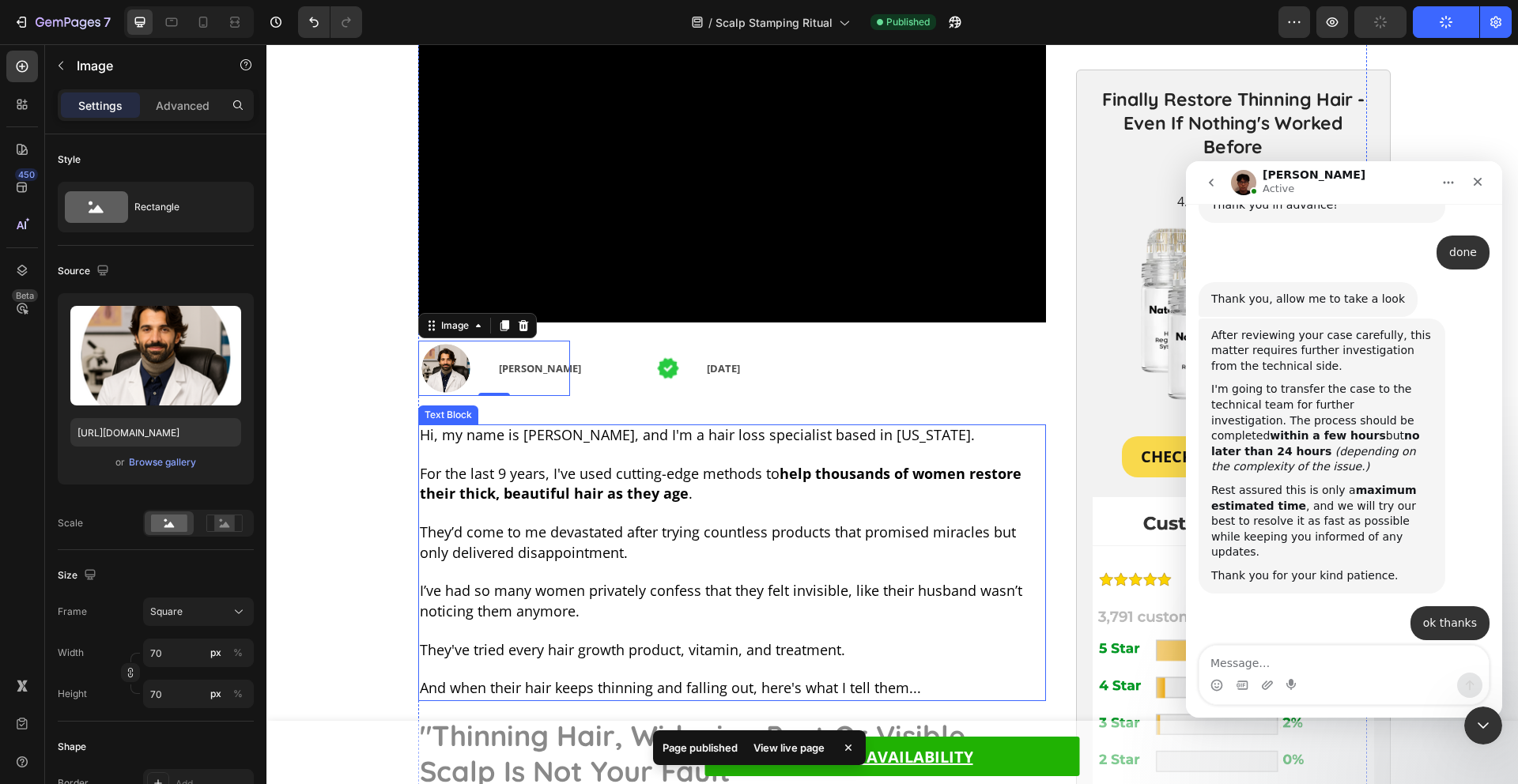
scroll to position [713, 0]
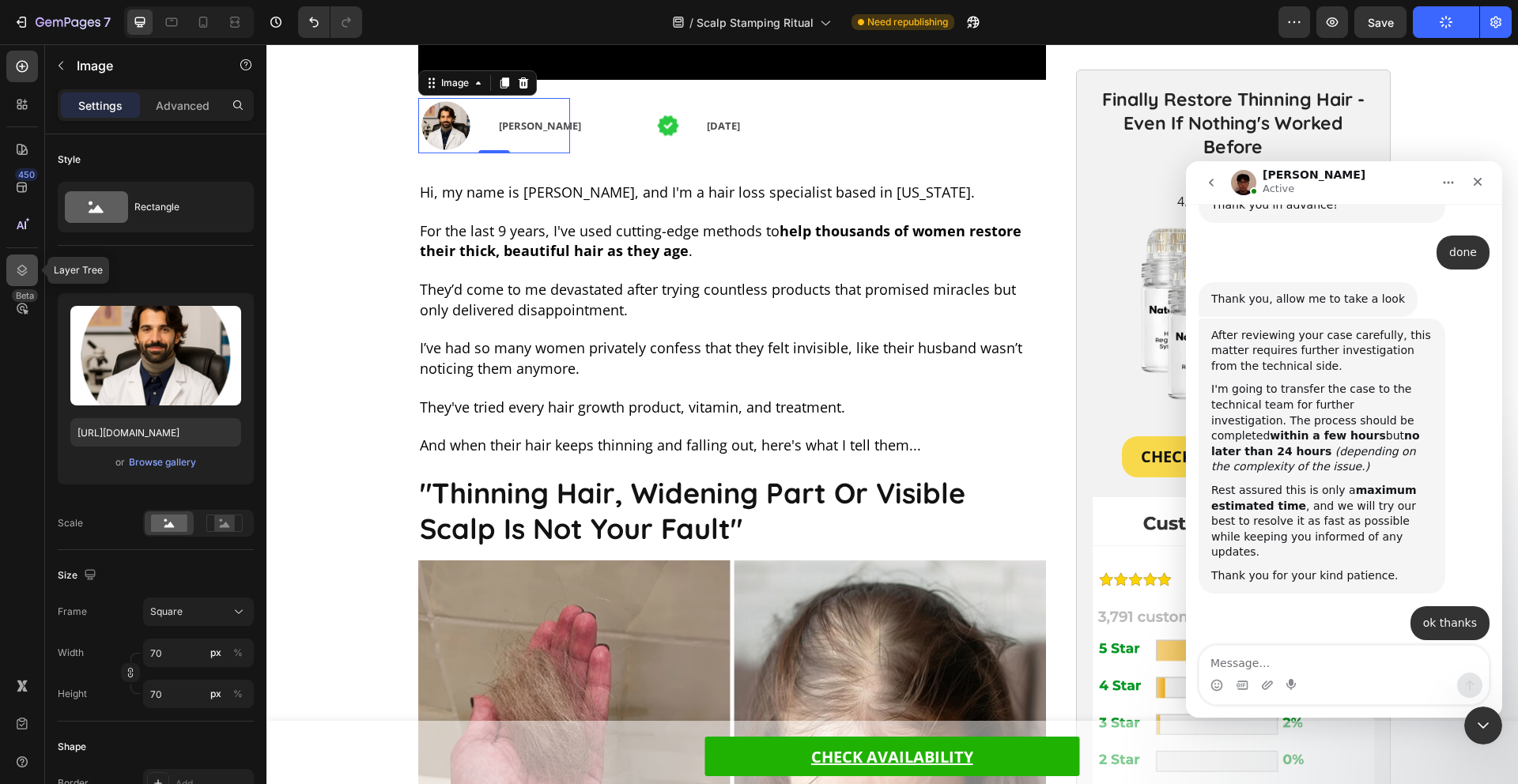
click at [27, 269] on icon at bounding box center [22, 270] width 16 height 16
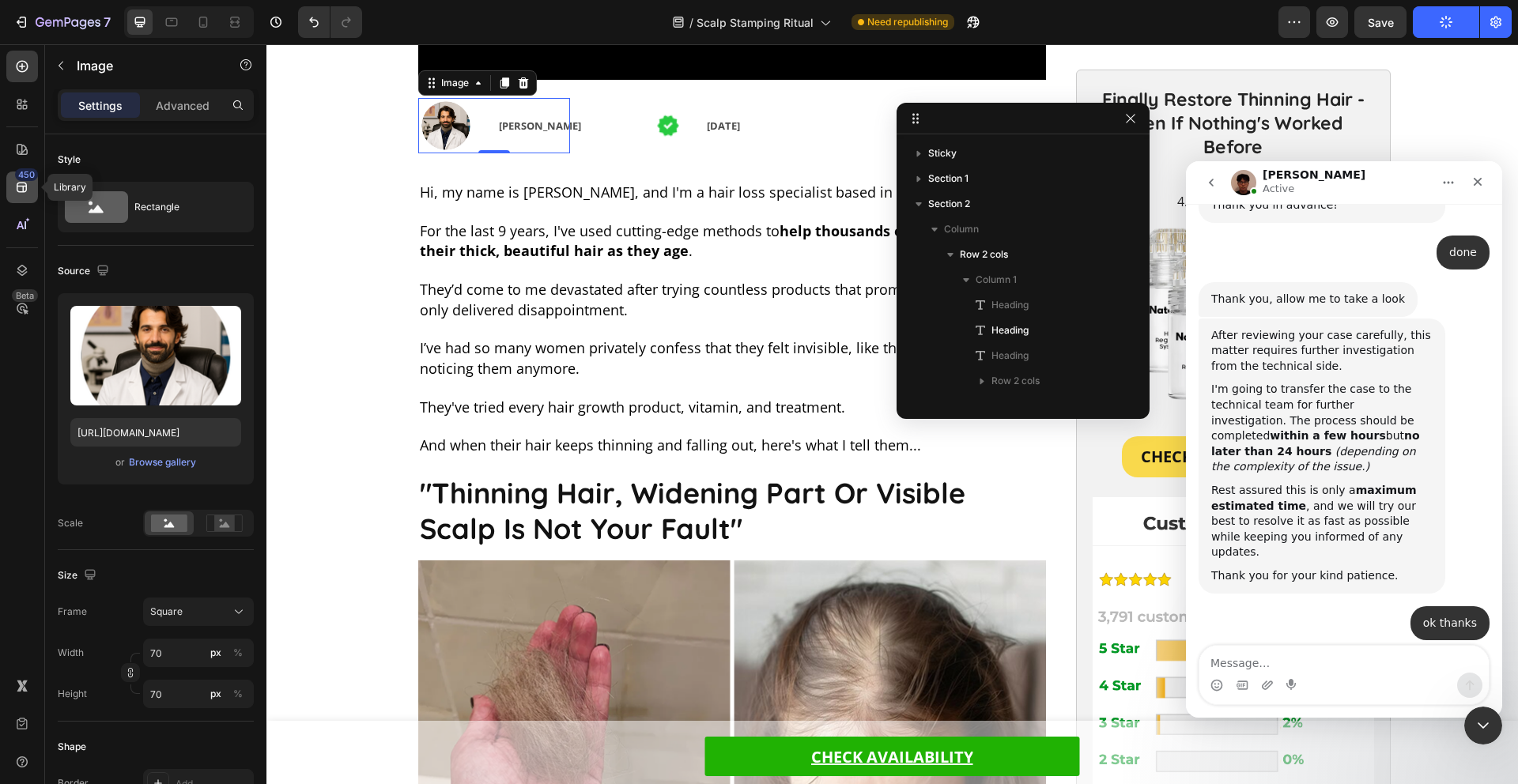
scroll to position [274, 0]
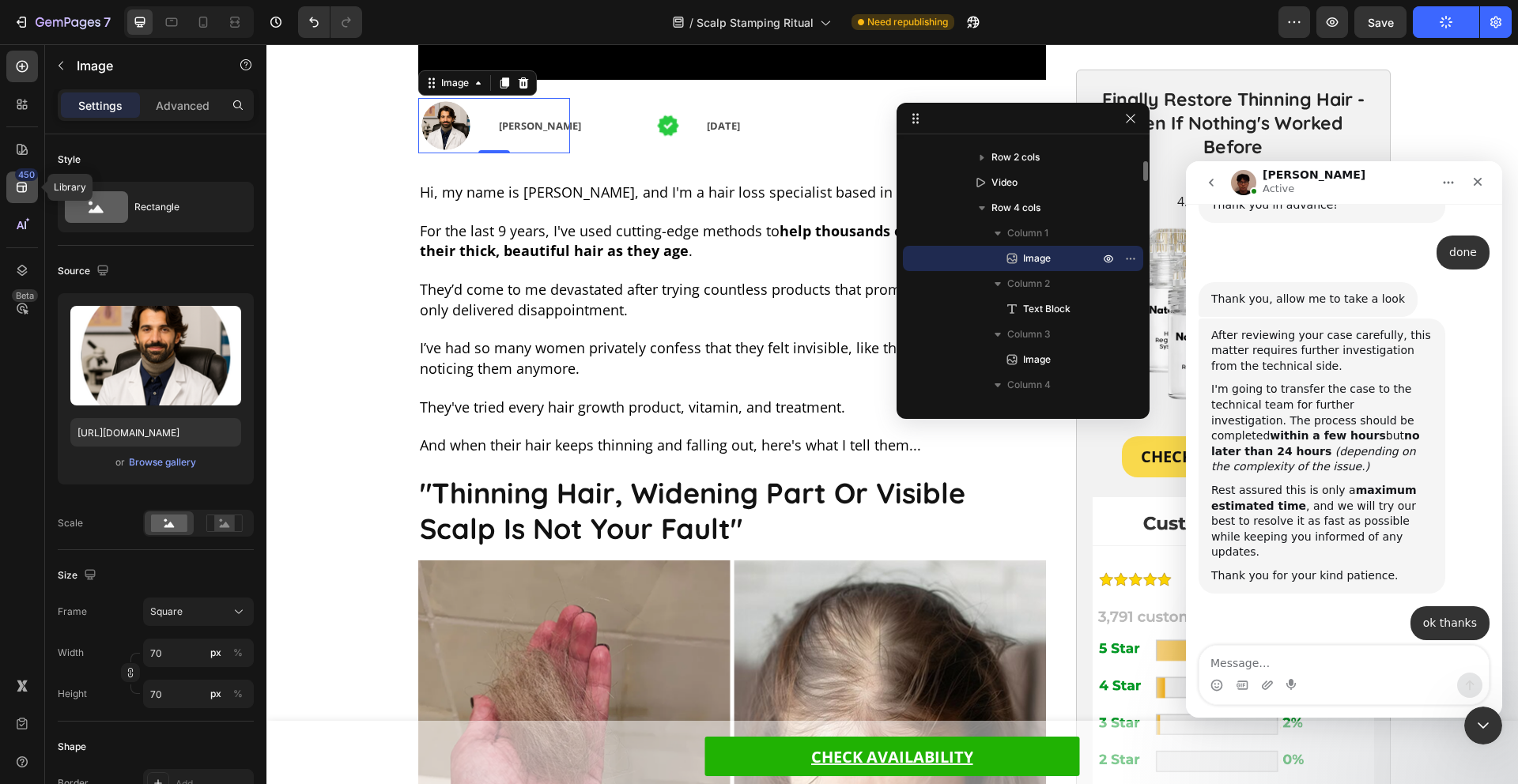
click at [23, 170] on div "450" at bounding box center [26, 175] width 23 height 13
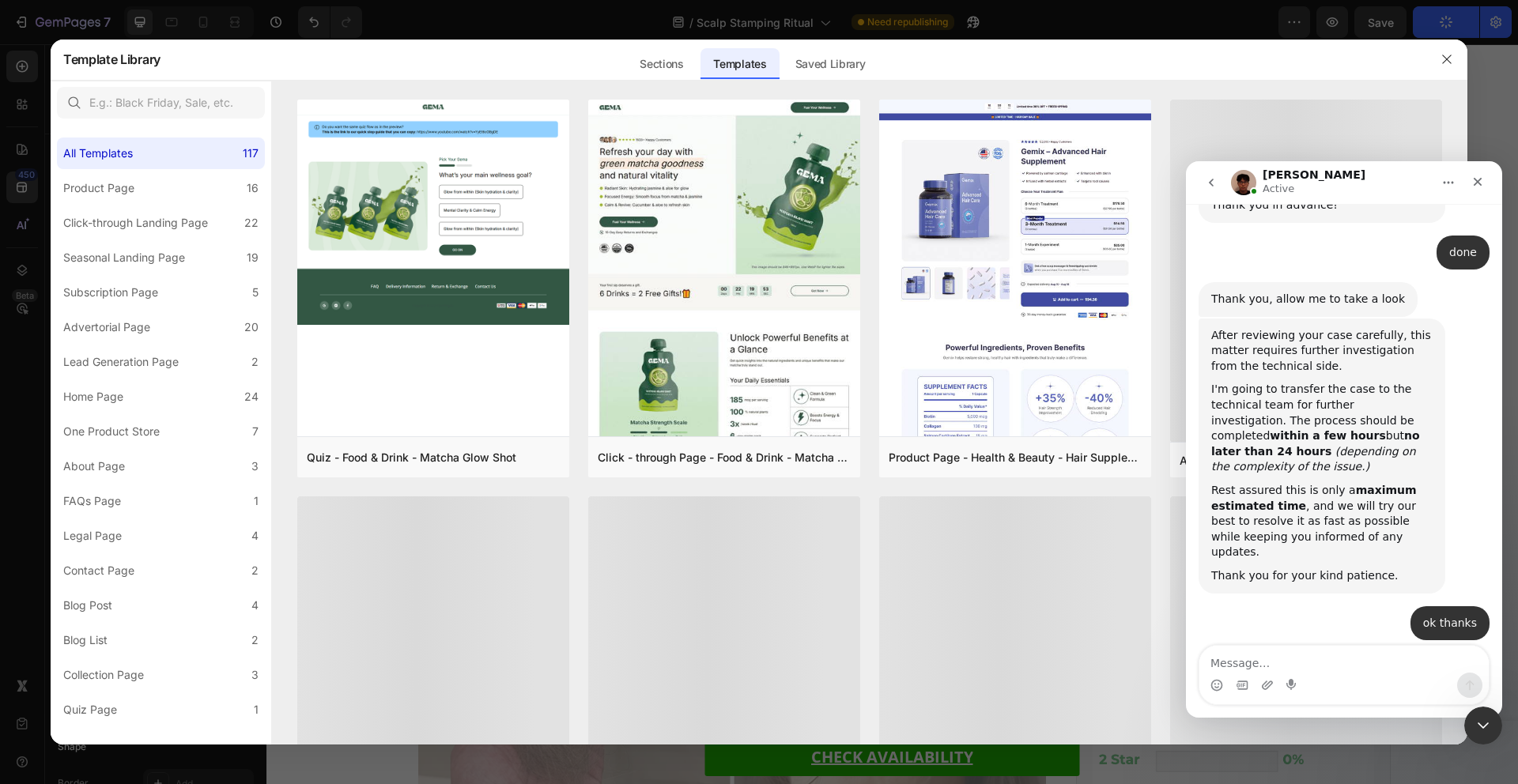
click at [31, 138] on div at bounding box center [759, 392] width 1518 height 784
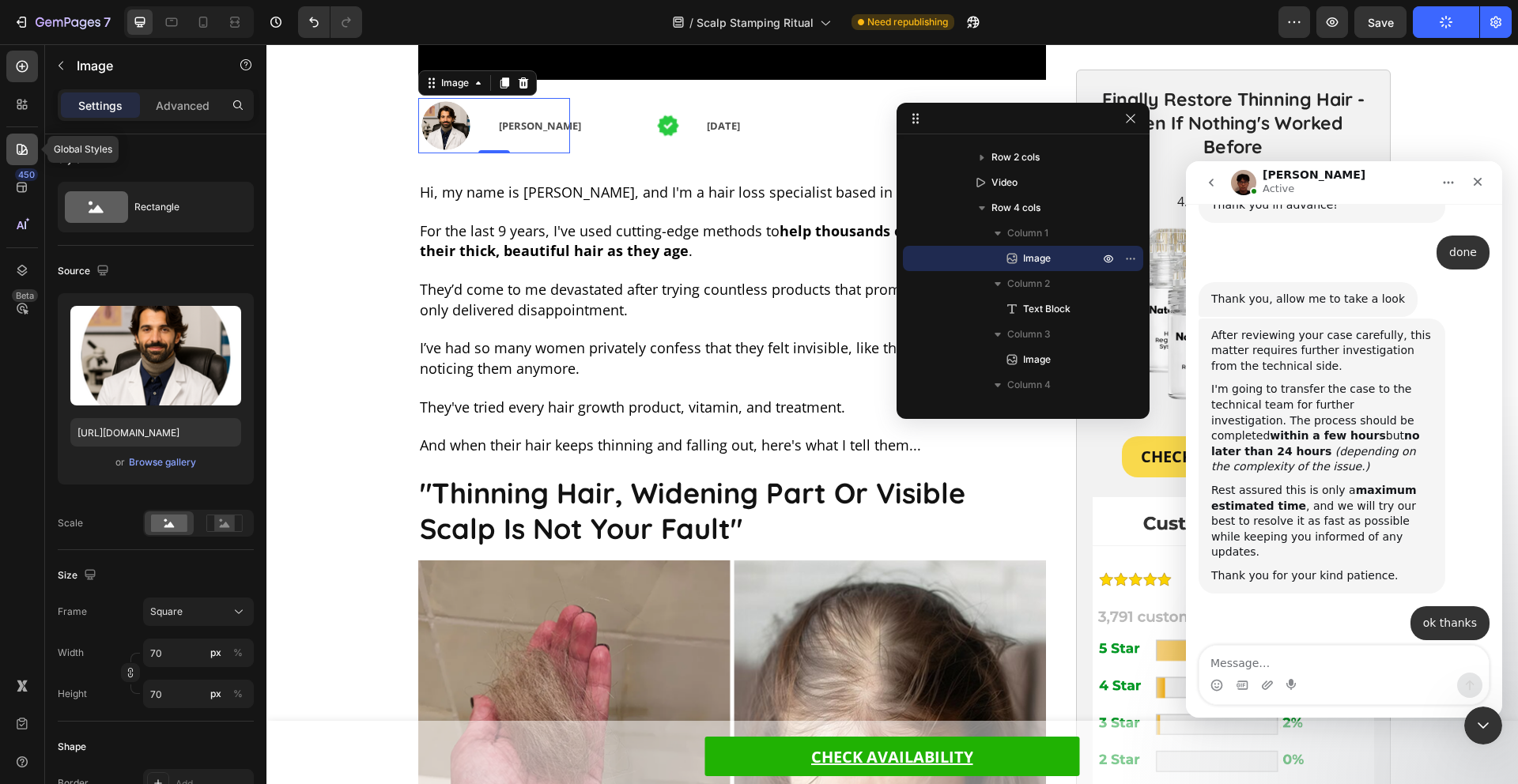
click at [17, 151] on icon at bounding box center [22, 149] width 11 height 11
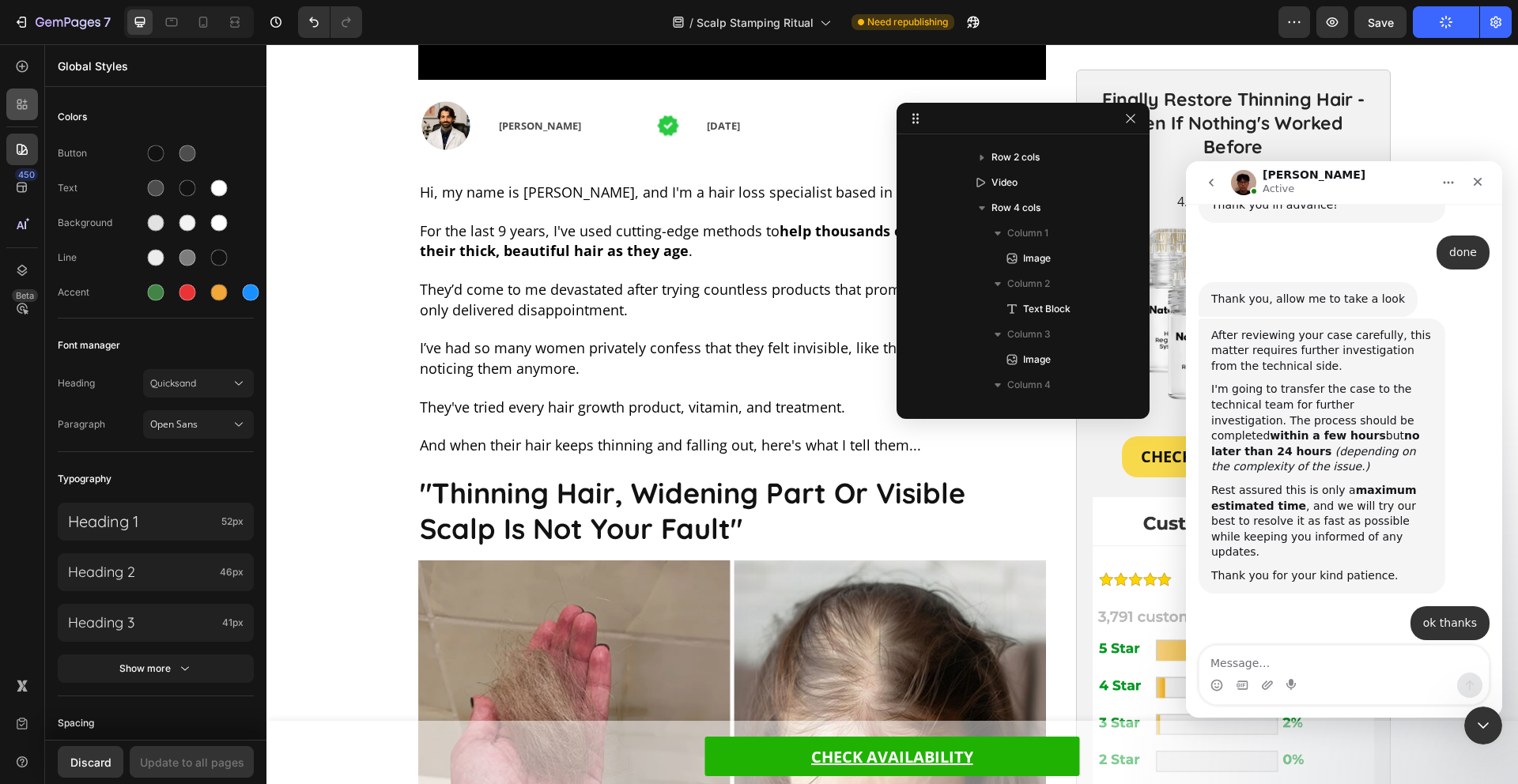
click at [3, 110] on div "450 Beta" at bounding box center [23, 414] width 45 height 740
click at [14, 110] on icon at bounding box center [22, 105] width 16 height 16
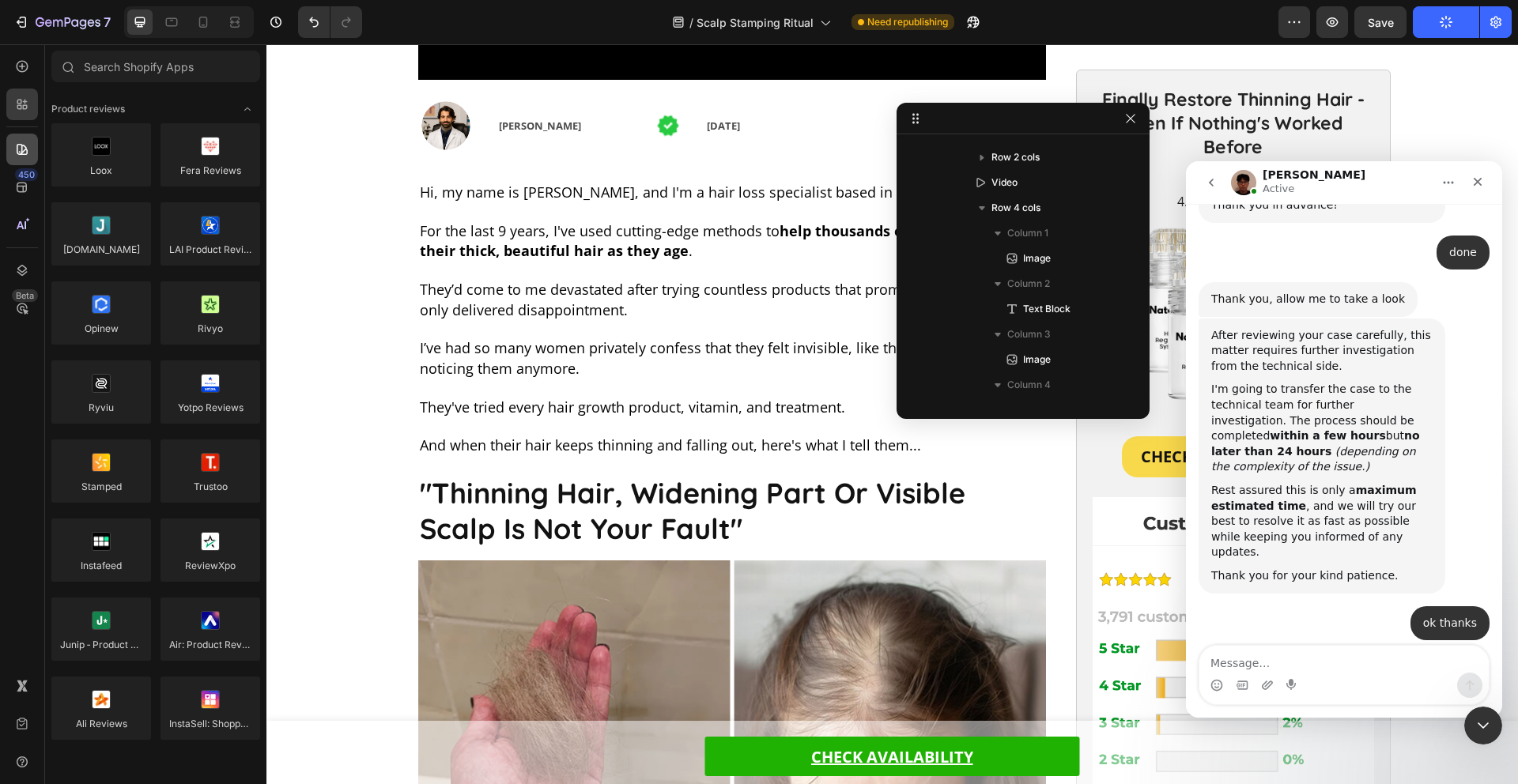
click at [41, 156] on div "450 Beta Sections(18) Elements(83) Hero Section Product Detail Brands Trusted B…" at bounding box center [133, 414] width 266 height 740
click at [28, 154] on icon at bounding box center [22, 150] width 16 height 16
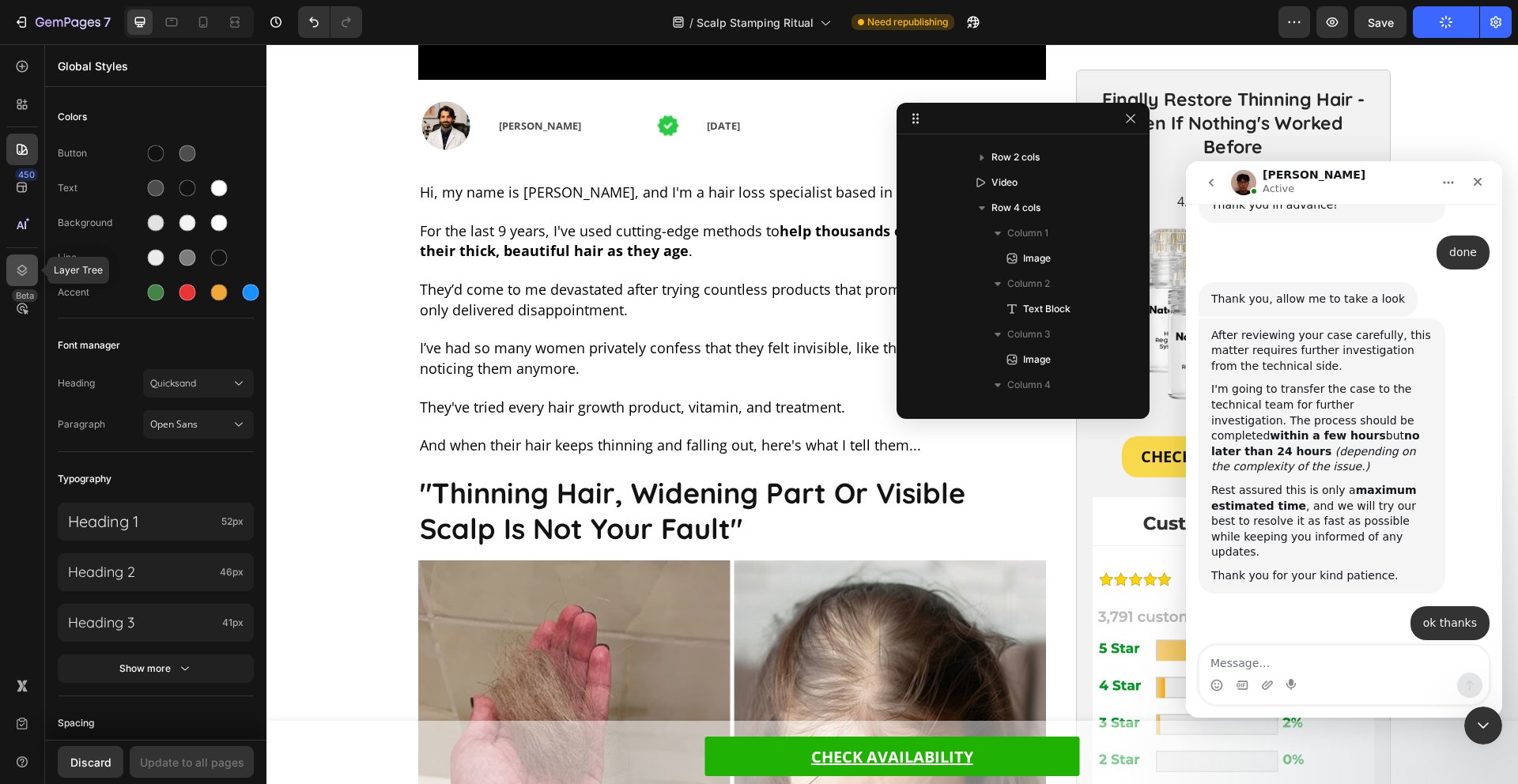
click at [18, 257] on div at bounding box center [22, 270] width 32 height 32
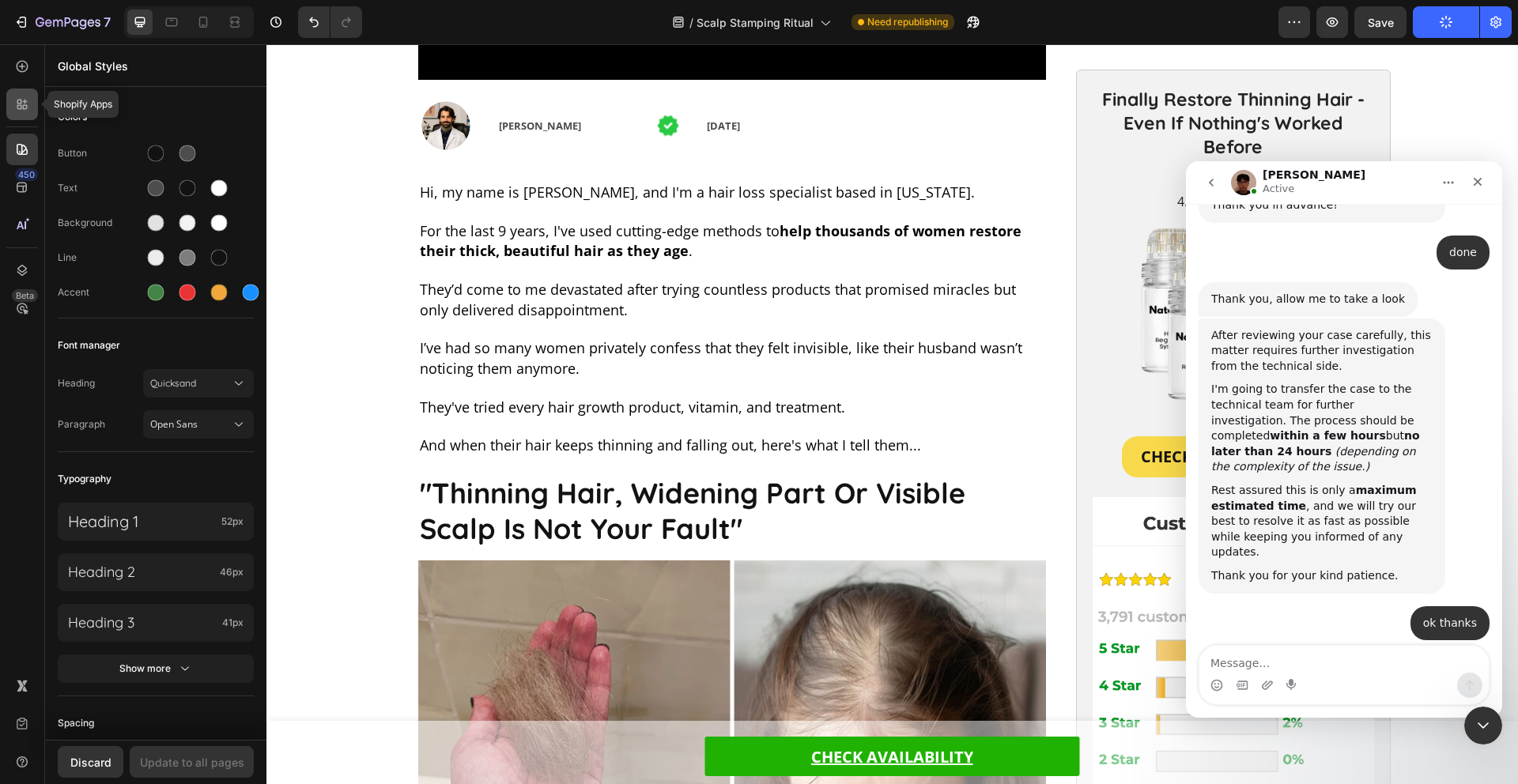
click at [20, 107] on icon at bounding box center [22, 105] width 16 height 16
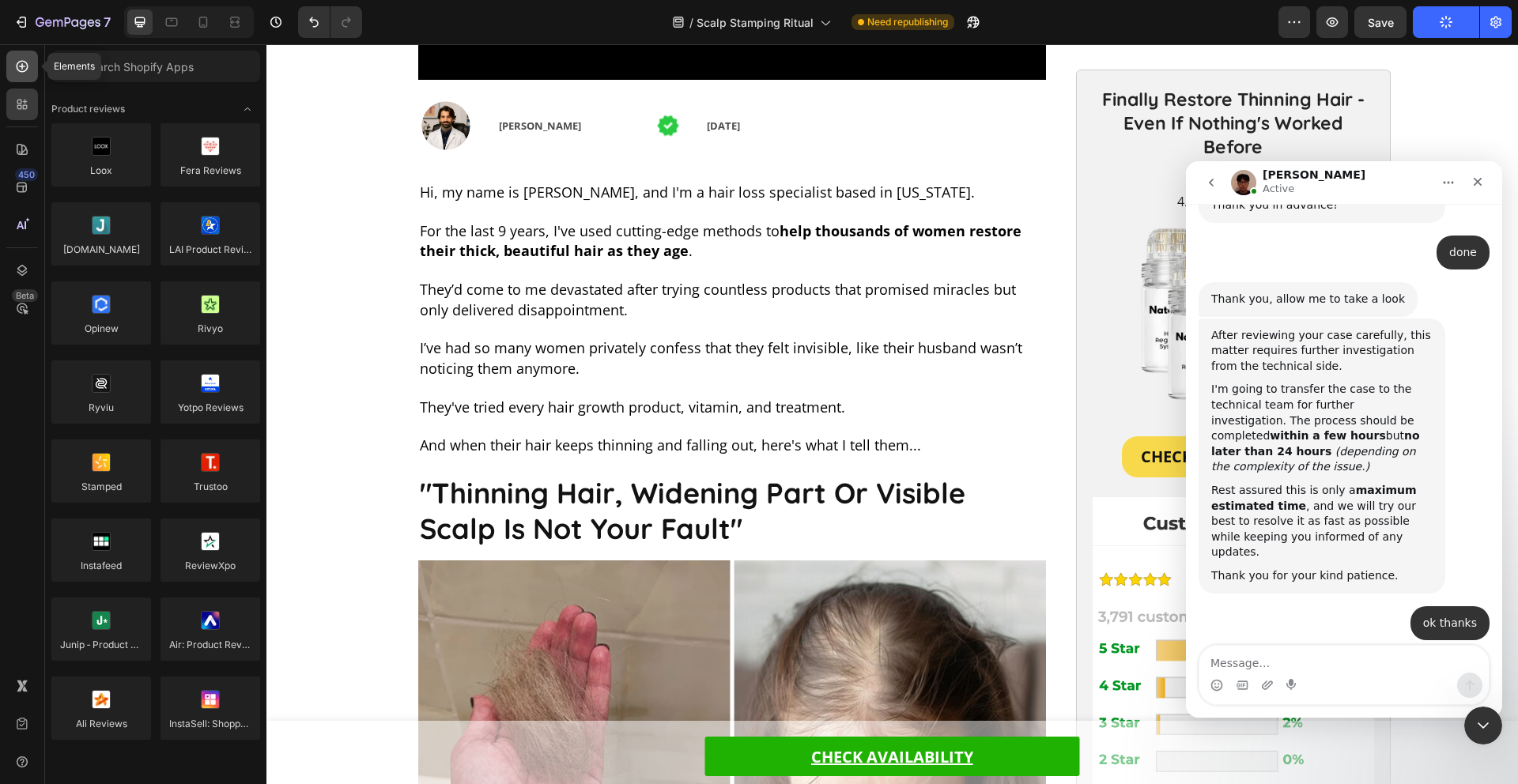
click at [24, 66] on icon at bounding box center [22, 66] width 16 height 16
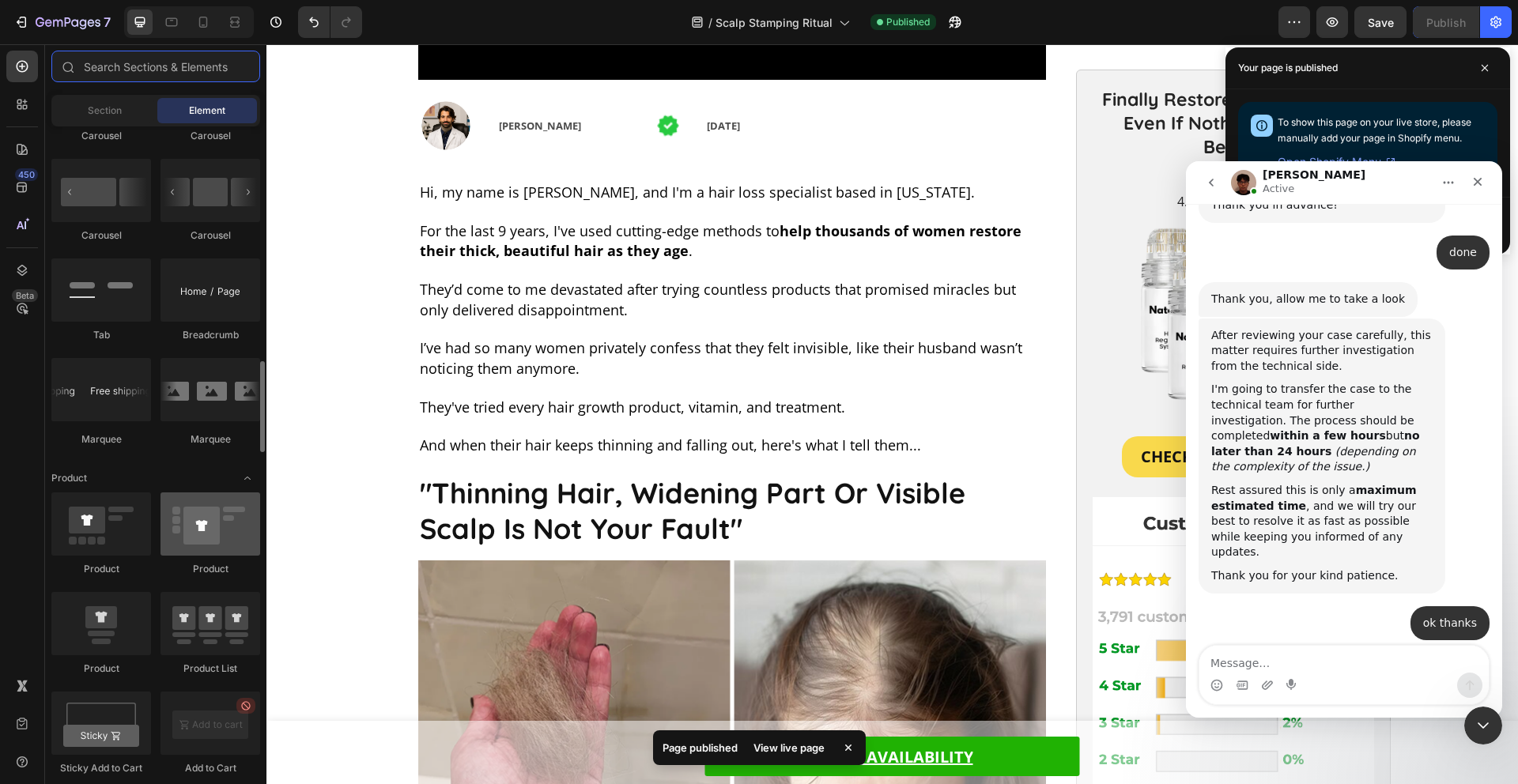
scroll to position [1849, 0]
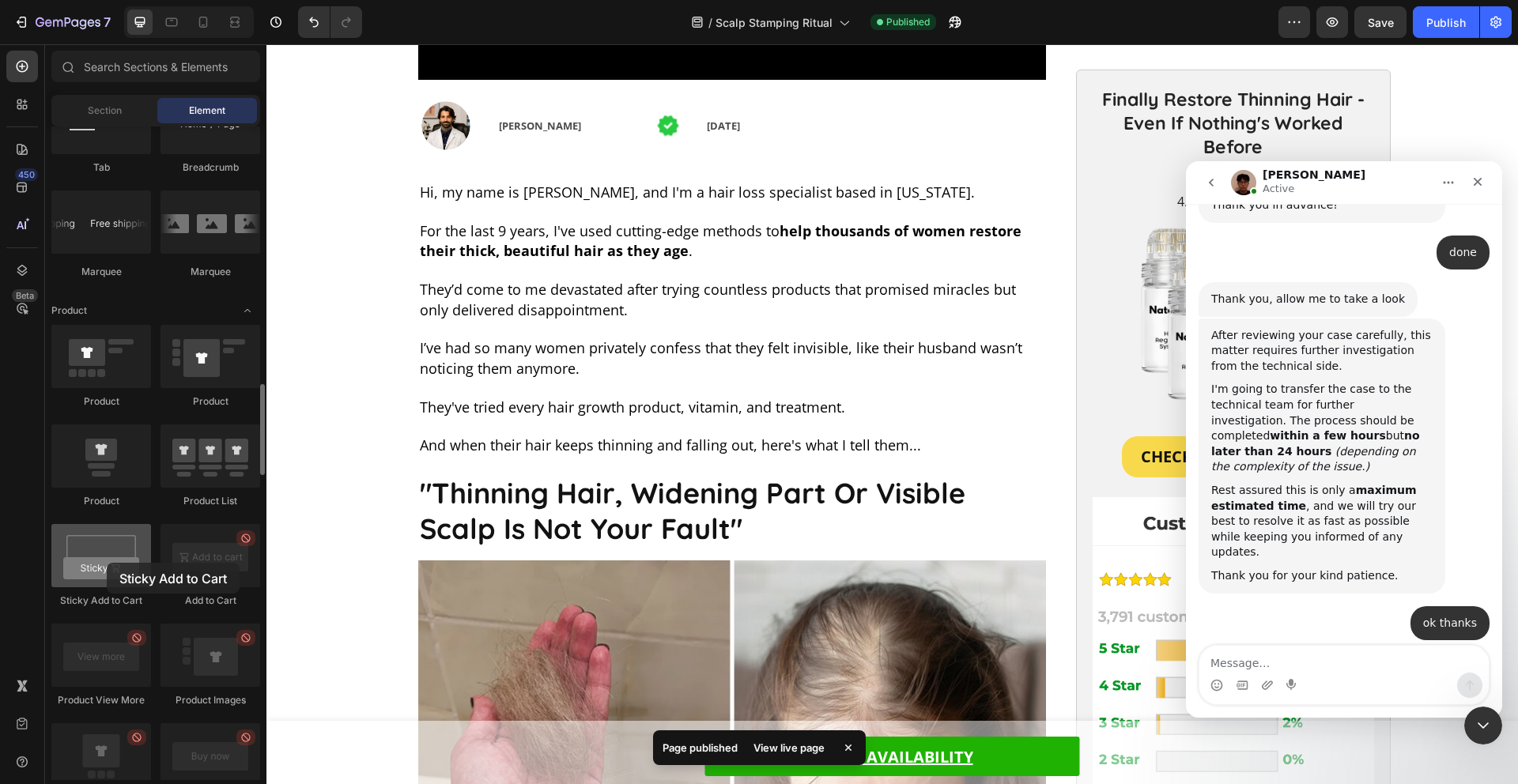
click at [106, 559] on div at bounding box center [101, 556] width 100 height 63
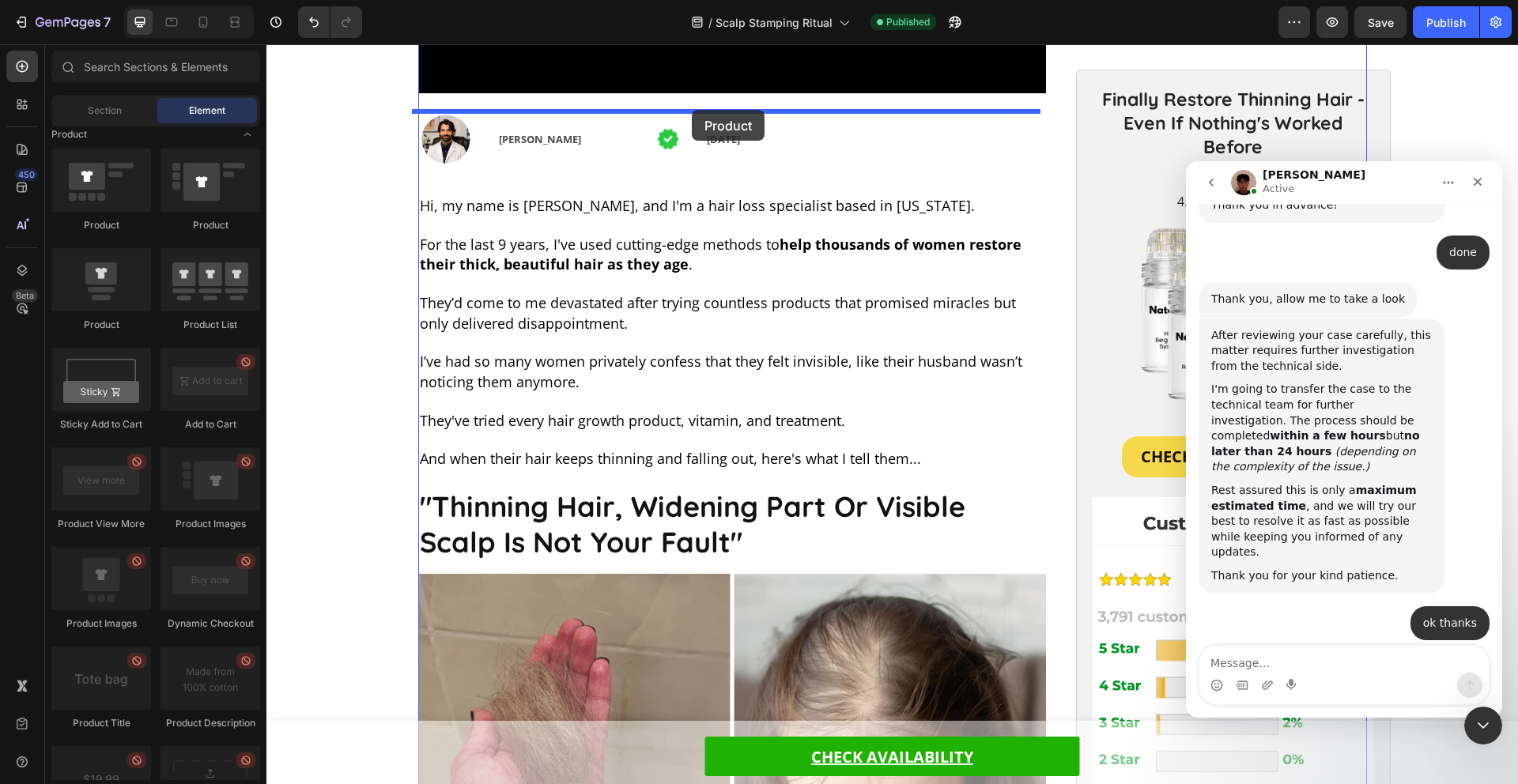
scroll to position [699, 0]
drag, startPoint x: 387, startPoint y: 336, endPoint x: 691, endPoint y: 111, distance: 378.2
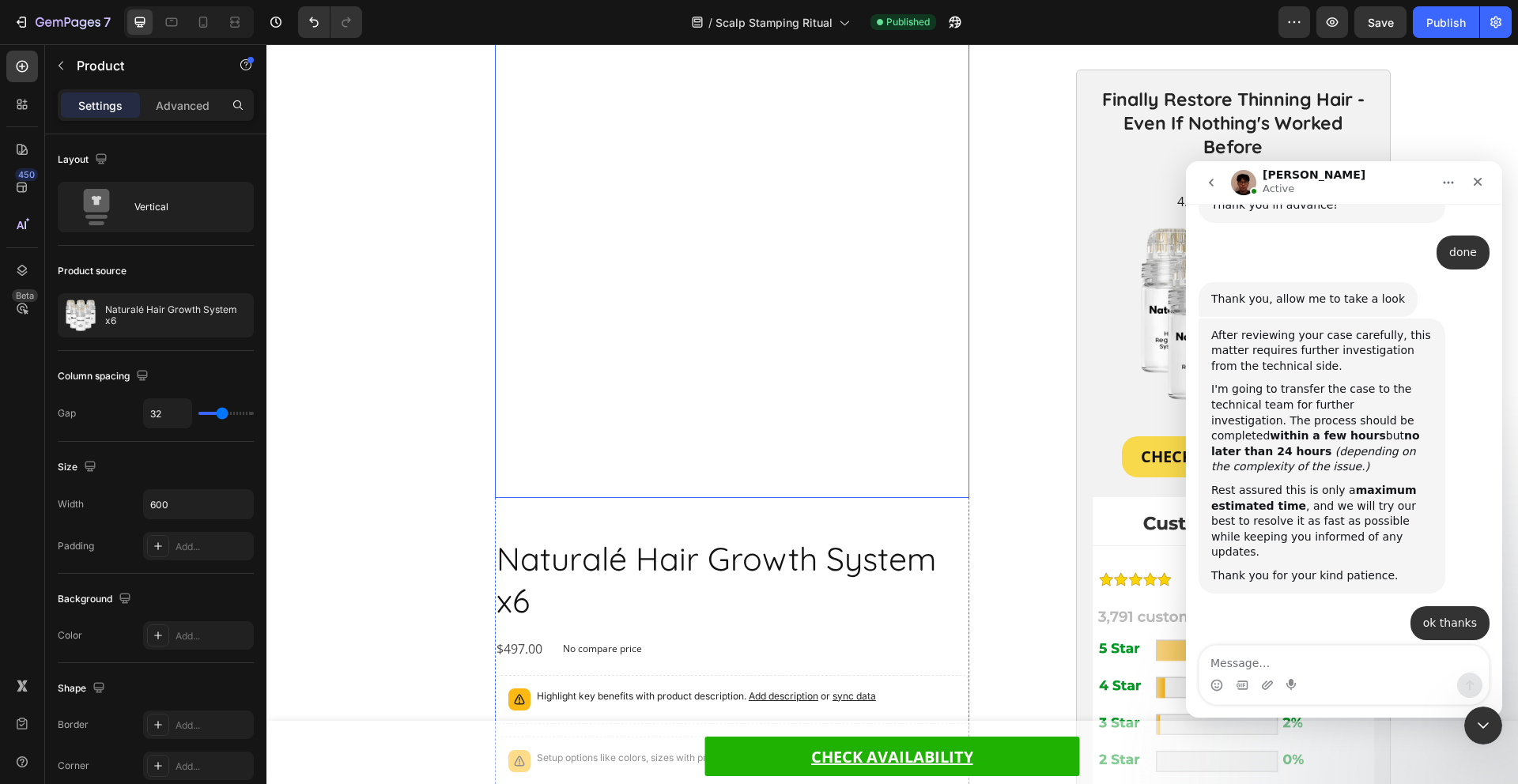
scroll to position [751, 0]
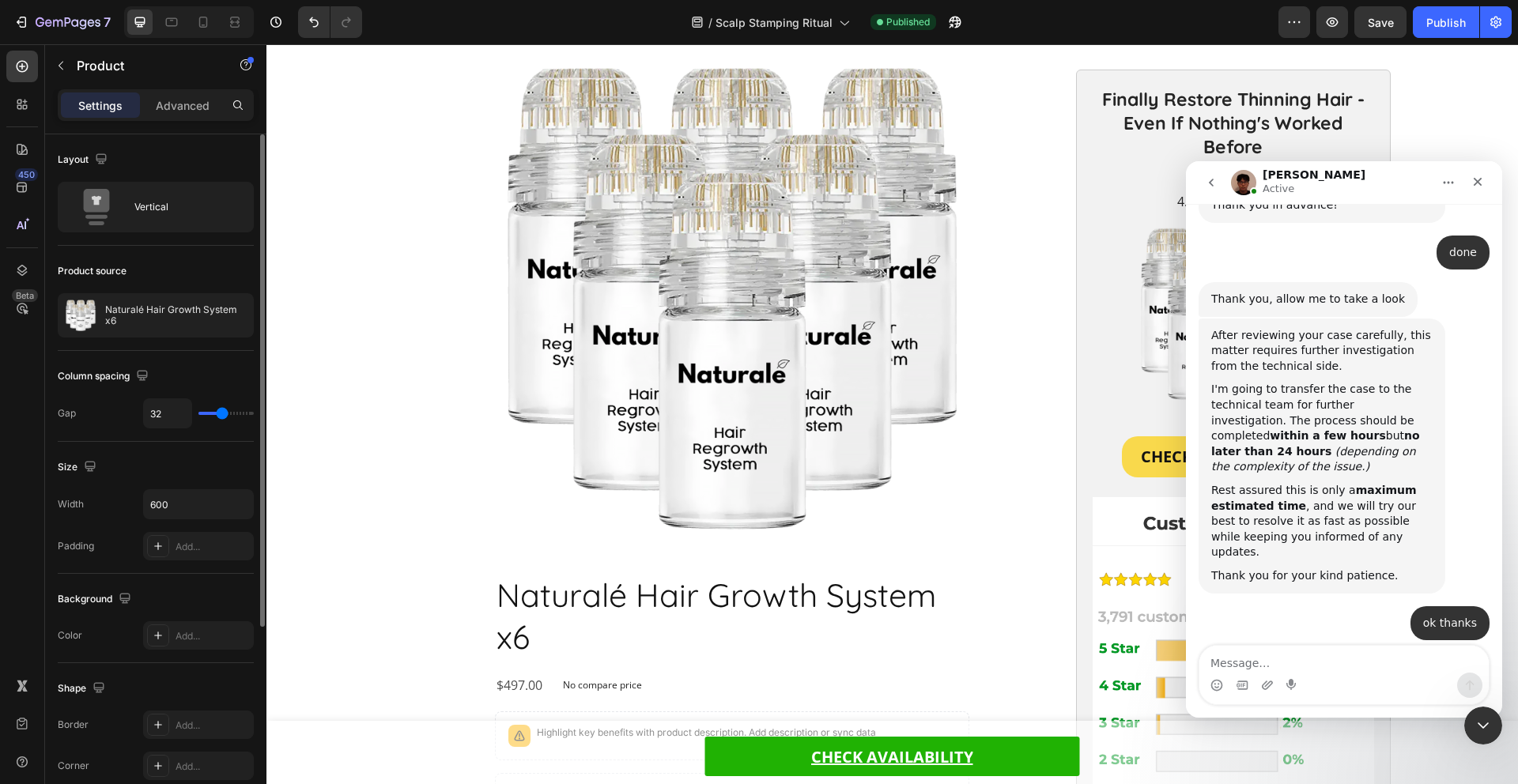
click at [249, 158] on div "Layout" at bounding box center [156, 160] width 196 height 26
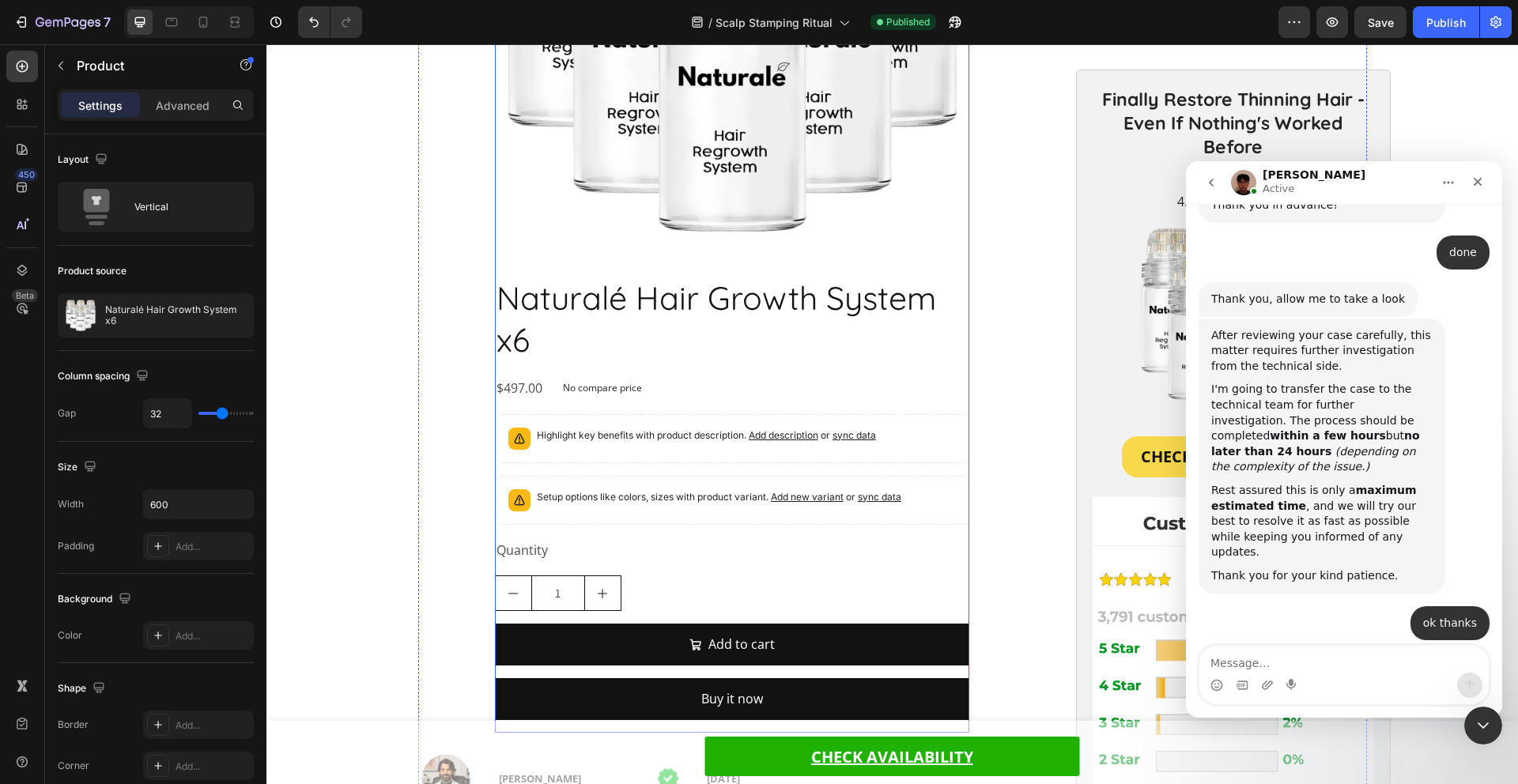
scroll to position [1045, 0]
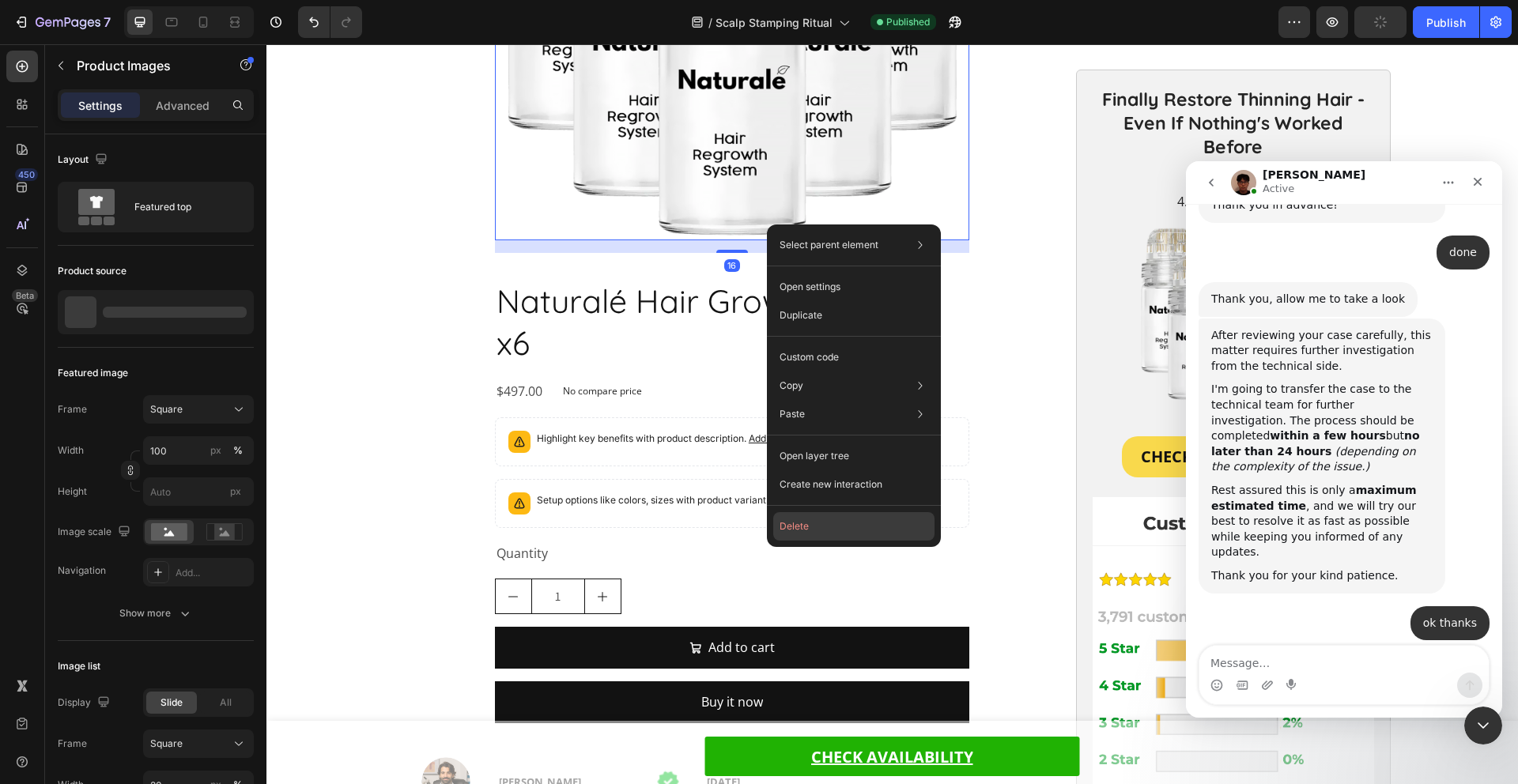
click at [839, 520] on button "Delete" at bounding box center [854, 526] width 162 height 29
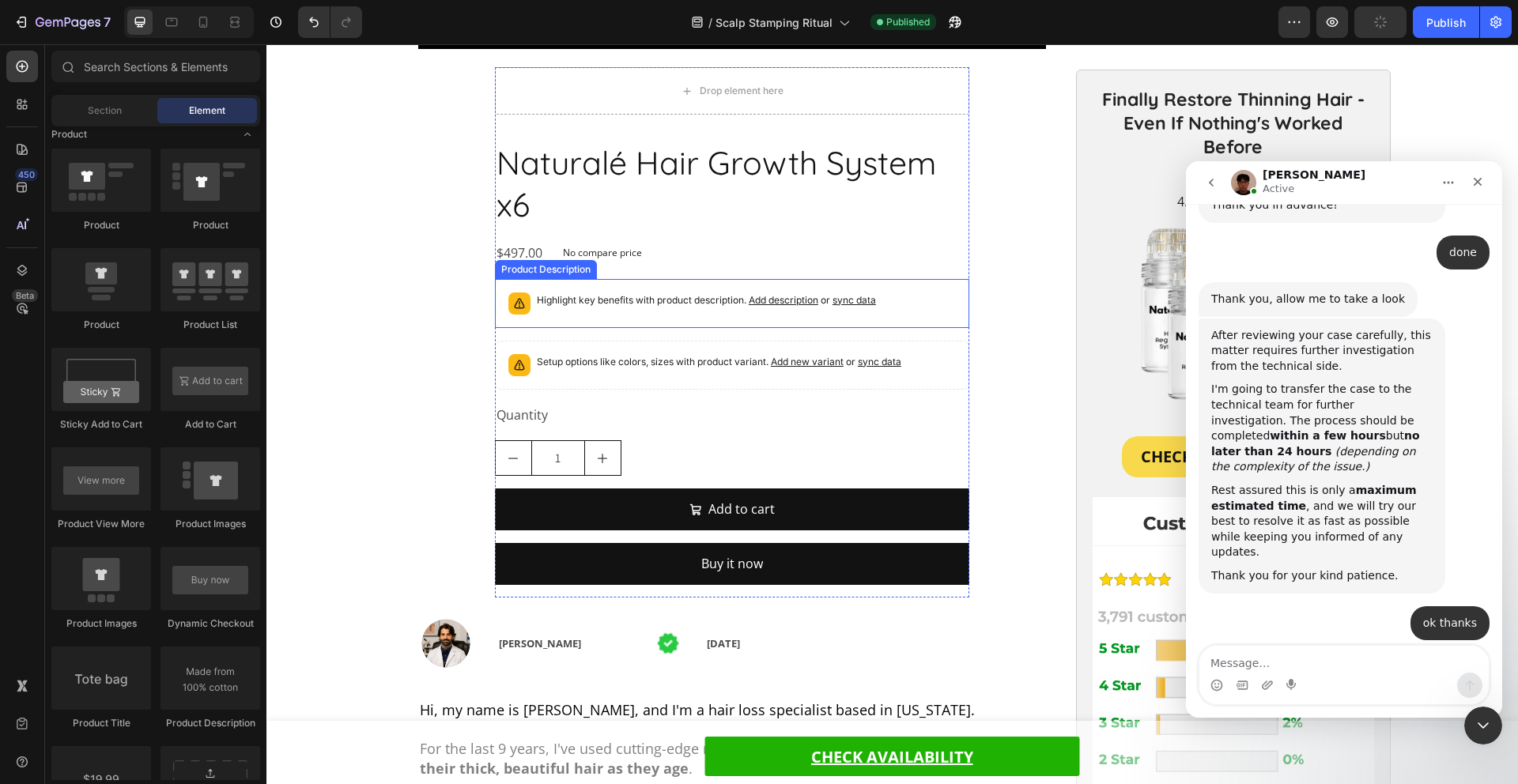
scroll to position [744, 0]
click at [751, 199] on h2 "Naturalé Hair Growth System x6" at bounding box center [732, 184] width 474 height 88
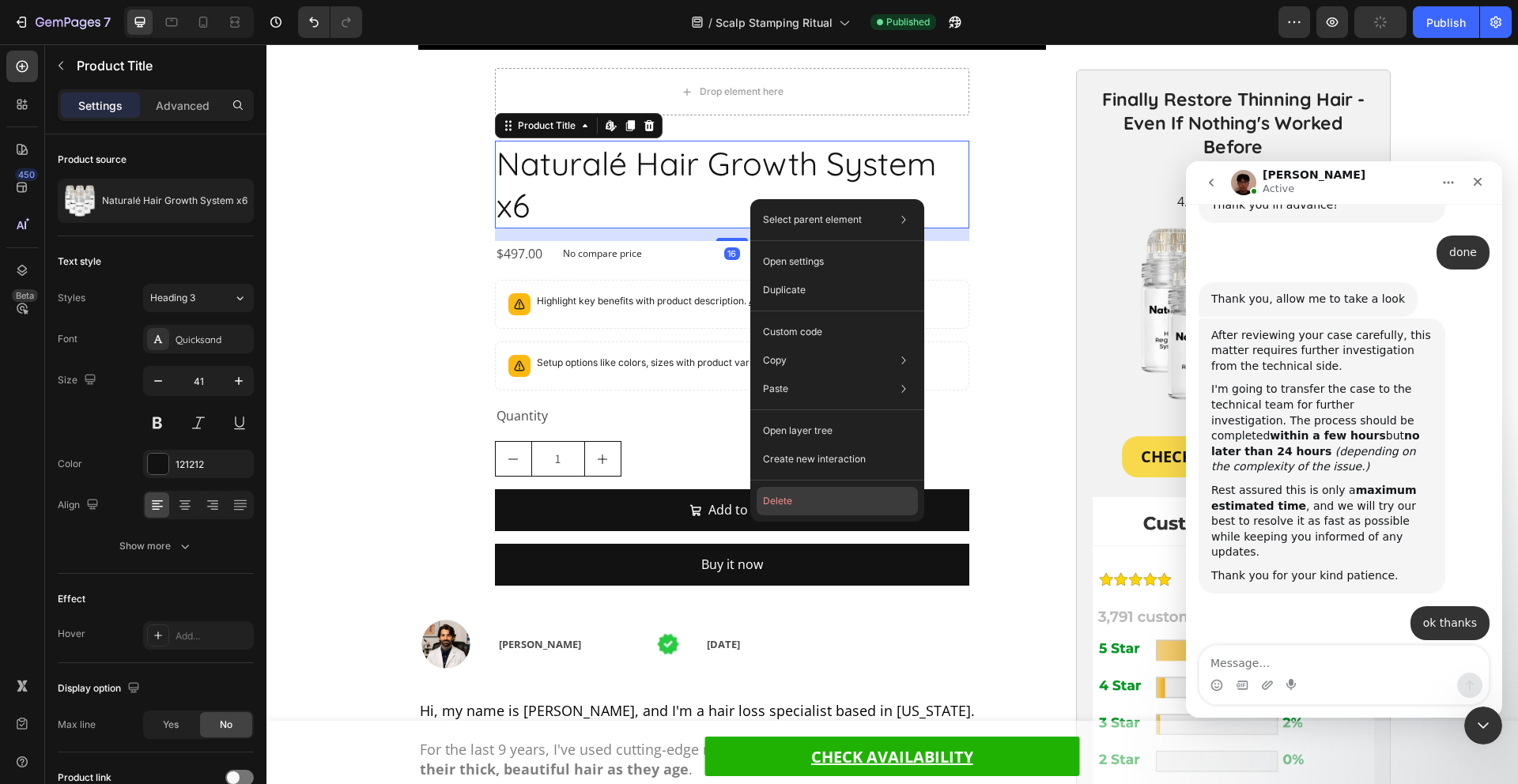
click at [808, 494] on button "Delete" at bounding box center [837, 501] width 162 height 29
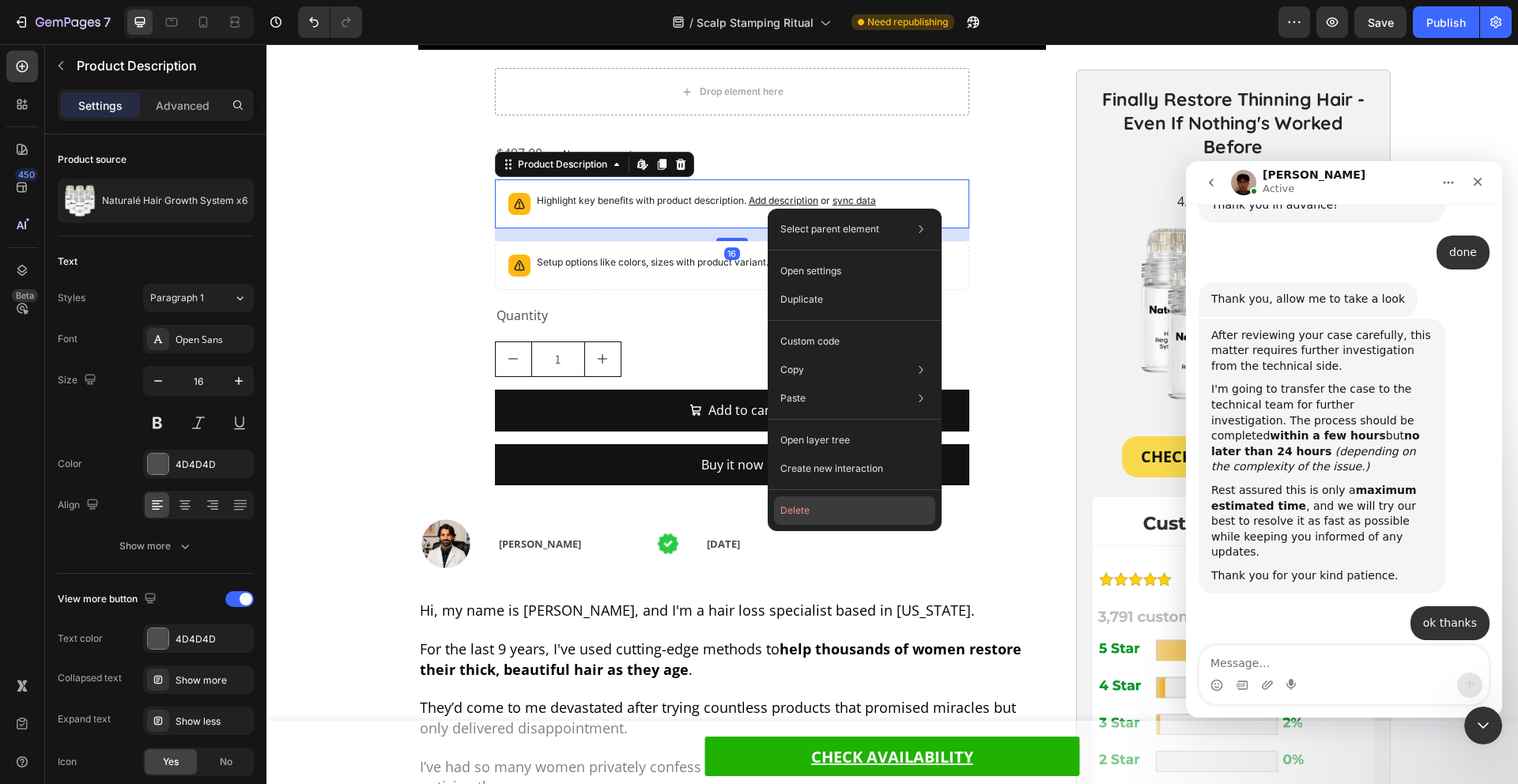
click at [833, 503] on button "Delete" at bounding box center [855, 510] width 162 height 29
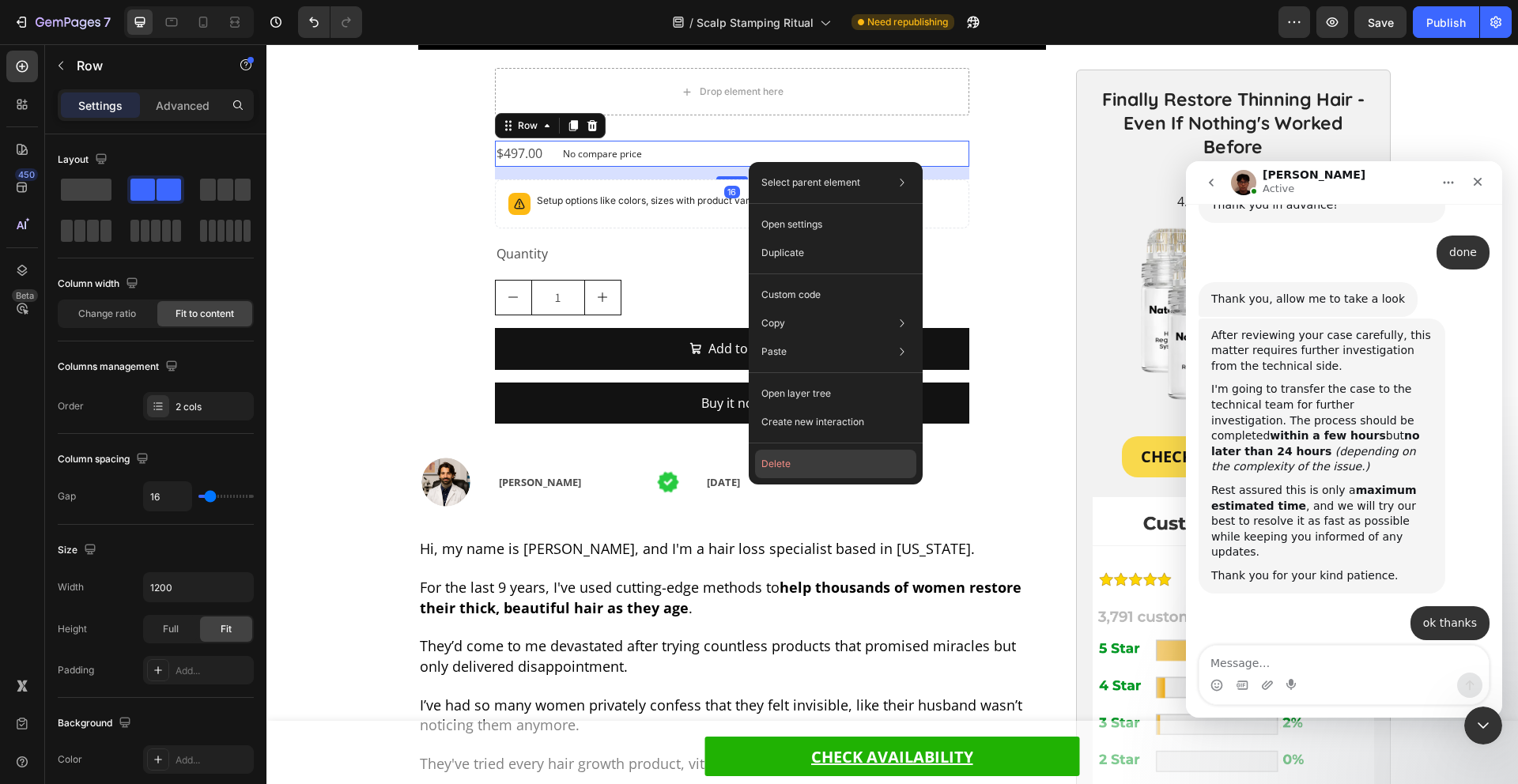
click at [801, 472] on button "Delete" at bounding box center [836, 463] width 162 height 29
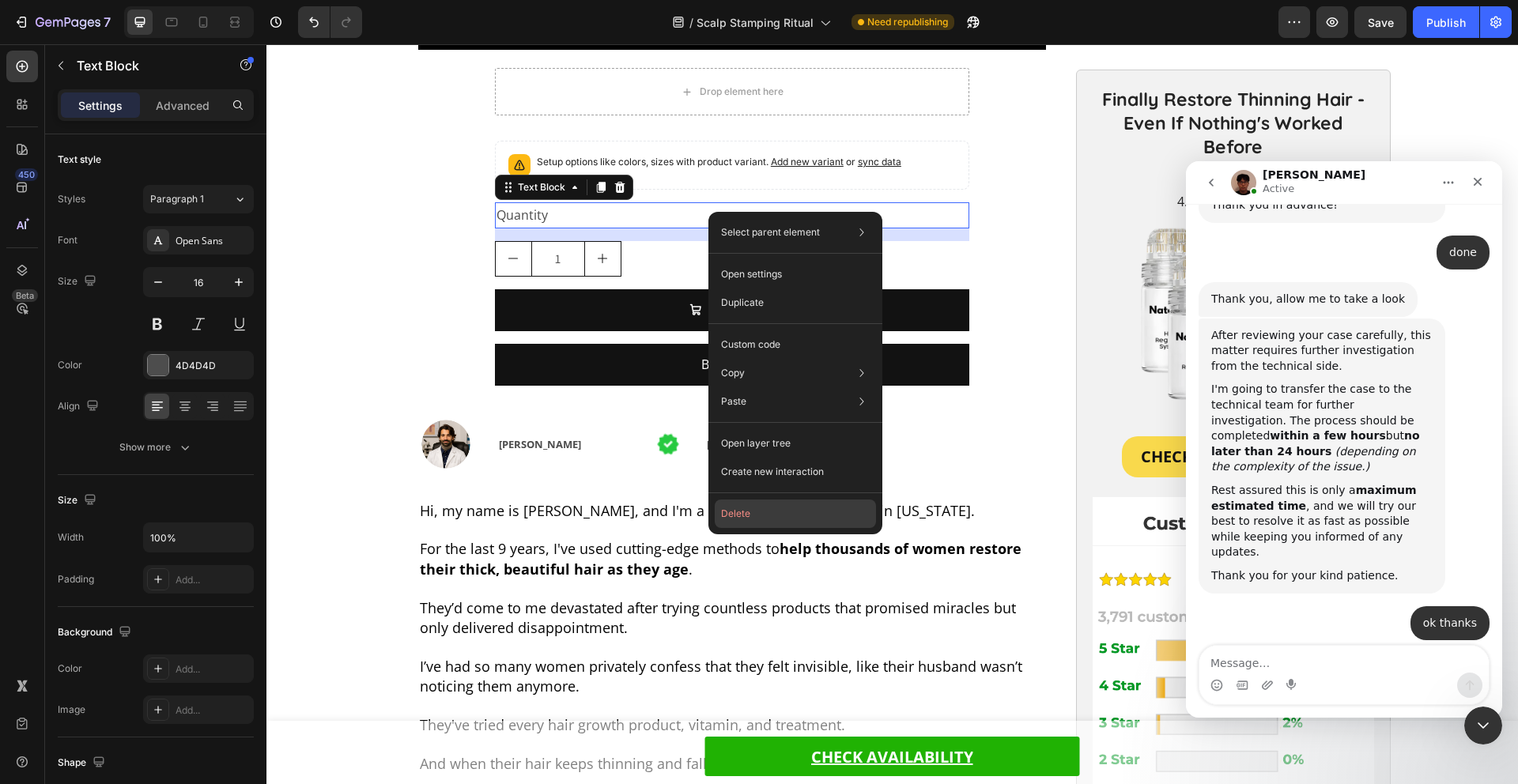
click at [789, 504] on button "Delete" at bounding box center [796, 514] width 162 height 29
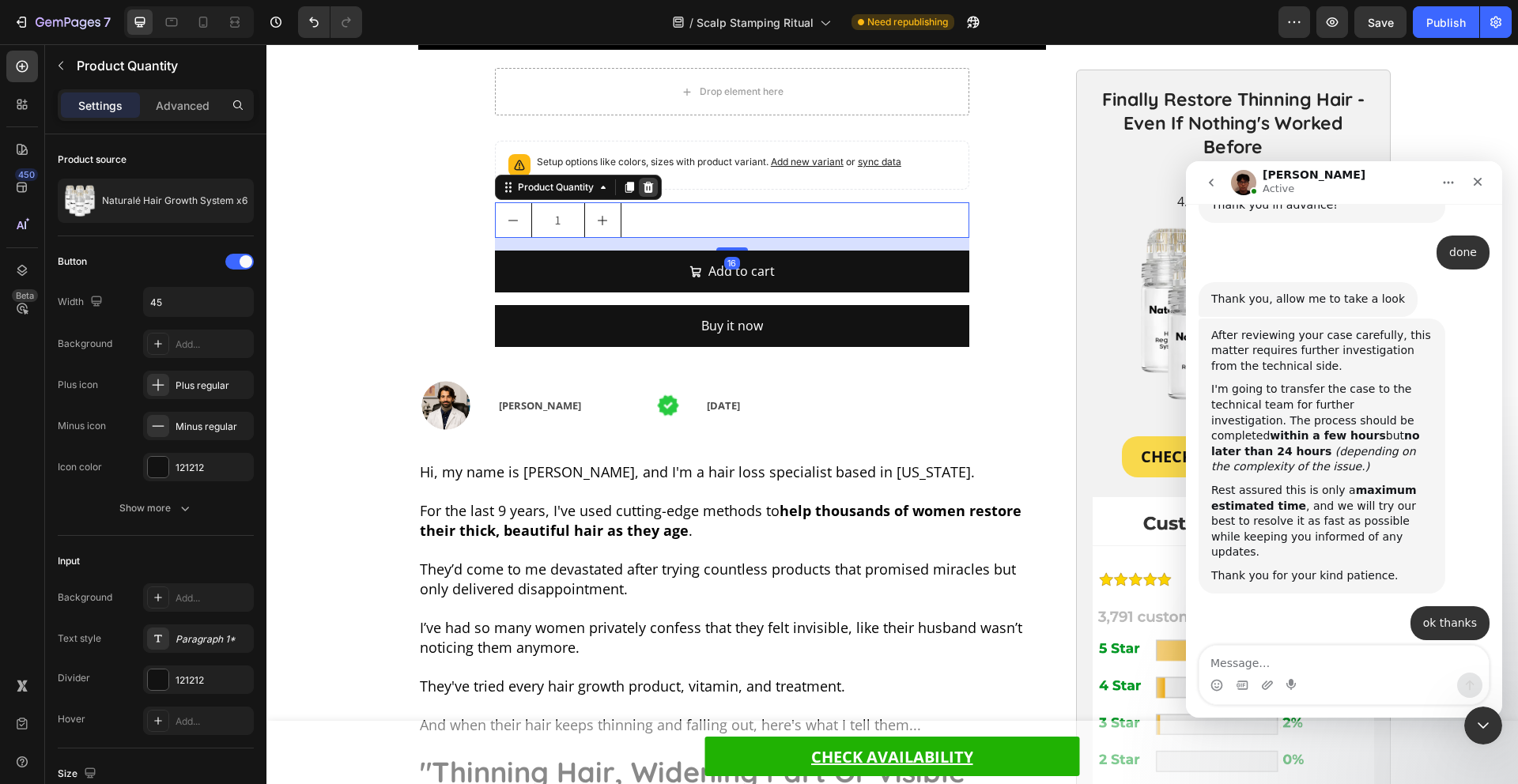
click at [642, 182] on icon at bounding box center [648, 187] width 13 height 13
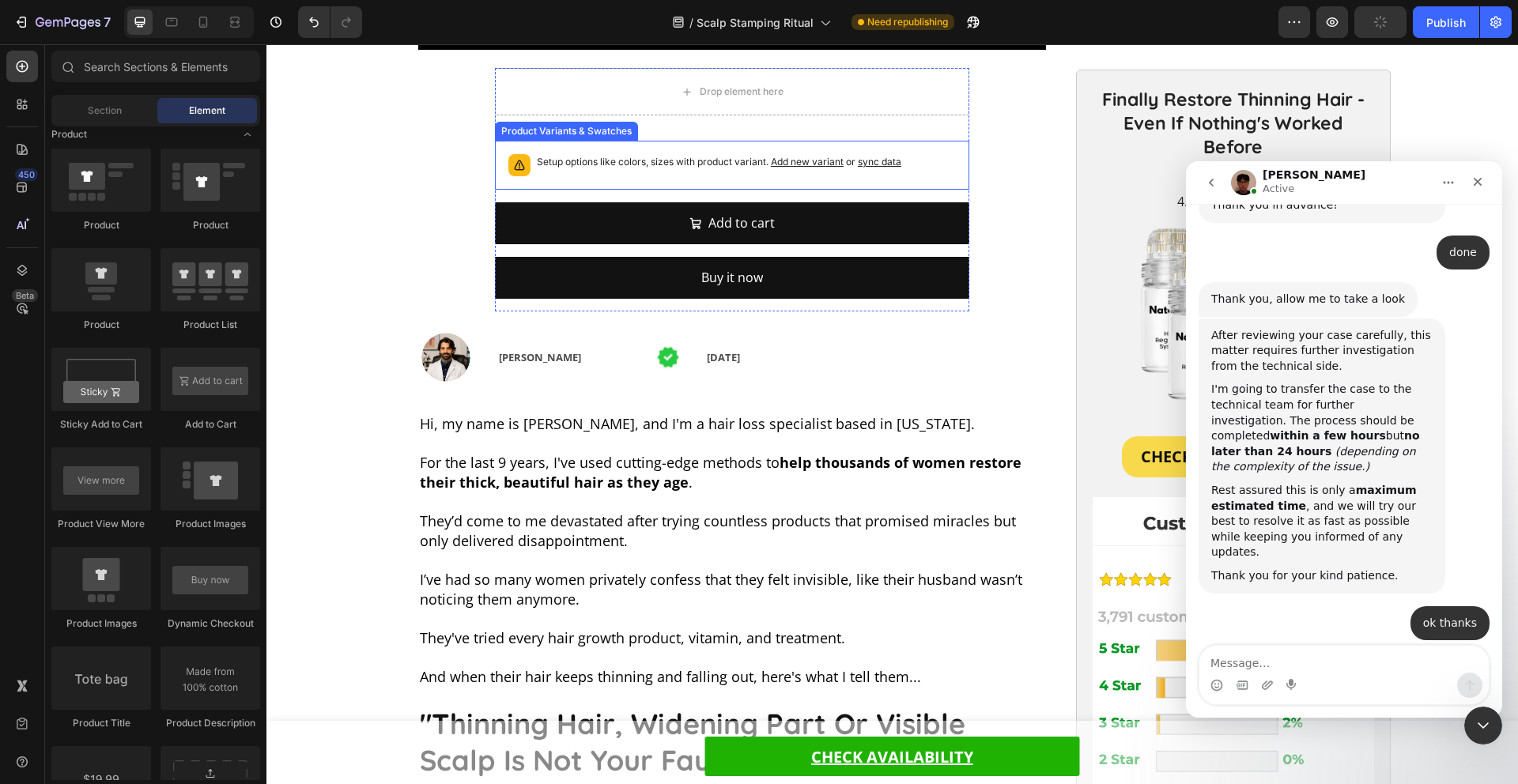
click at [686, 168] on p "Setup options like colors, sizes with product variant. Add new variant or sync …" at bounding box center [719, 162] width 365 height 16
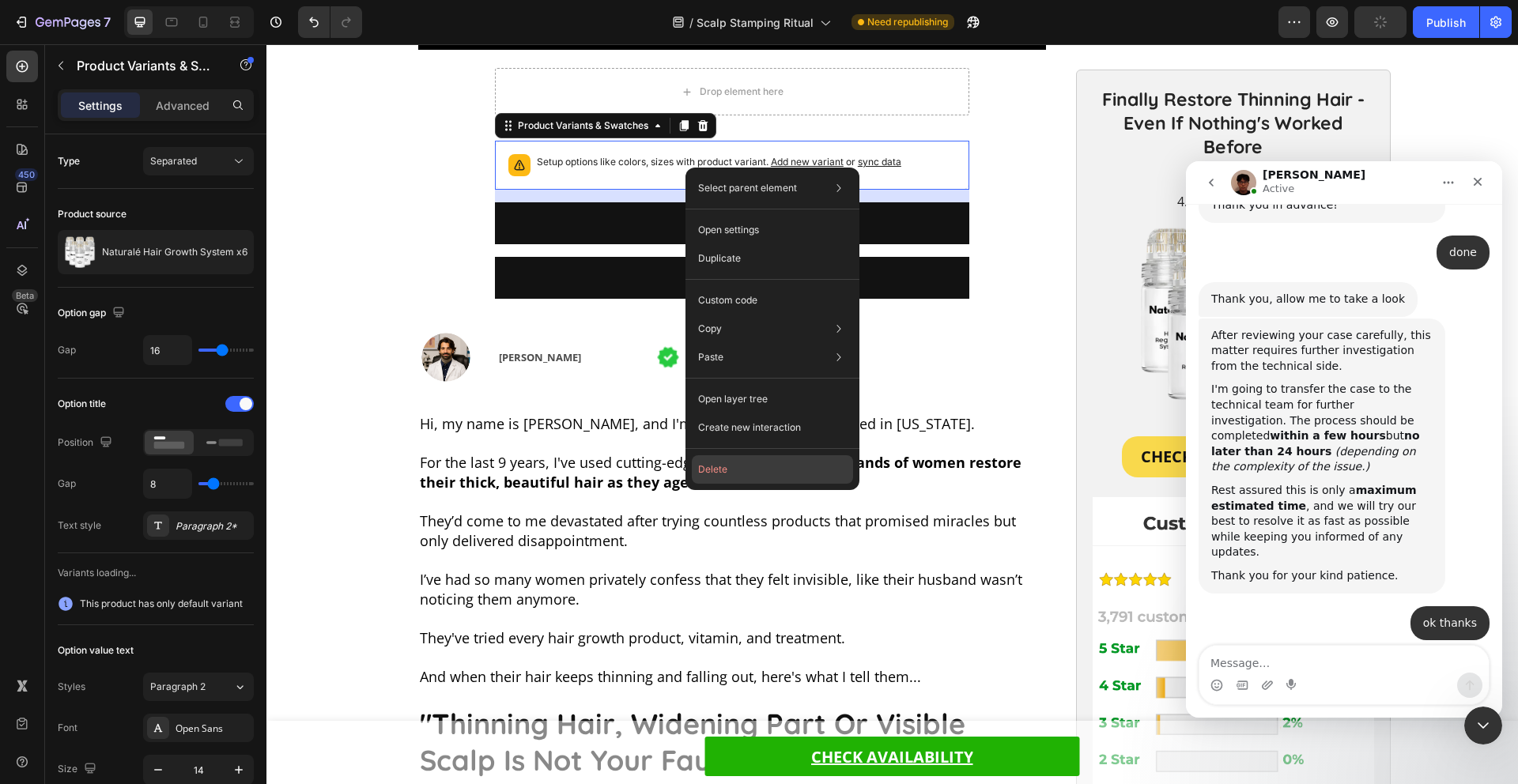
click at [763, 464] on button "Delete" at bounding box center [772, 469] width 162 height 29
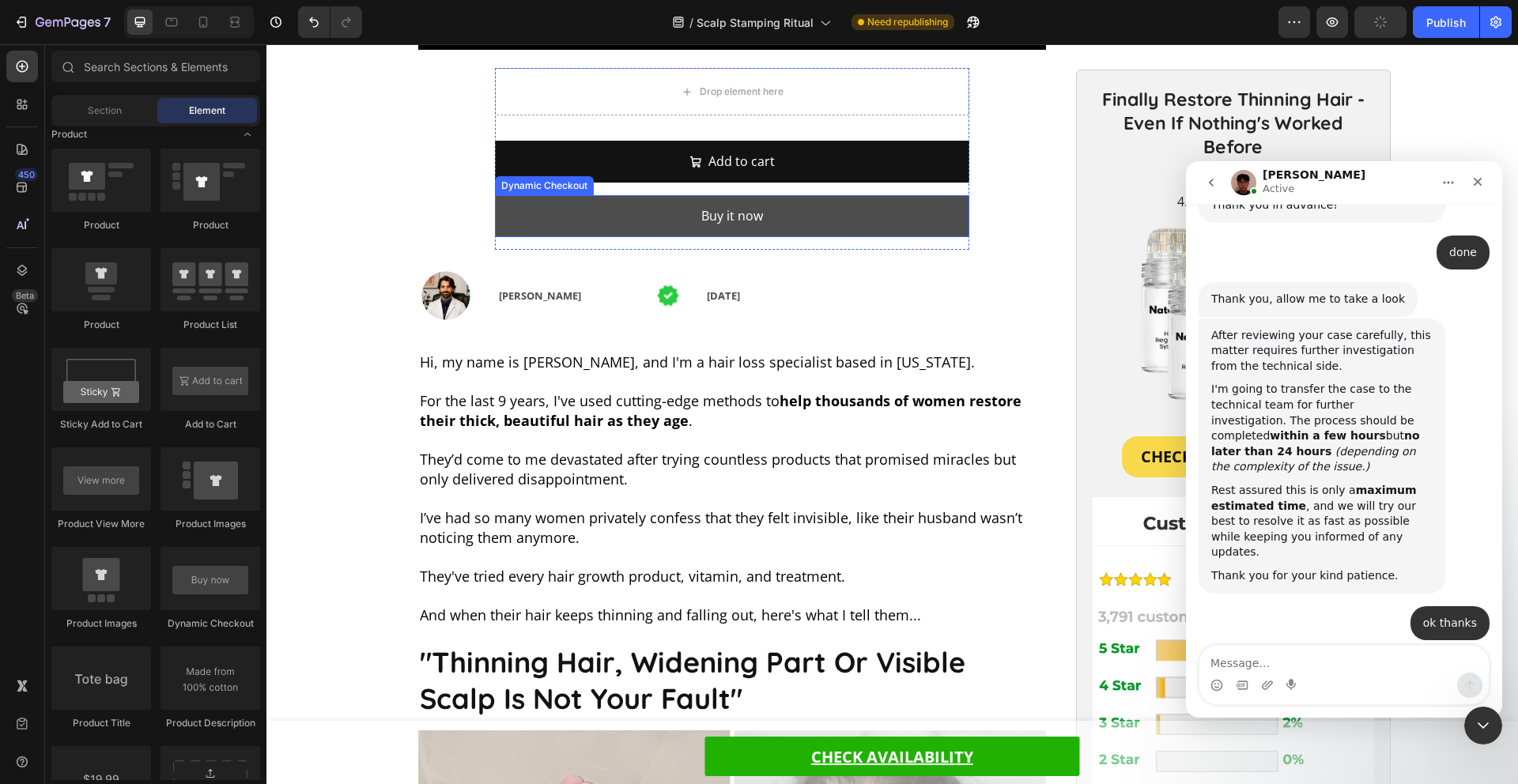
click at [791, 213] on button "Buy it now" at bounding box center [732, 216] width 474 height 41
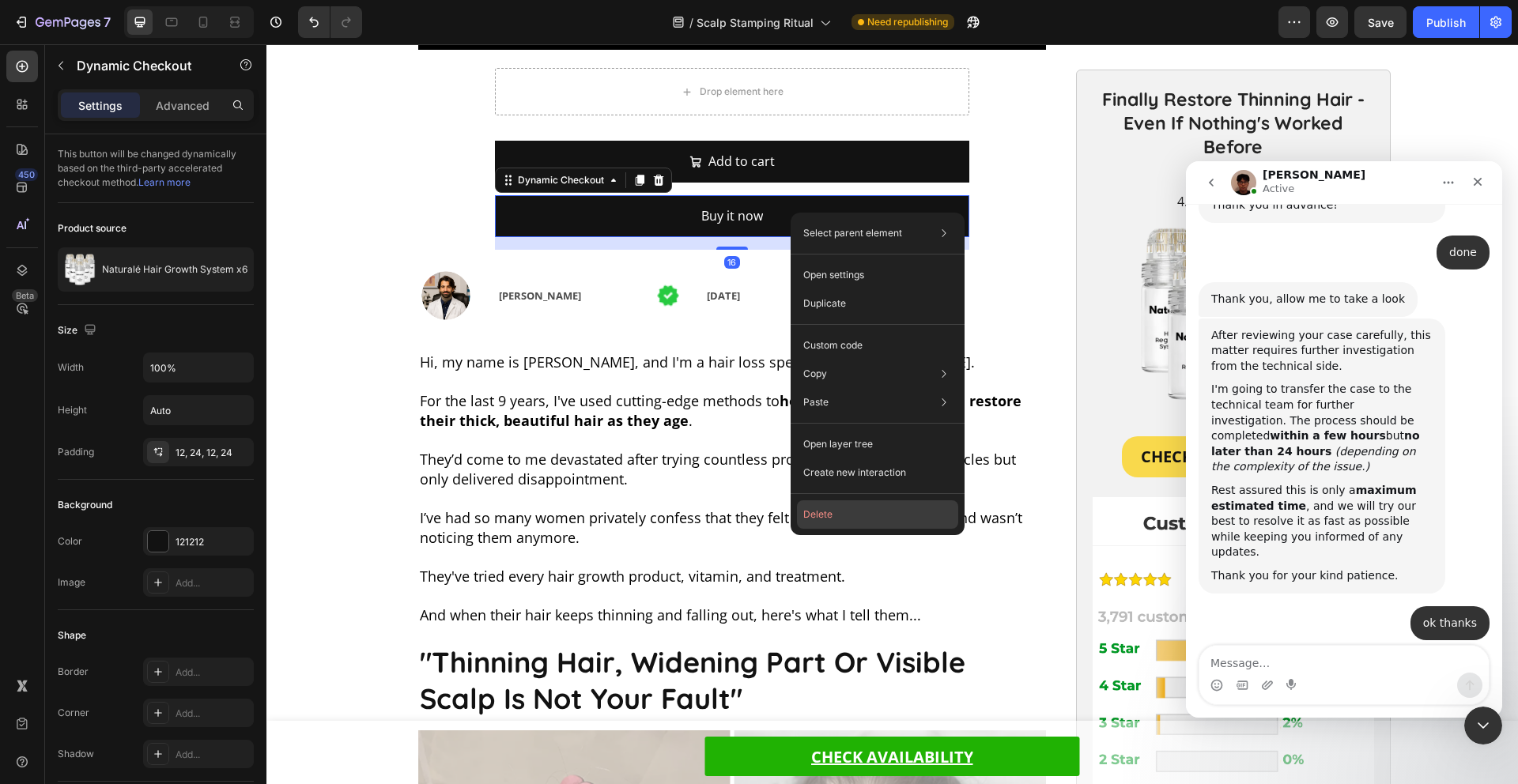
click at [846, 514] on button "Delete" at bounding box center [878, 514] width 162 height 29
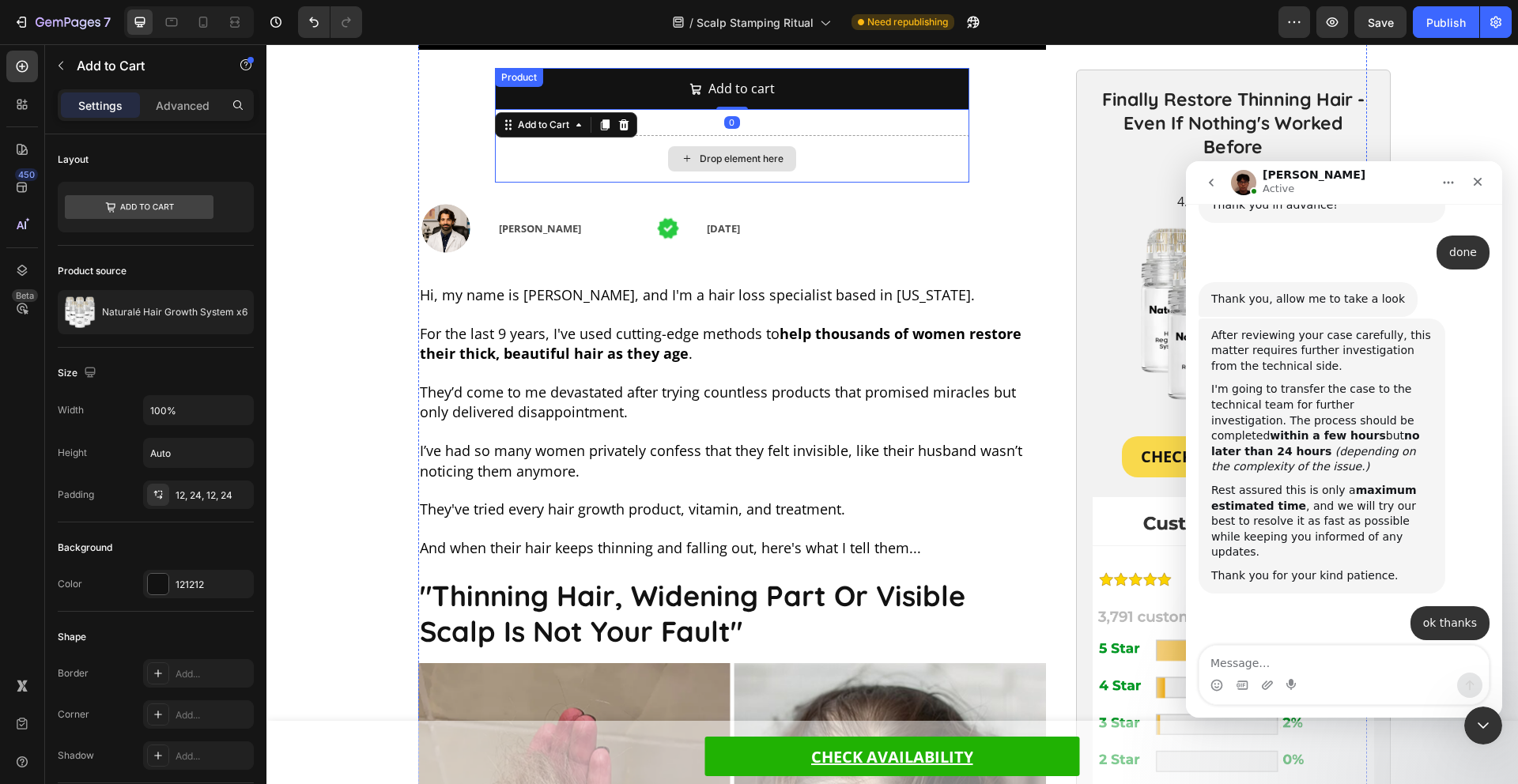
click at [802, 156] on div "Drop element here" at bounding box center [732, 159] width 474 height 47
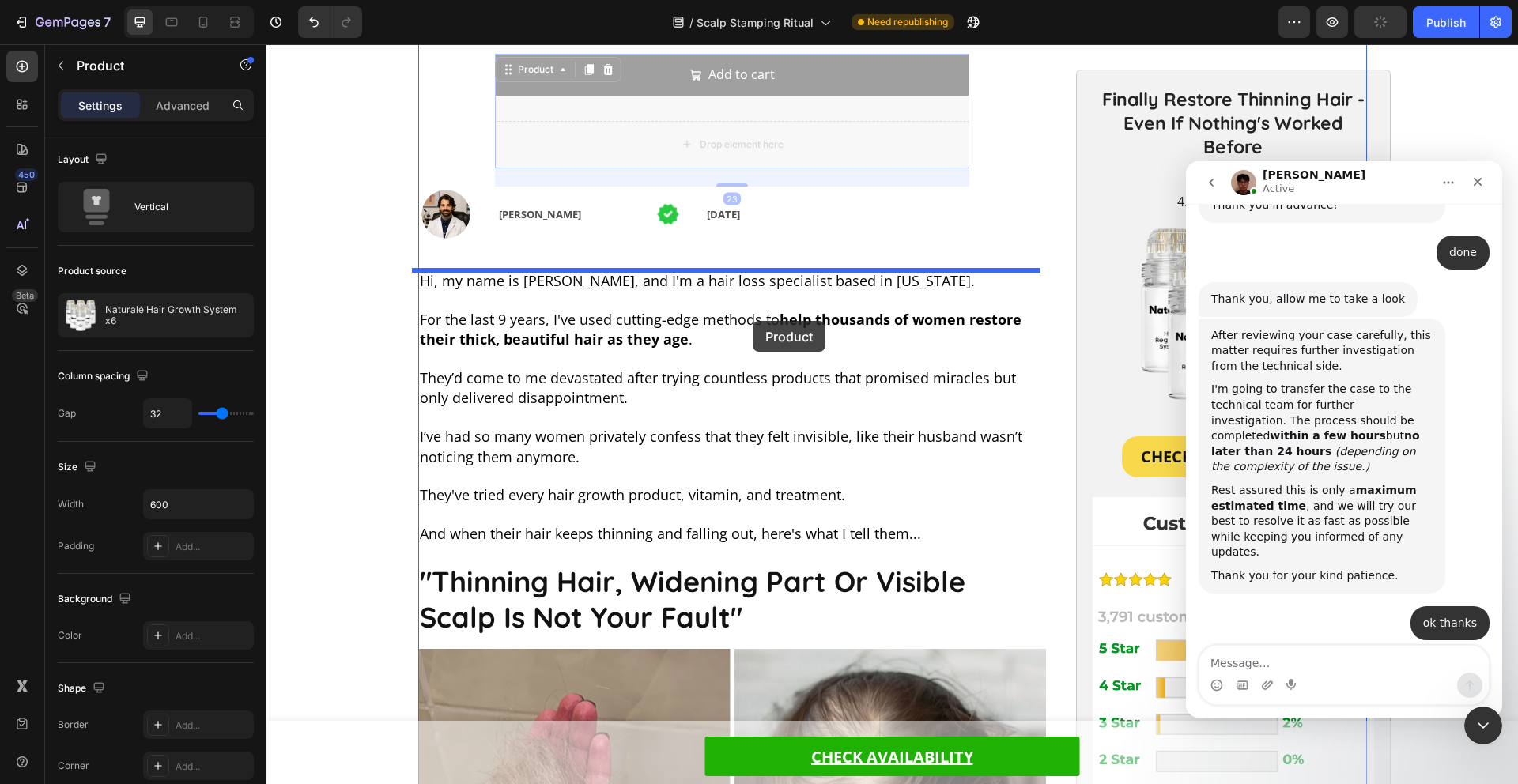
scroll to position [825, 0]
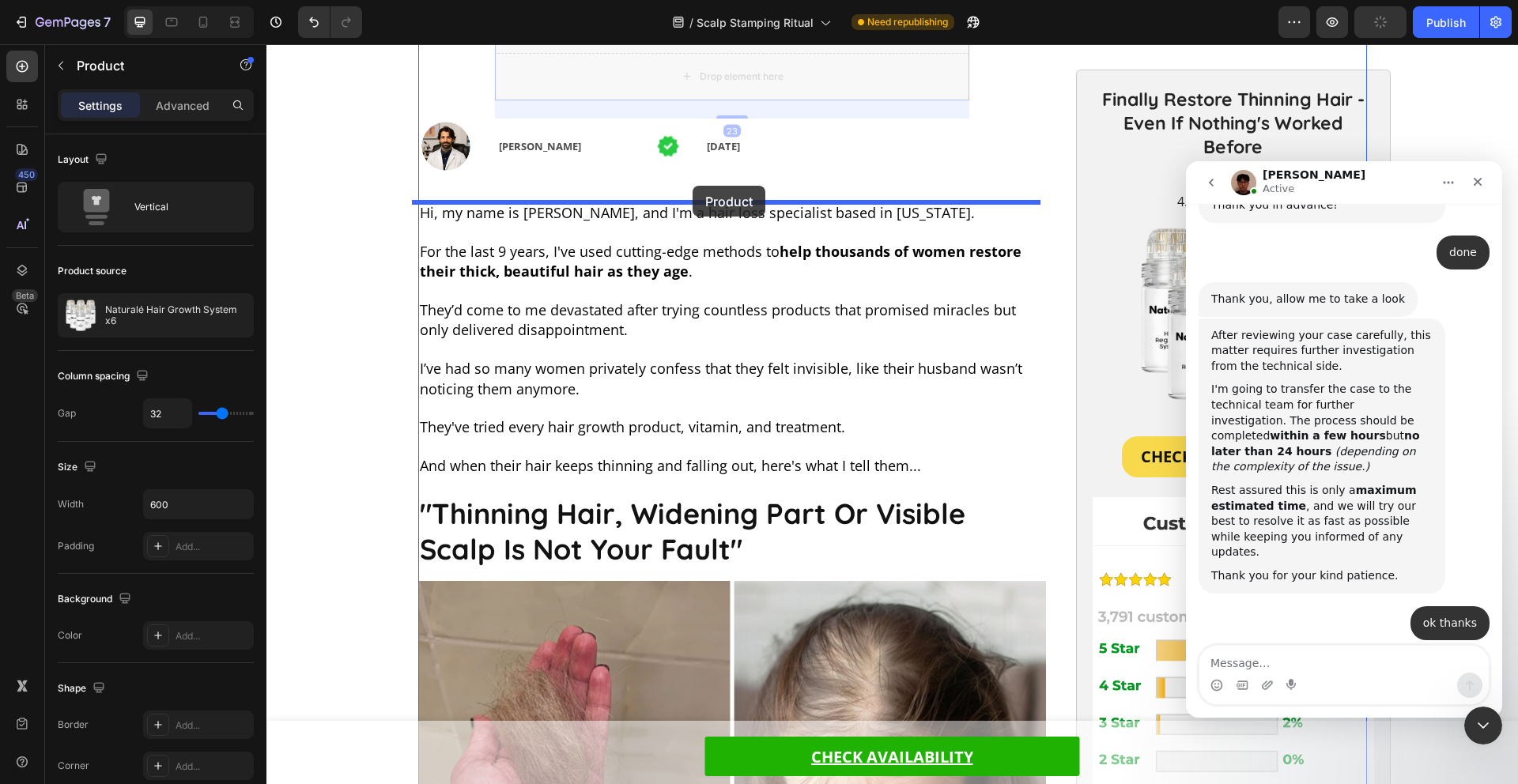
drag, startPoint x: 812, startPoint y: 125, endPoint x: 692, endPoint y: 185, distance: 134.2
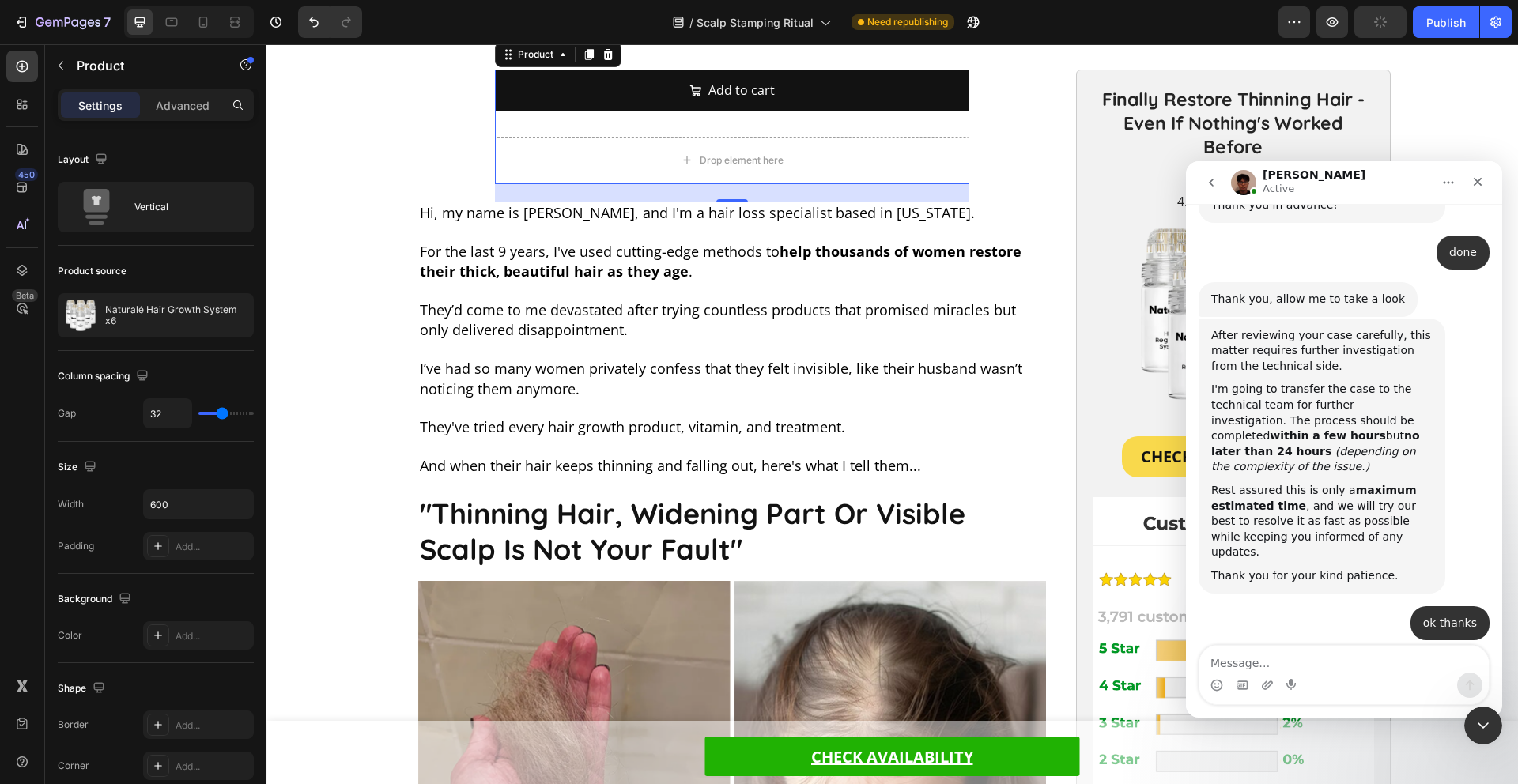
scroll to position [692, 0]
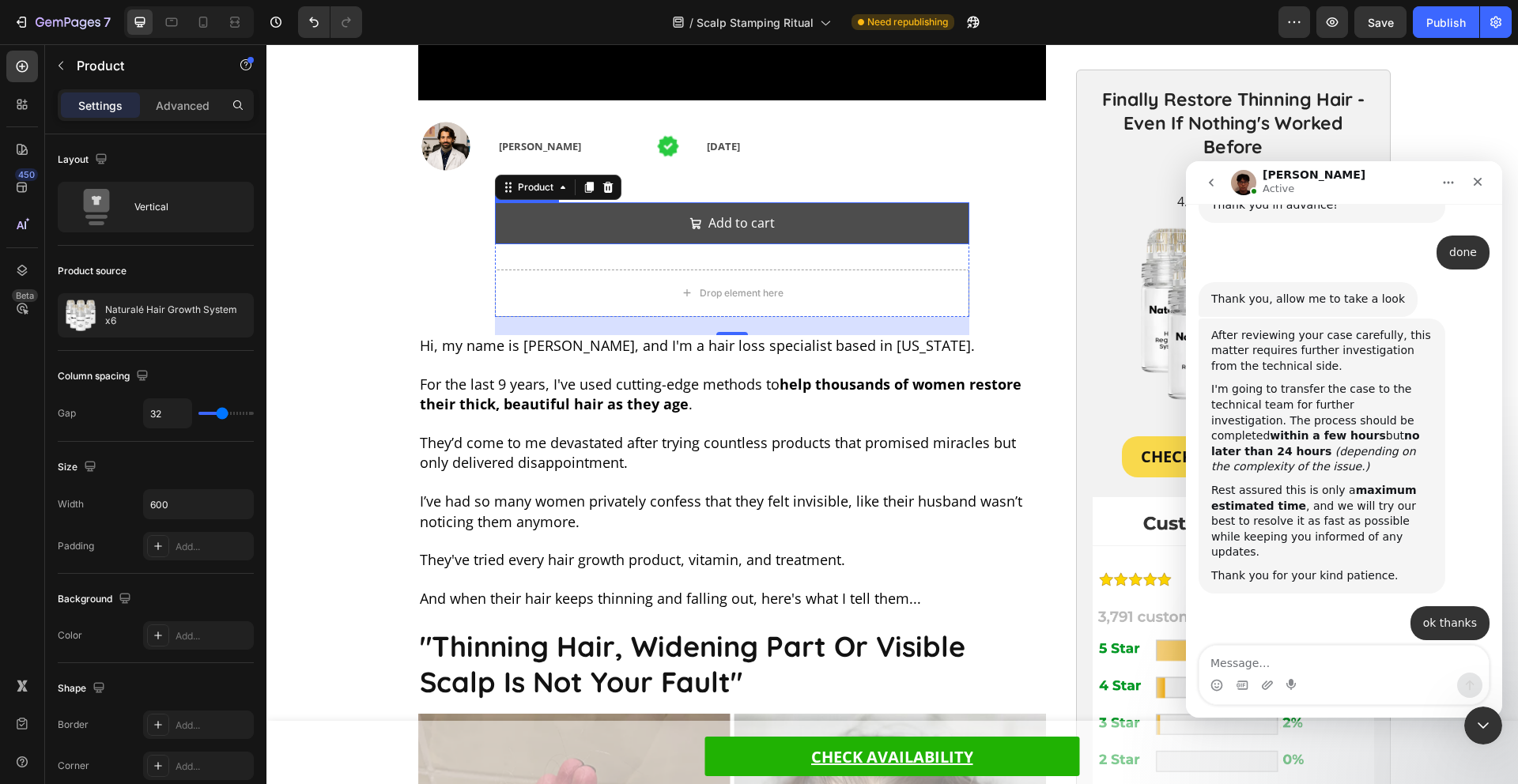
click at [794, 228] on button "Add to cart" at bounding box center [732, 223] width 474 height 41
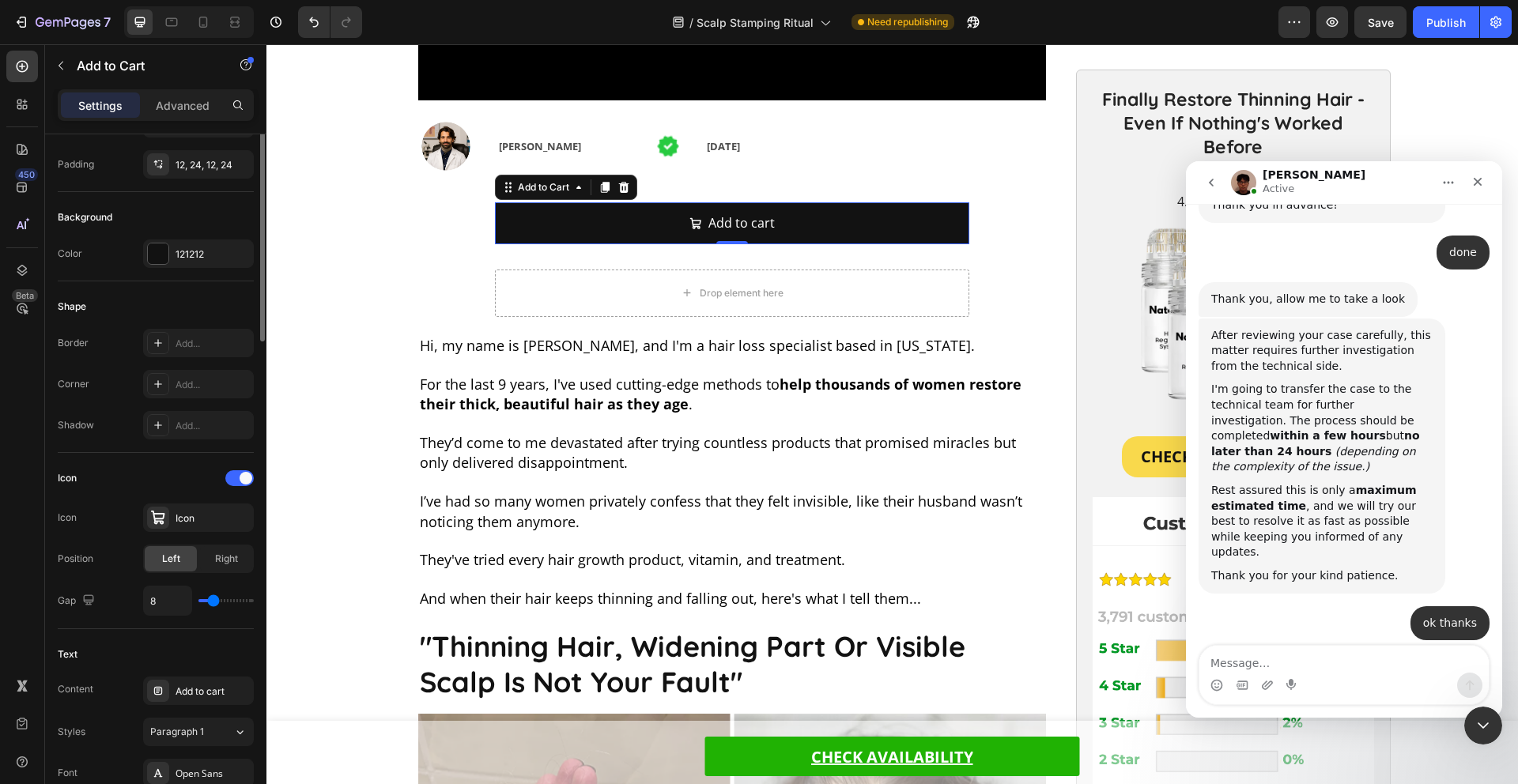
scroll to position [197, 0]
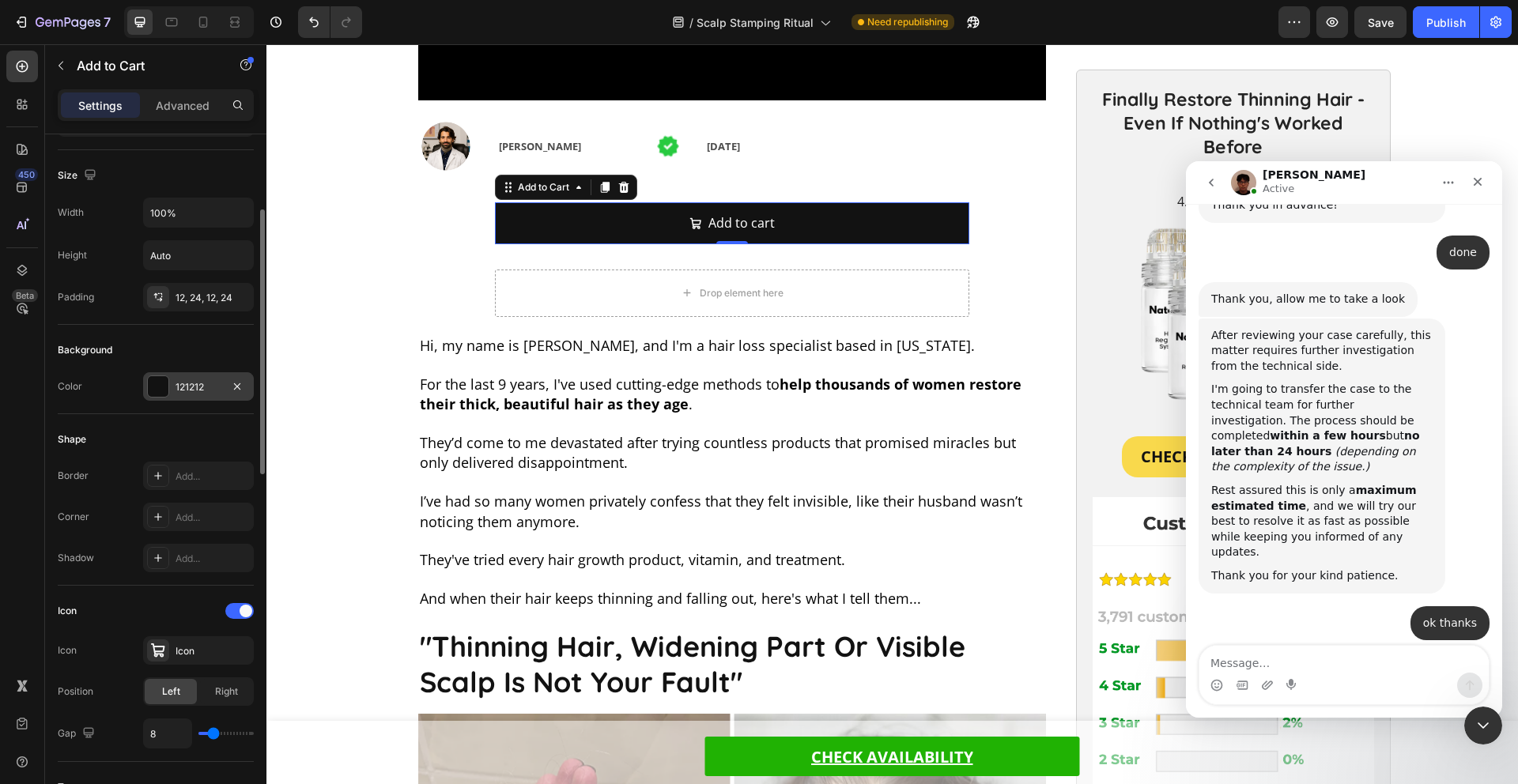
click at [196, 376] on div "121212" at bounding box center [198, 387] width 110 height 29
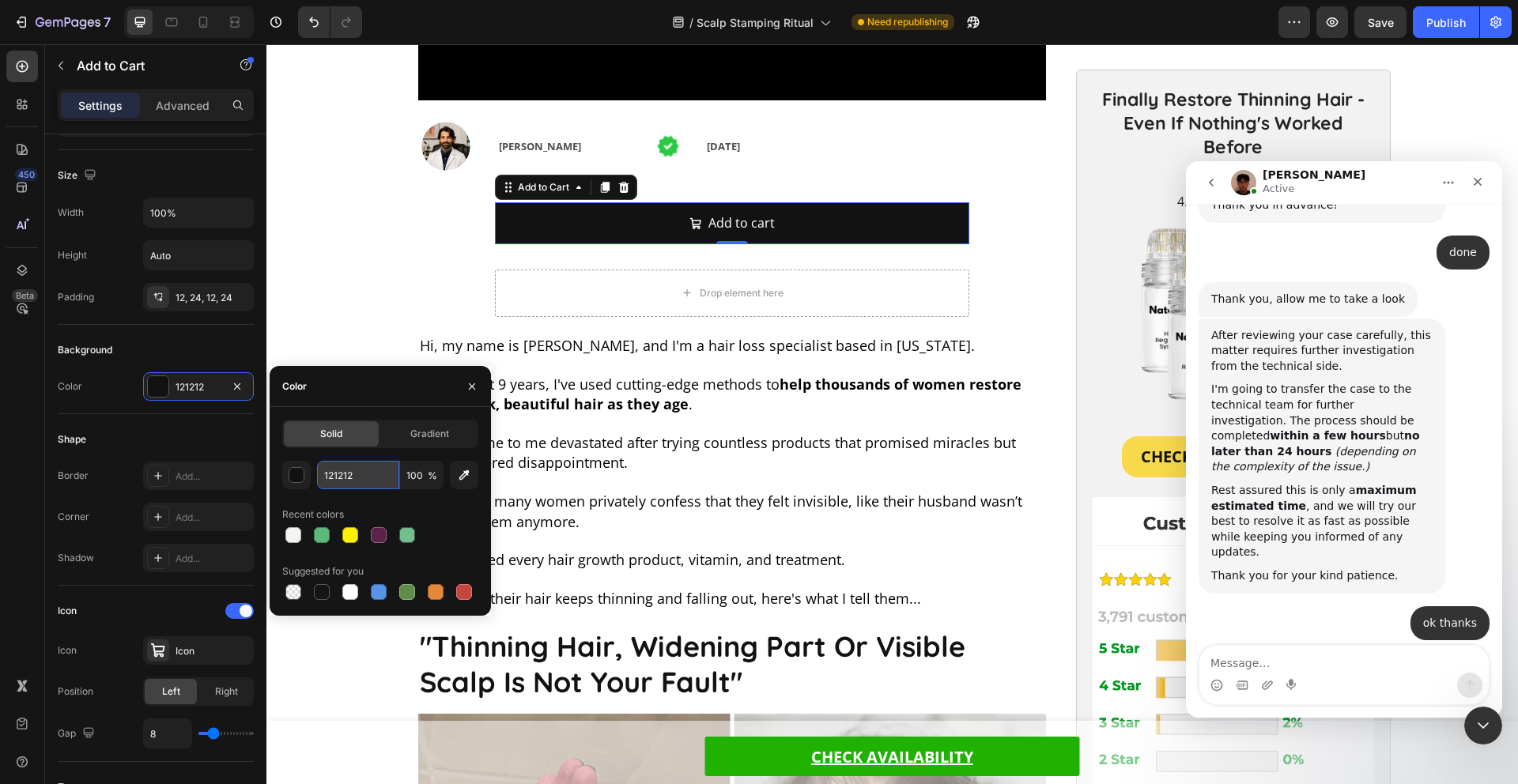
click at [353, 478] on input "121212" at bounding box center [357, 474] width 82 height 29
click at [421, 477] on input "100" at bounding box center [422, 474] width 43 height 29
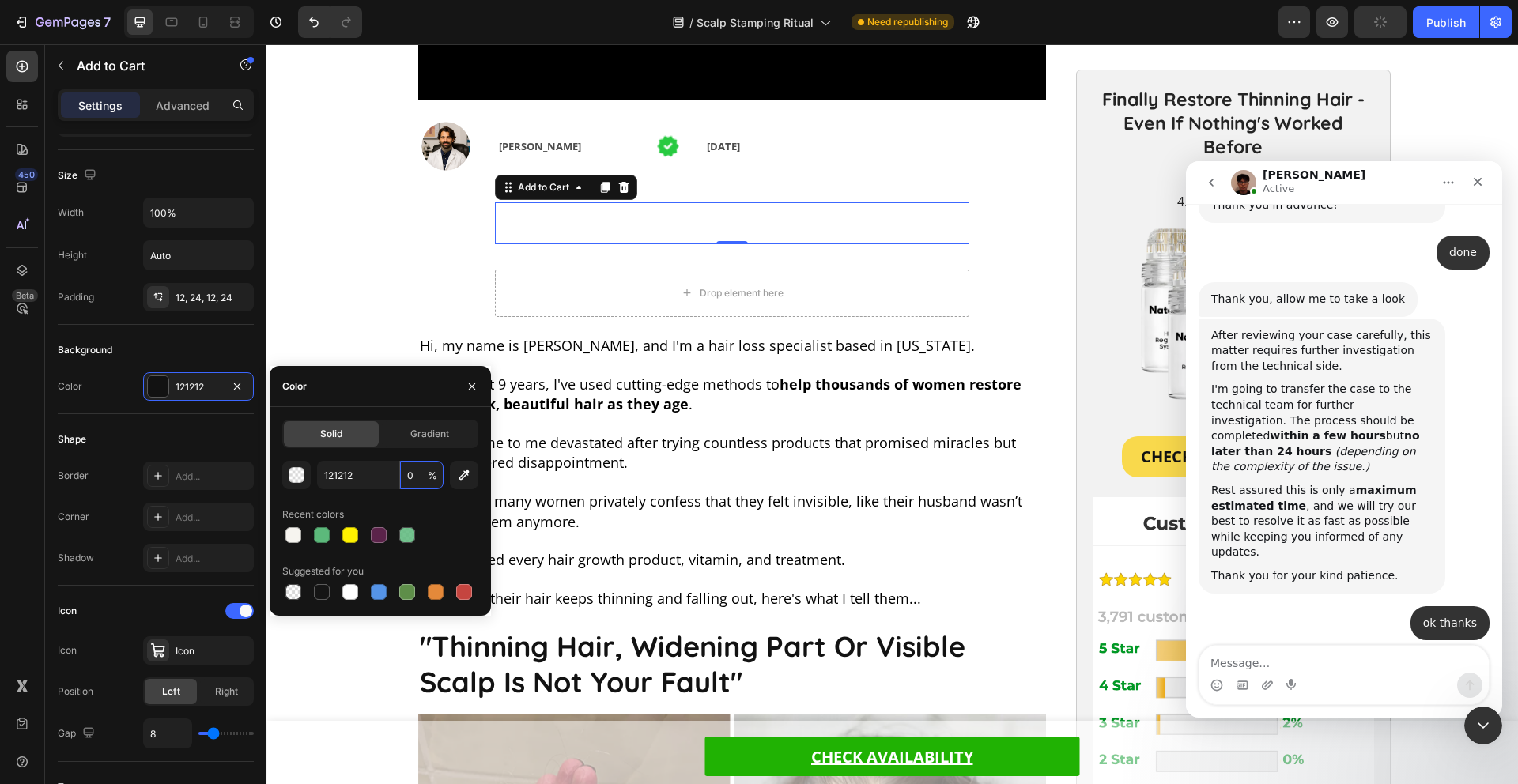
type input "0"
click at [348, 381] on div "Color" at bounding box center [380, 387] width 221 height 41
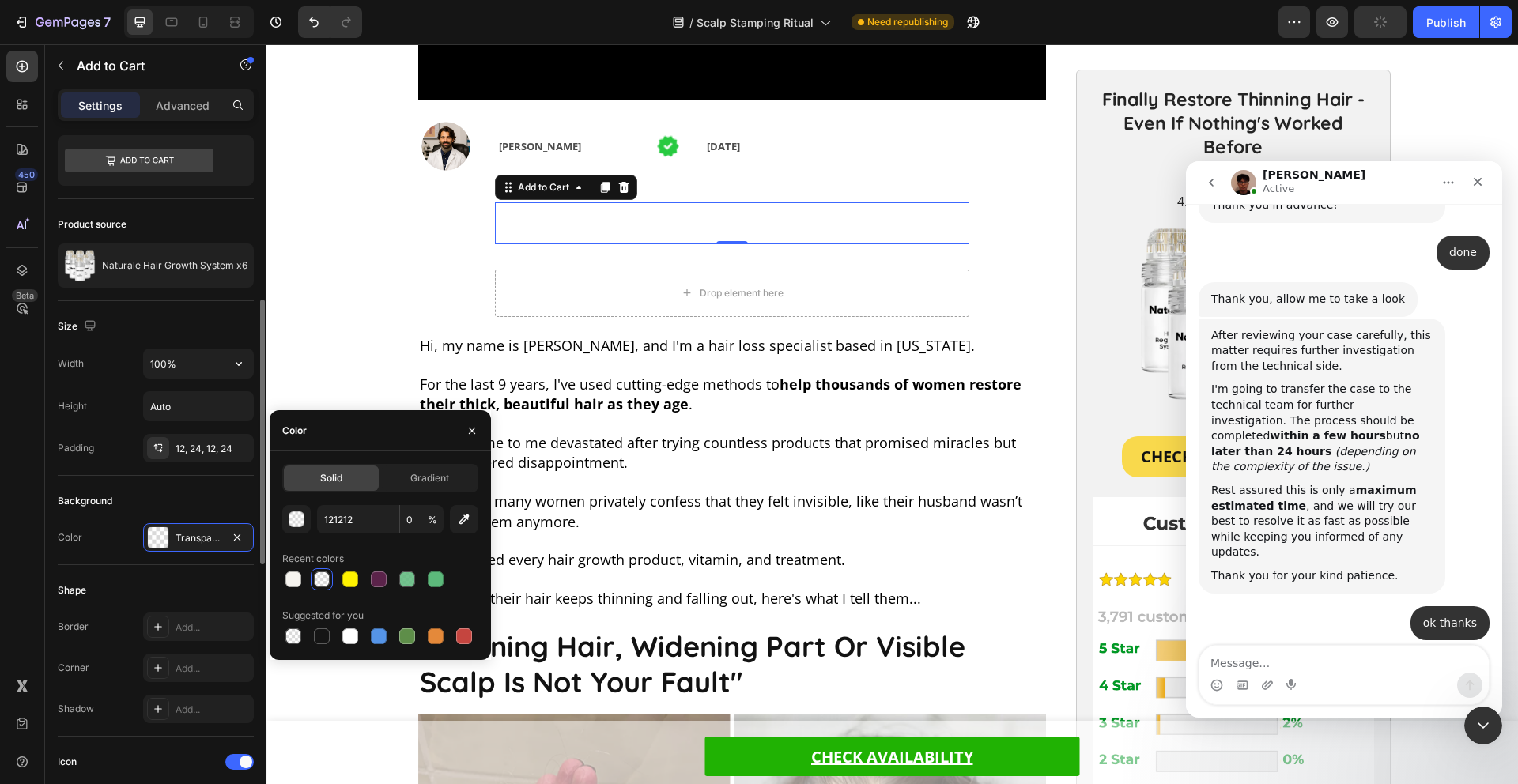
scroll to position [0, 0]
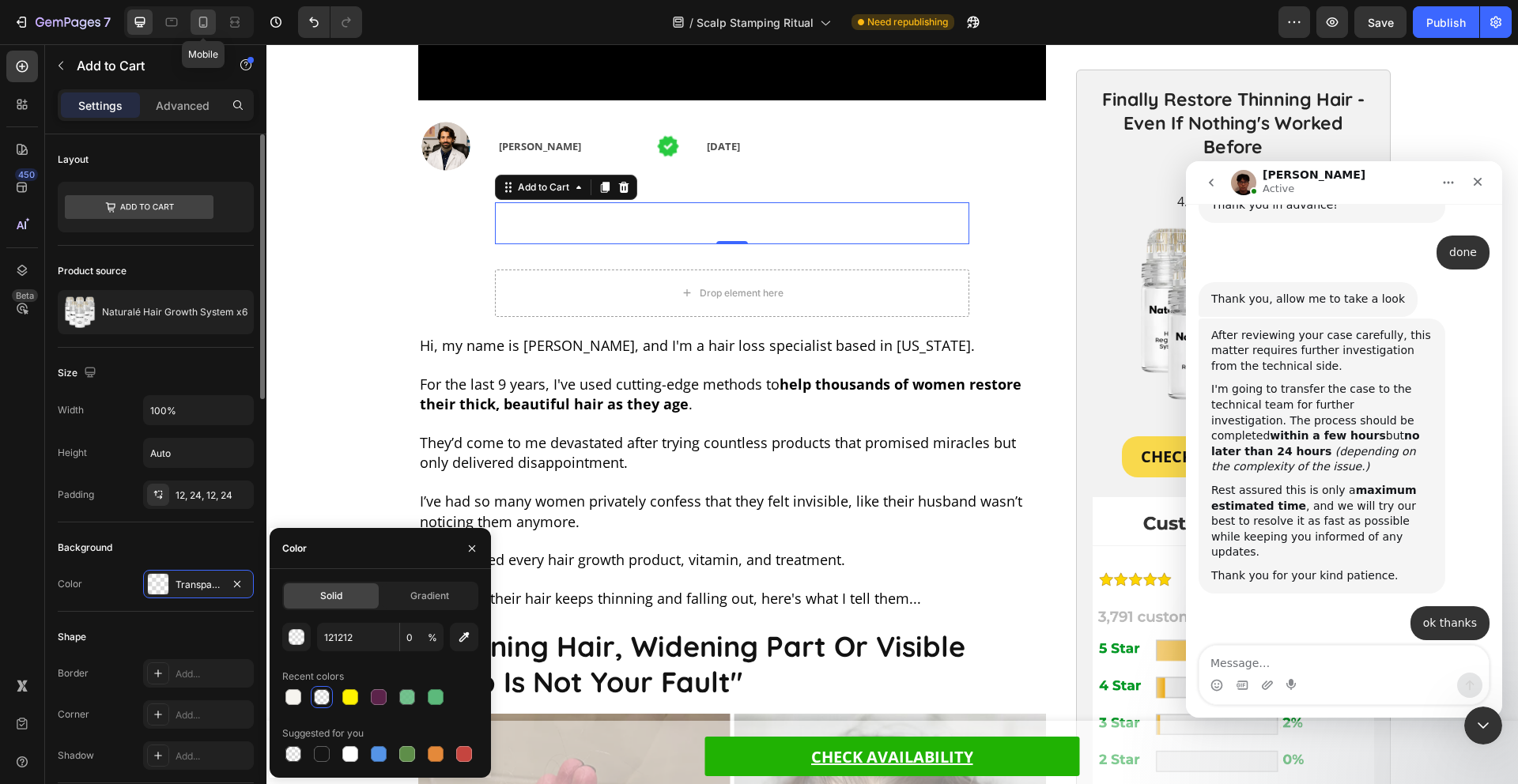
click at [203, 22] on icon at bounding box center [203, 22] width 16 height 16
type input "14"
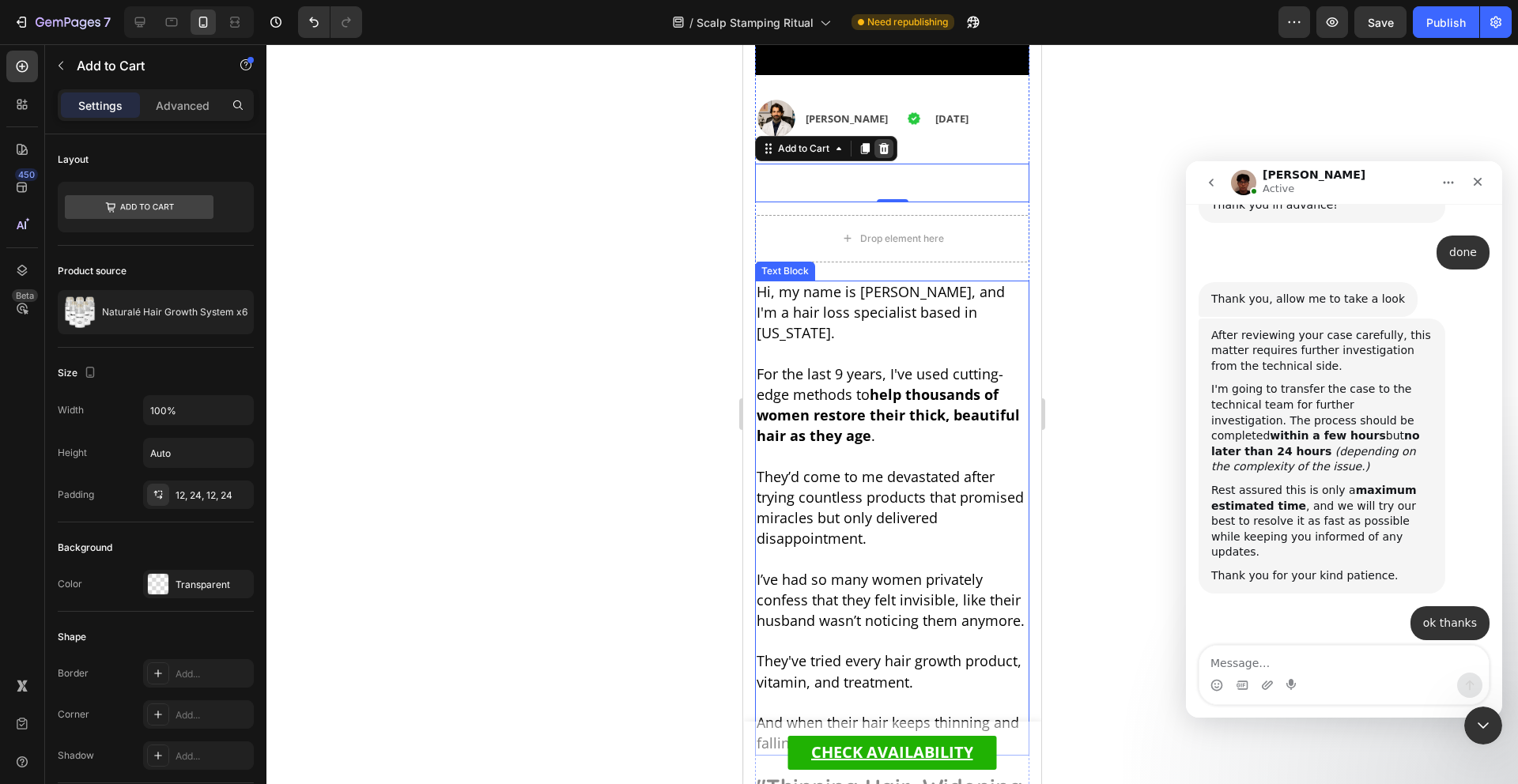
scroll to position [402, 0]
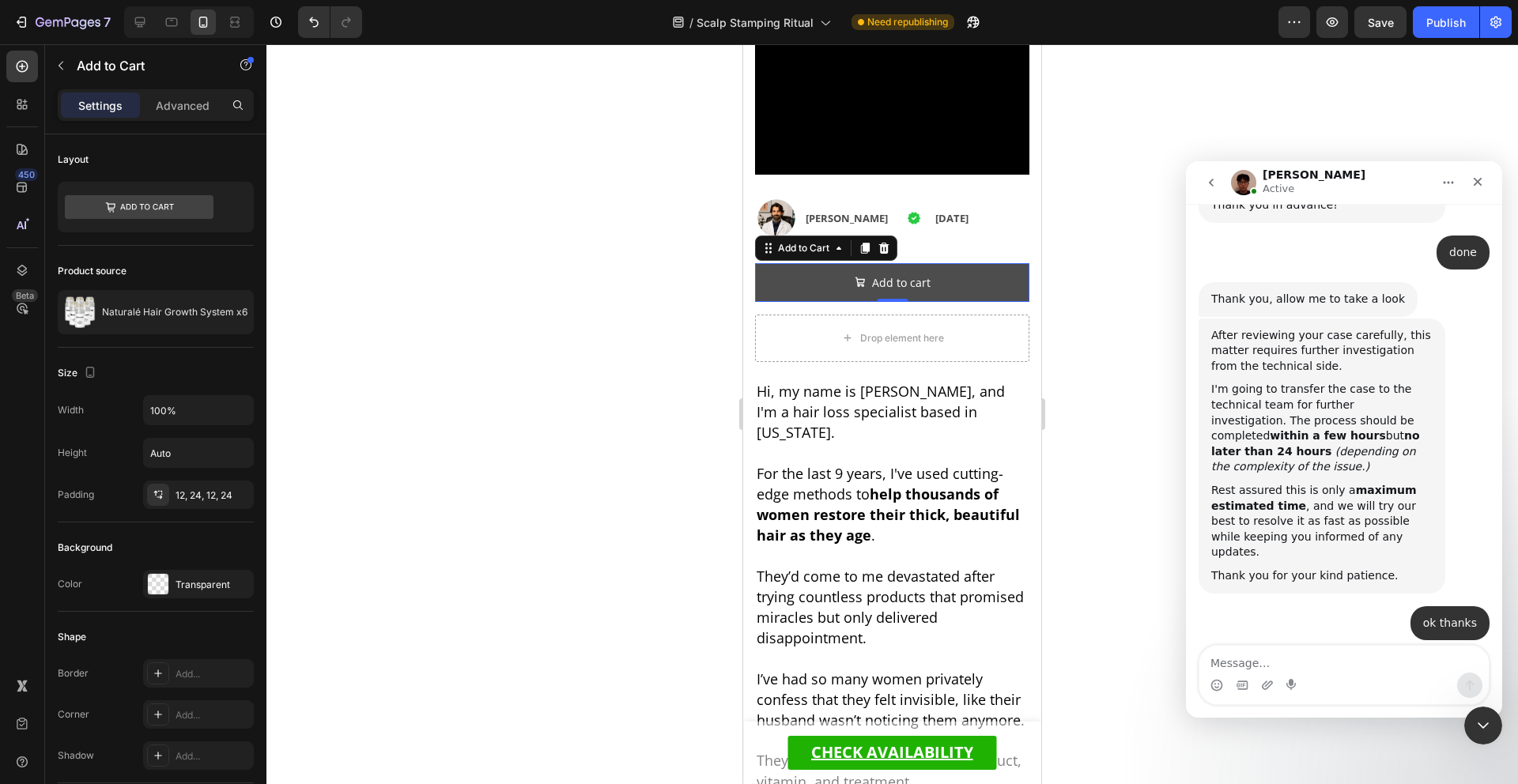
click at [936, 277] on button "Add to cart" at bounding box center [893, 282] width 274 height 38
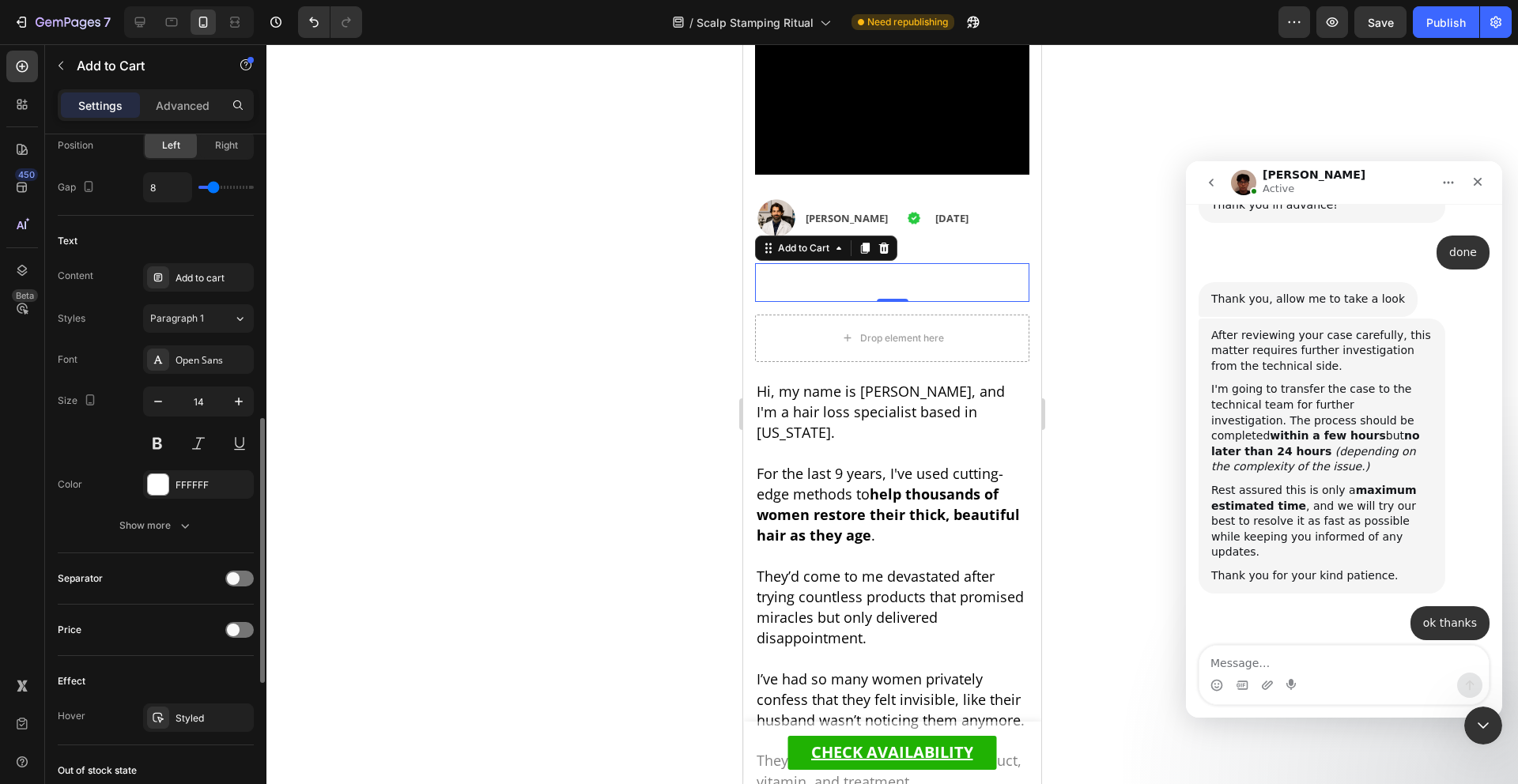
scroll to position [407, 0]
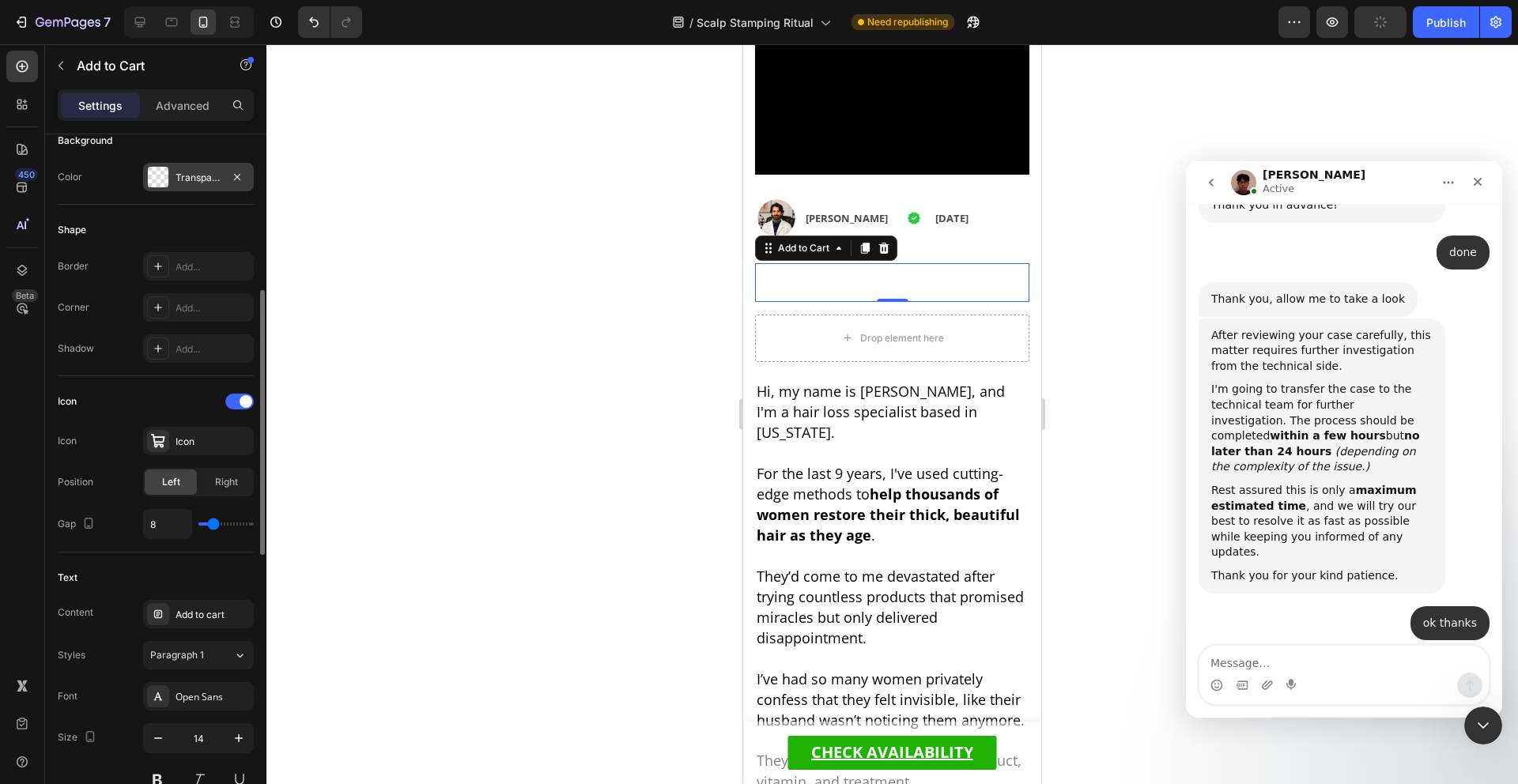
click at [189, 181] on div "Transparent" at bounding box center [198, 178] width 45 height 14
click at [184, 226] on div "Shape" at bounding box center [156, 230] width 196 height 26
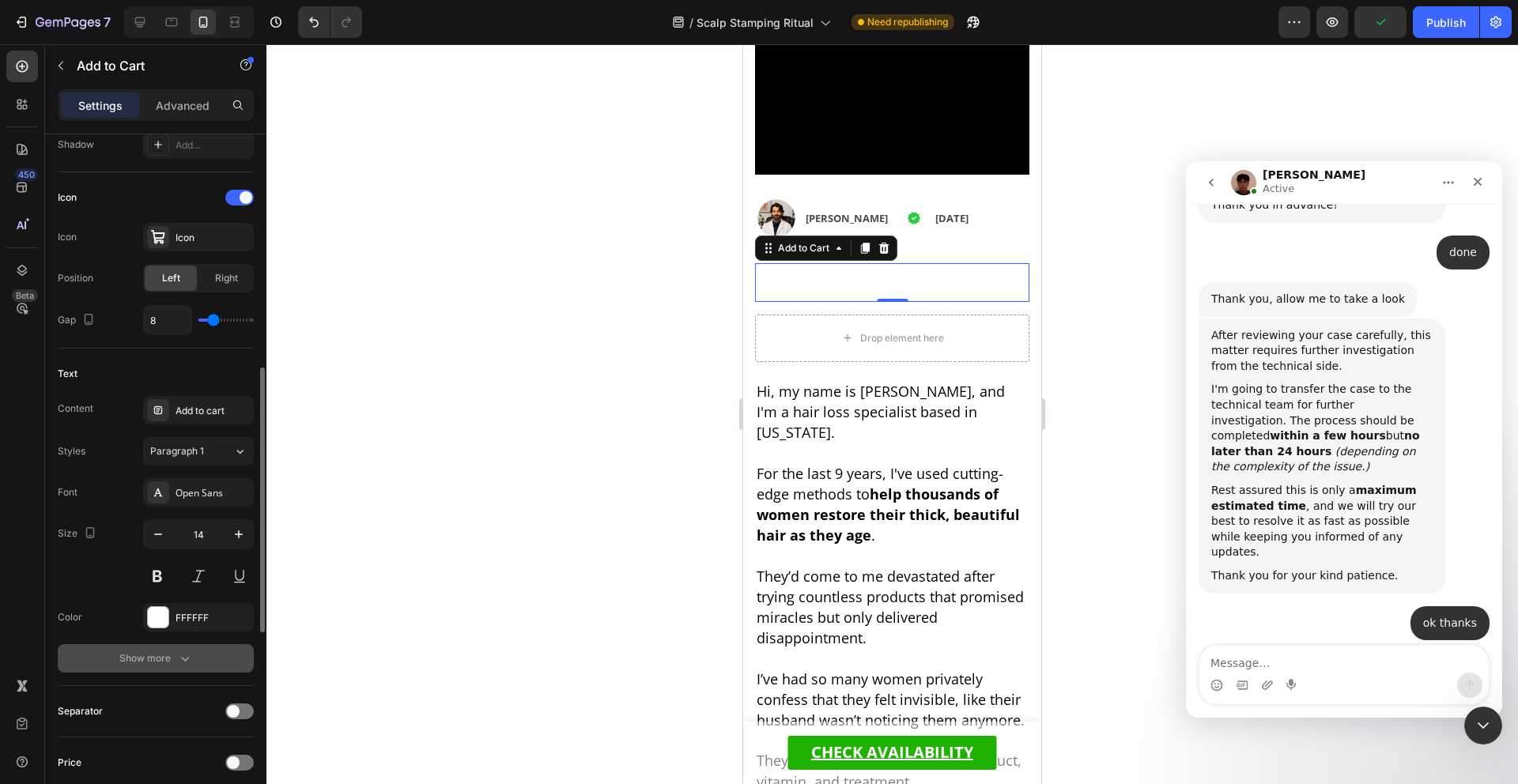
click at [181, 663] on icon "button" at bounding box center [185, 659] width 16 height 16
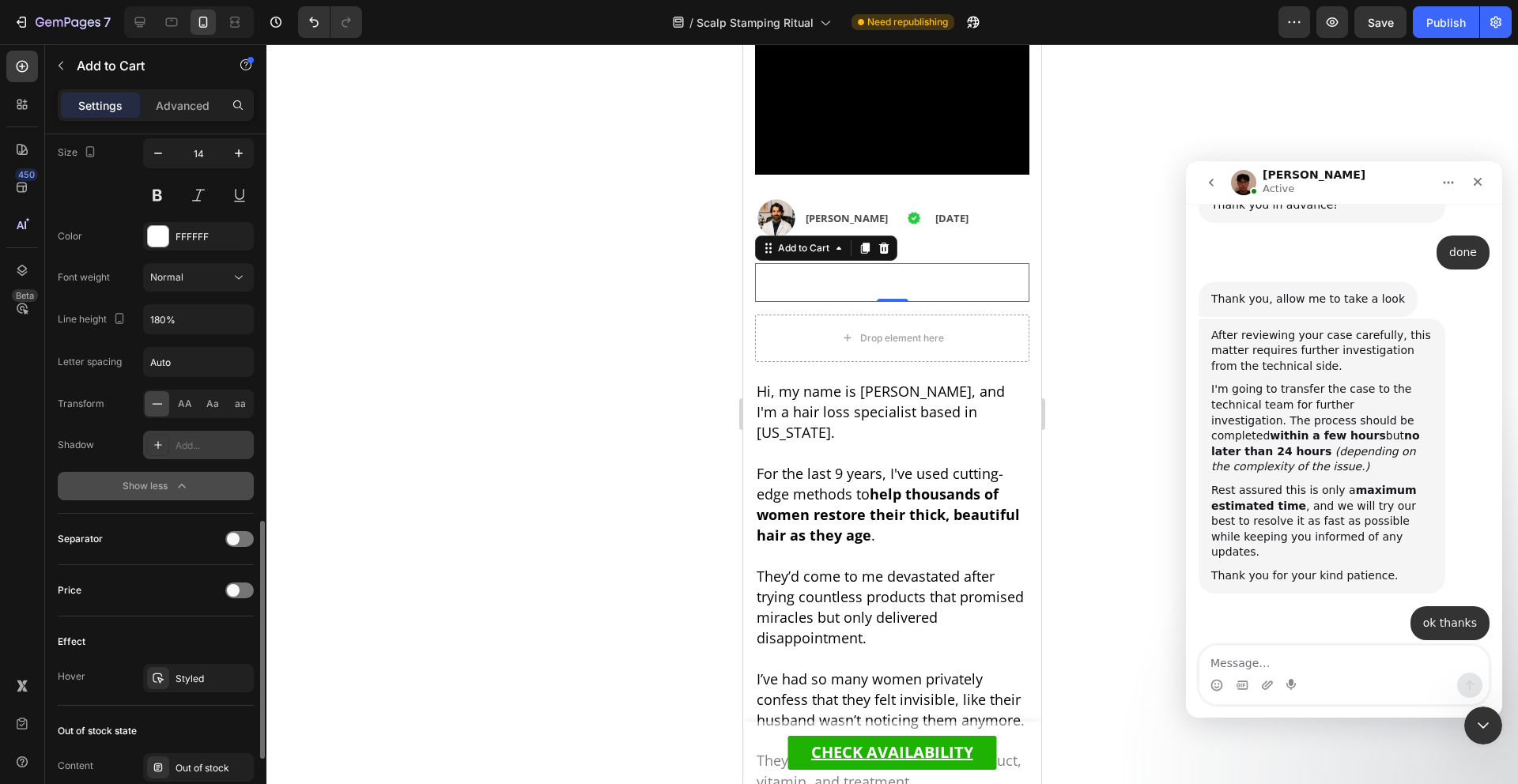
scroll to position [1128, 0]
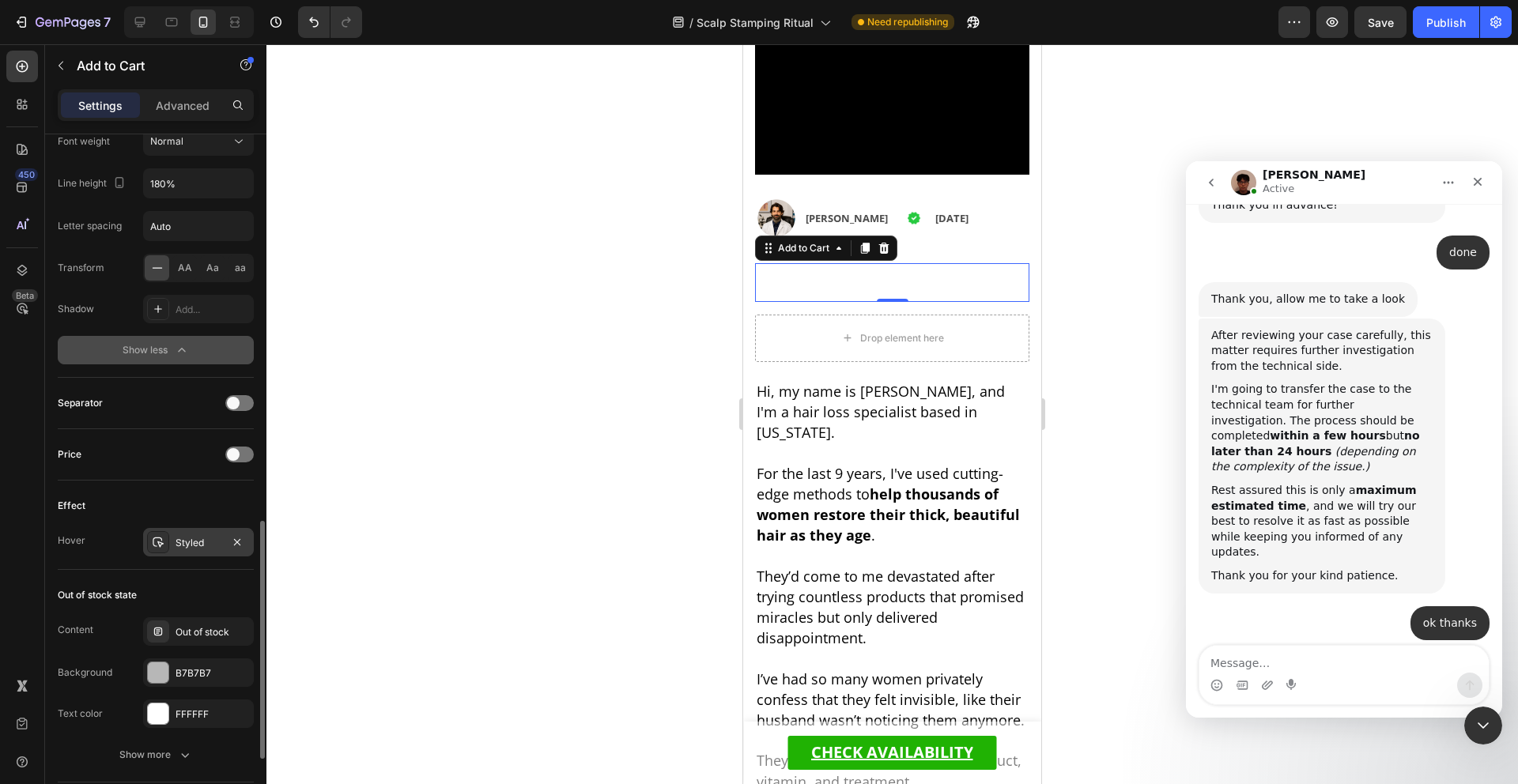
click at [191, 556] on div "Styled" at bounding box center [198, 542] width 110 height 29
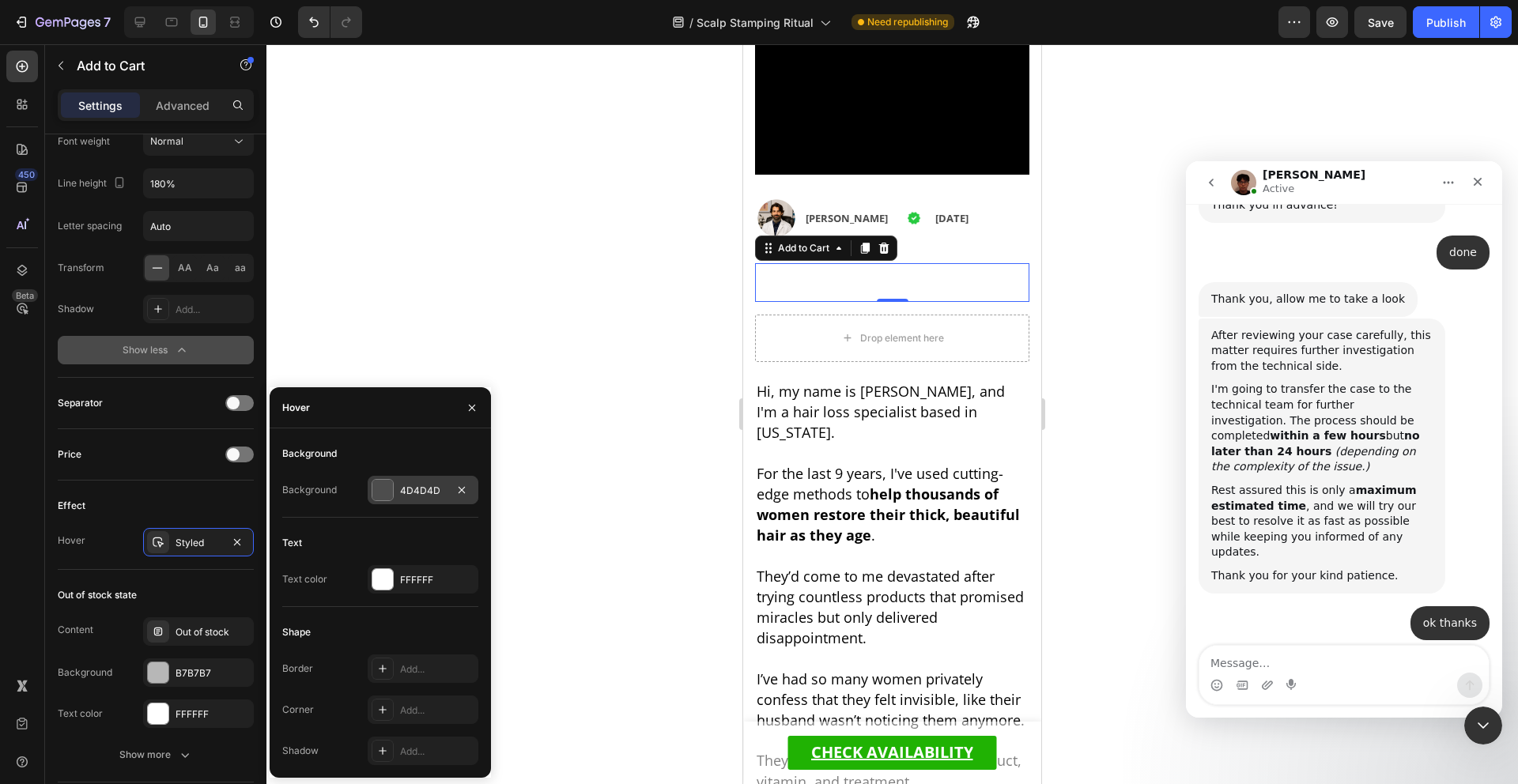
click at [412, 498] on div "4D4D4D" at bounding box center [423, 490] width 110 height 29
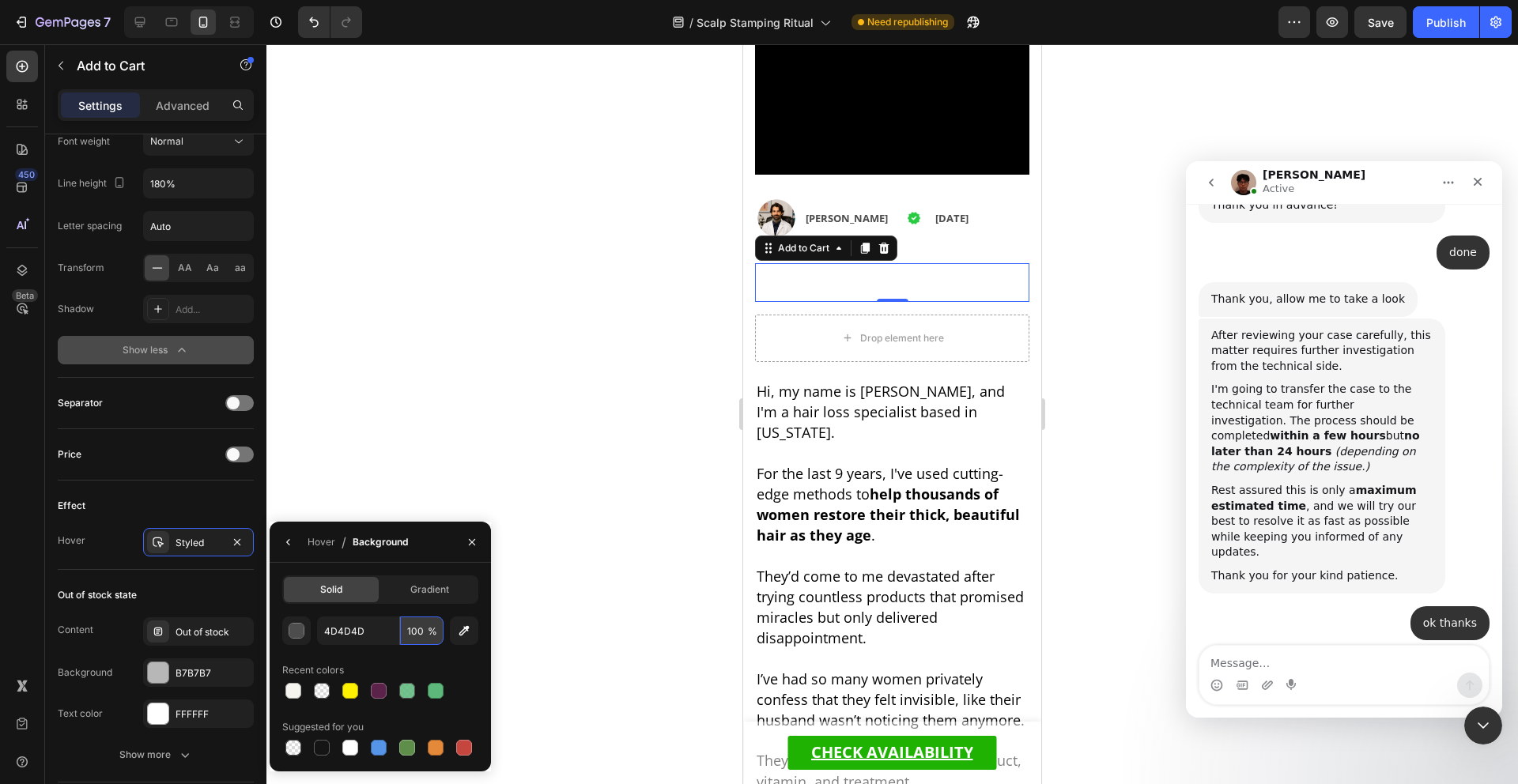
click at [0, 0] on input "100" at bounding box center [0, 0] width 0 height 0
type input "0"
click at [416, 546] on div "Hover / Background" at bounding box center [380, 542] width 221 height 41
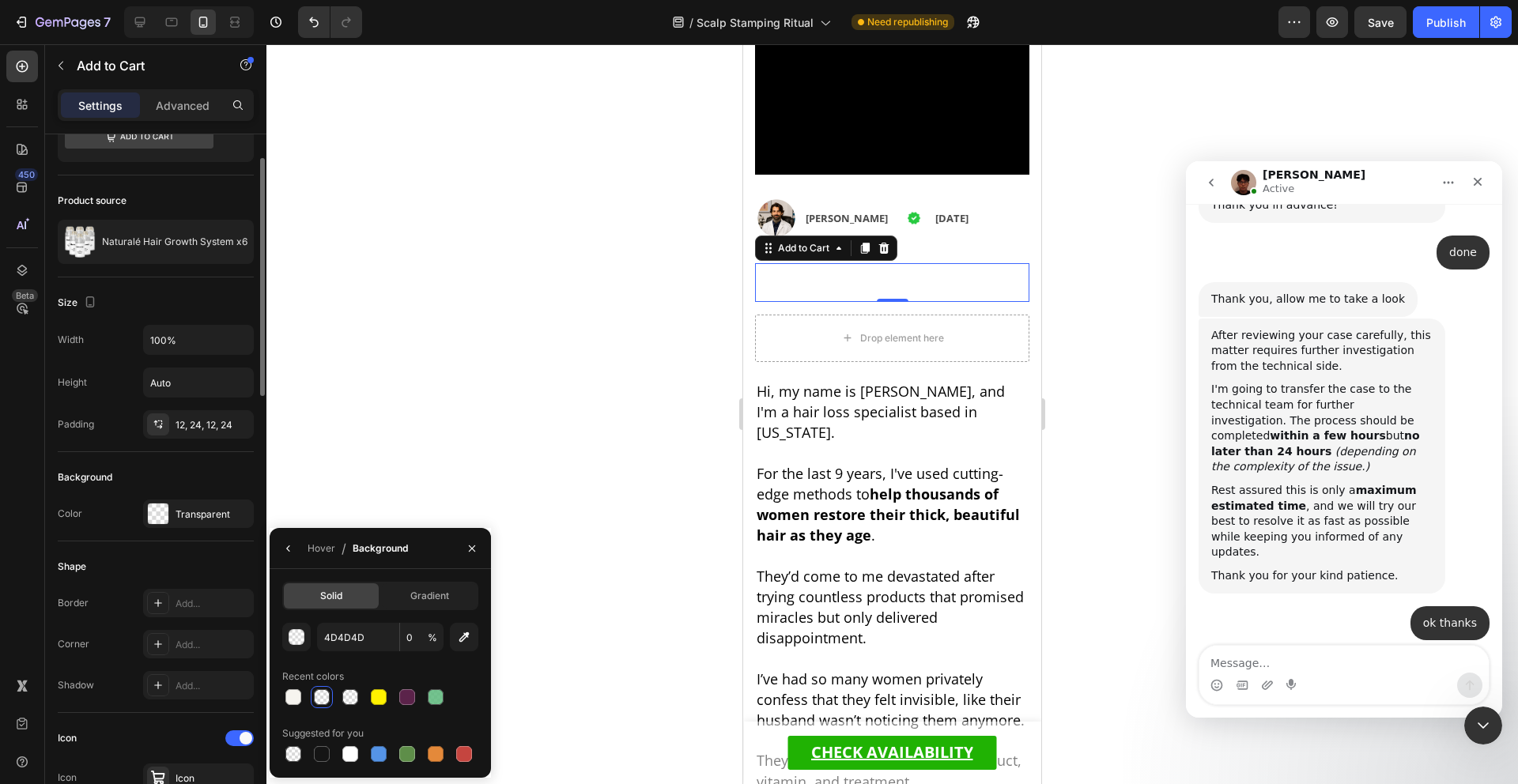
scroll to position [42, 0]
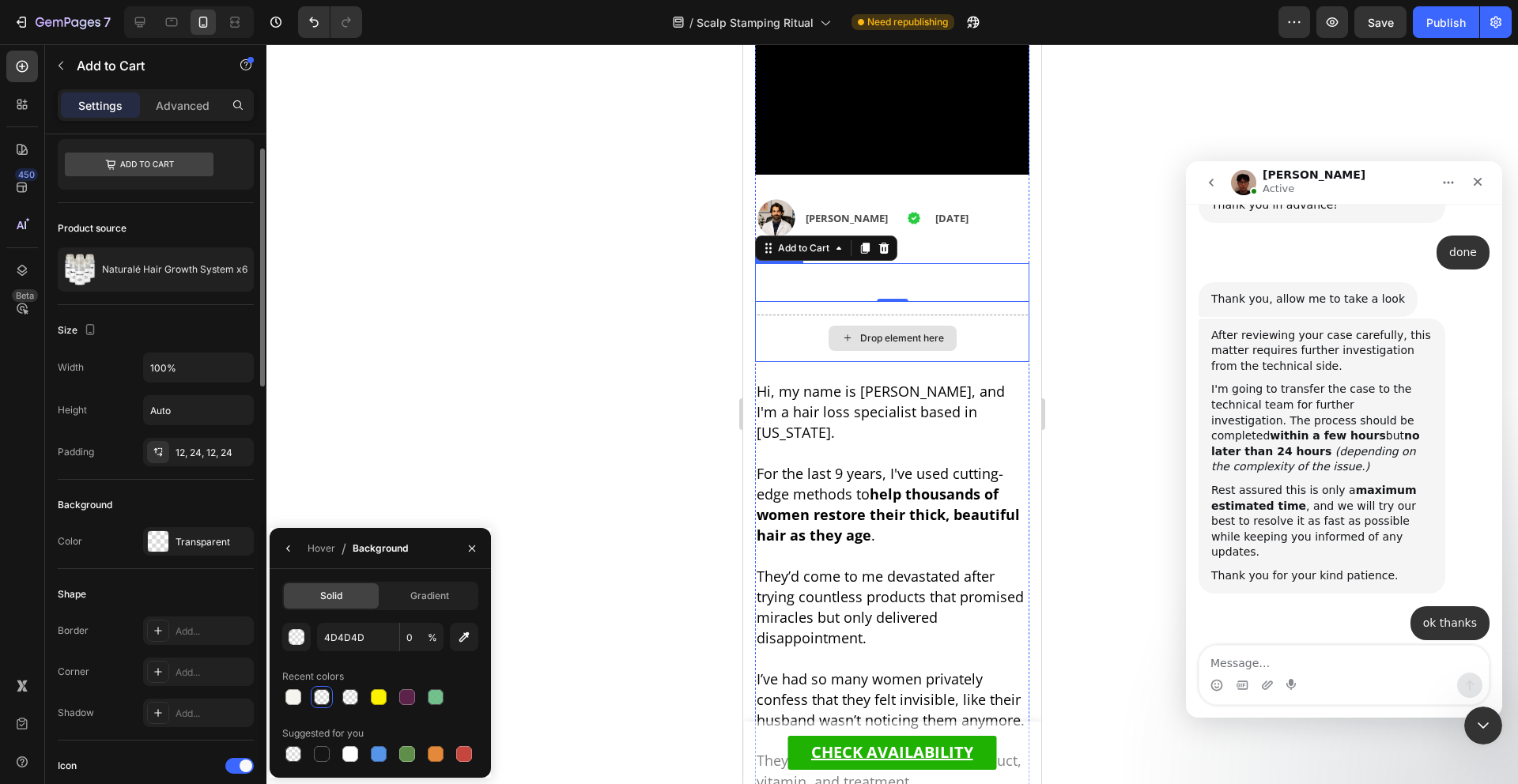
click at [956, 343] on div "Drop element here" at bounding box center [893, 338] width 274 height 47
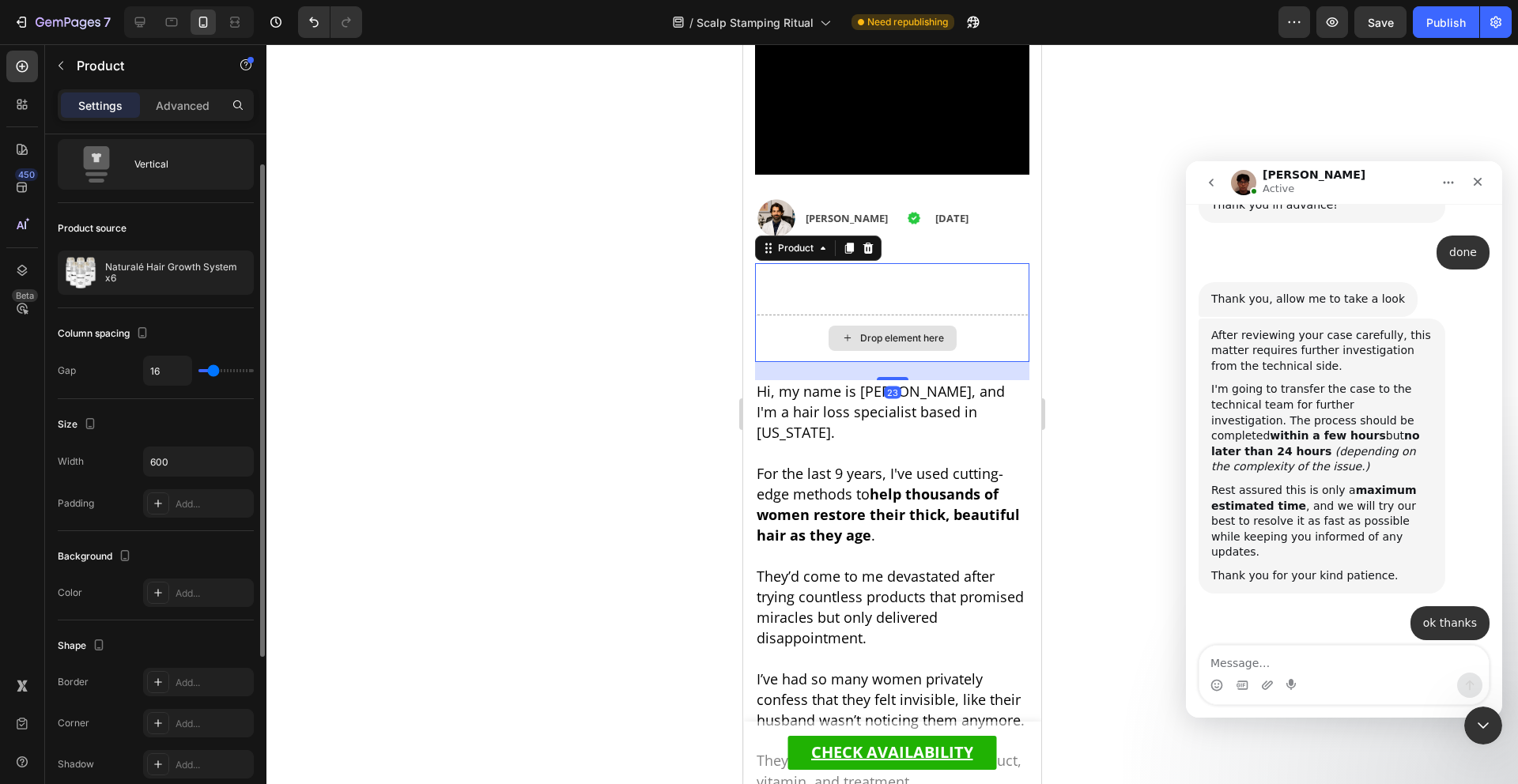
scroll to position [0, 0]
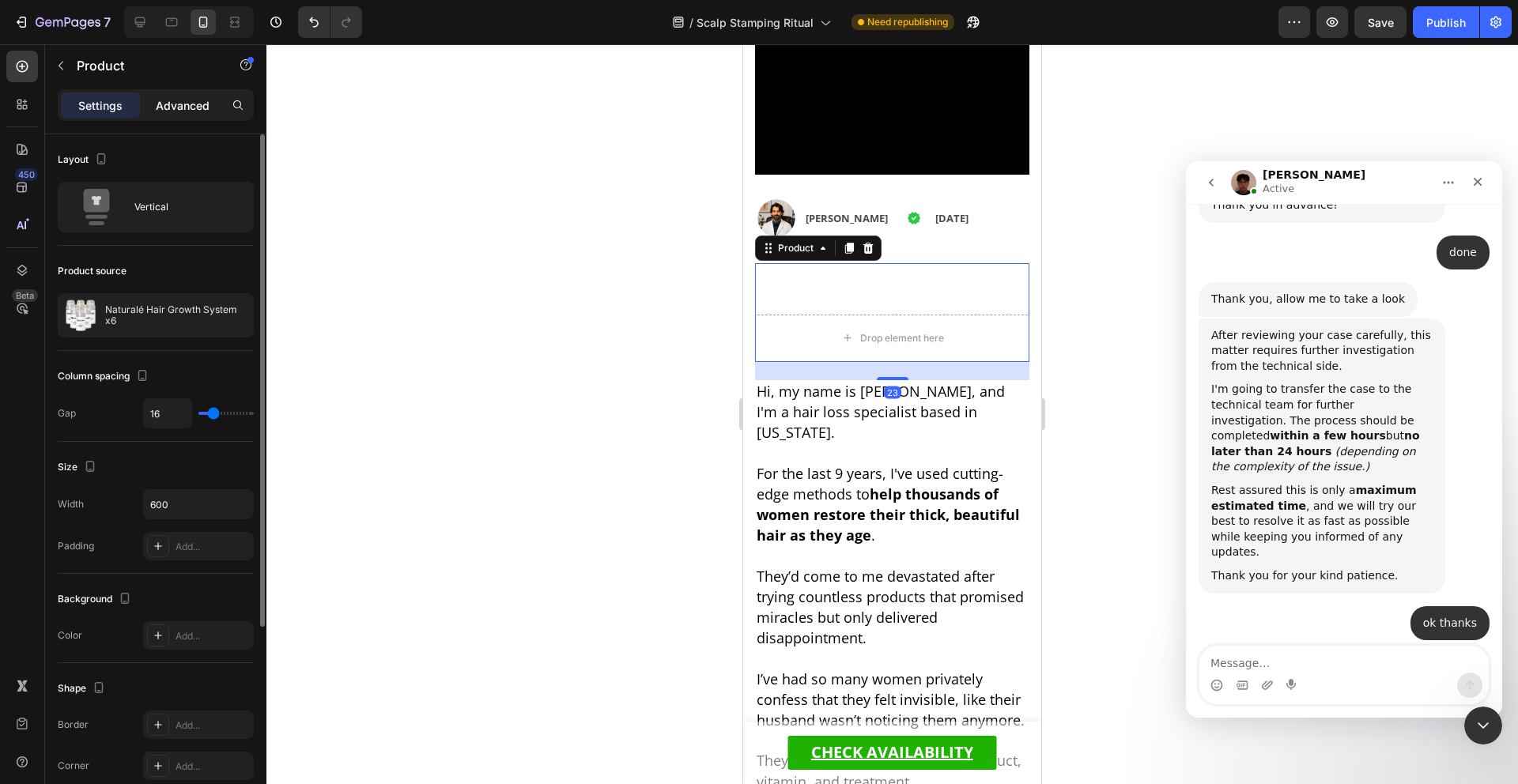
click at [148, 102] on div "Advanced" at bounding box center [182, 106] width 79 height 26
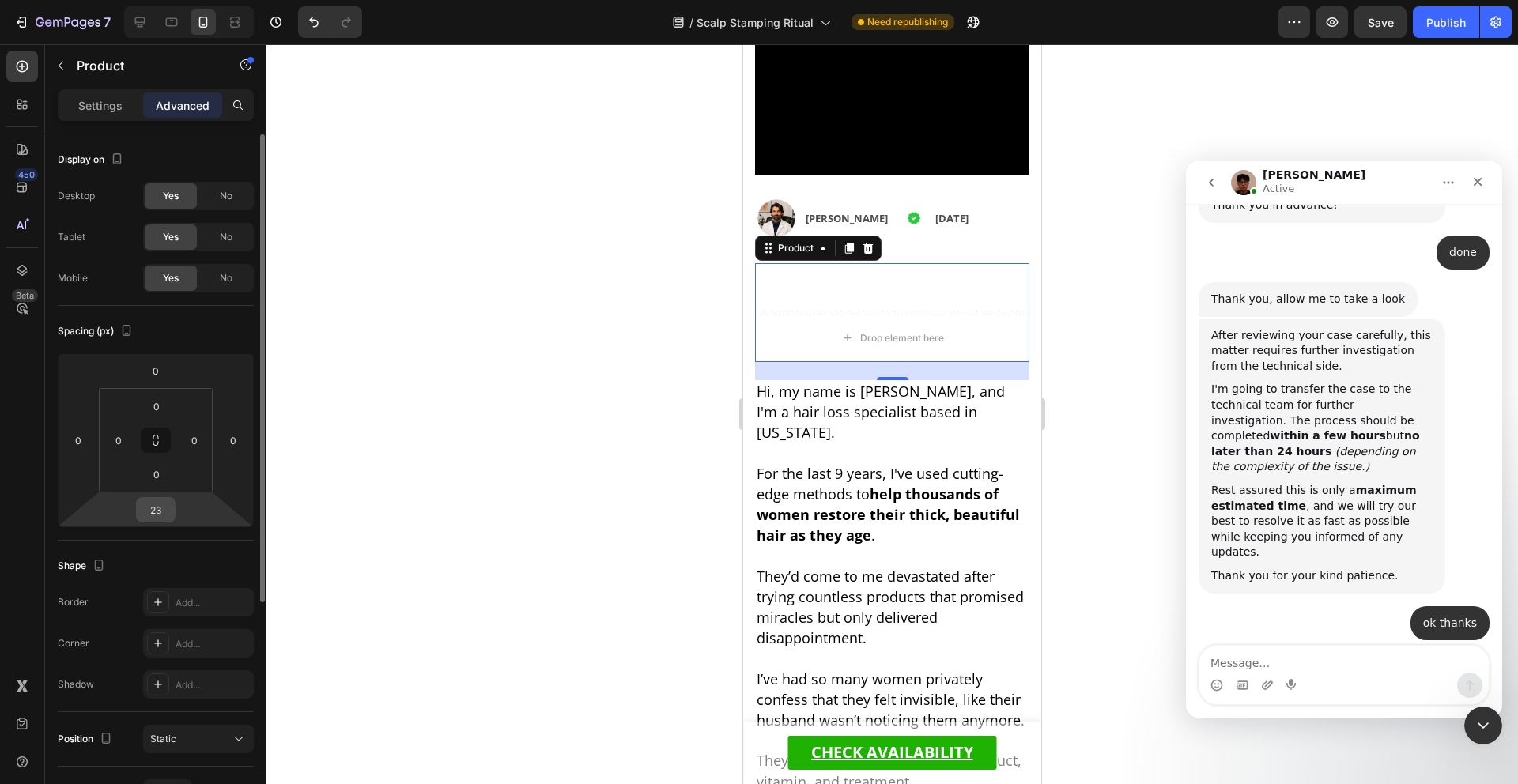
click at [159, 510] on input "23" at bounding box center [156, 510] width 32 height 24
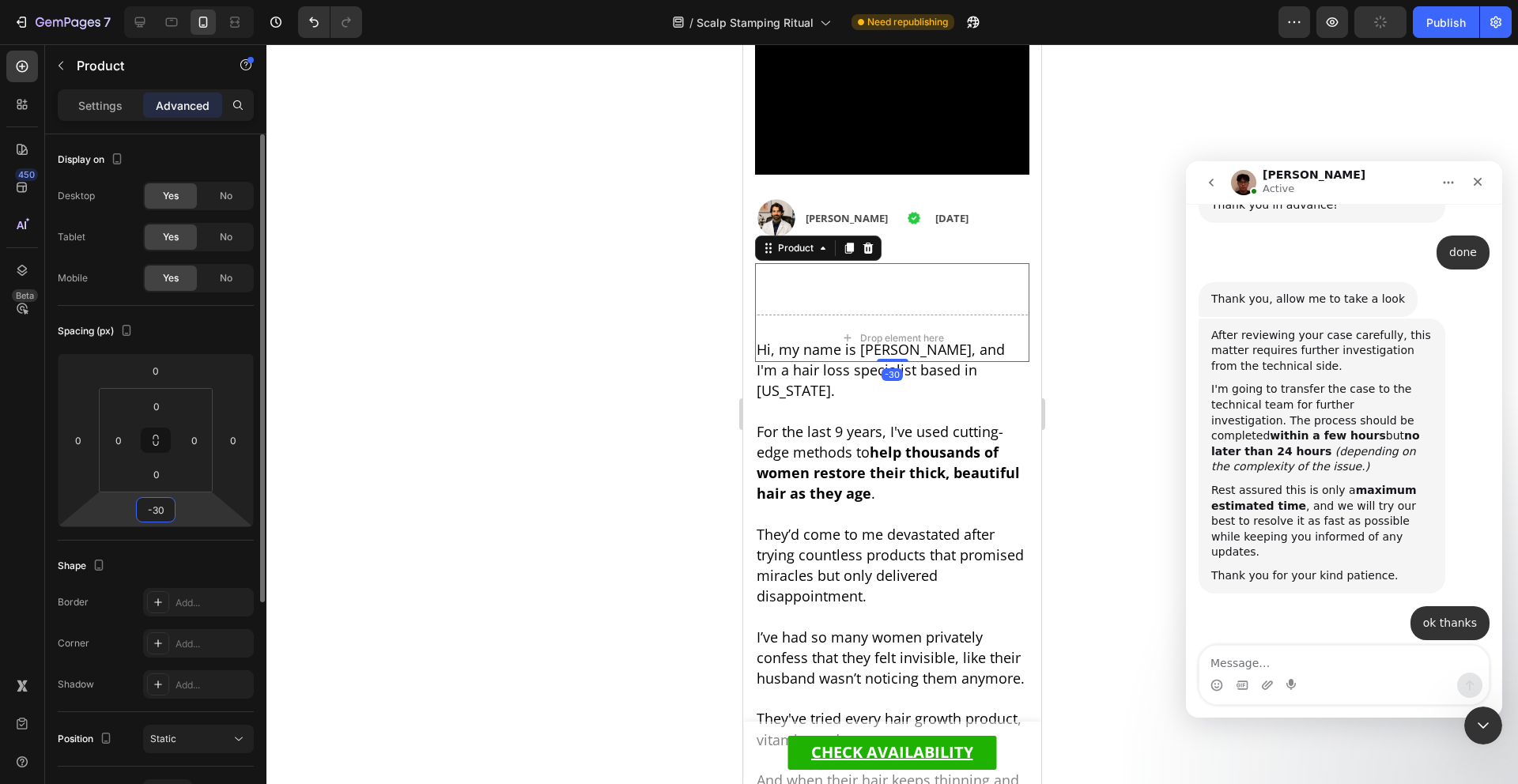
type input "-3"
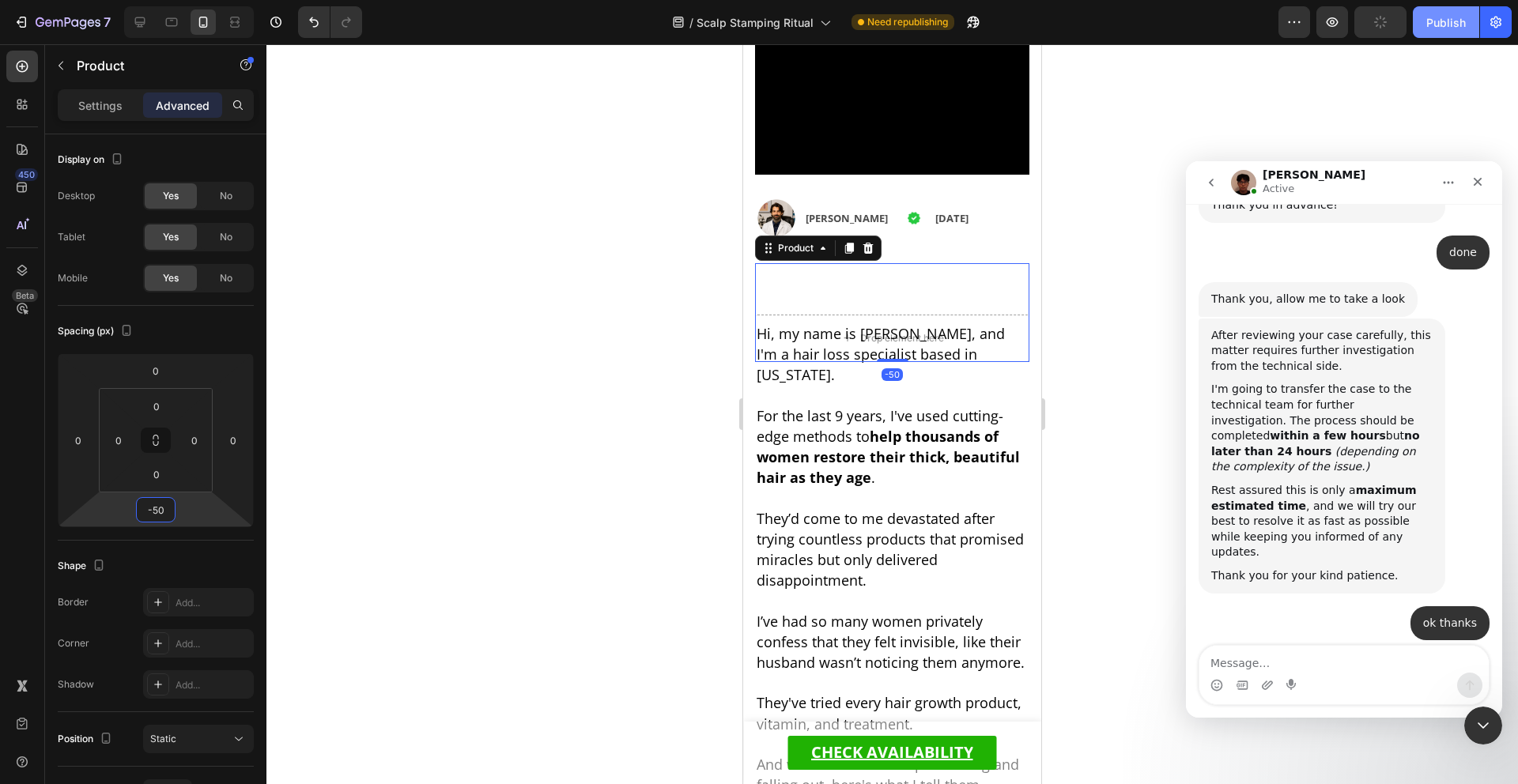
type input "-50"
click at [1444, 22] on div "Publish" at bounding box center [1446, 22] width 39 height 17
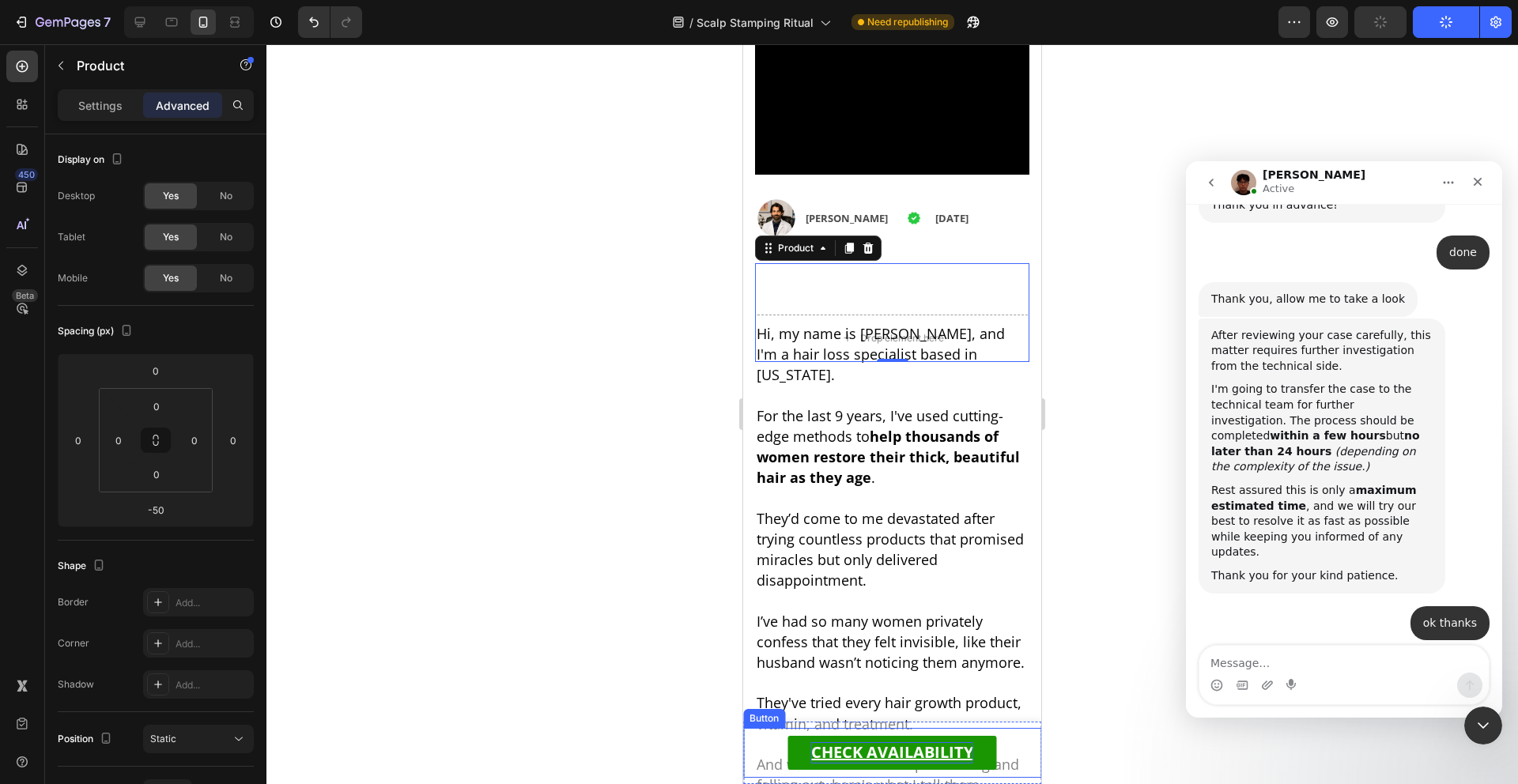
click at [928, 746] on u "CHECK AVAILABILITY" at bounding box center [893, 752] width 162 height 22
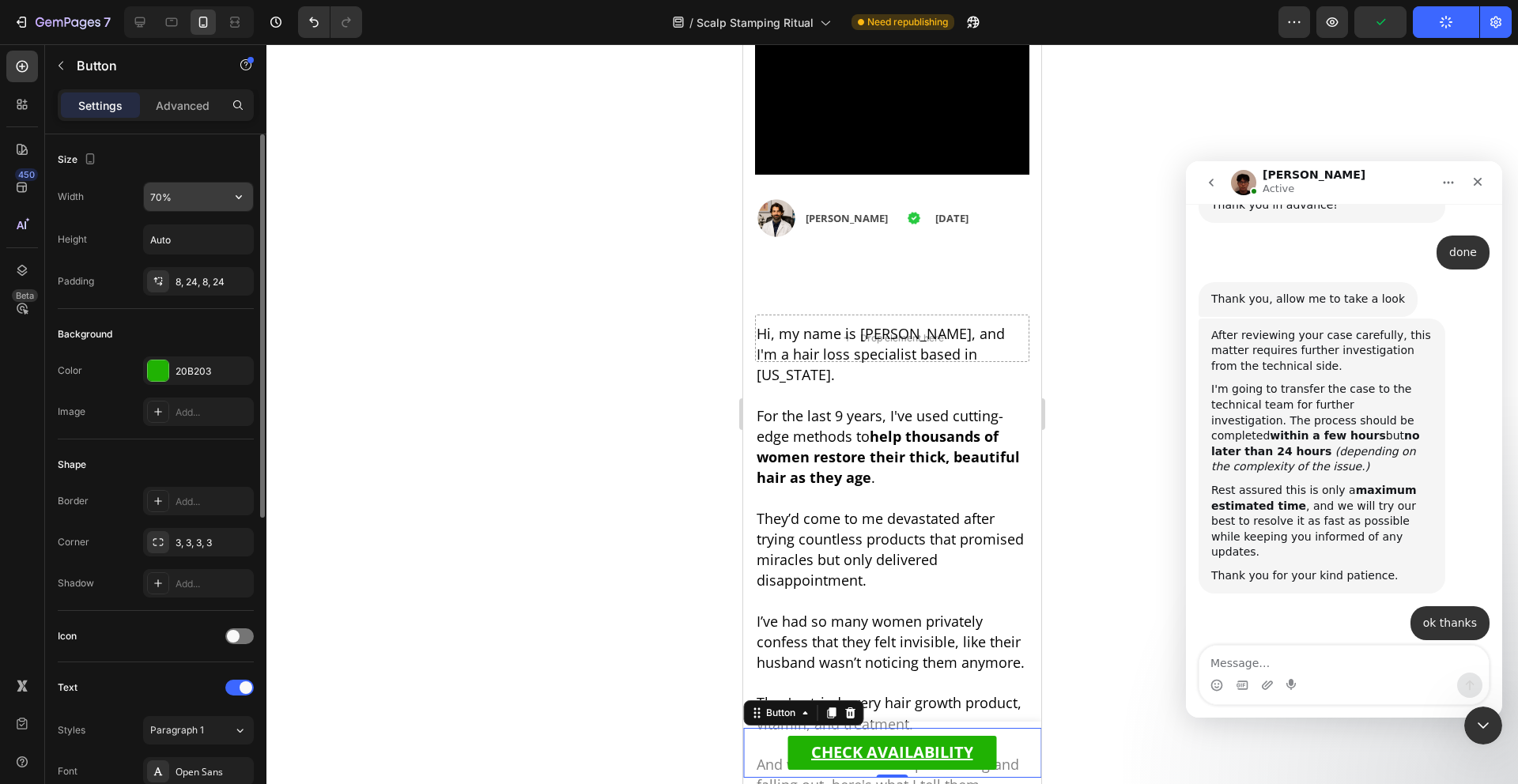
click at [160, 202] on input "70%" at bounding box center [198, 196] width 109 height 29
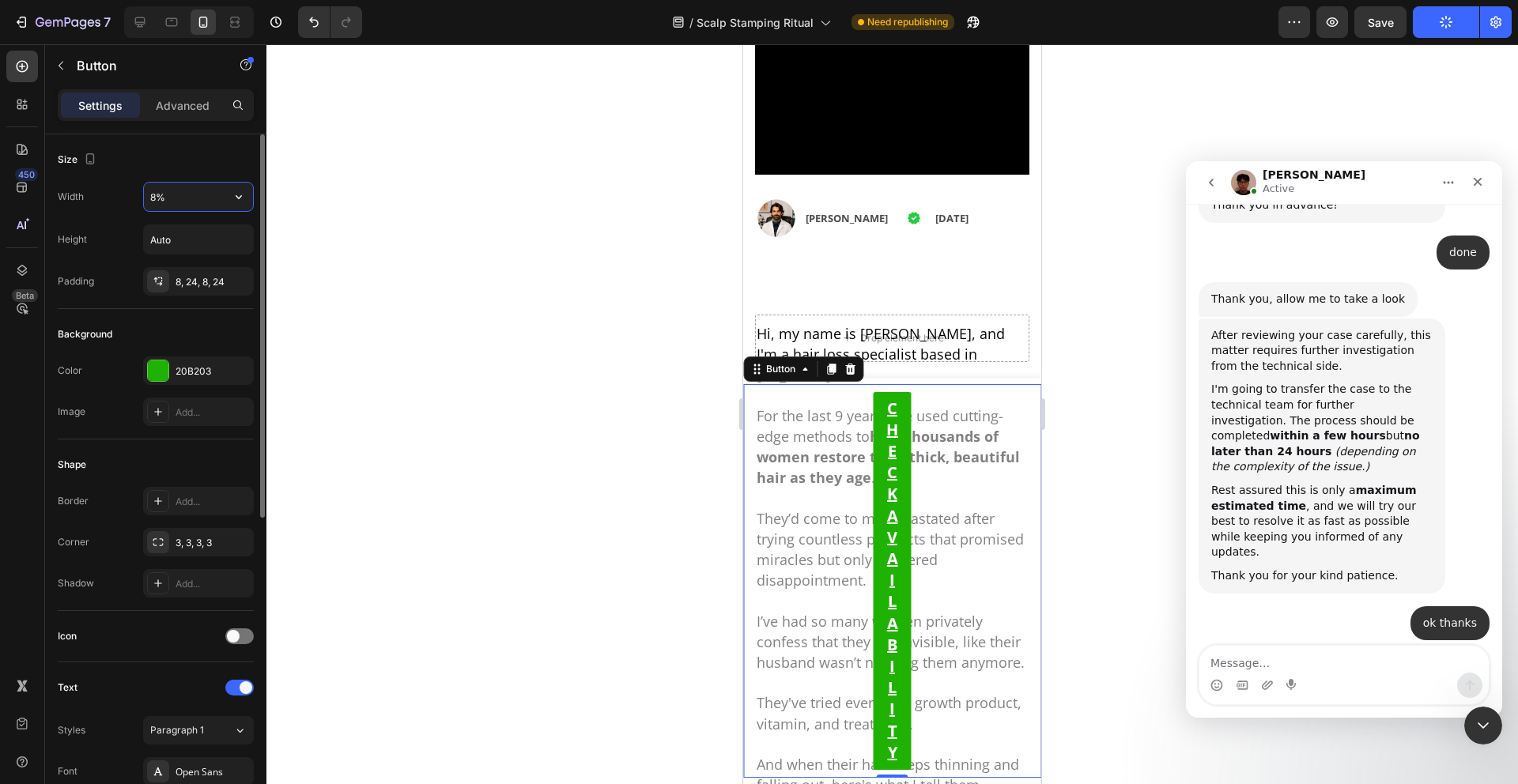
type input "85%"
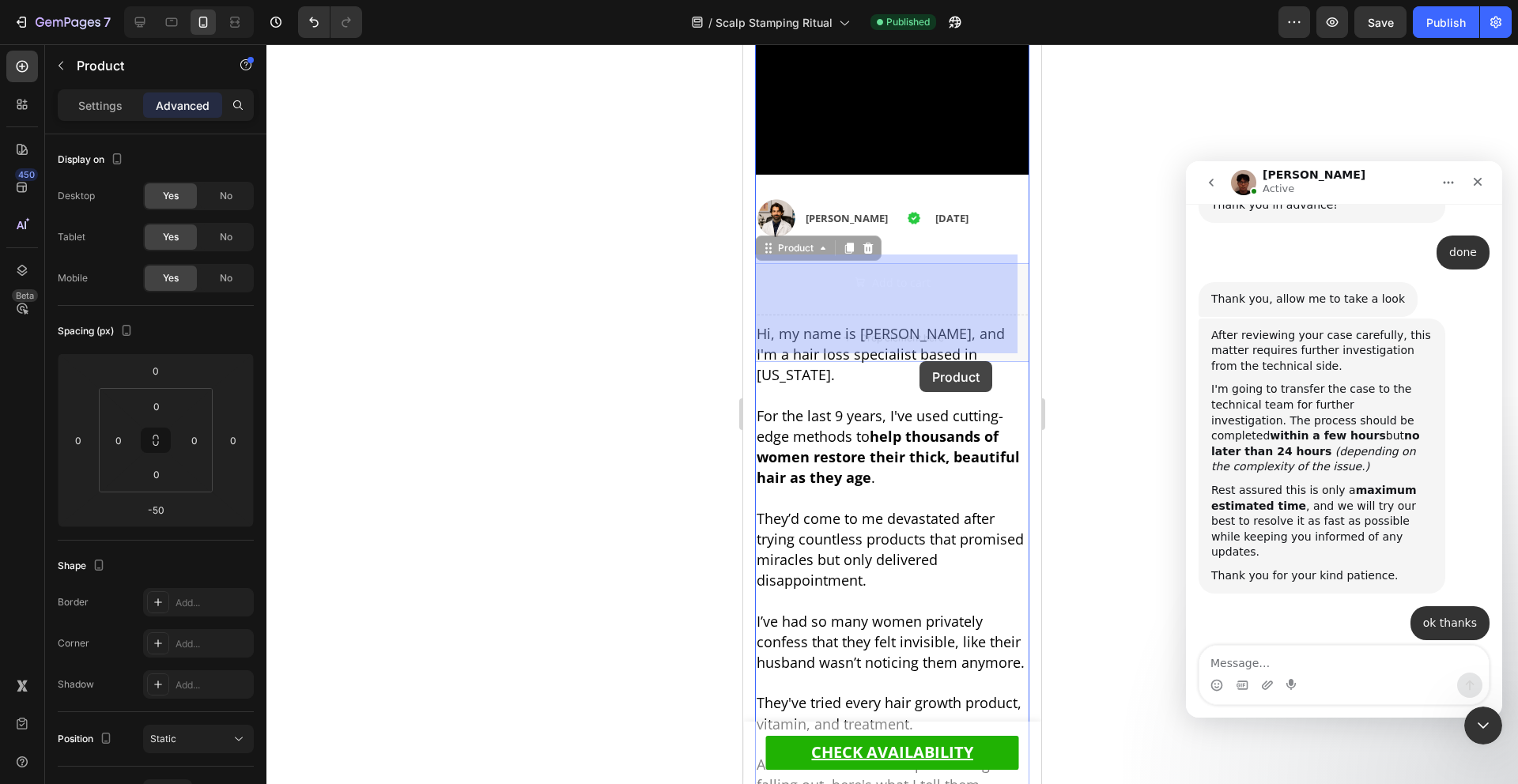
scroll to position [677, 0]
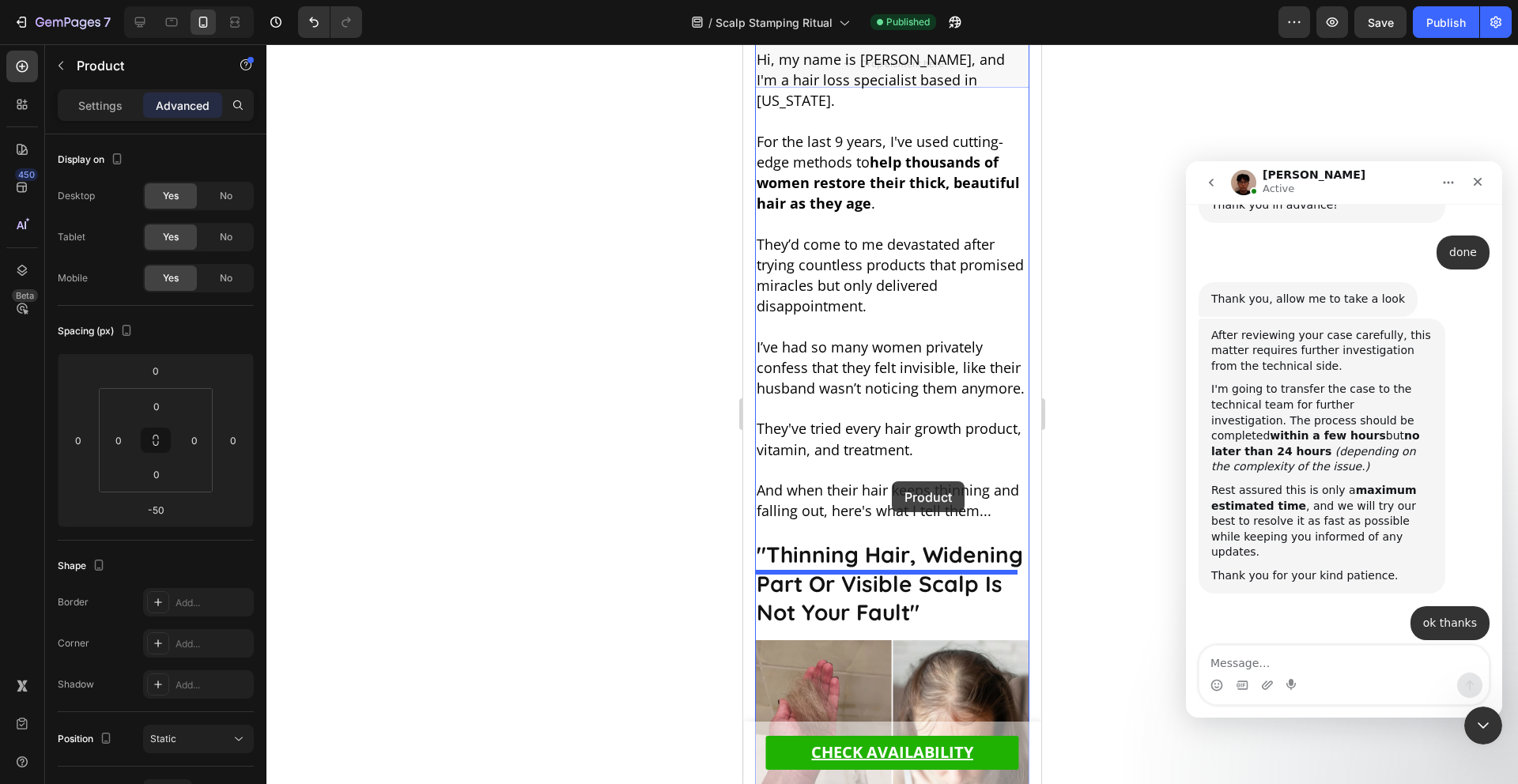
drag, startPoint x: 988, startPoint y: 300, endPoint x: 892, endPoint y: 481, distance: 204.9
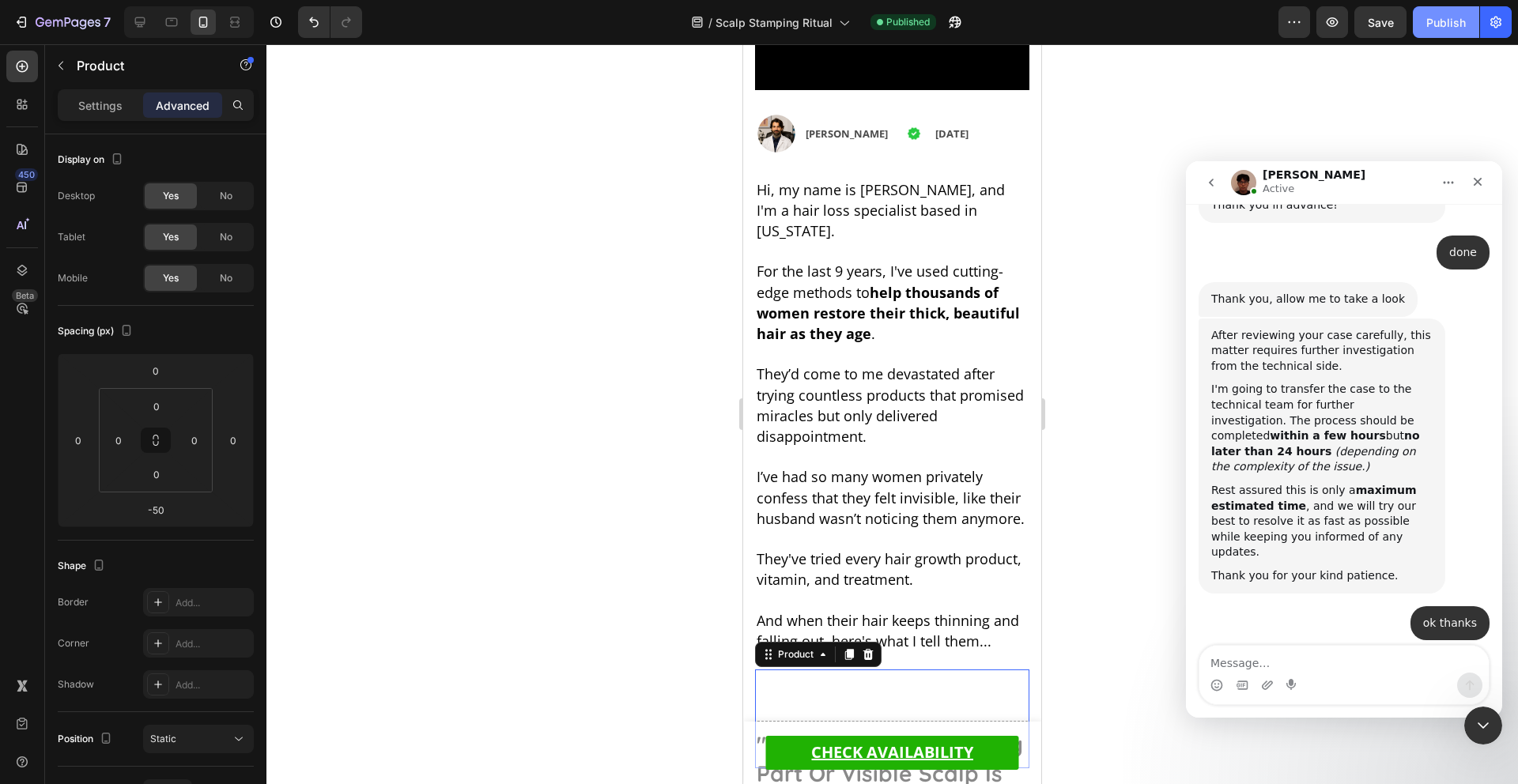
click at [1433, 26] on div "Publish" at bounding box center [1446, 22] width 39 height 17
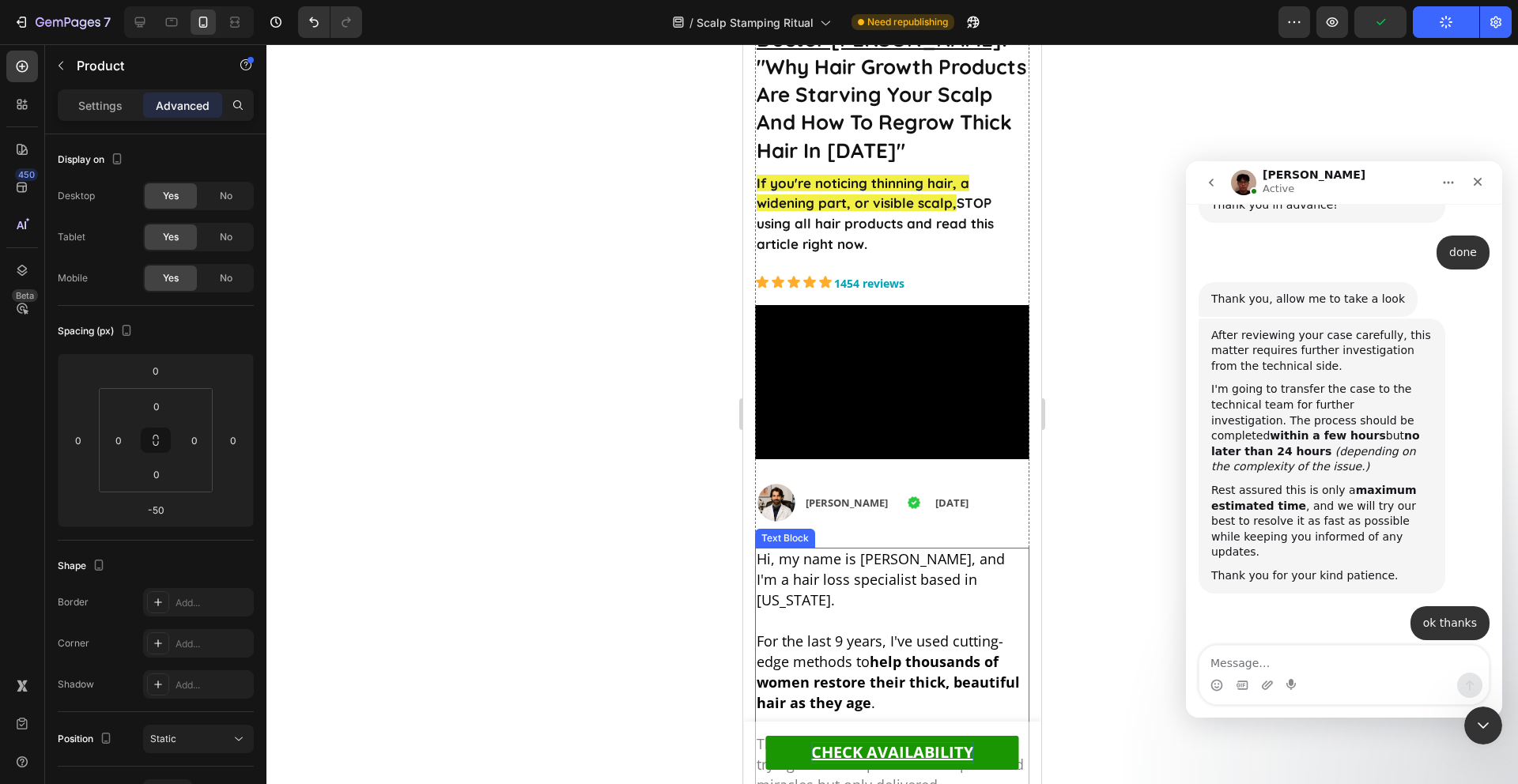
scroll to position [99, 0]
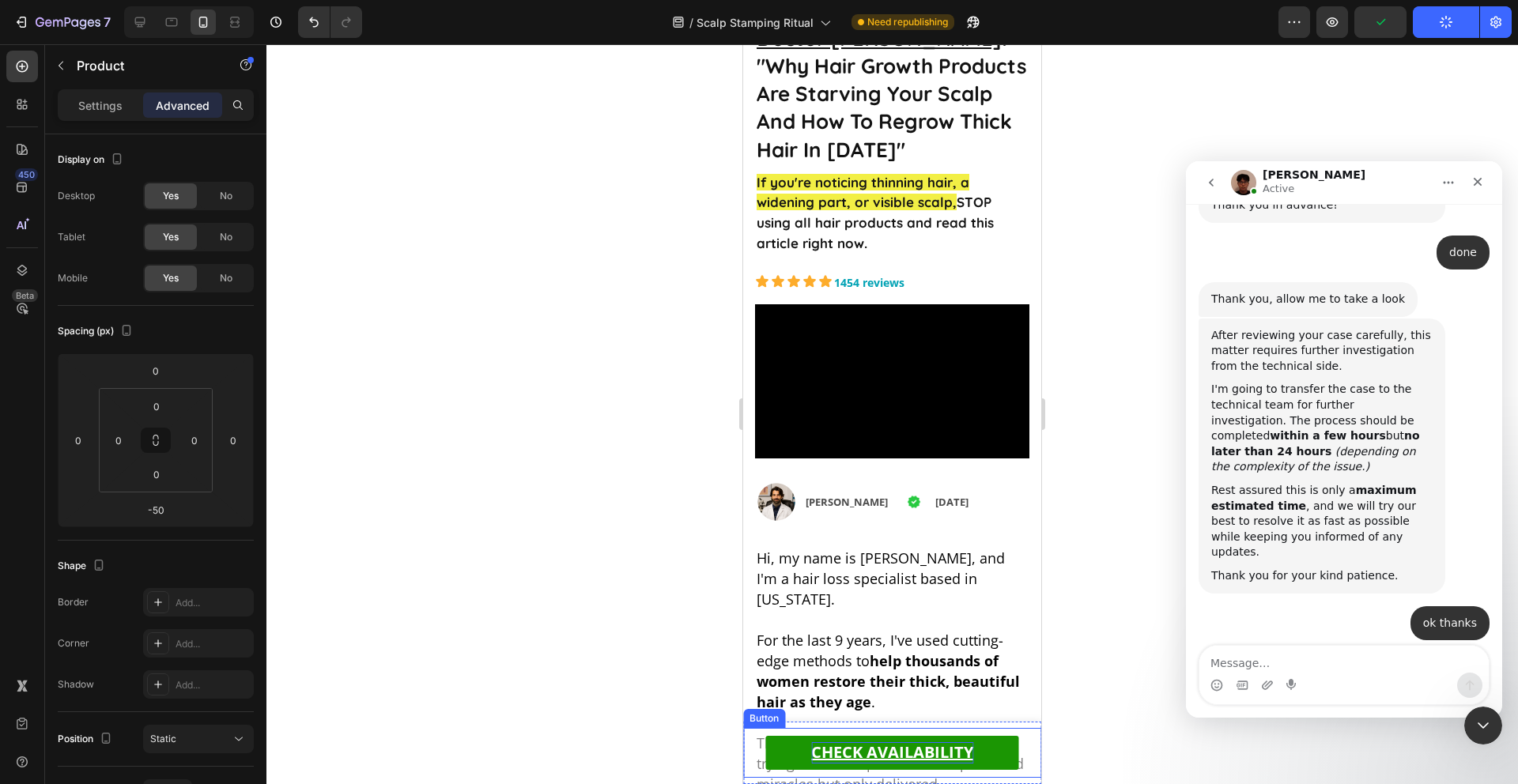
click at [863, 747] on u "CHECK AVAILABILITY" at bounding box center [893, 752] width 162 height 22
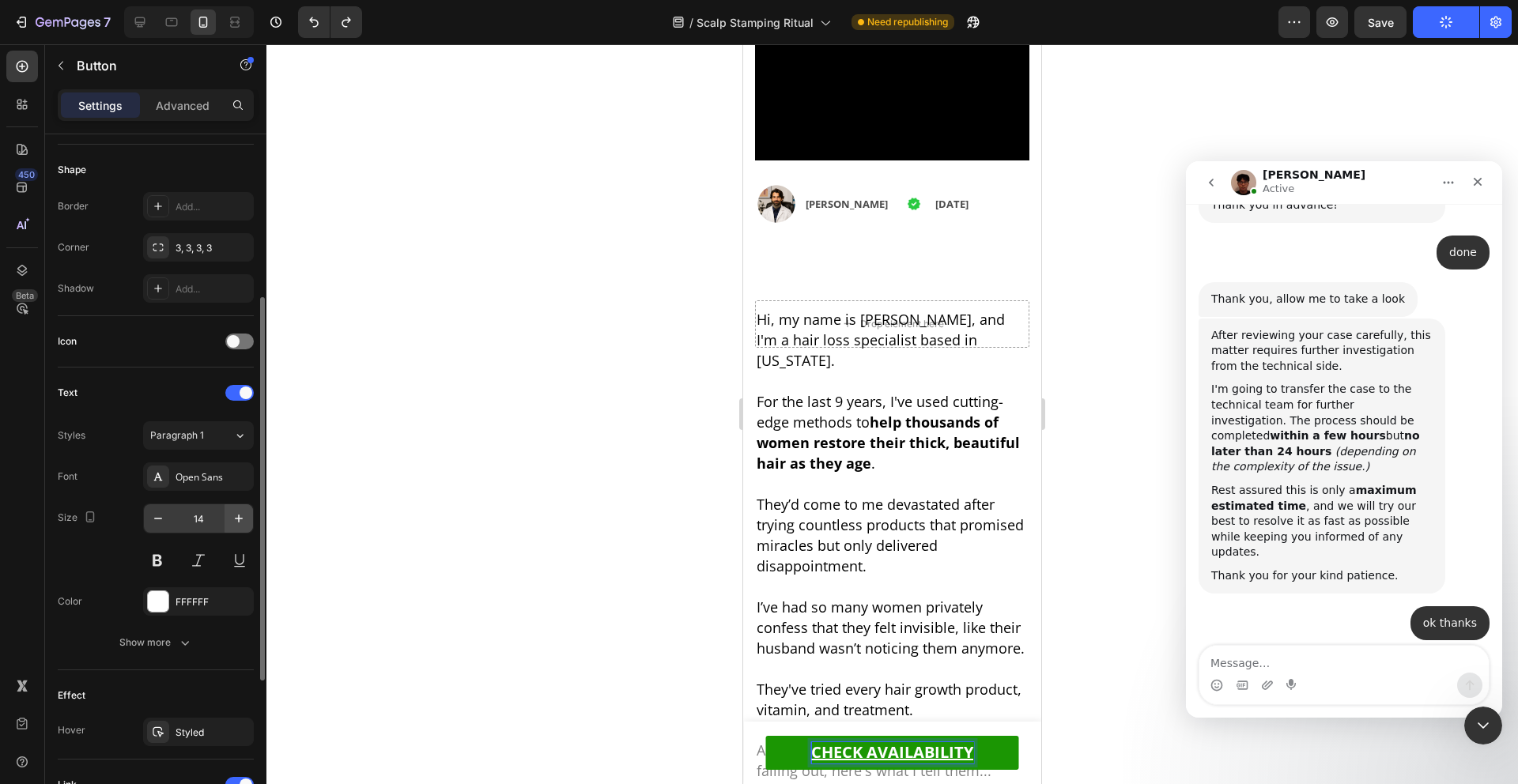
scroll to position [457, 0]
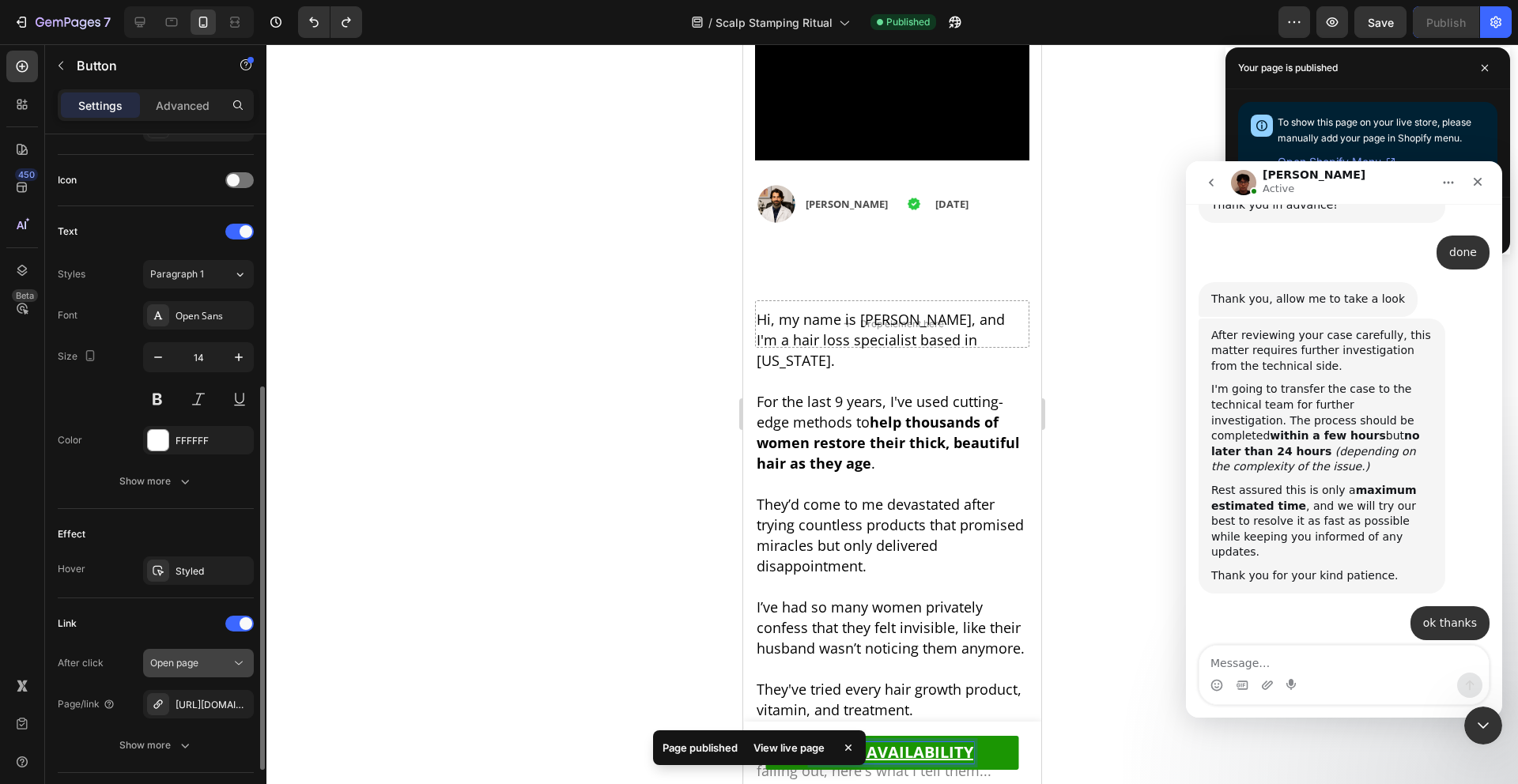
click at [195, 650] on button "Open page" at bounding box center [198, 663] width 110 height 29
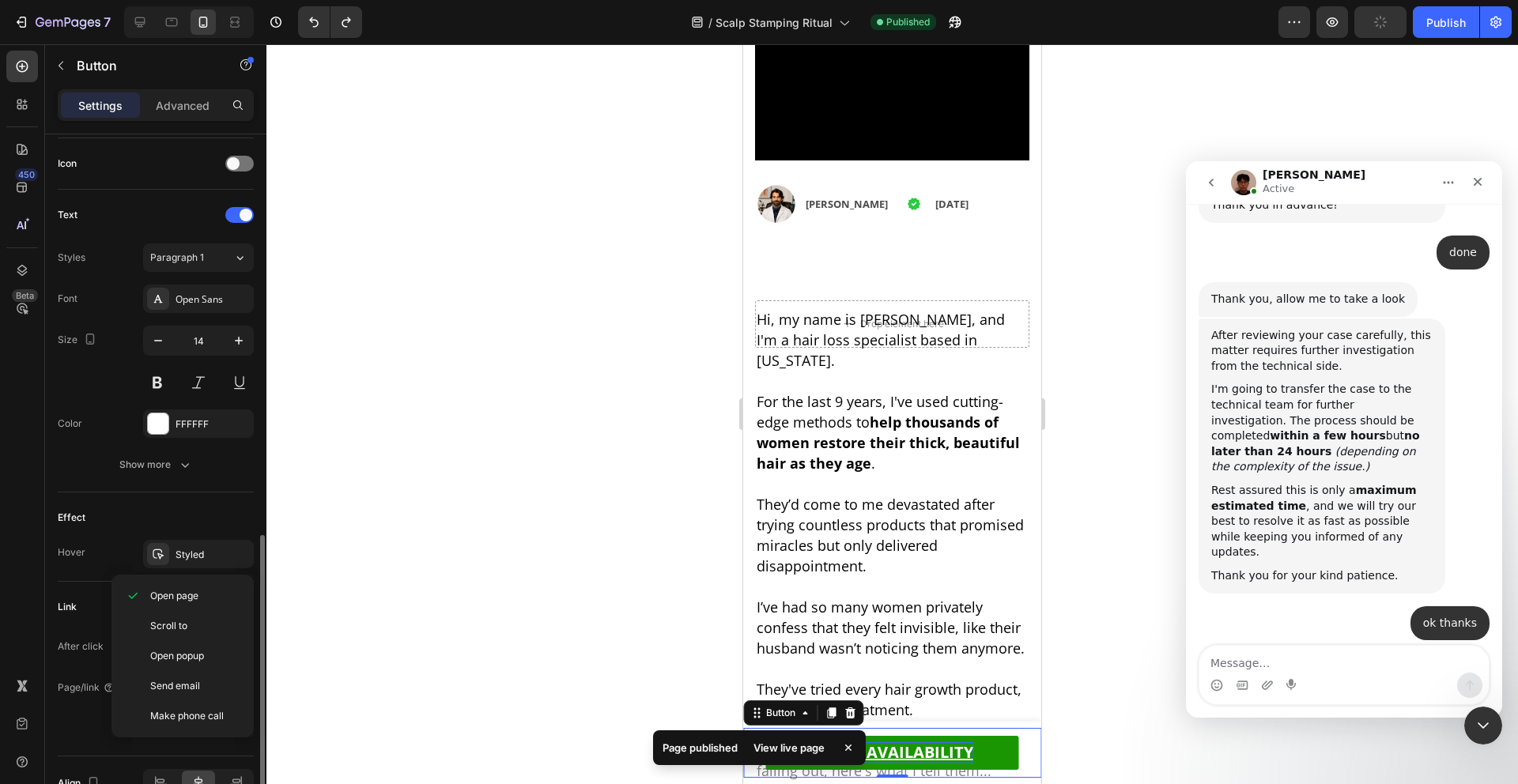
scroll to position [562, 0]
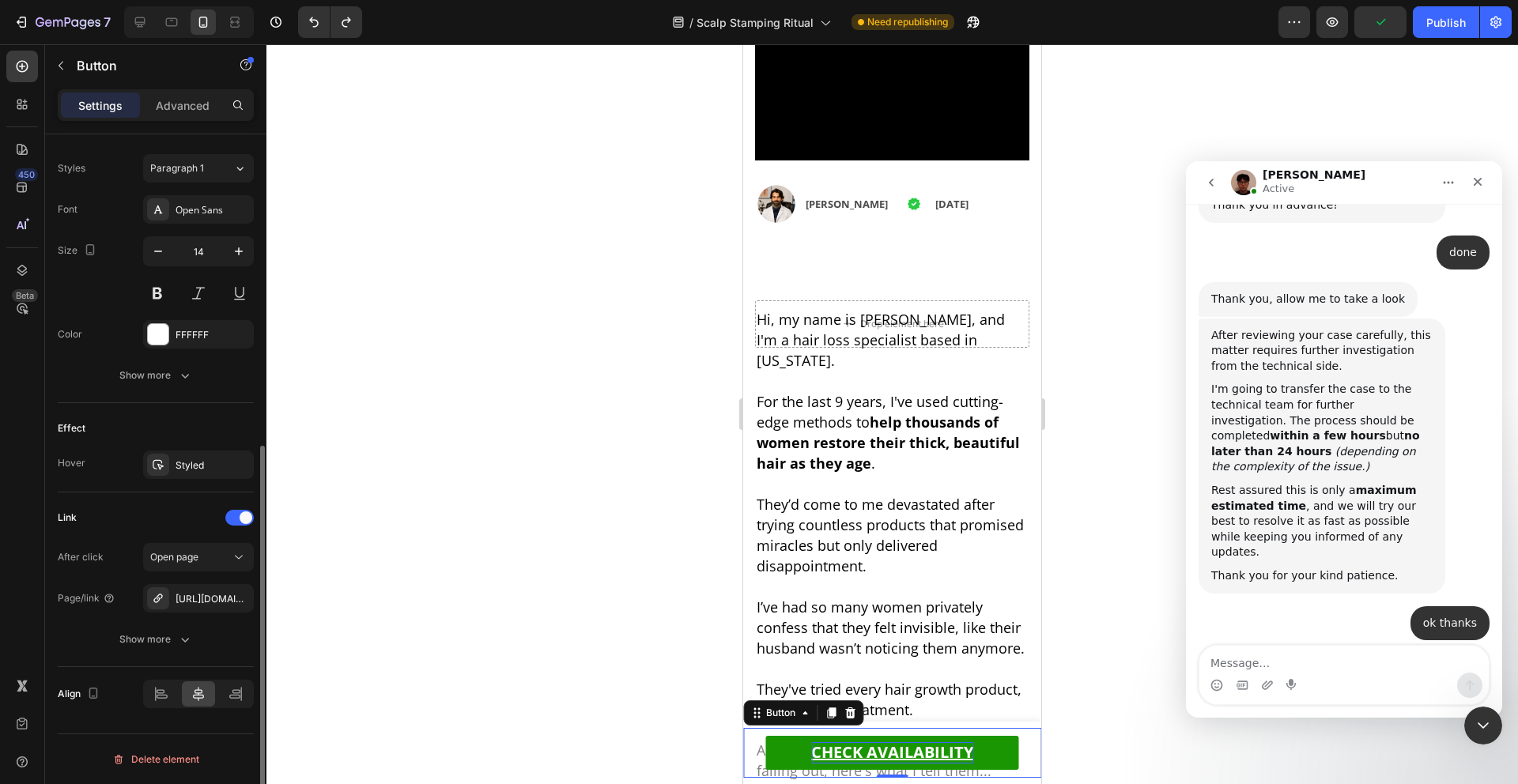
click at [136, 508] on div "Link" at bounding box center [156, 518] width 196 height 26
click at [193, 93] on div "Advanced" at bounding box center [182, 106] width 79 height 26
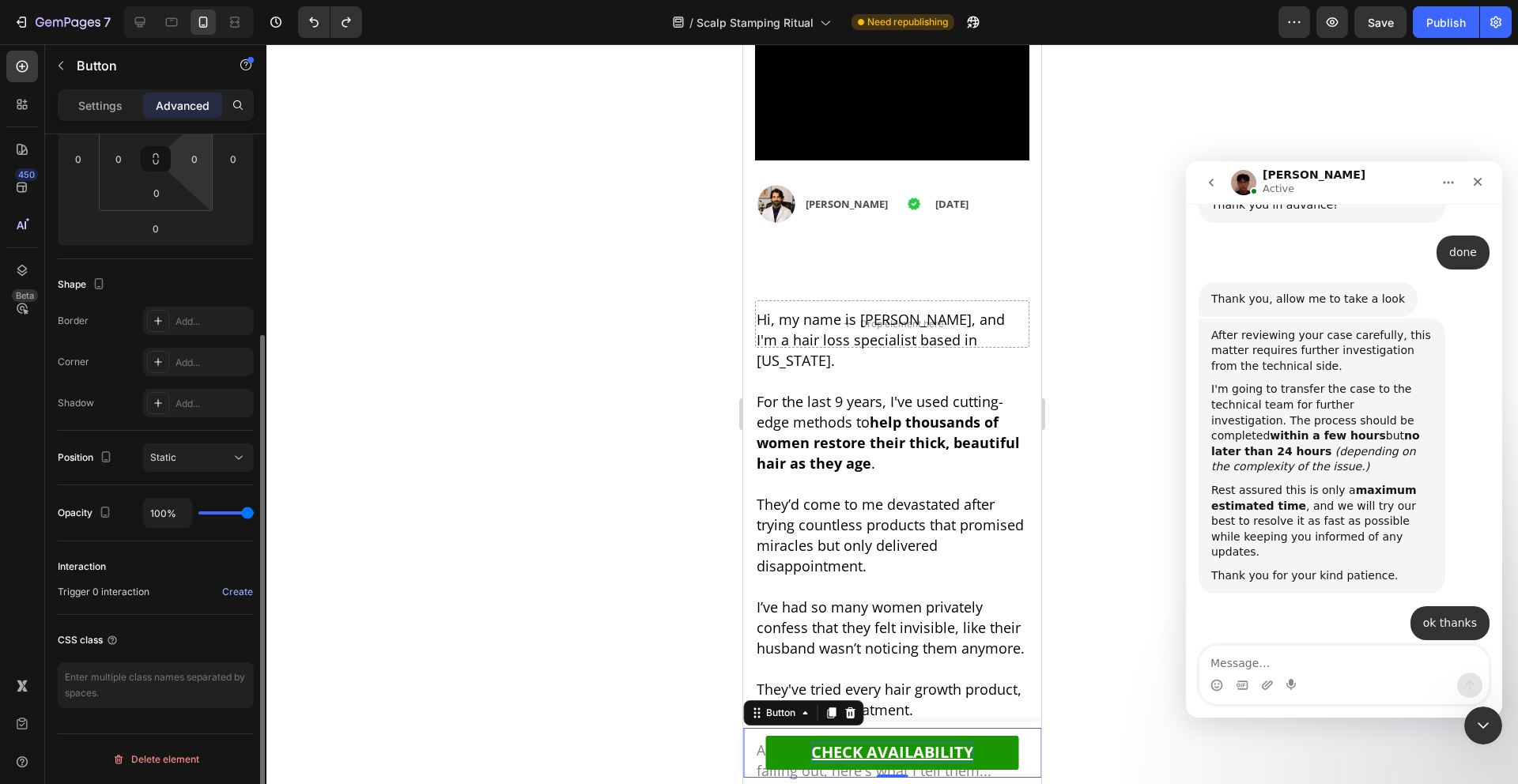
scroll to position [0, 0]
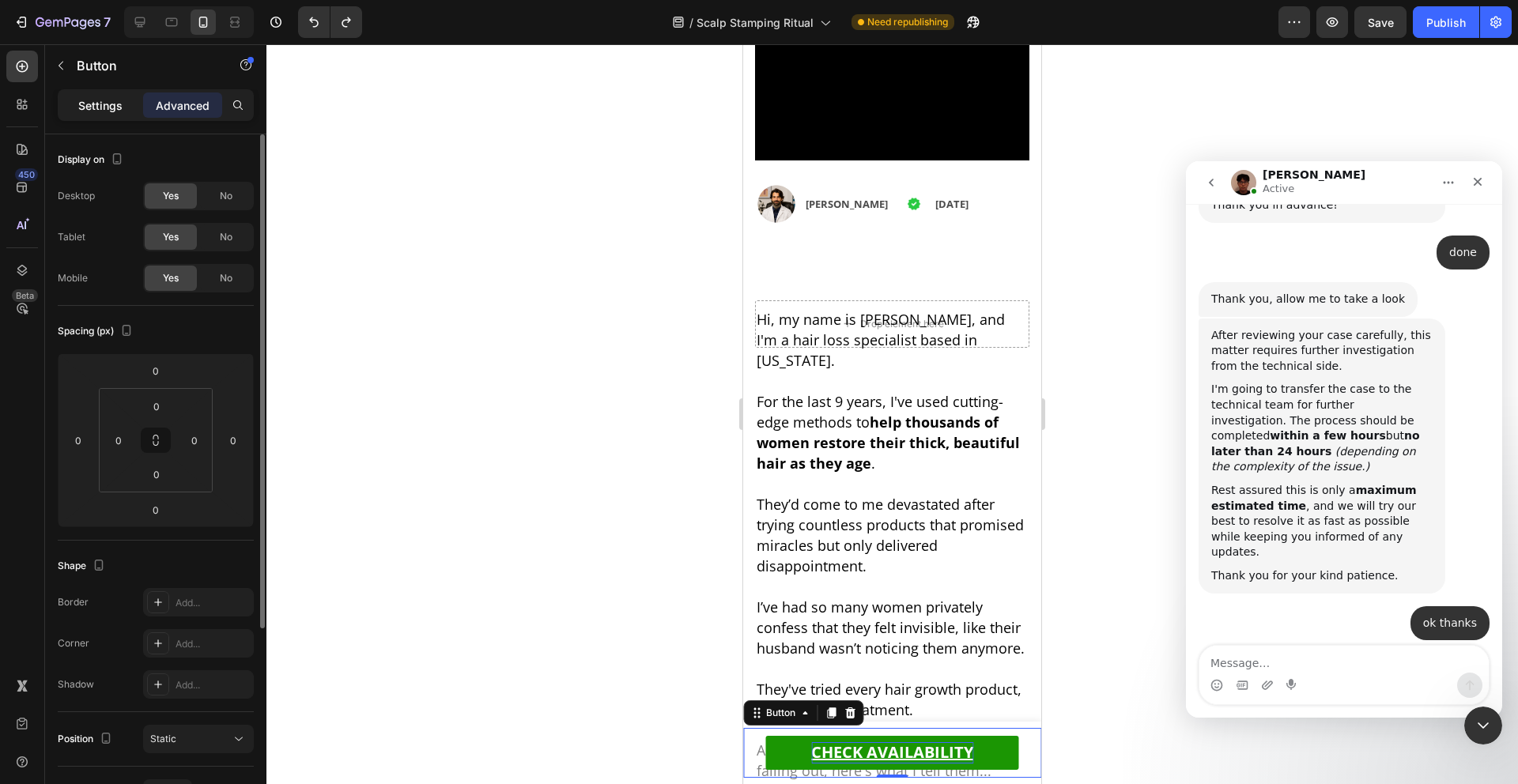
click at [109, 111] on p "Settings" at bounding box center [100, 106] width 44 height 17
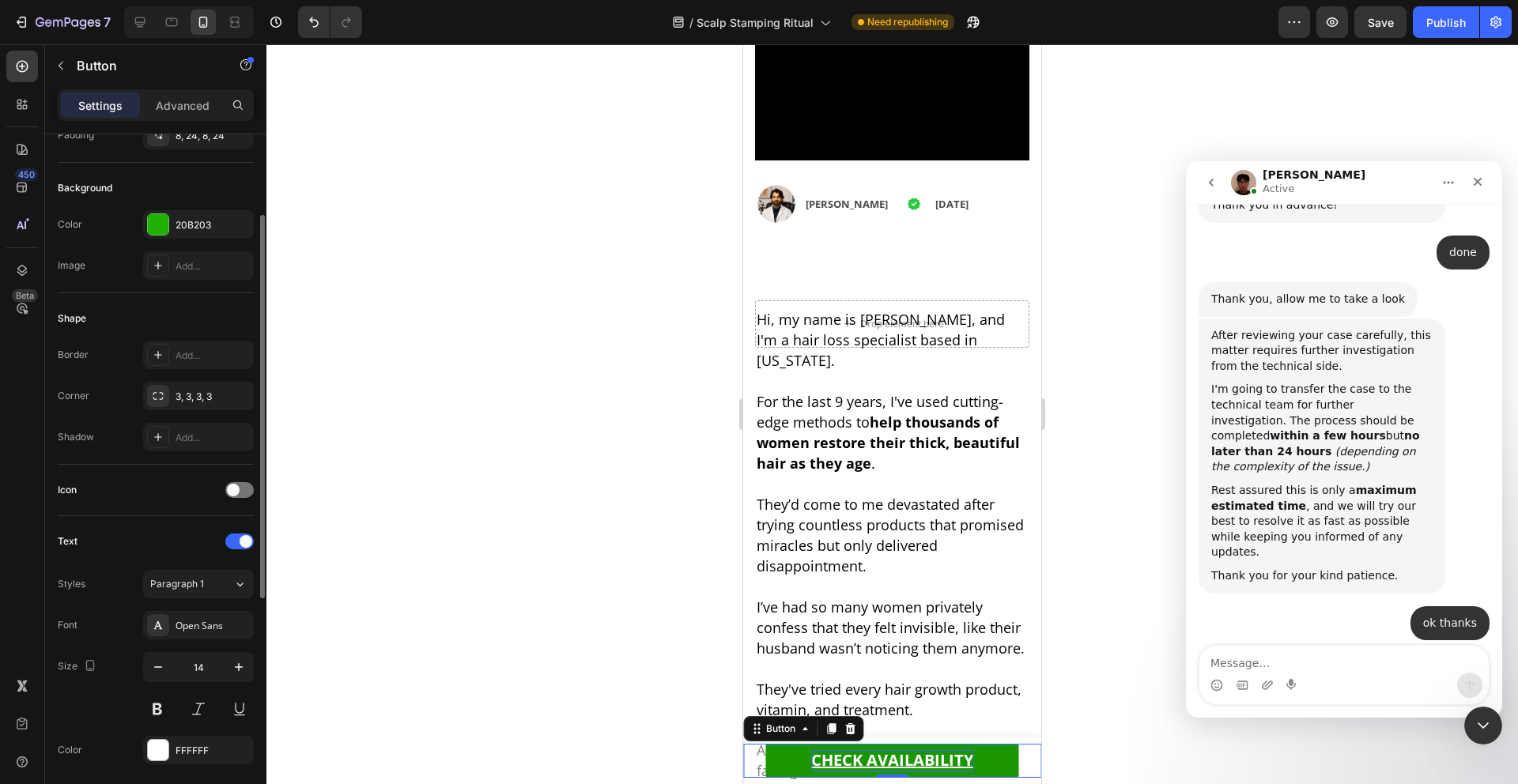
scroll to position [450, 0]
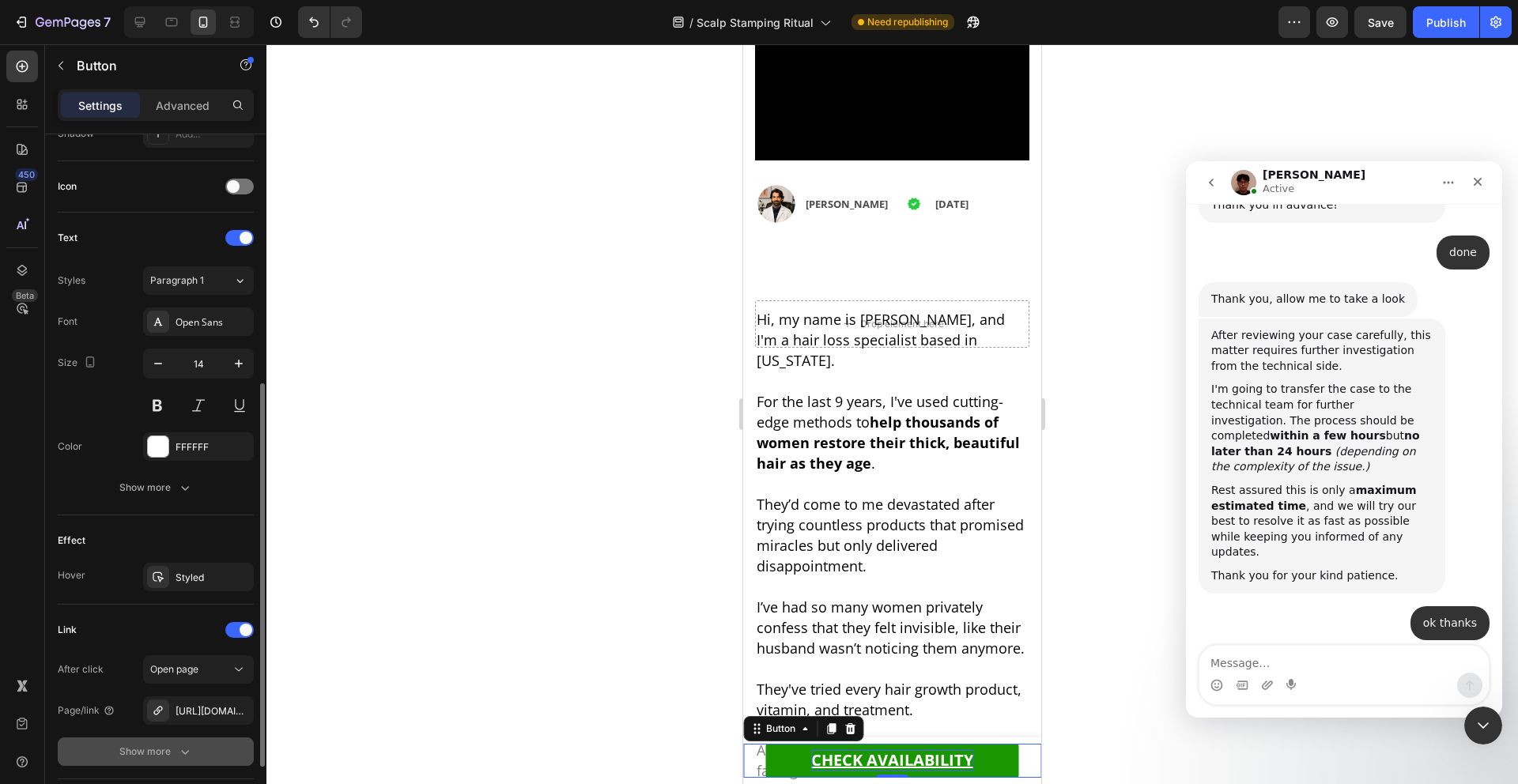
click at [163, 751] on div "Show more" at bounding box center [156, 751] width 74 height 16
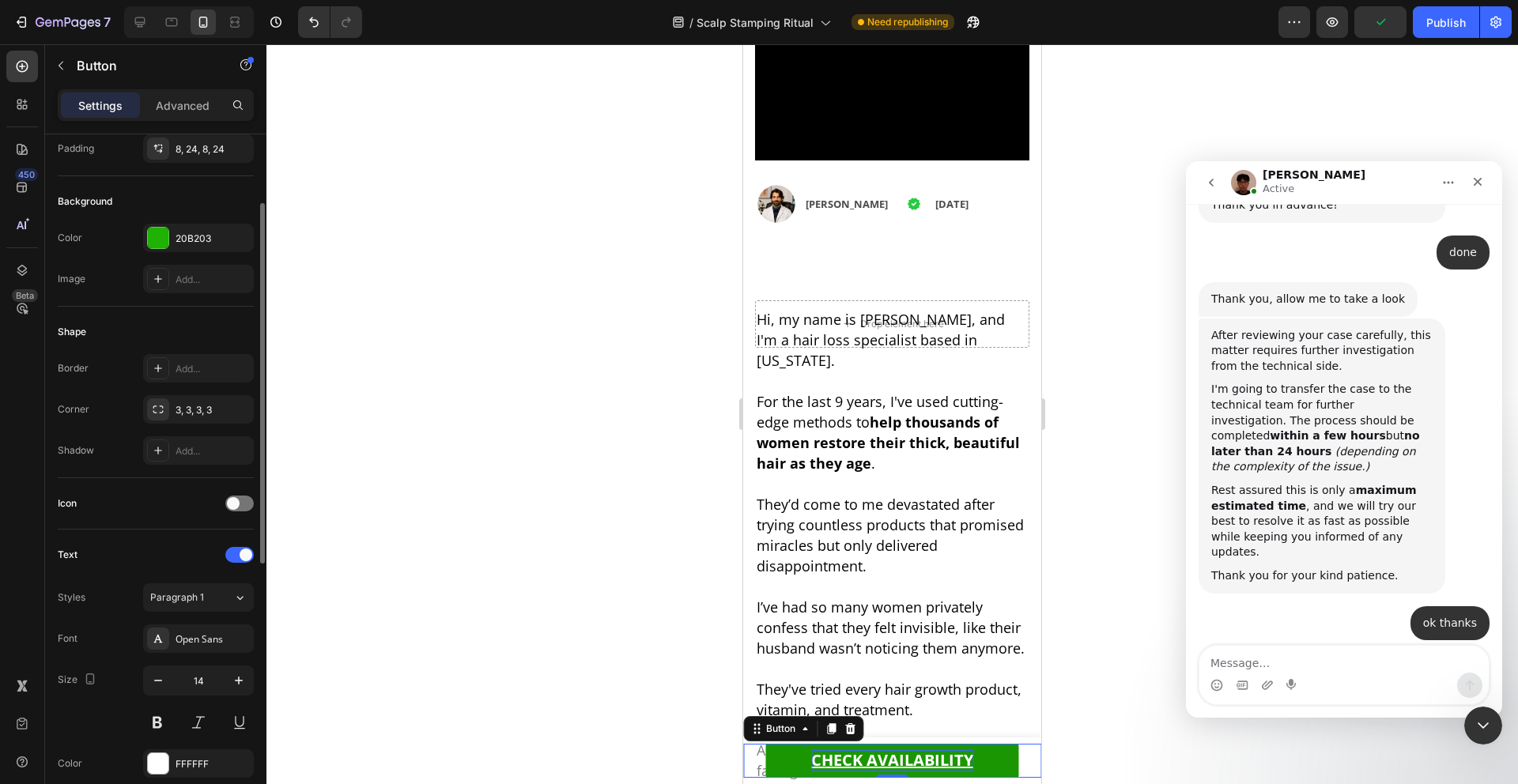
scroll to position [0, 0]
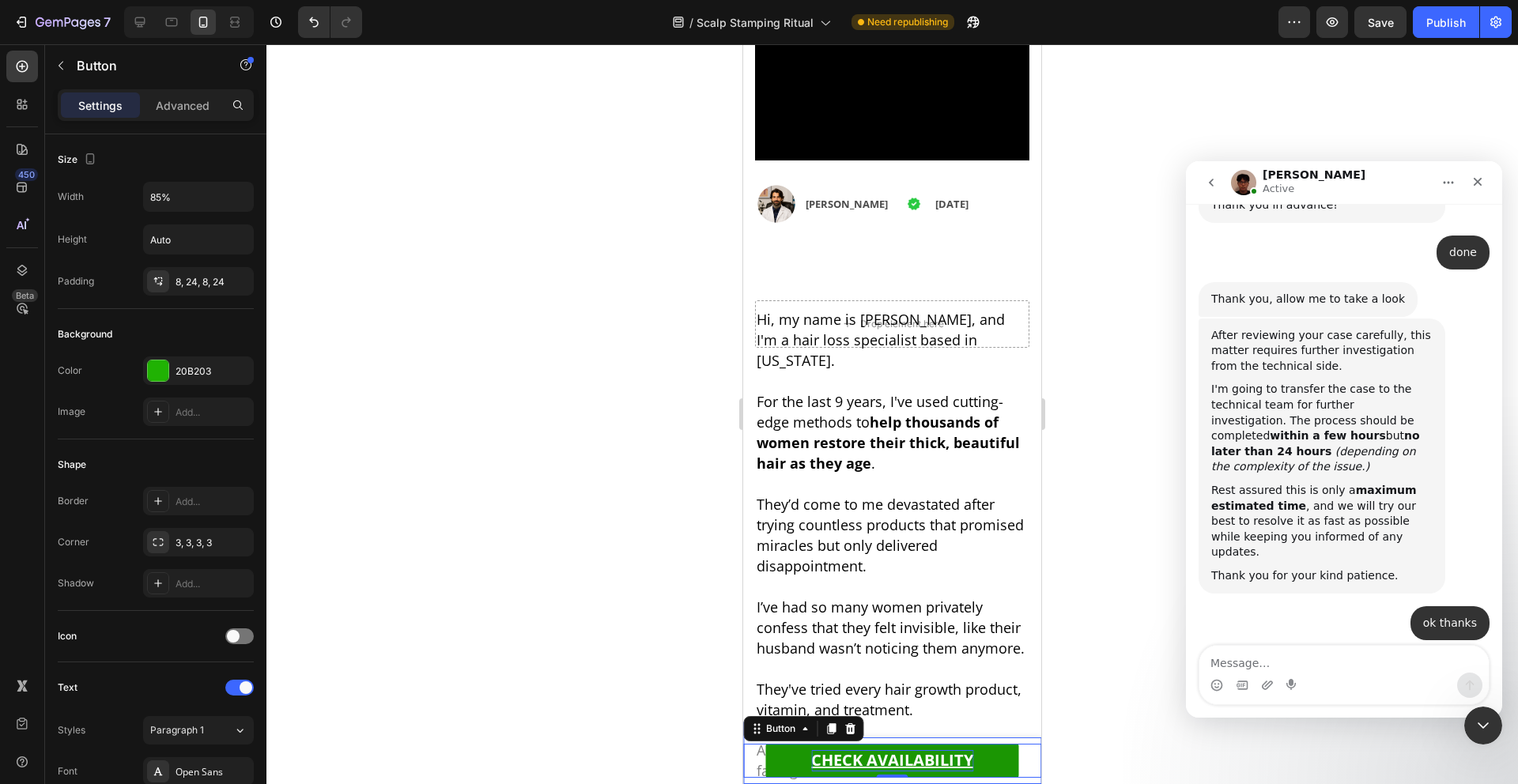
click at [1023, 783] on div "CHECK AVAILABILITY Button 0 Sticky" at bounding box center [893, 760] width 298 height 46
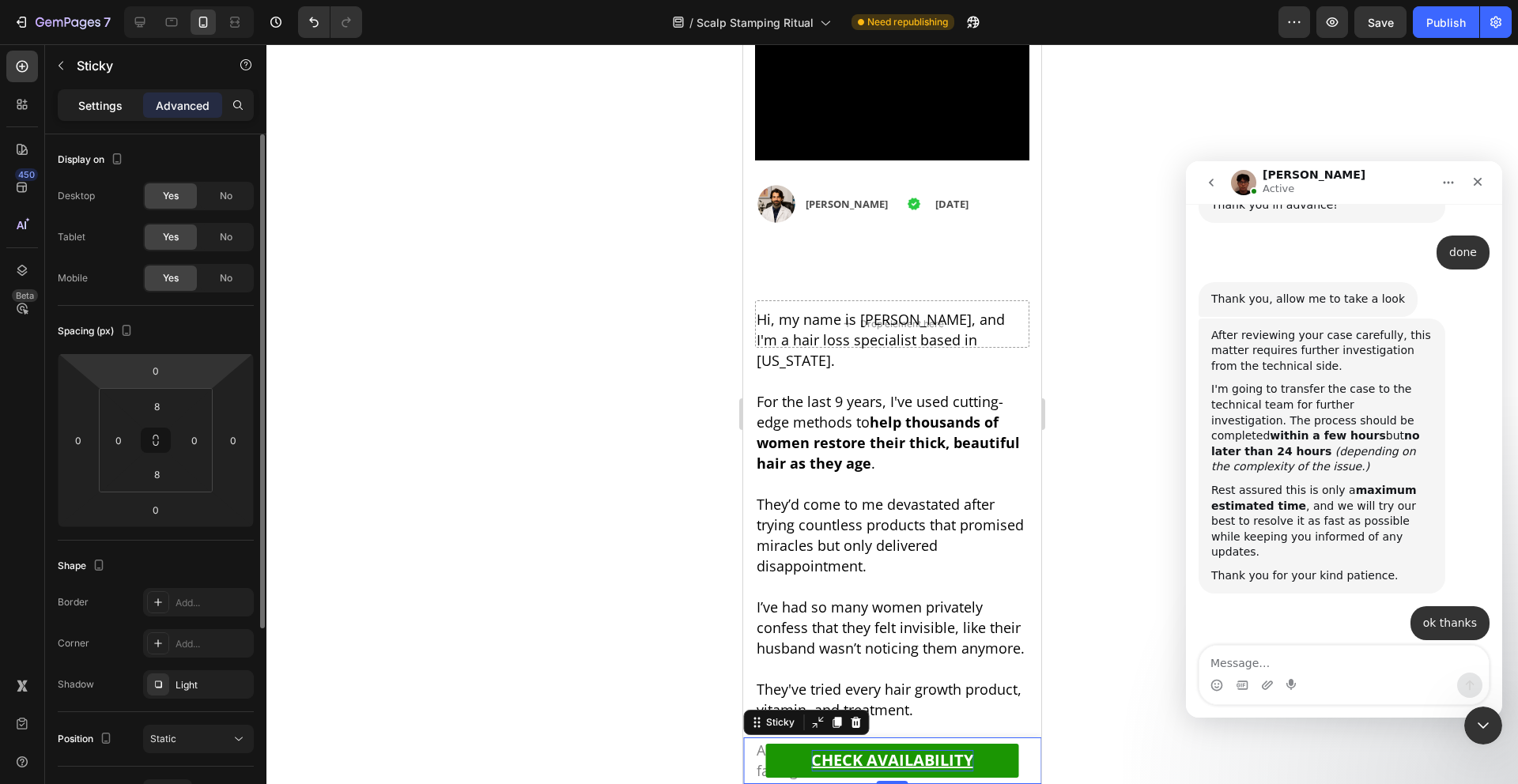
click at [113, 111] on p "Settings" at bounding box center [100, 106] width 44 height 17
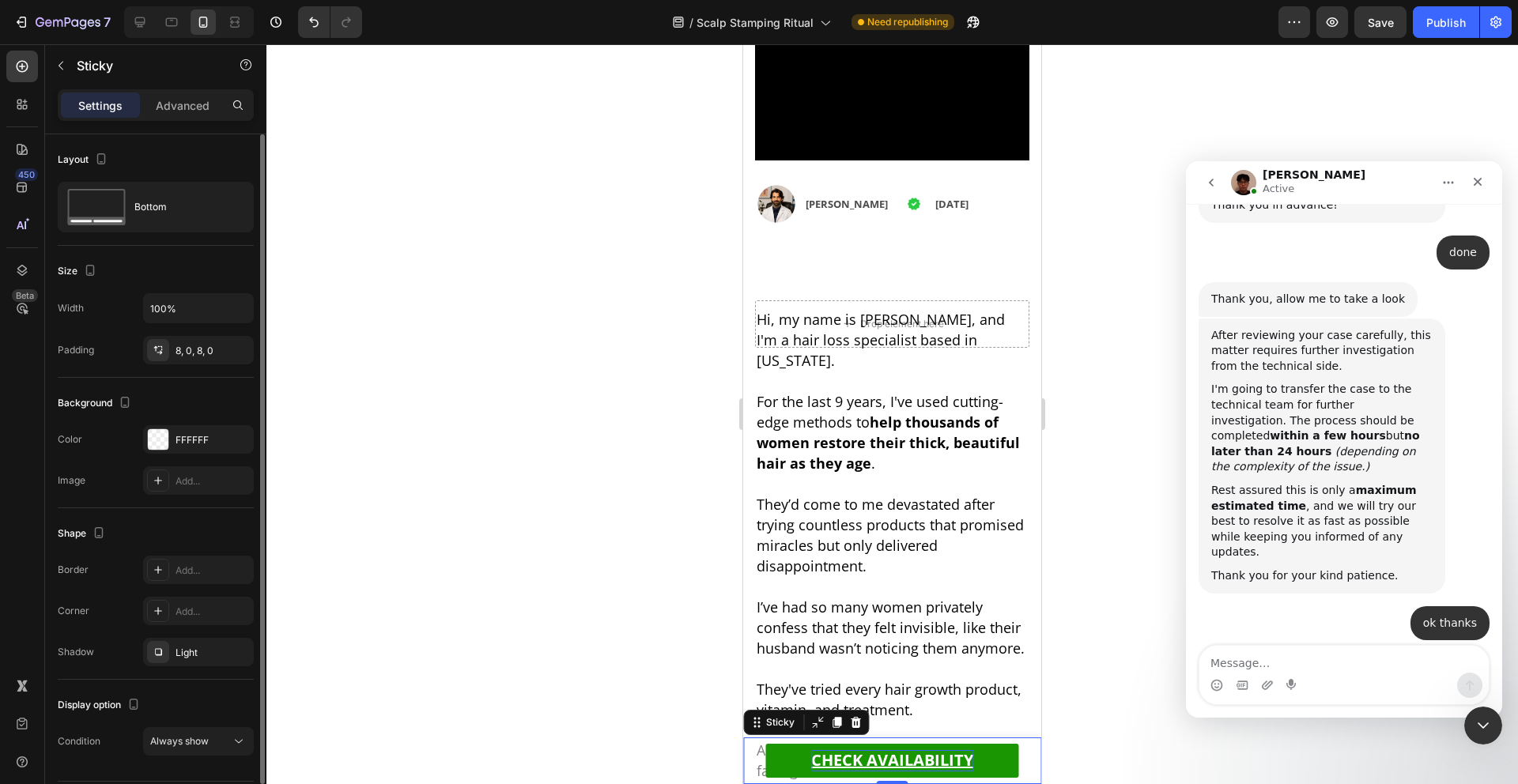
scroll to position [47, 0]
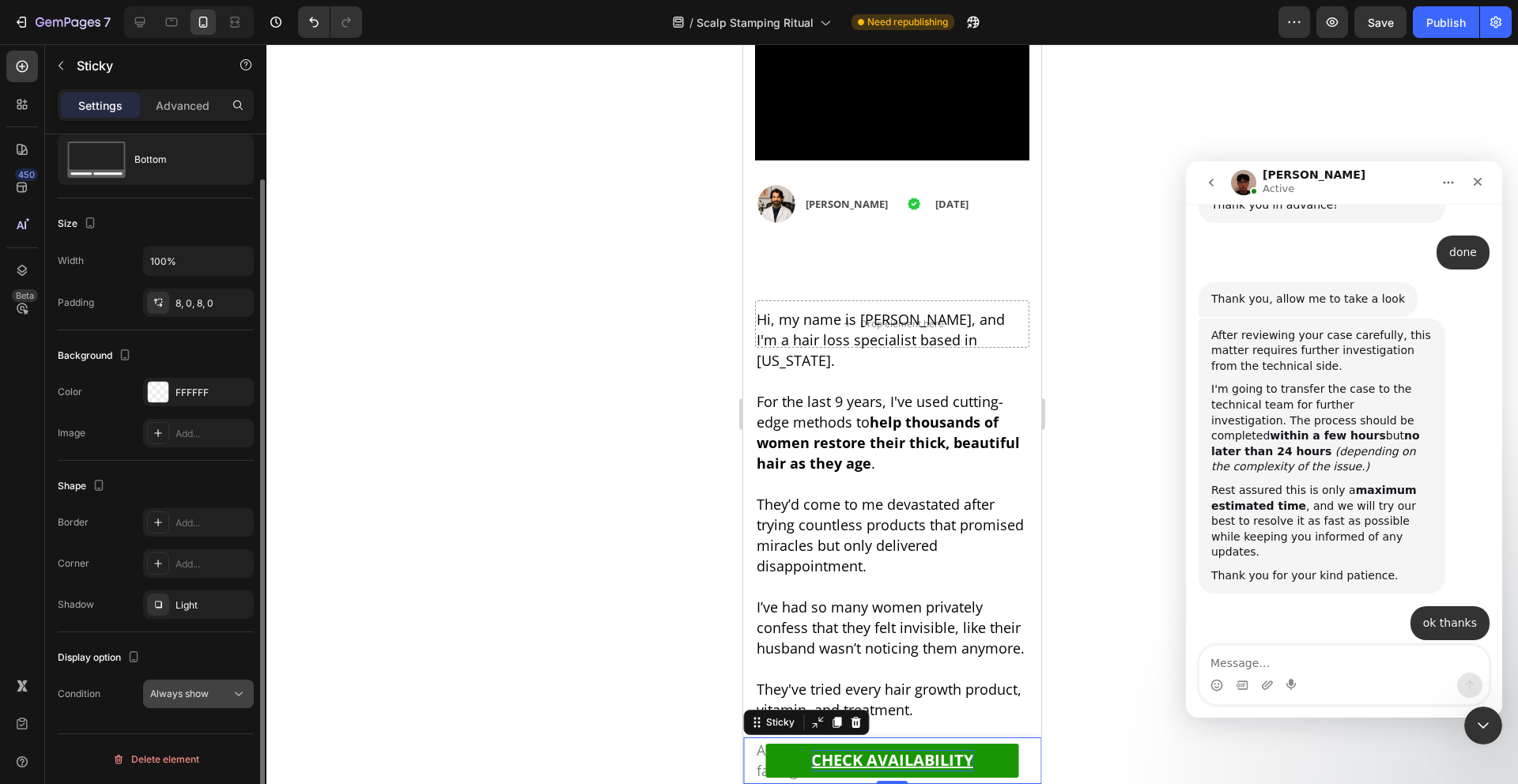
click at [205, 695] on span "Always show" at bounding box center [179, 693] width 58 height 12
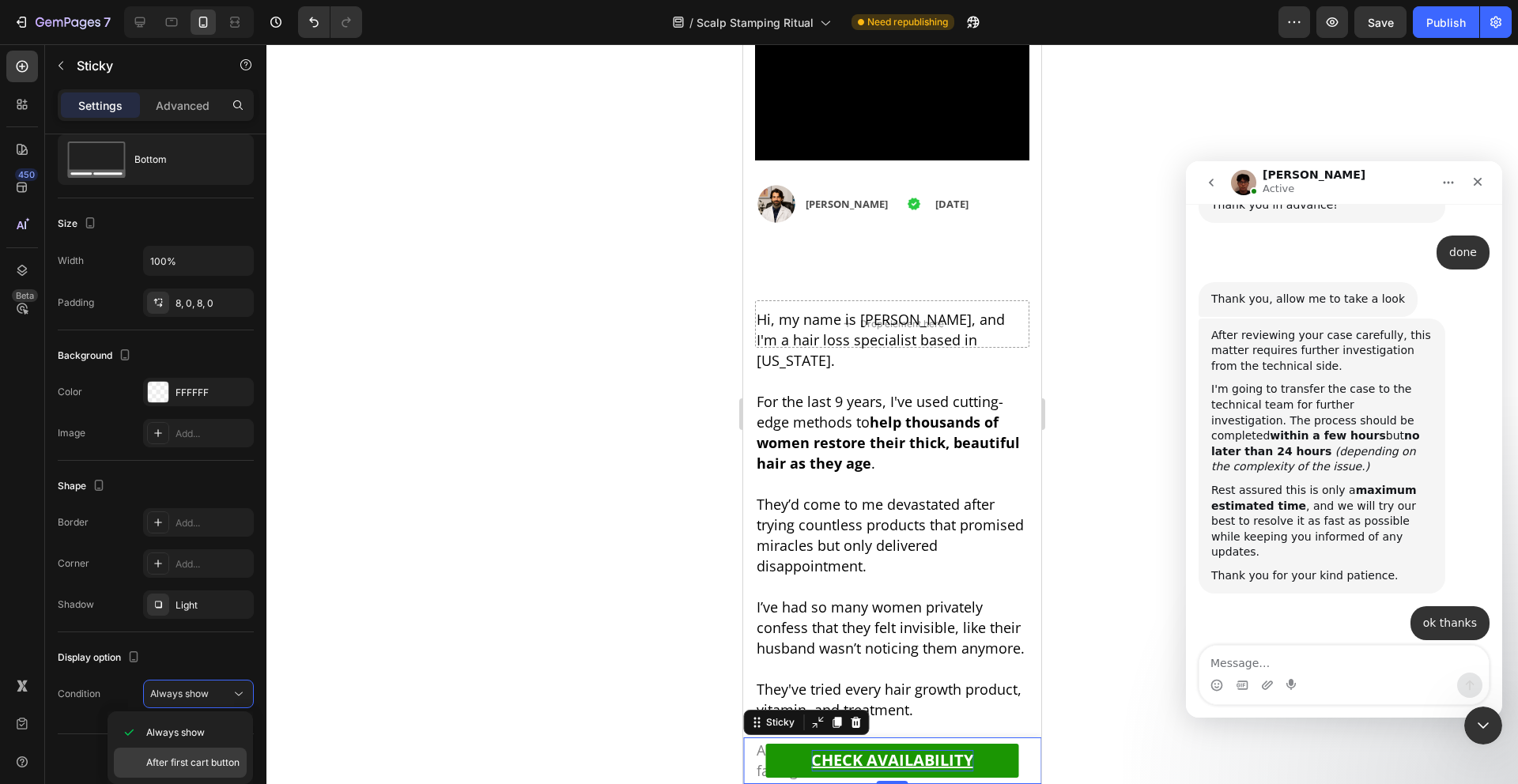
click at [193, 753] on div "After first cart button" at bounding box center [180, 762] width 133 height 30
click at [1421, 21] on button "Publish" at bounding box center [1446, 22] width 66 height 32
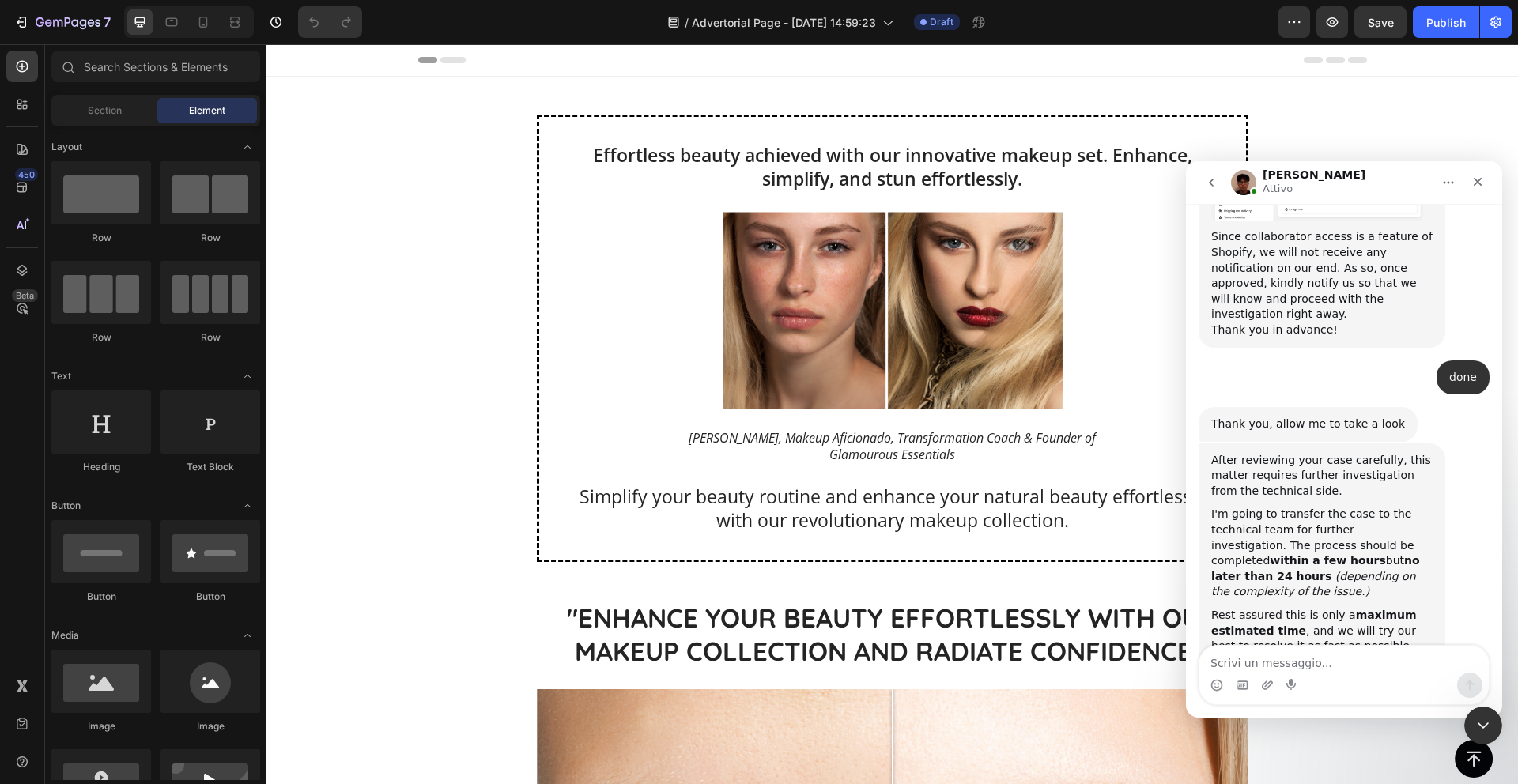
scroll to position [1117, 0]
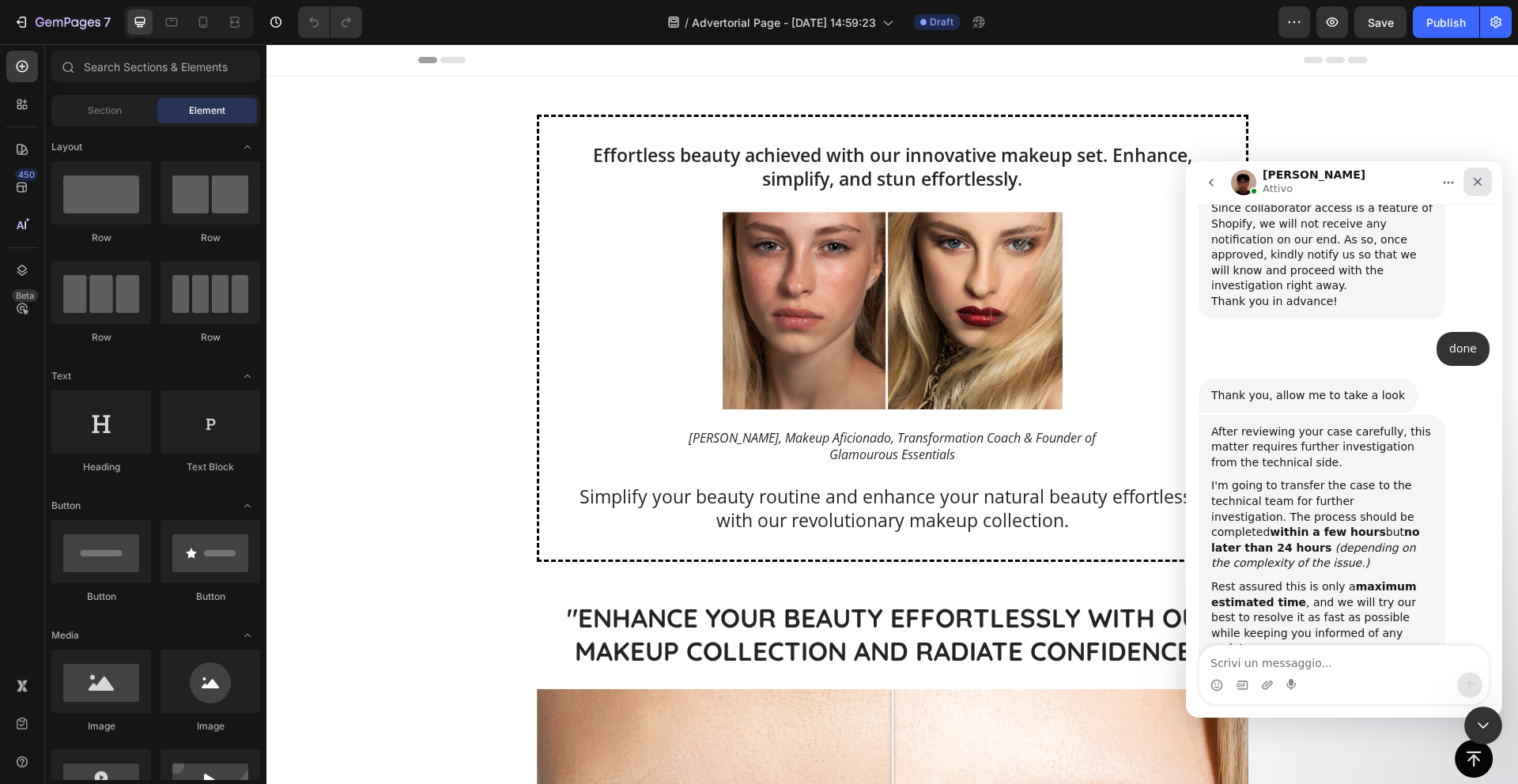
click at [1482, 179] on icon "Chiudi" at bounding box center [1478, 181] width 13 height 13
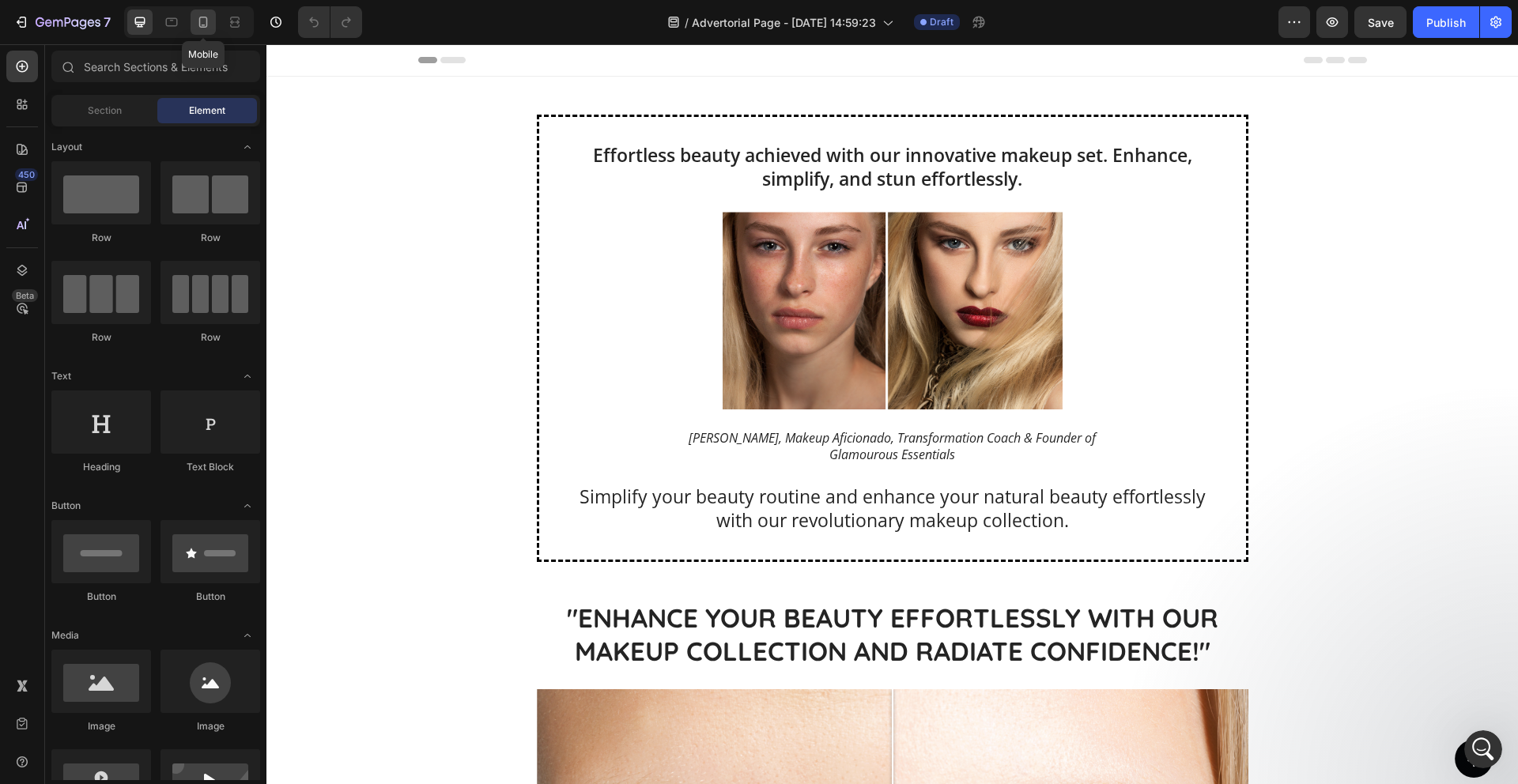
click at [208, 25] on icon at bounding box center [203, 22] width 16 height 16
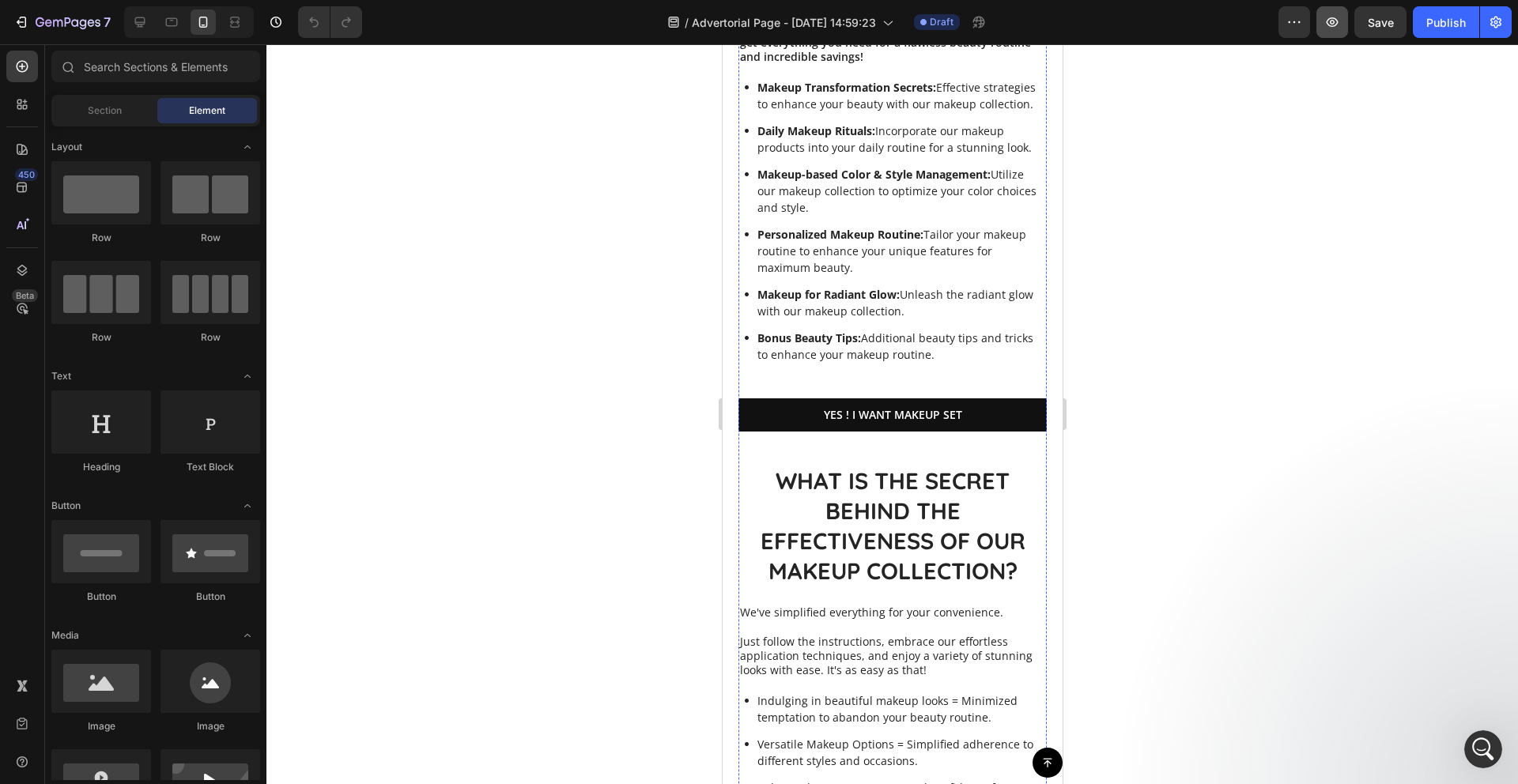
scroll to position [1354, 0]
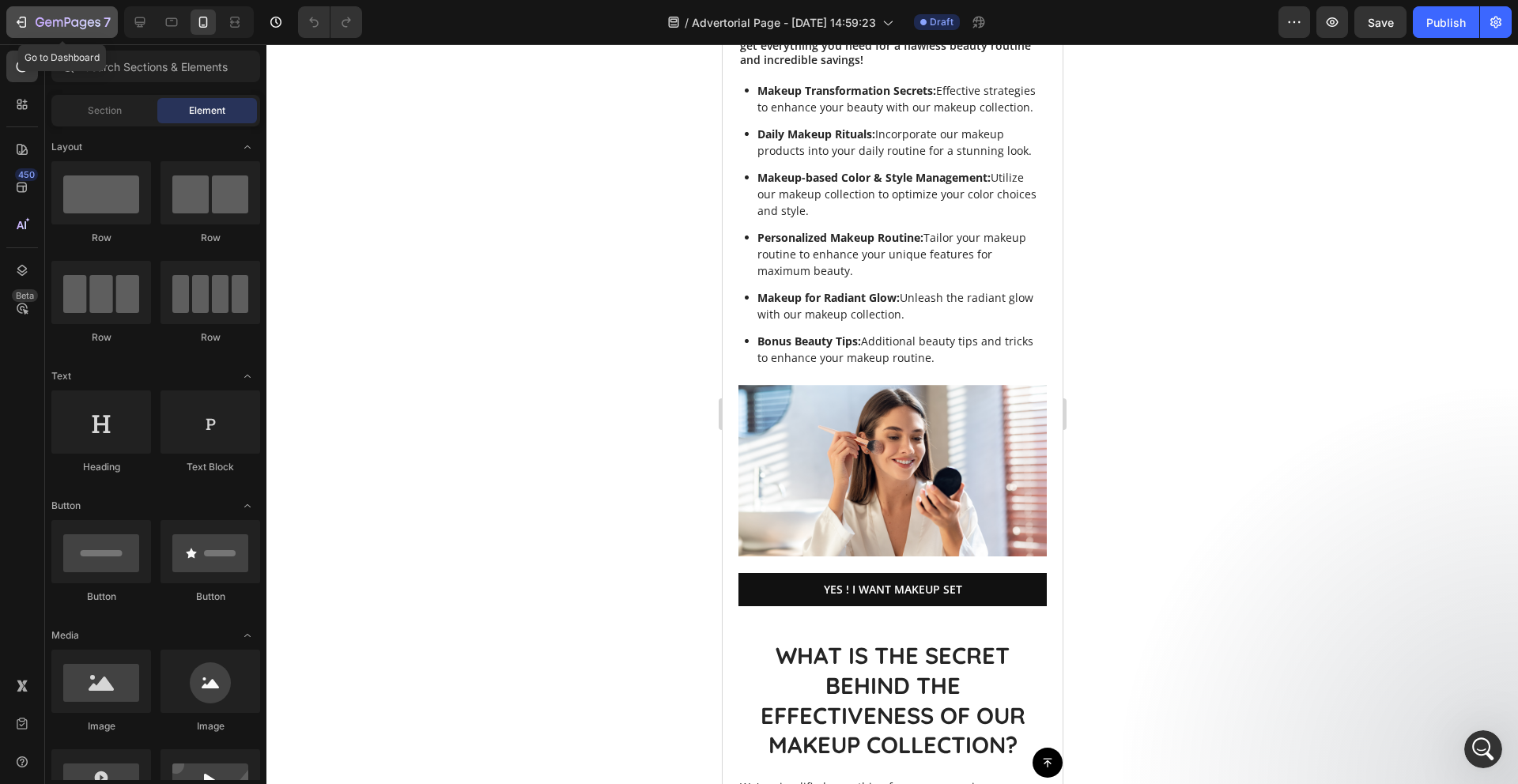
click at [56, 20] on icon "button" at bounding box center [58, 23] width 10 height 7
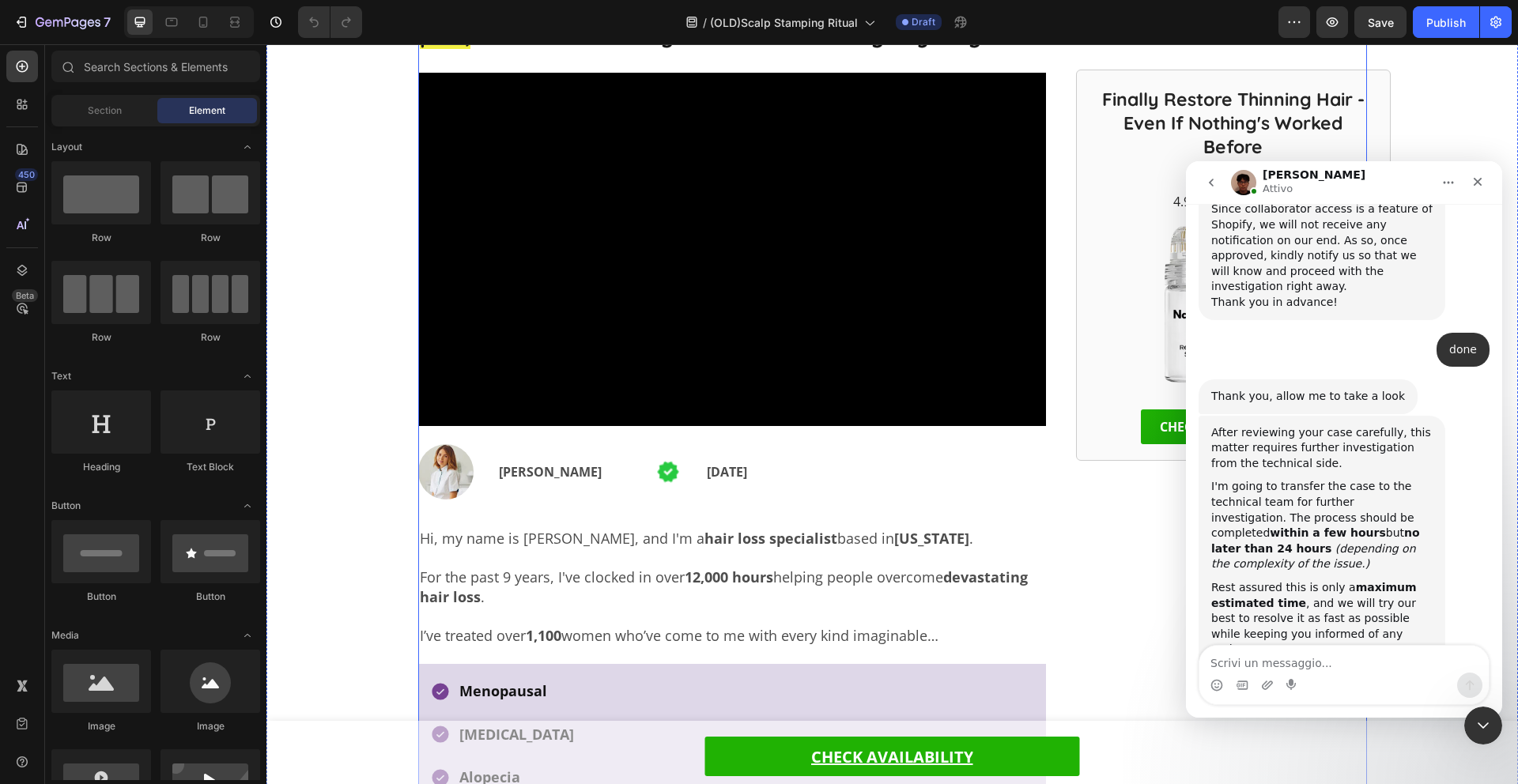
scroll to position [1117, 0]
click at [202, 23] on icon at bounding box center [203, 22] width 16 height 16
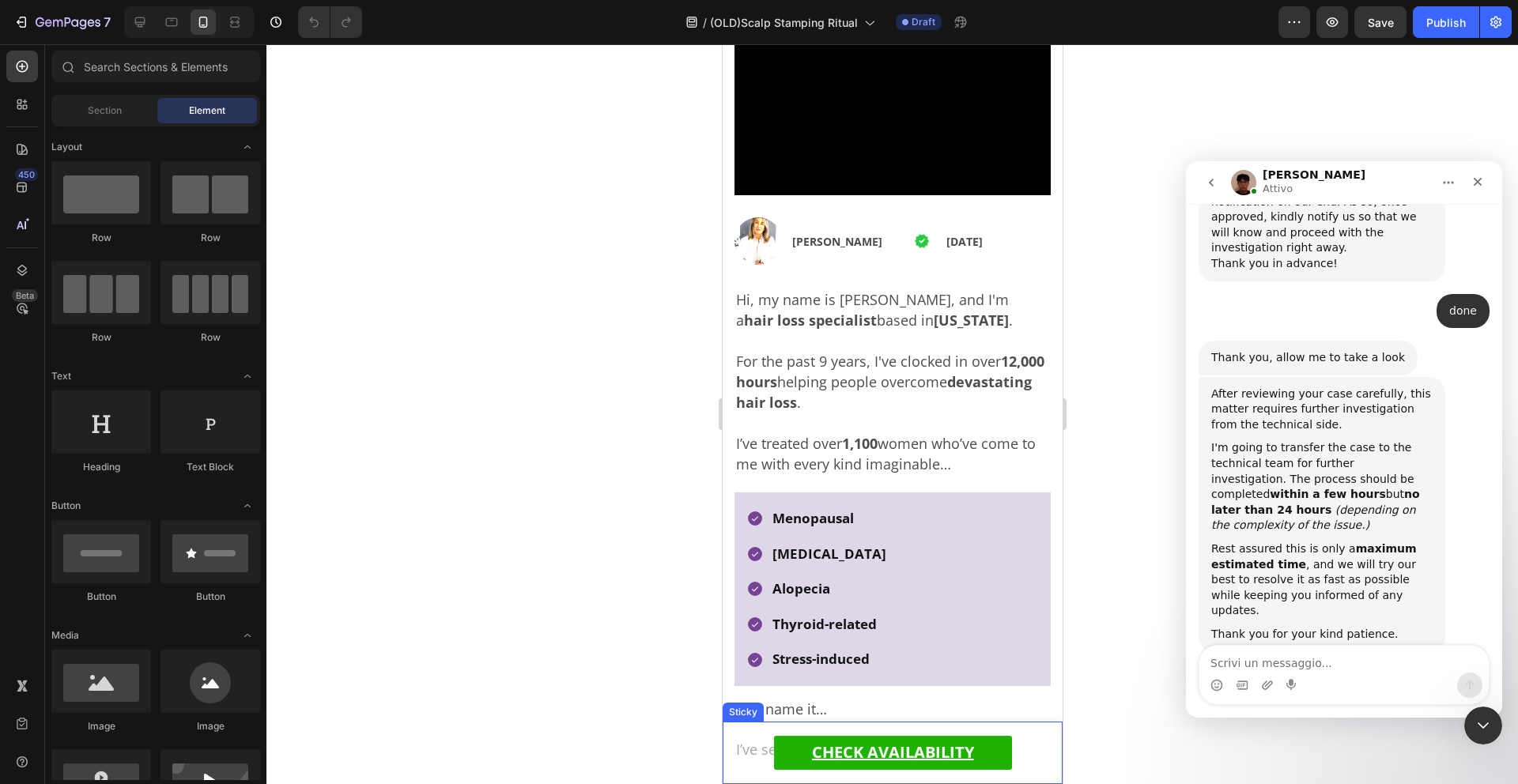
scroll to position [1164, 0]
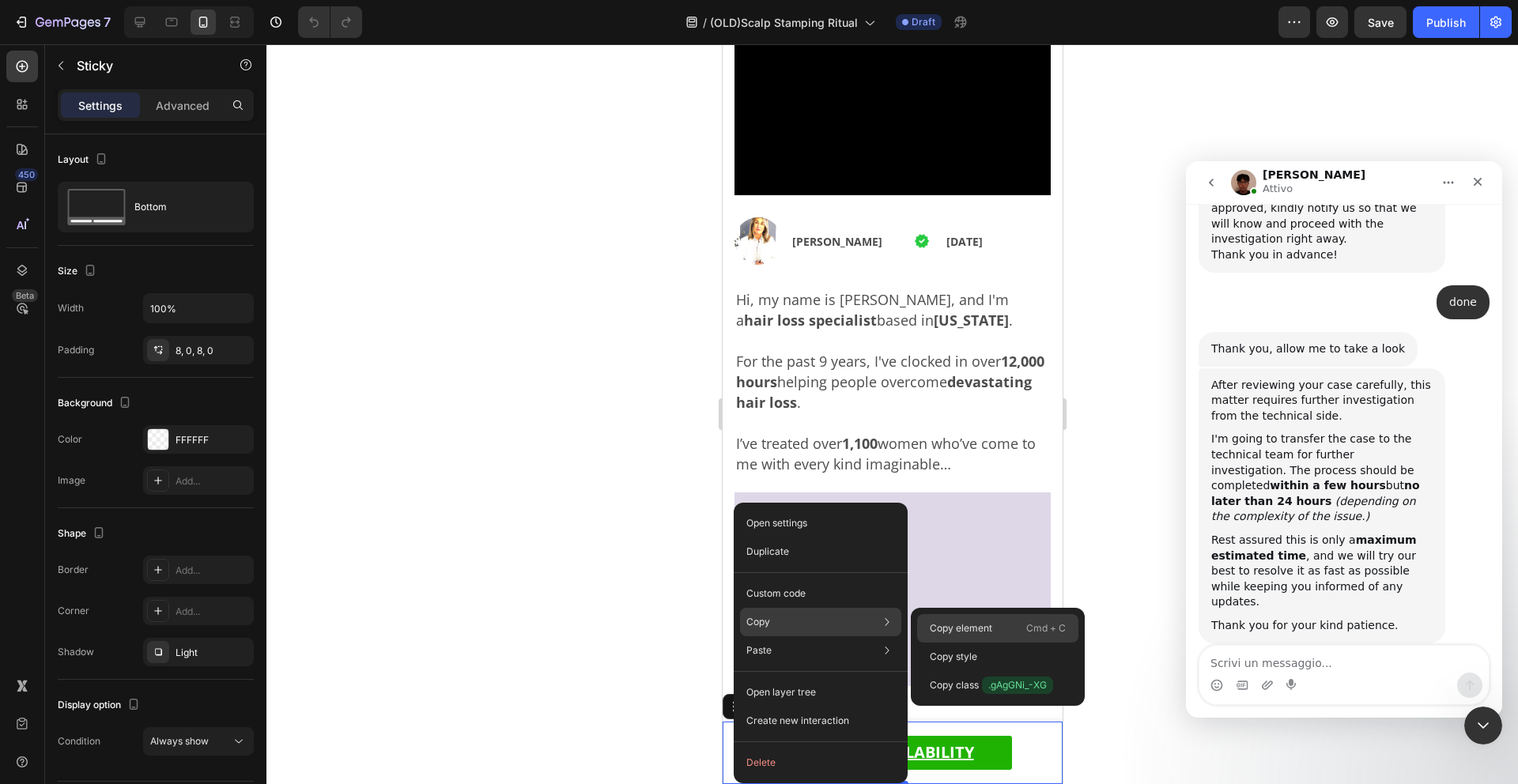
drag, startPoint x: 923, startPoint y: 629, endPoint x: 242, endPoint y: 519, distance: 689.8
click at [923, 643] on div "Copy element Cmd + C" at bounding box center [998, 657] width 162 height 29
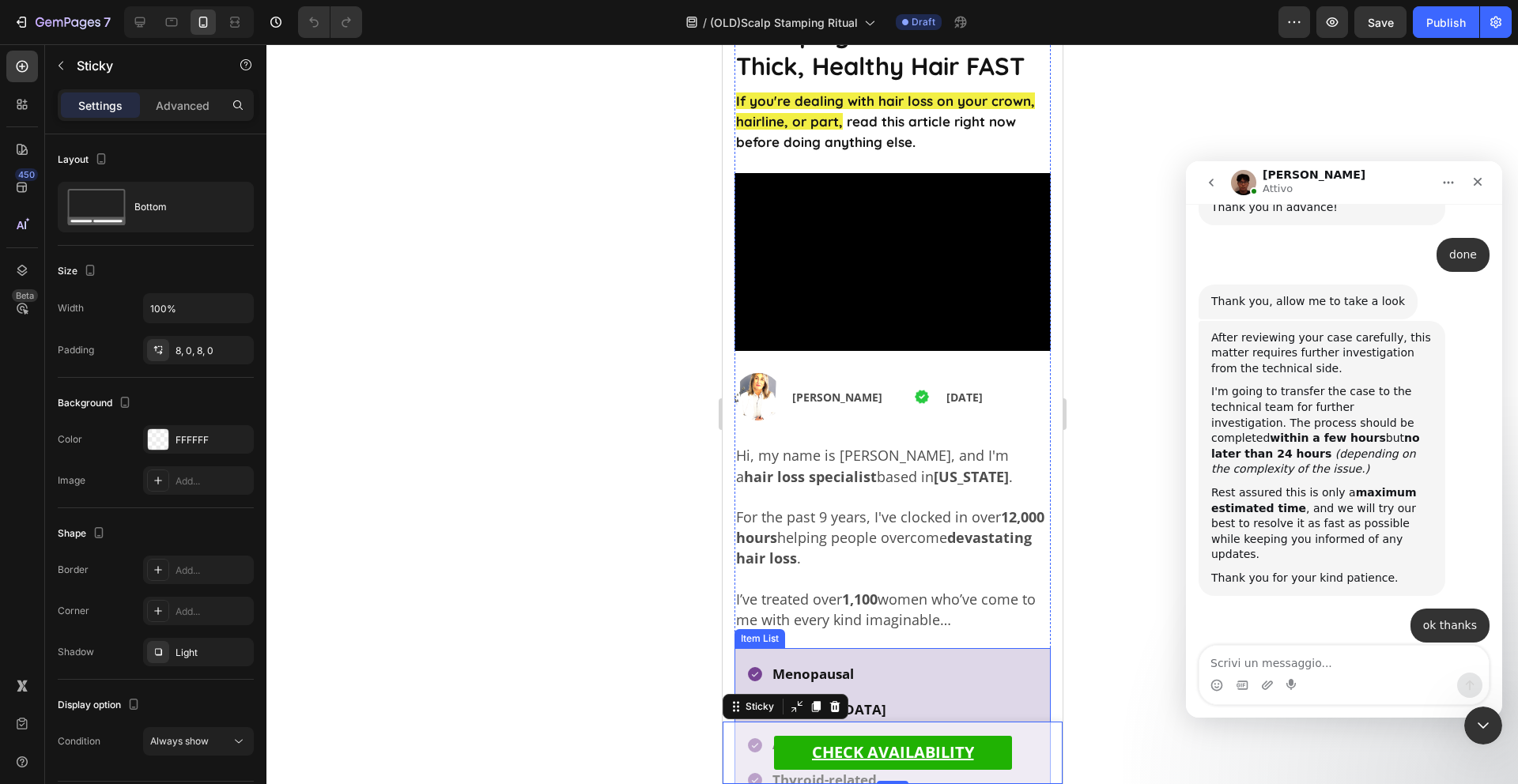
scroll to position [143, 0]
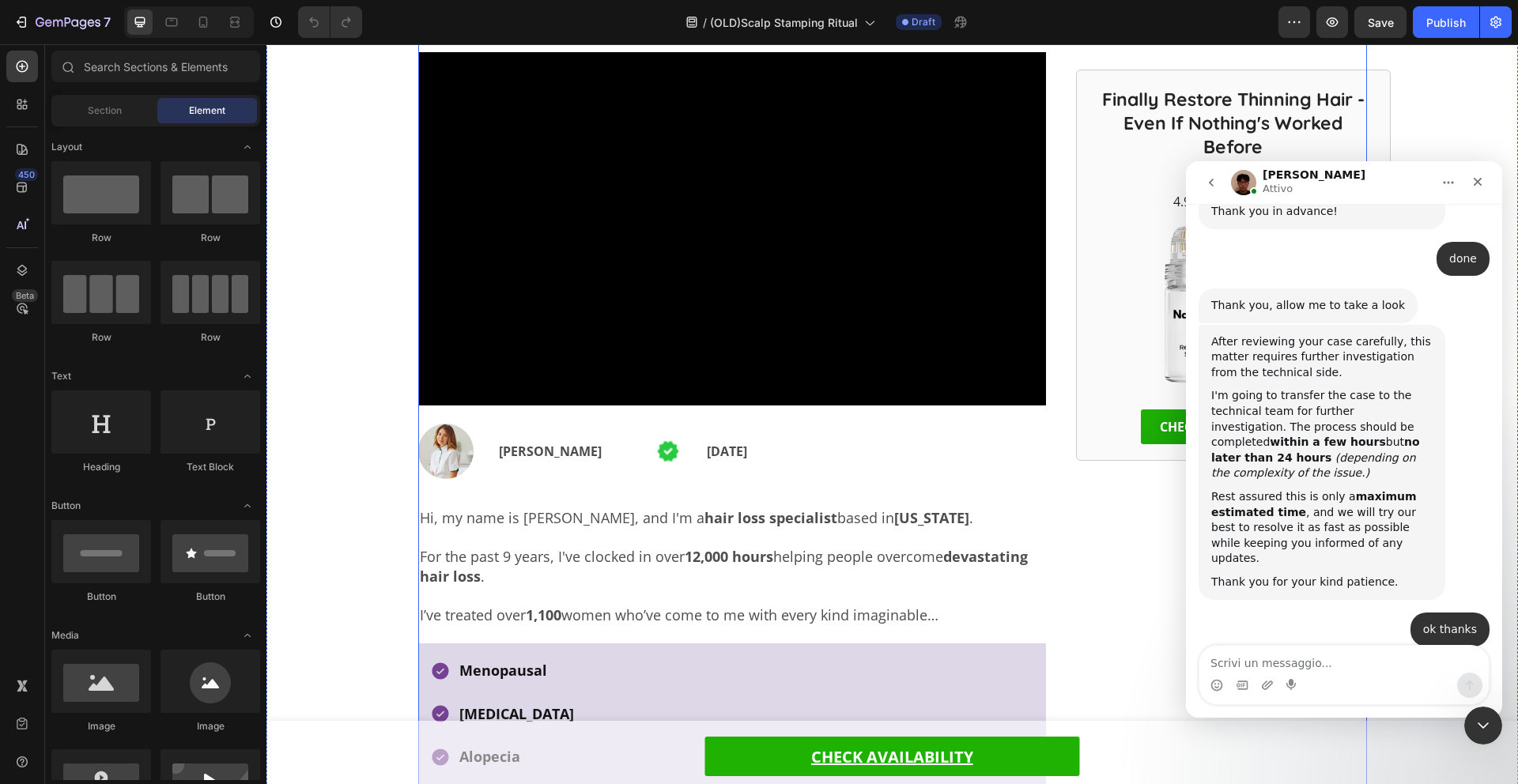
scroll to position [1211, 0]
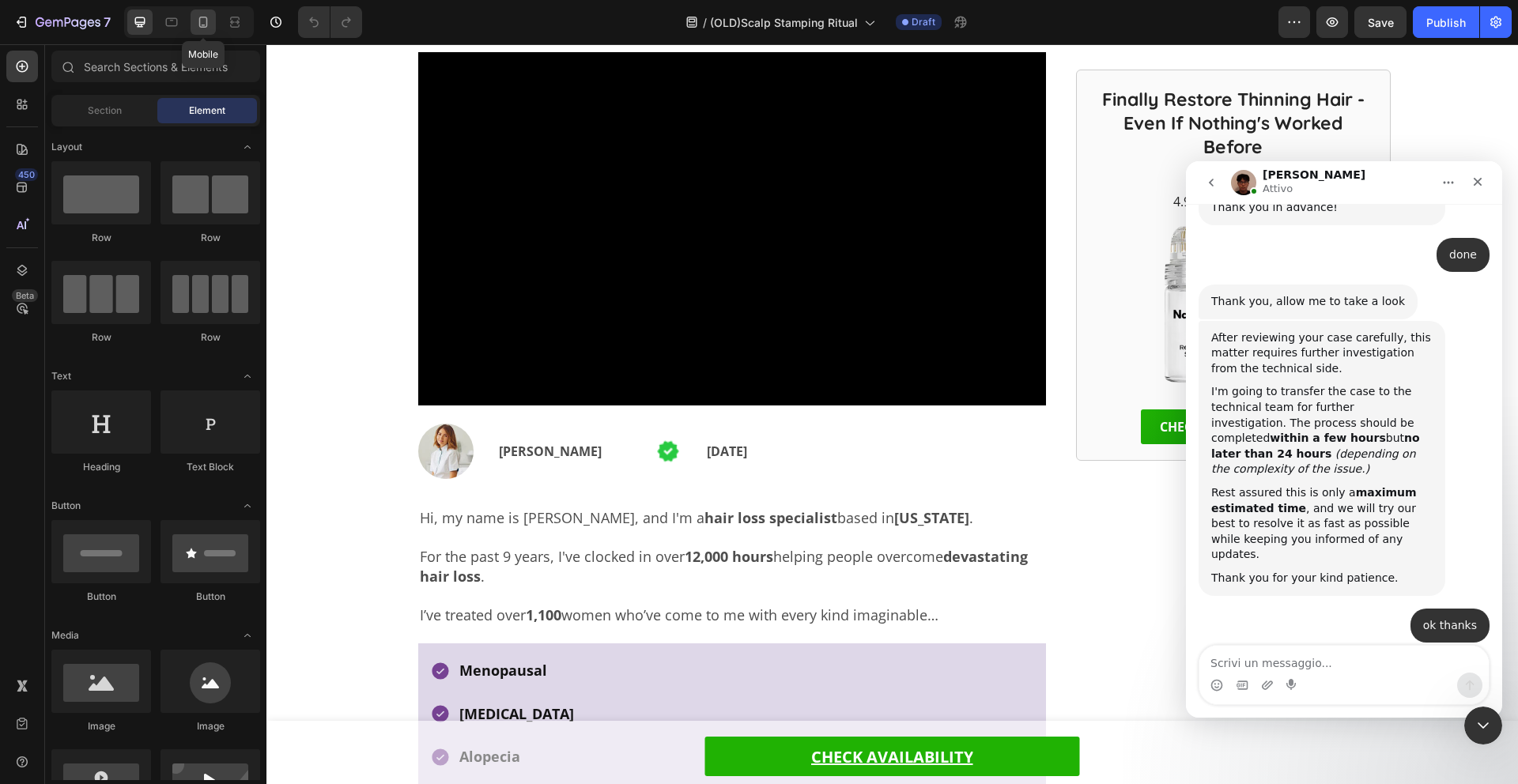
click at [207, 22] on icon at bounding box center [203, 22] width 16 height 16
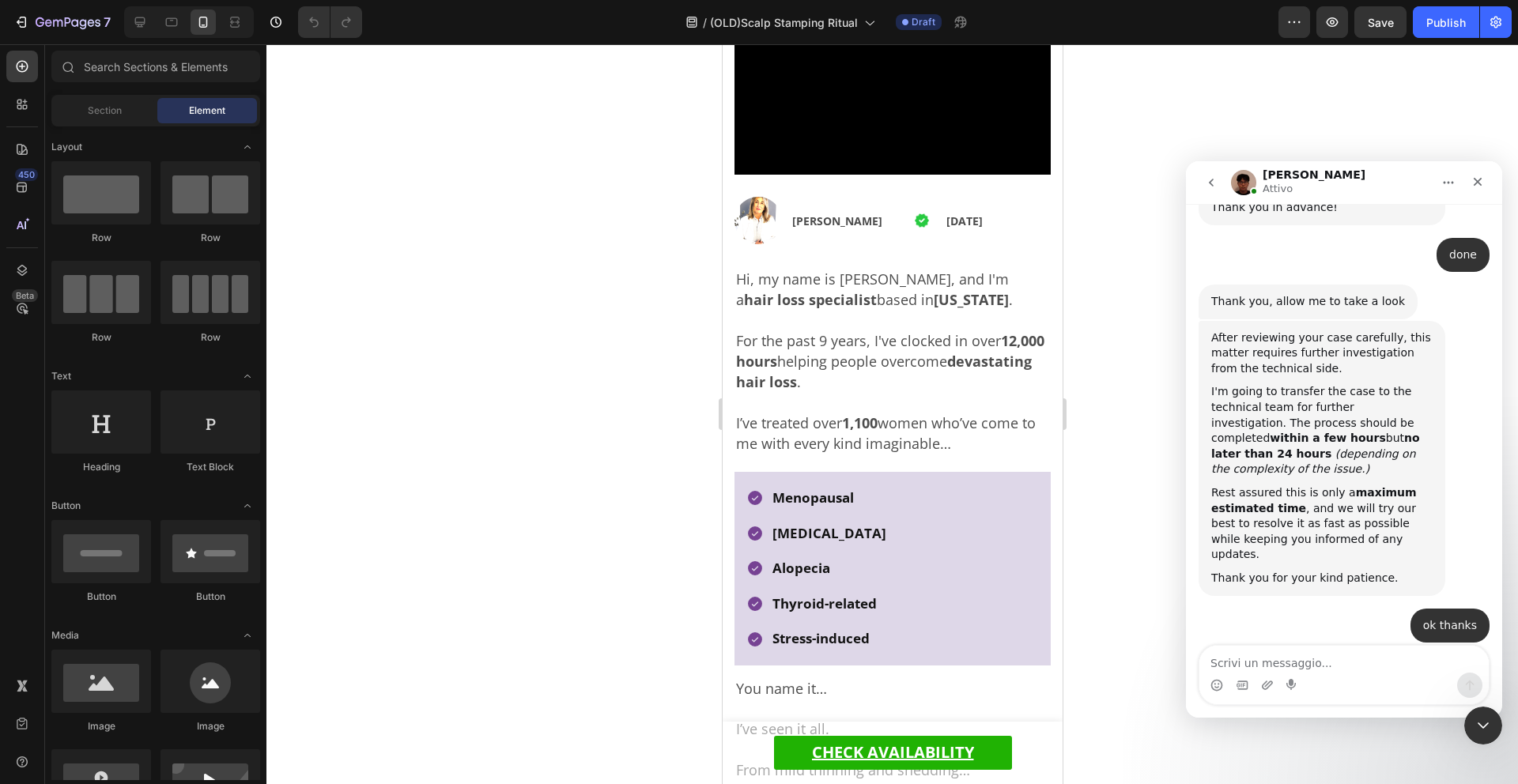
scroll to position [367, 0]
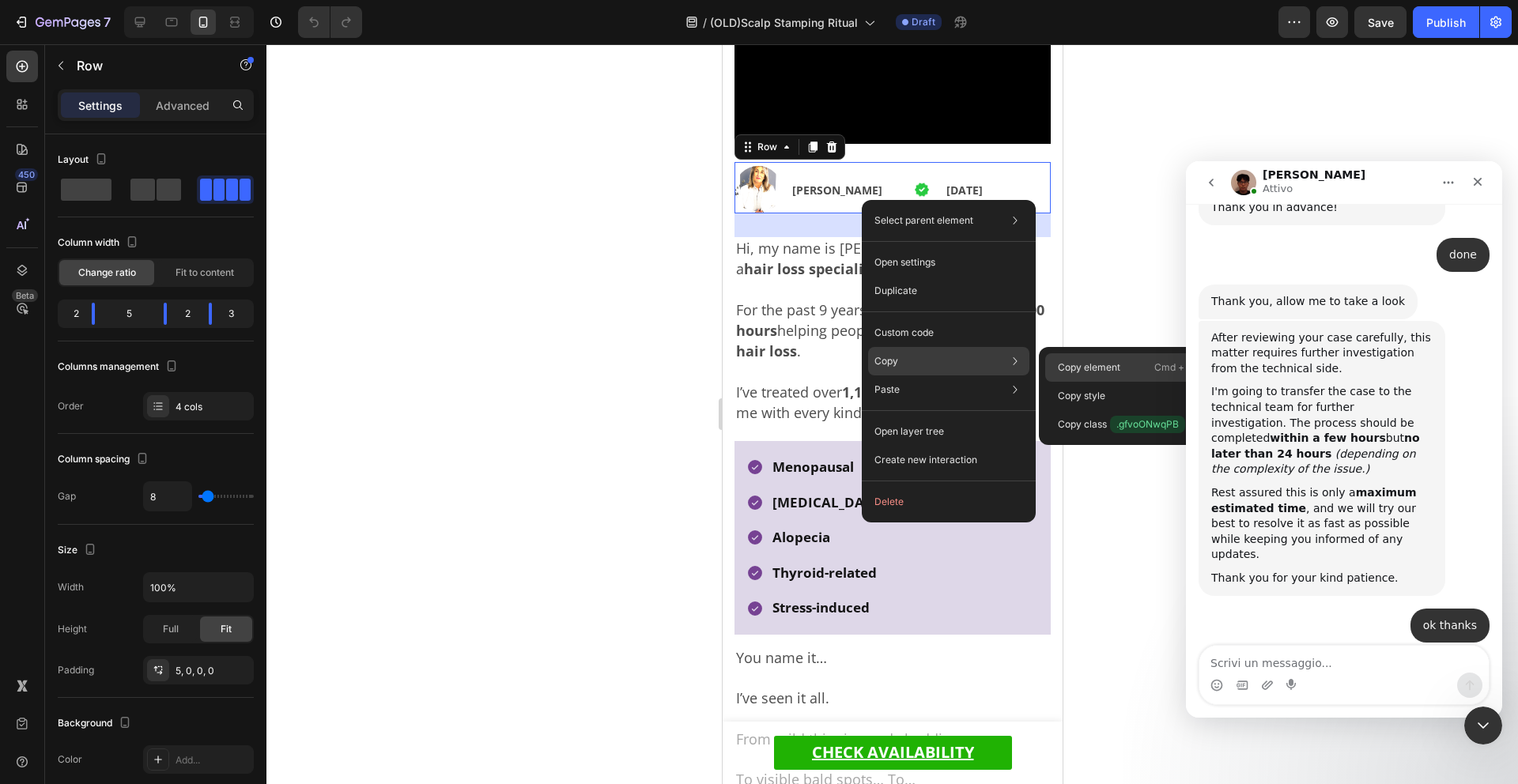
click at [1090, 368] on p "Copy element" at bounding box center [1089, 368] width 62 height 14
